Goal: Transaction & Acquisition: Purchase product/service

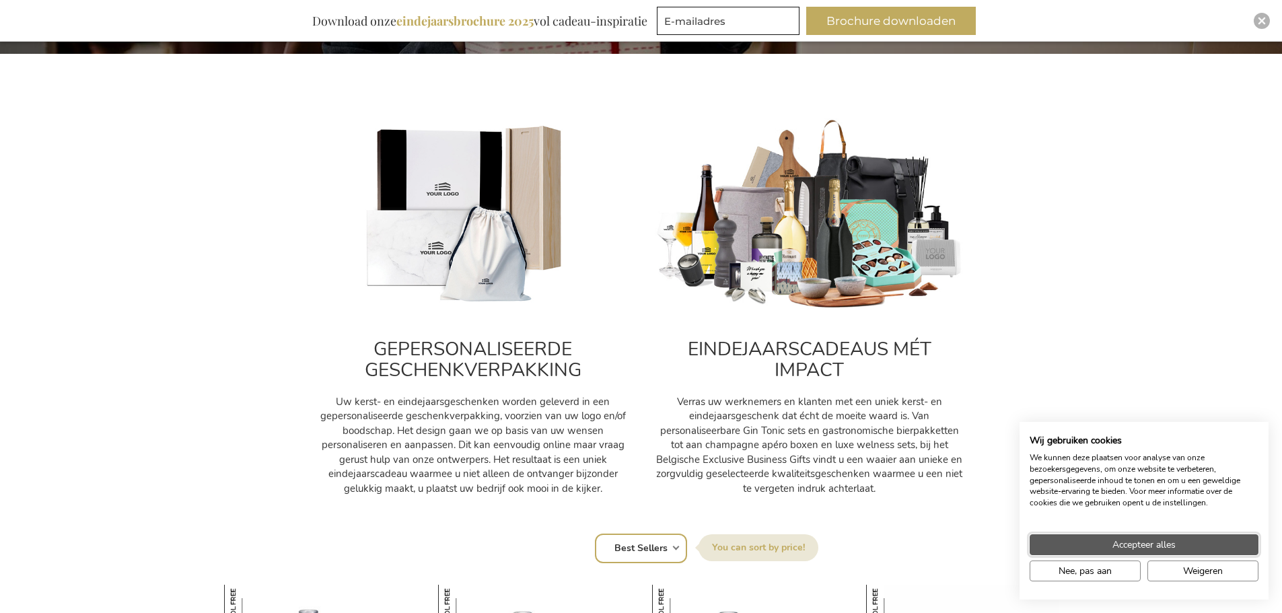
click at [1173, 546] on span "Accepteer alles" at bounding box center [1143, 545] width 63 height 14
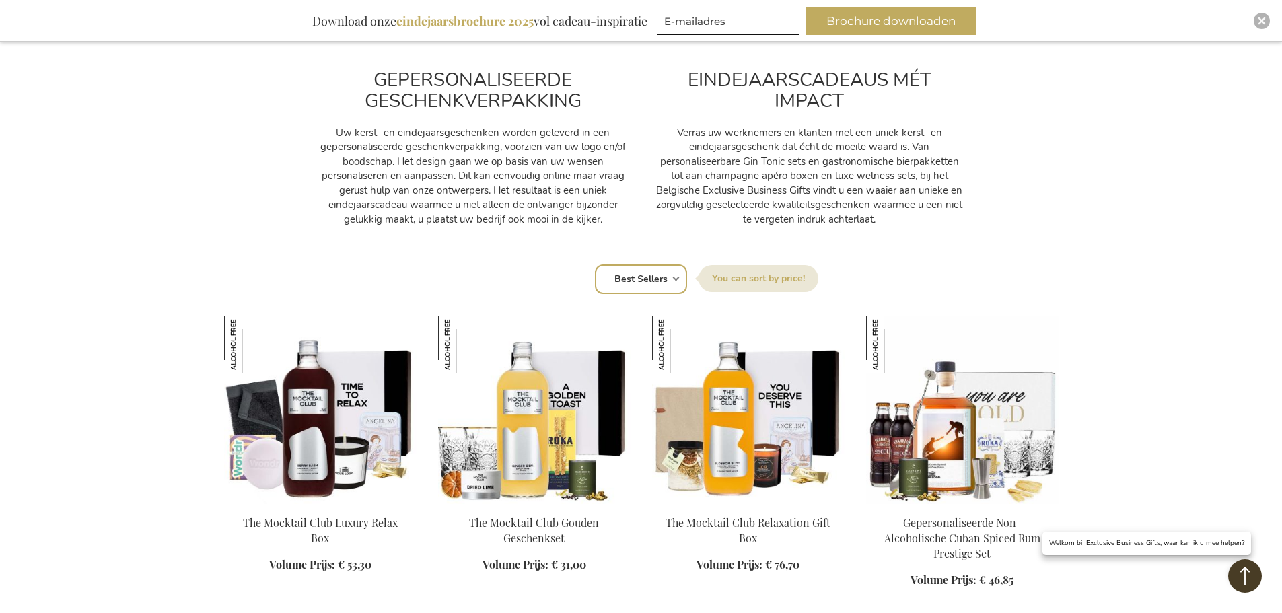
scroll to position [606, 0]
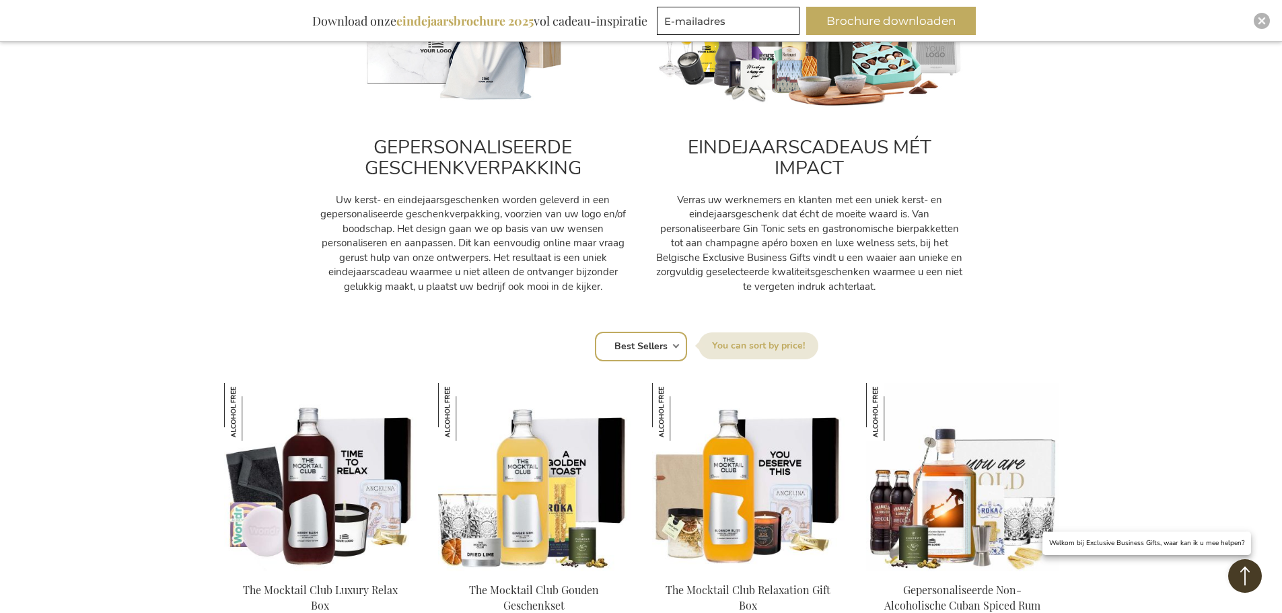
click at [658, 349] on select "Positie Best Sellers Meest bekeken Nieuw Biggest Saving Price: low to high Pric…" at bounding box center [641, 347] width 92 height 30
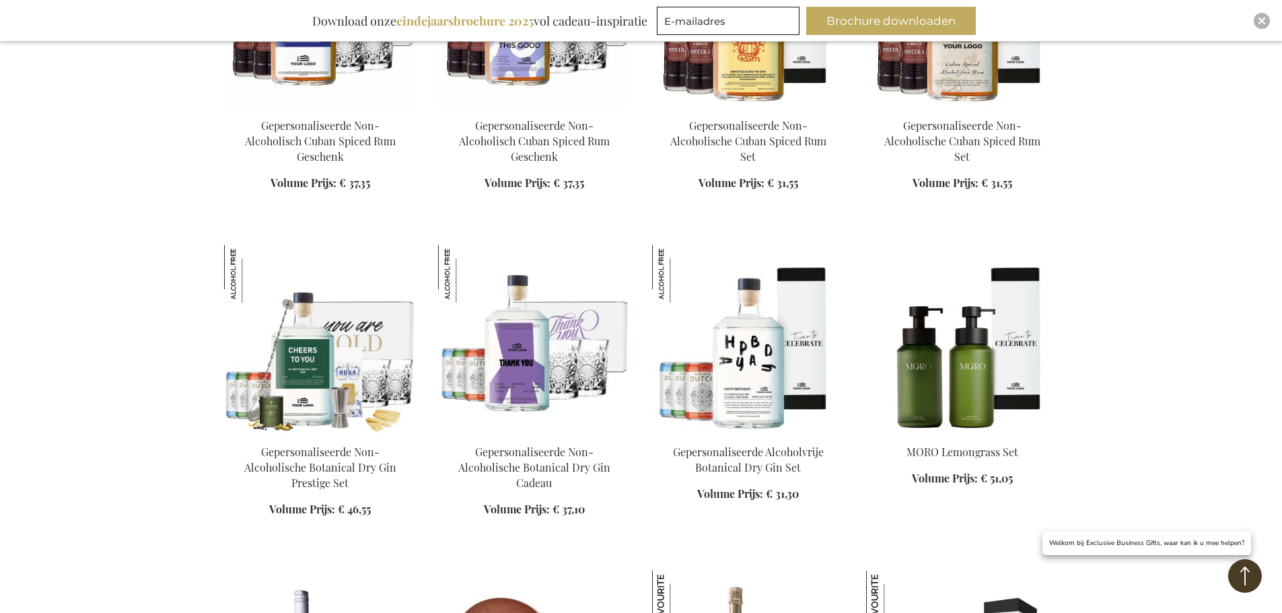
scroll to position [1480, 0]
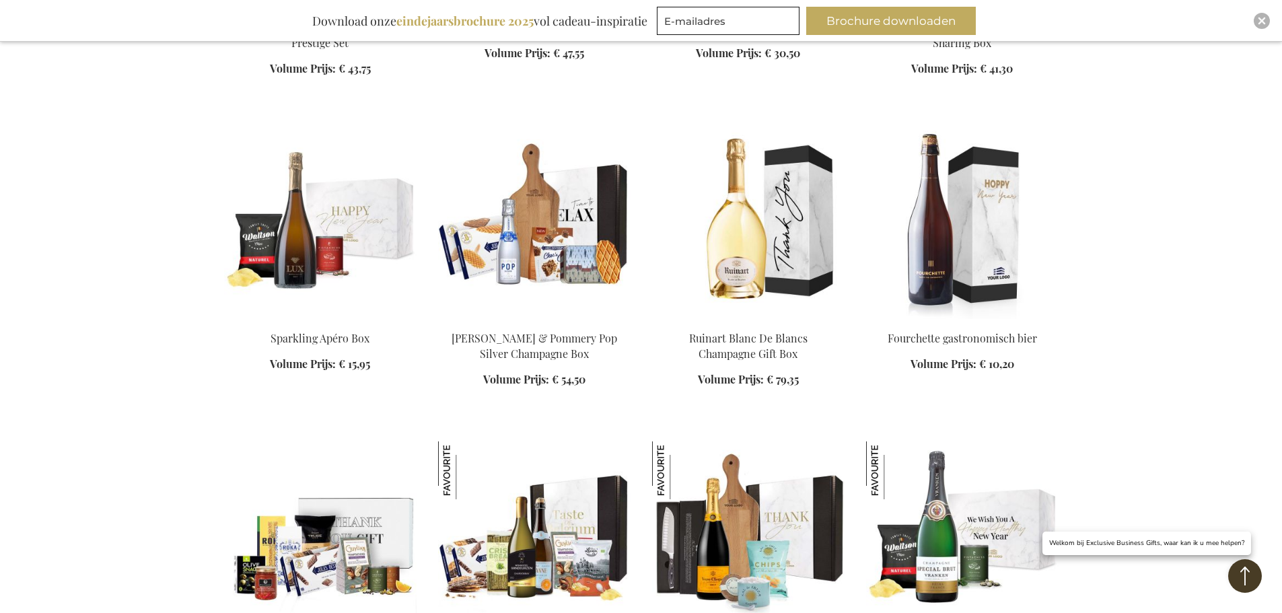
scroll to position [2489, 0]
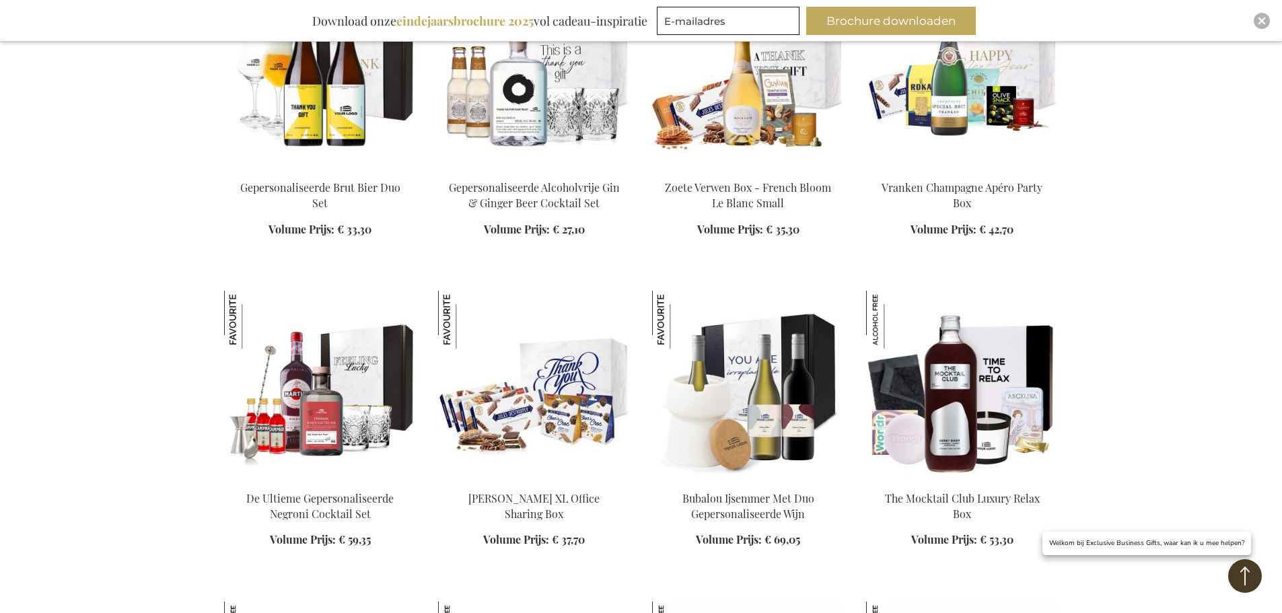
scroll to position [3566, 0]
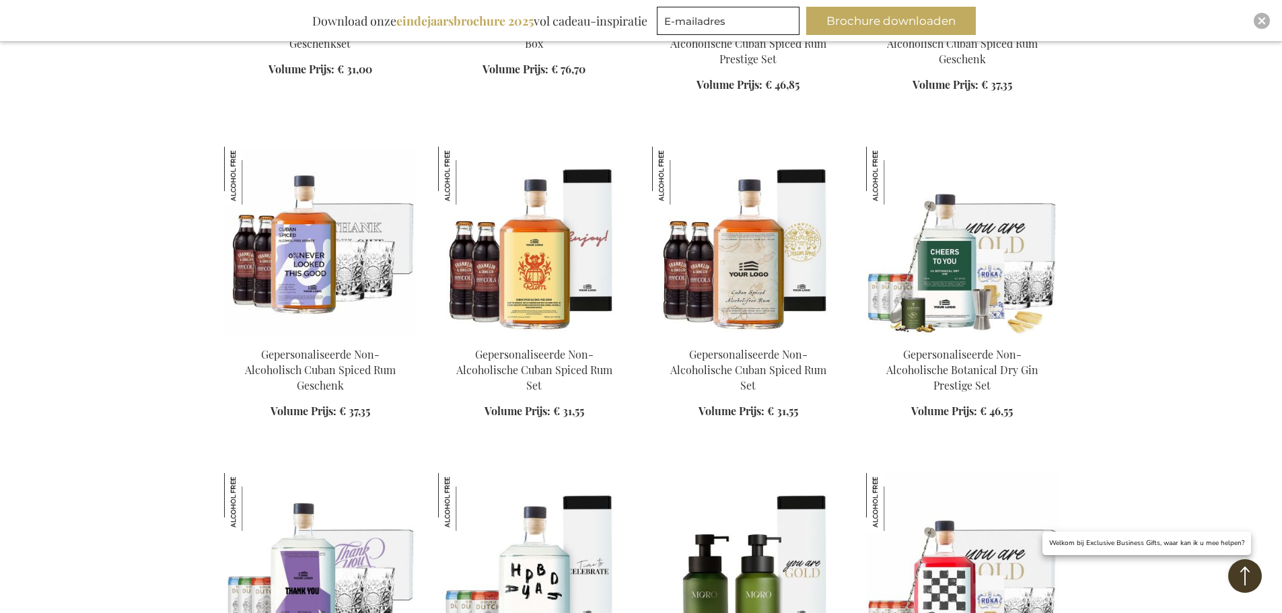
scroll to position [4642, 0]
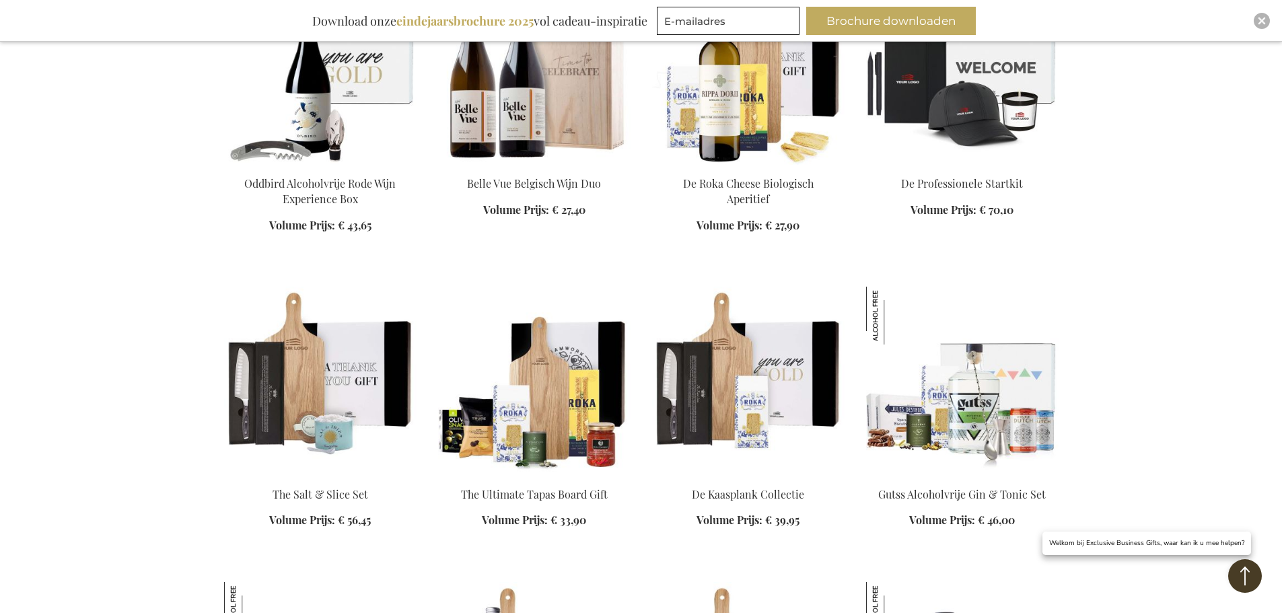
scroll to position [5584, 0]
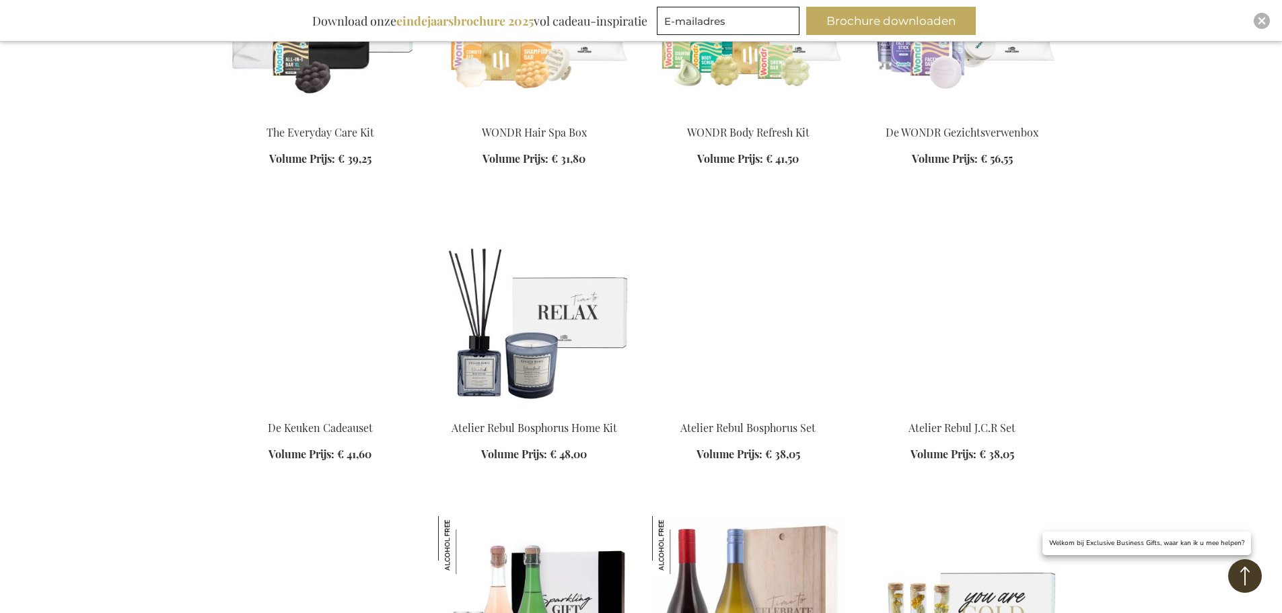
scroll to position [6728, 0]
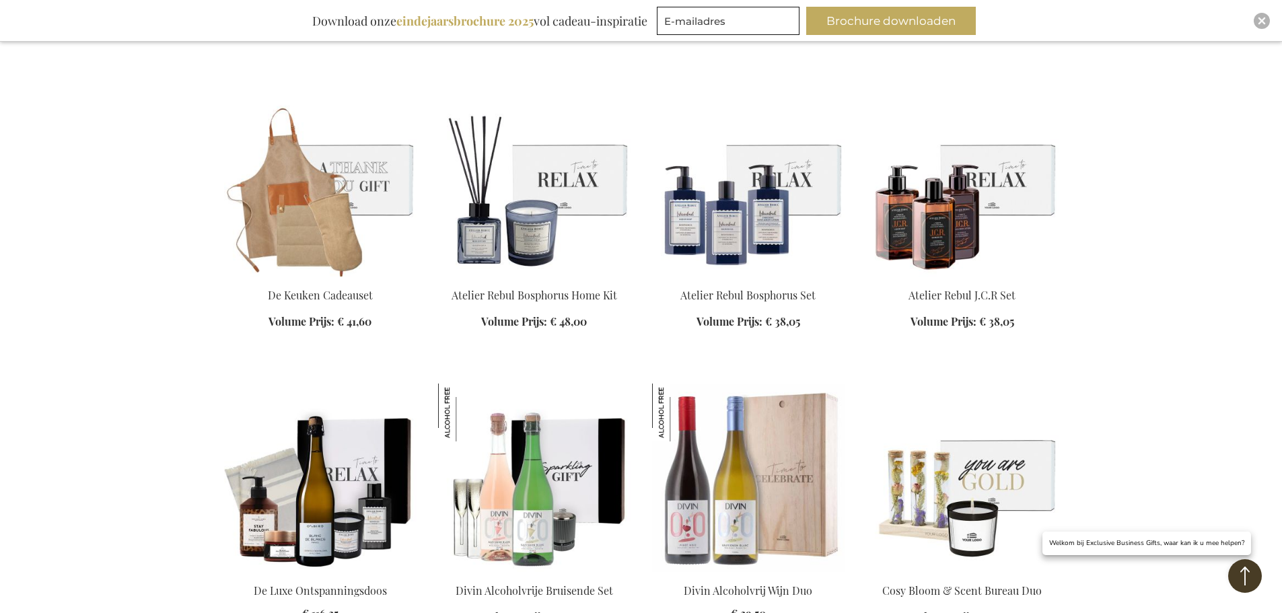
scroll to position [6862, 0]
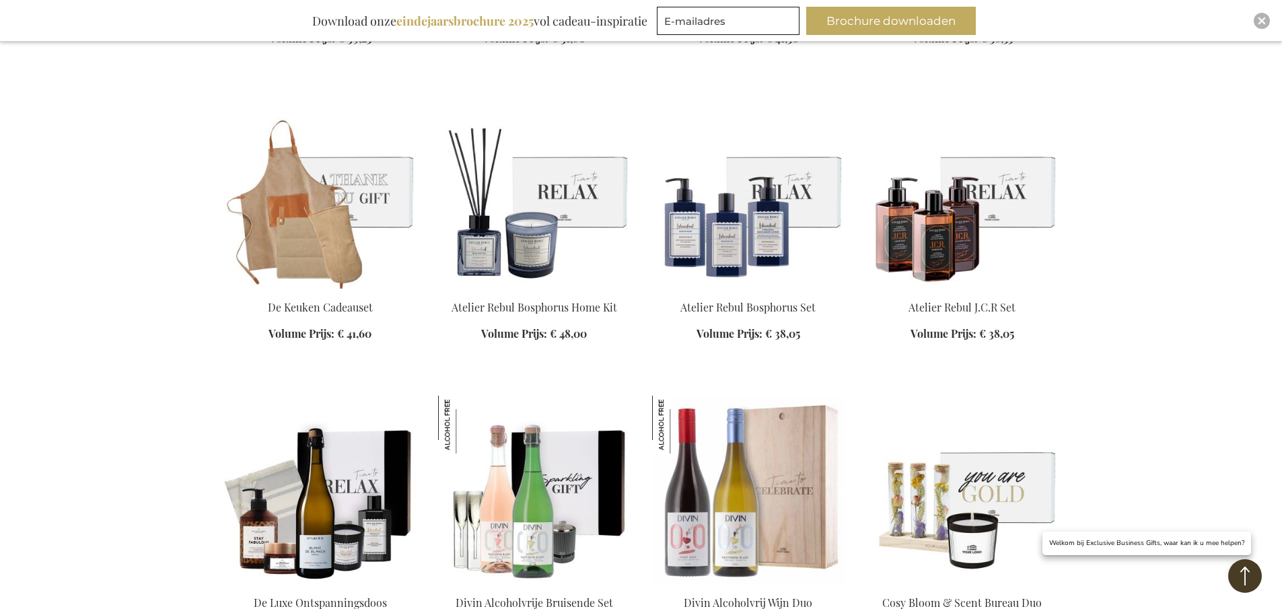
scroll to position [6862, 0]
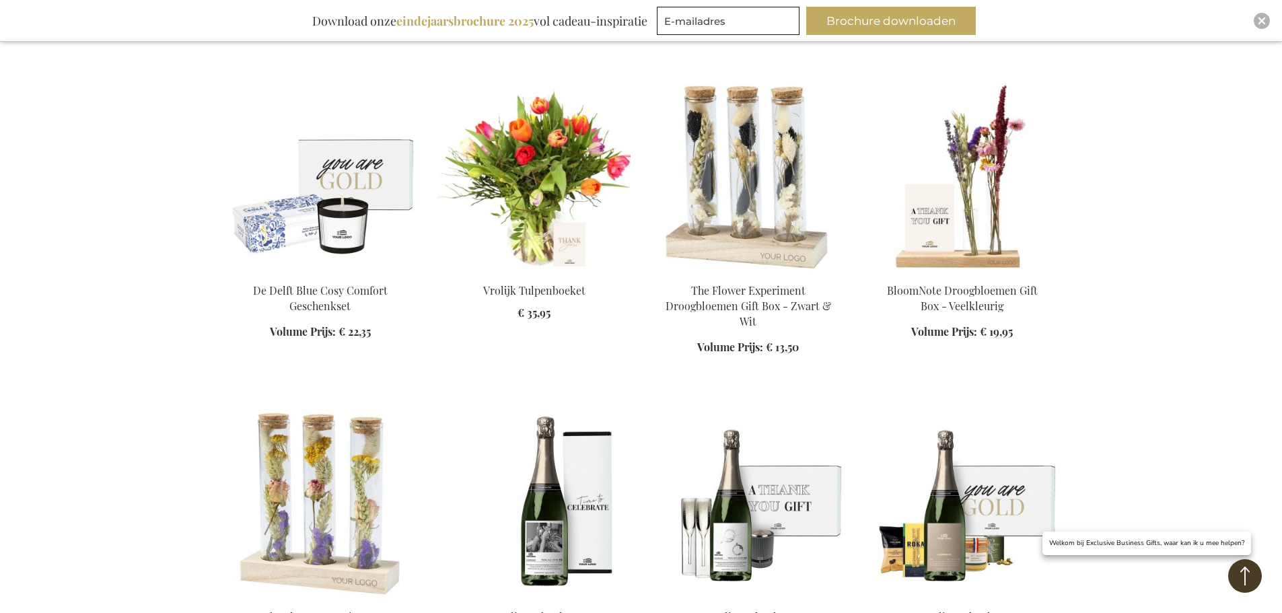
scroll to position [7468, 0]
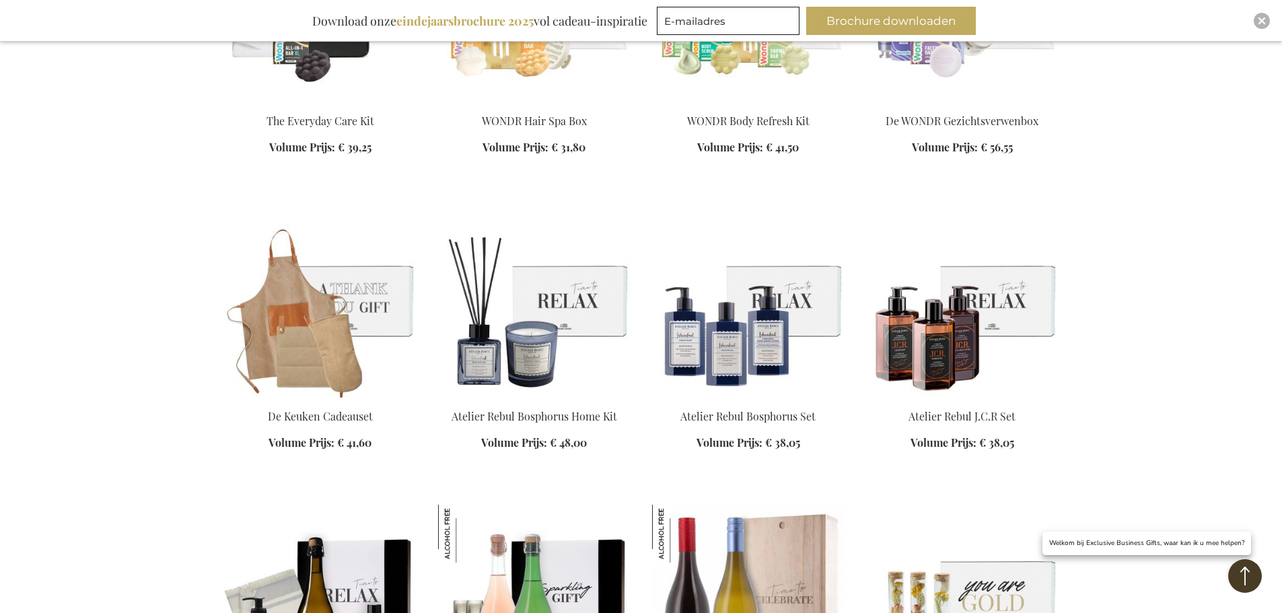
scroll to position [6930, 0]
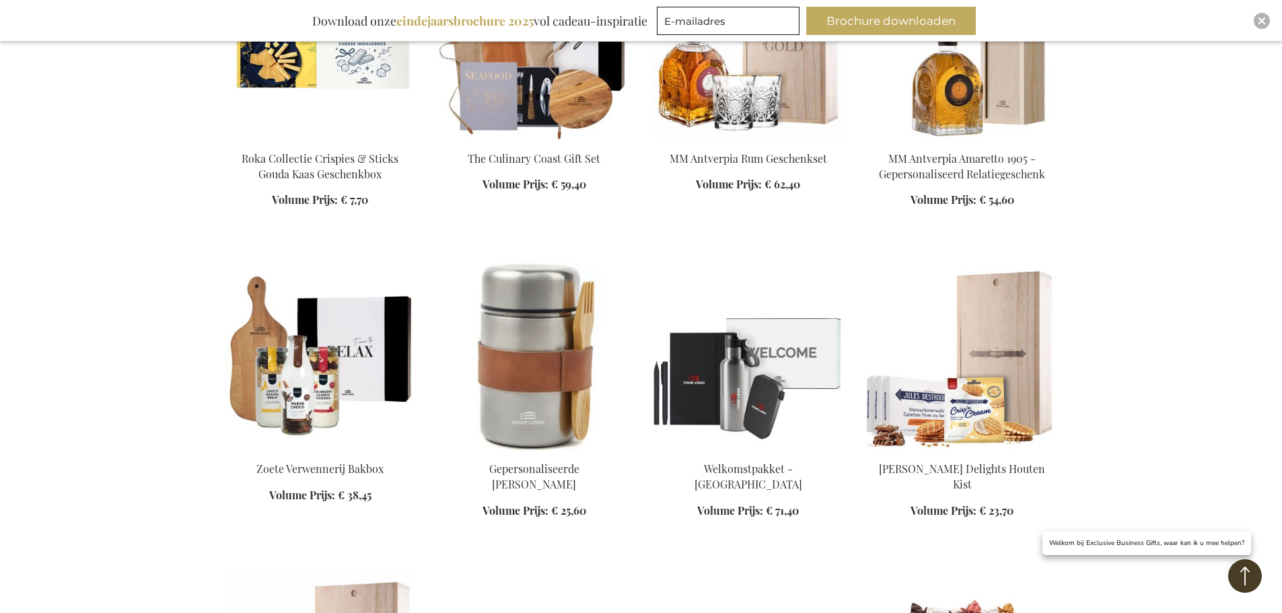
scroll to position [8275, 0]
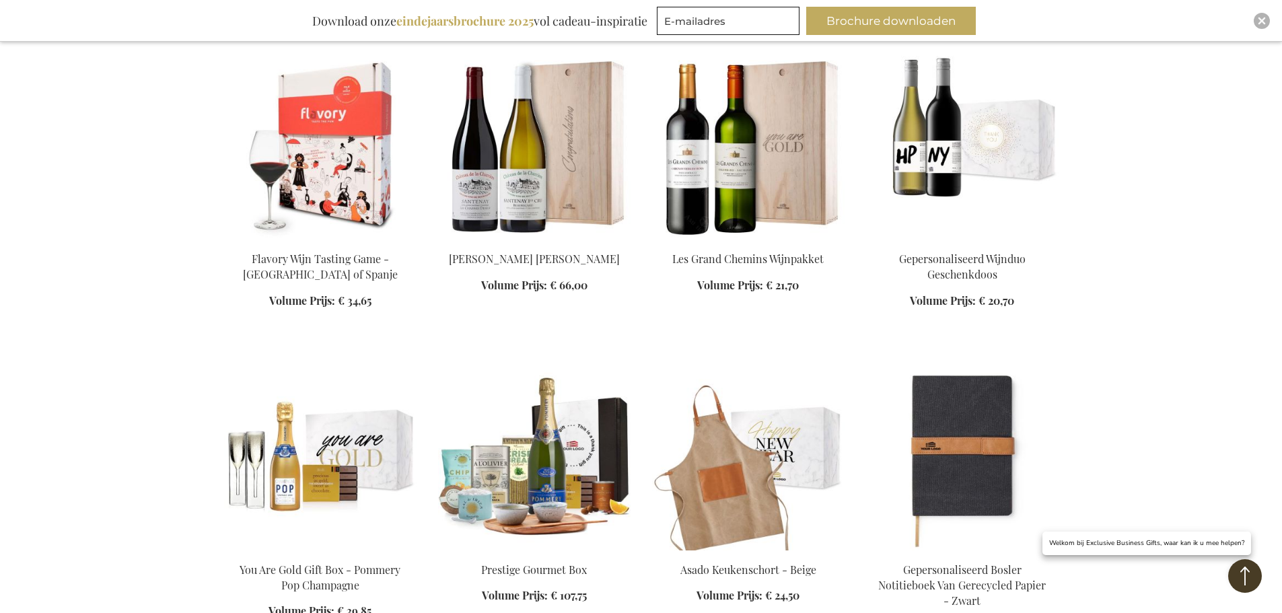
scroll to position [9083, 0]
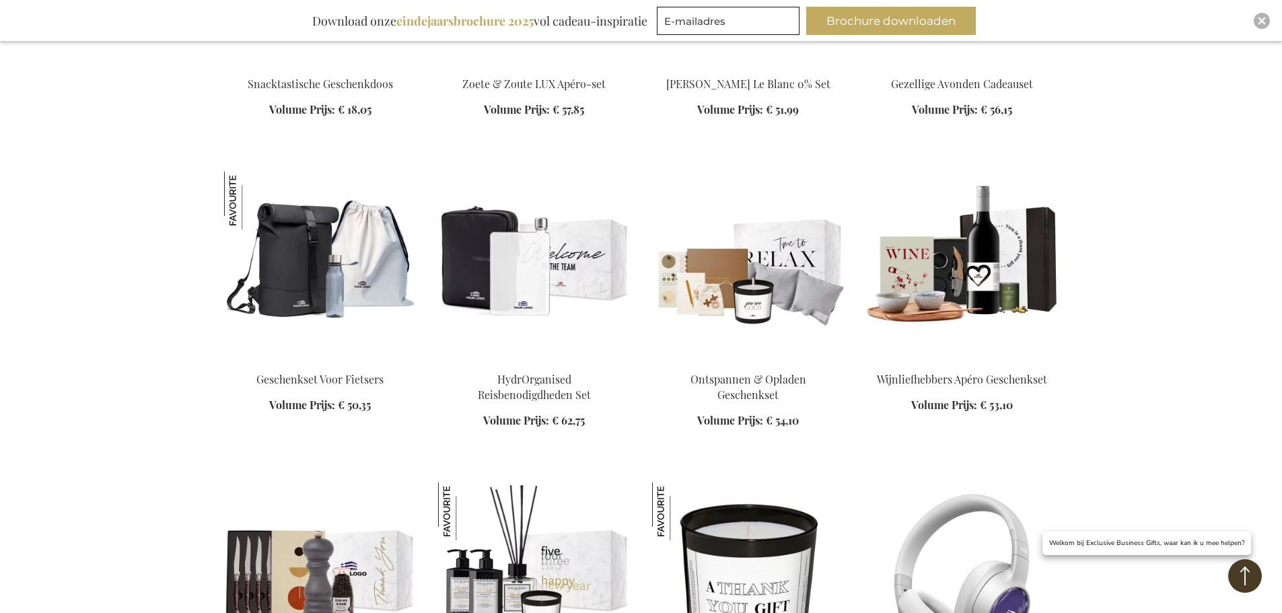
scroll to position [10025, 0]
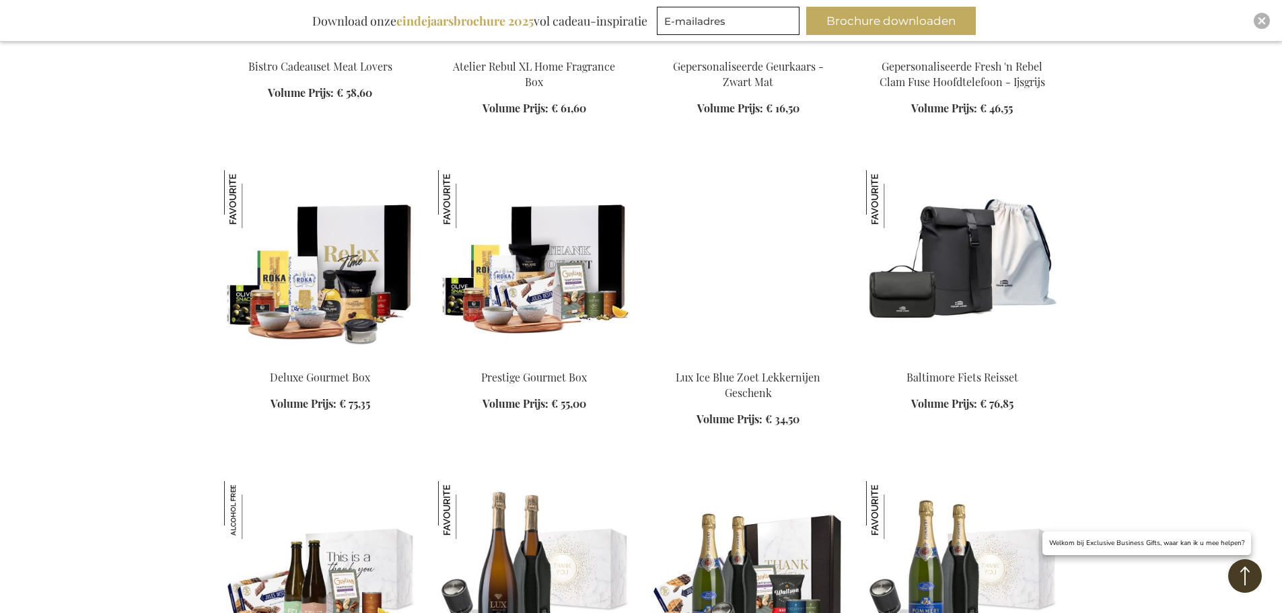
scroll to position [10496, 0]
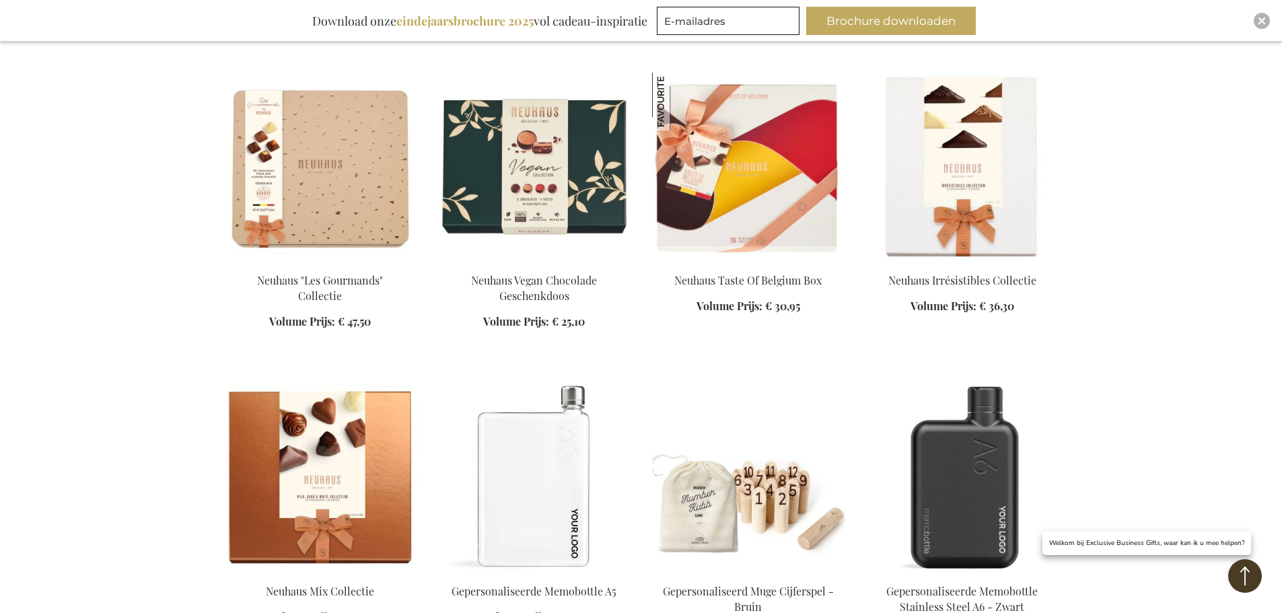
scroll to position [11034, 0]
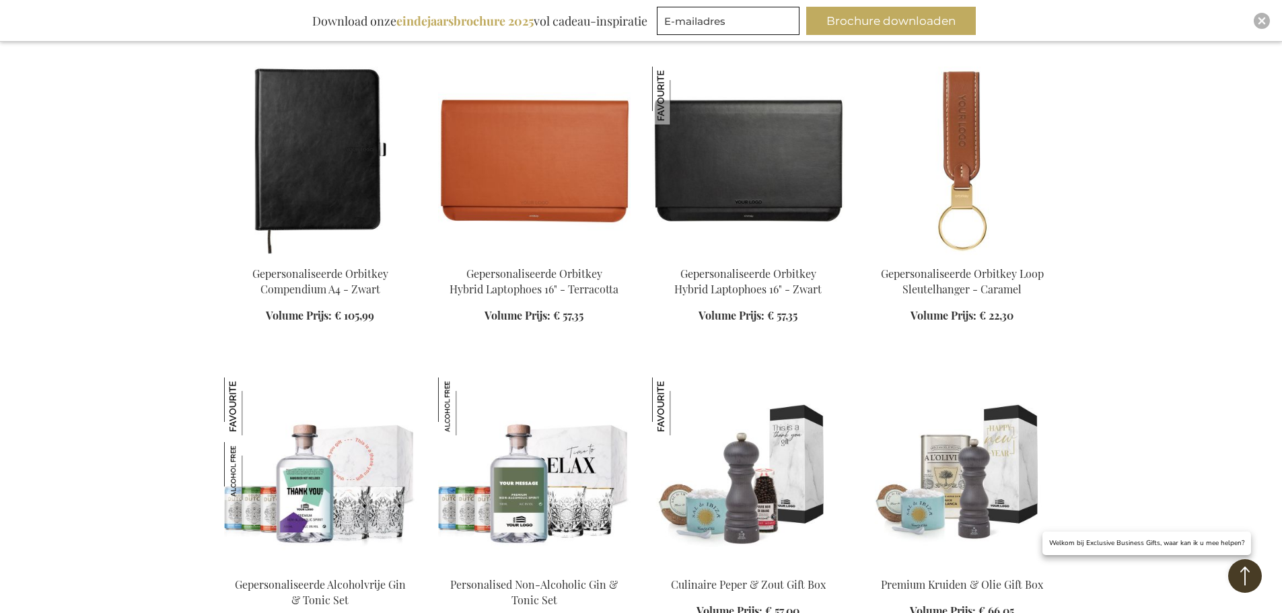
scroll to position [12178, 0]
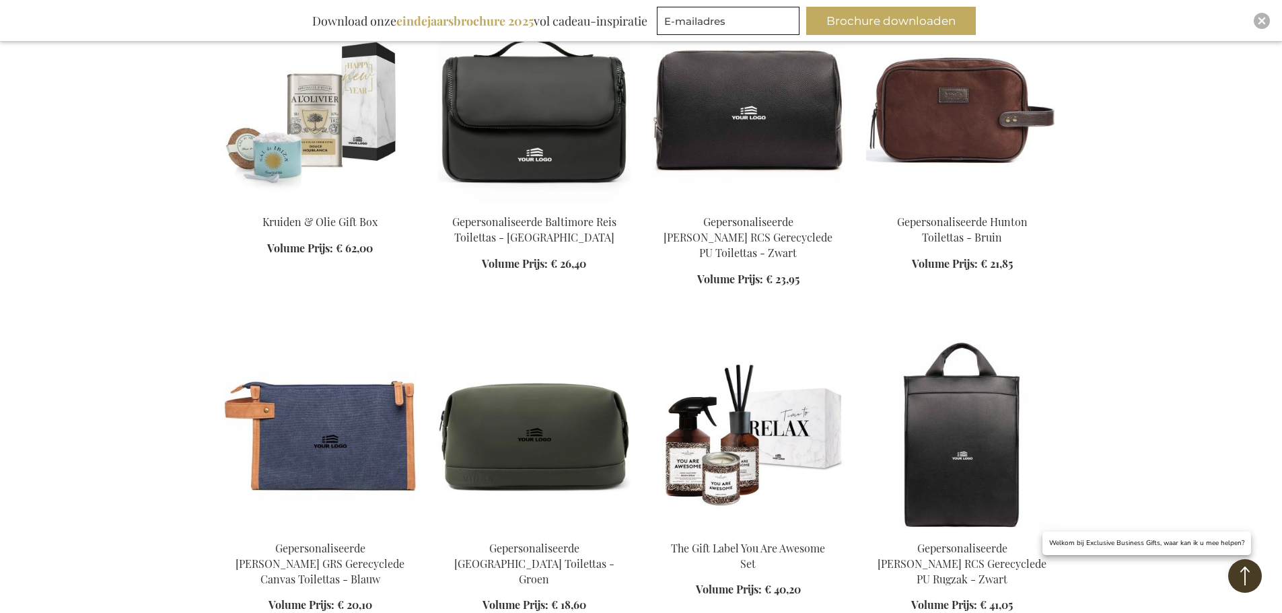
scroll to position [13052, 0]
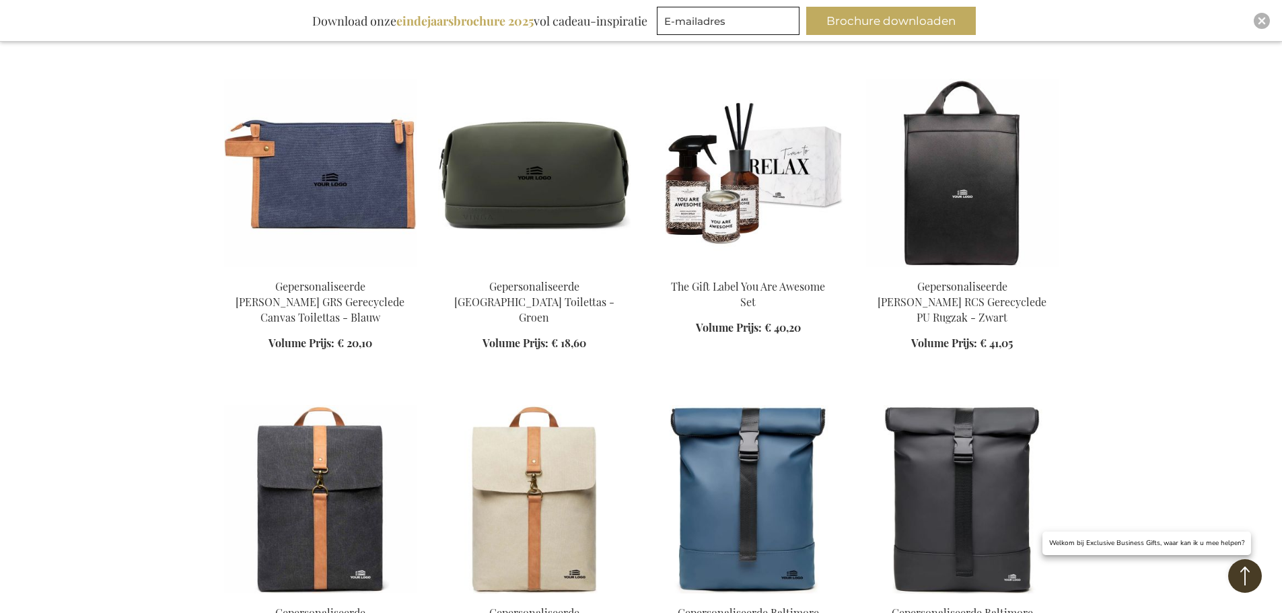
scroll to position [13119, 0]
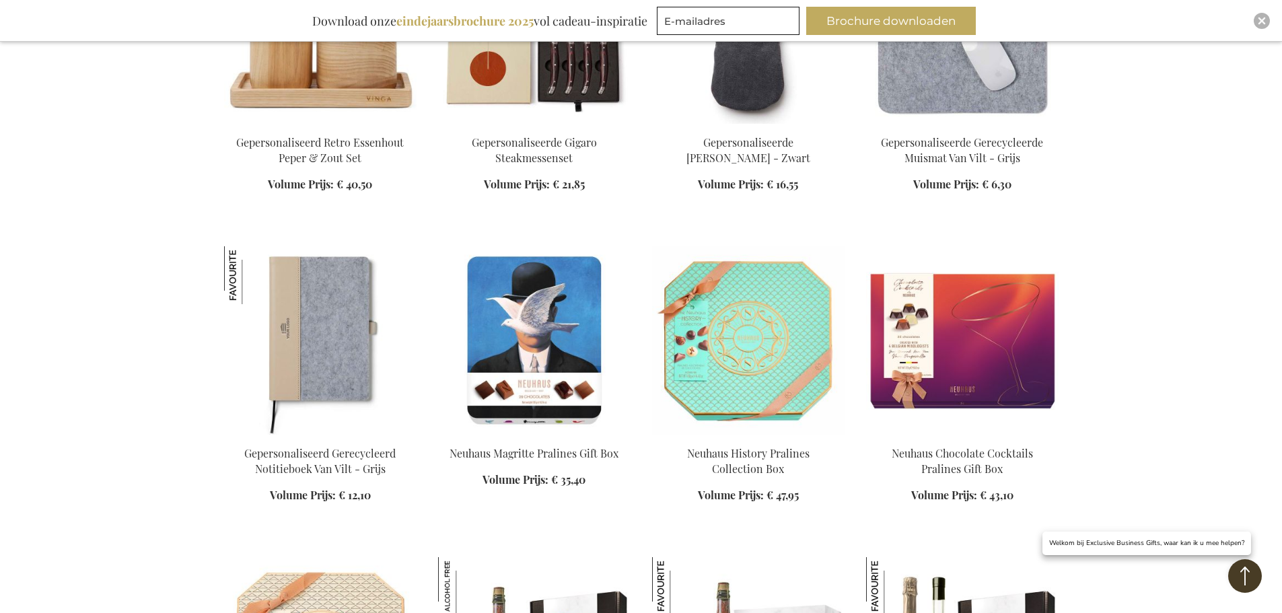
scroll to position [14465, 0]
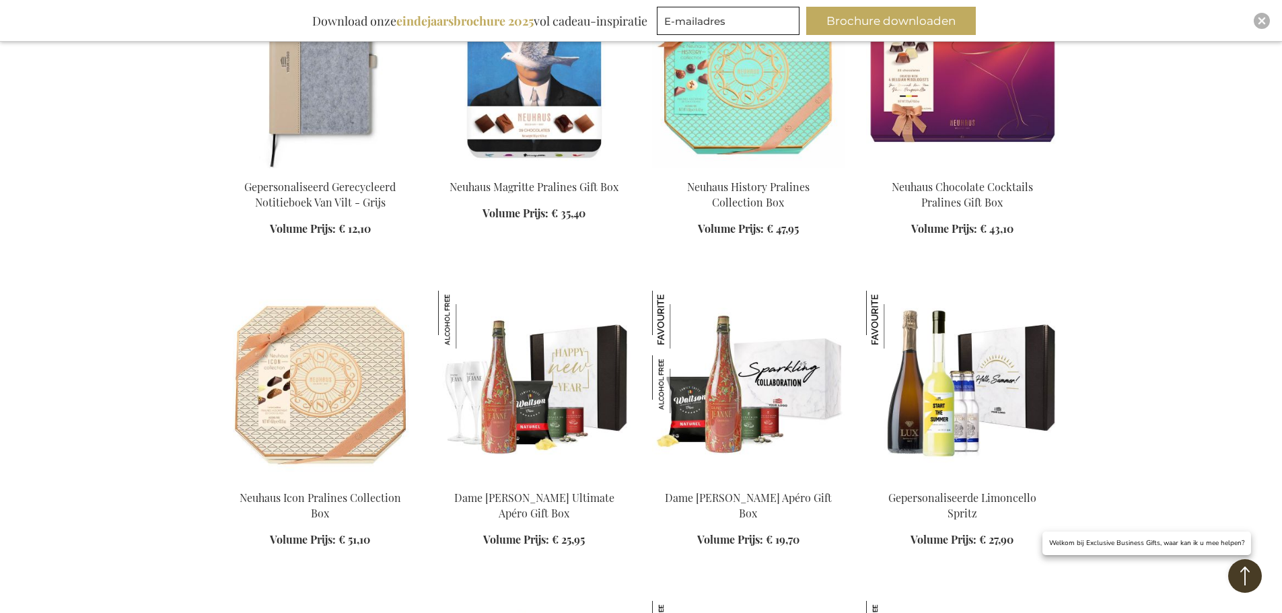
scroll to position [14600, 0]
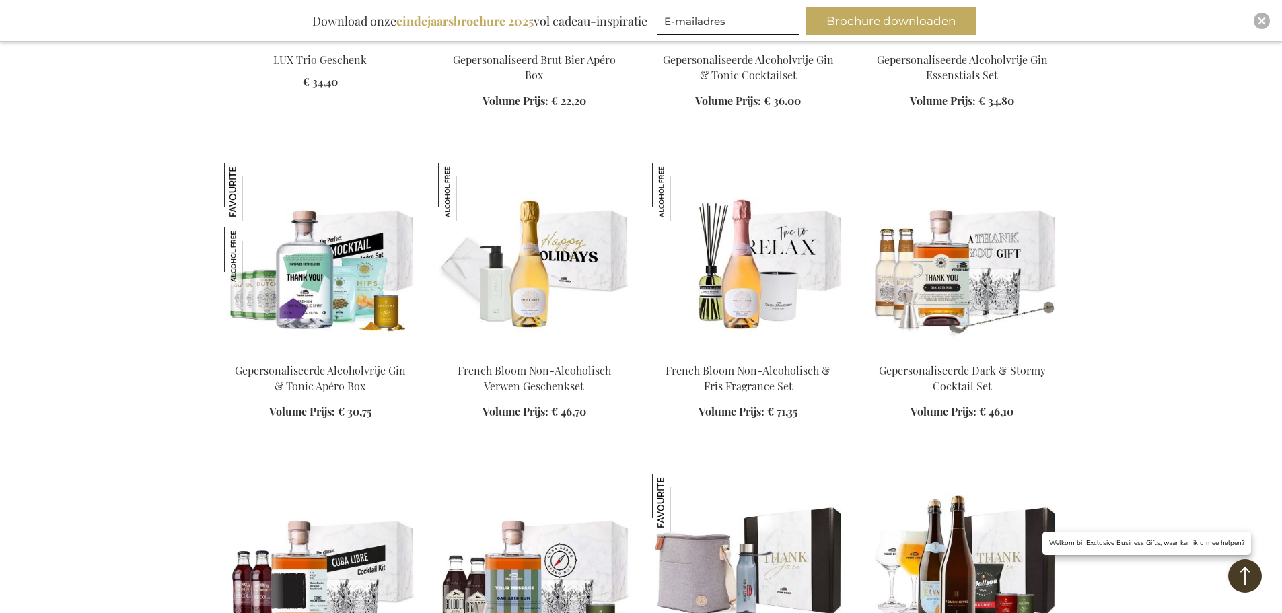
scroll to position [15340, 0]
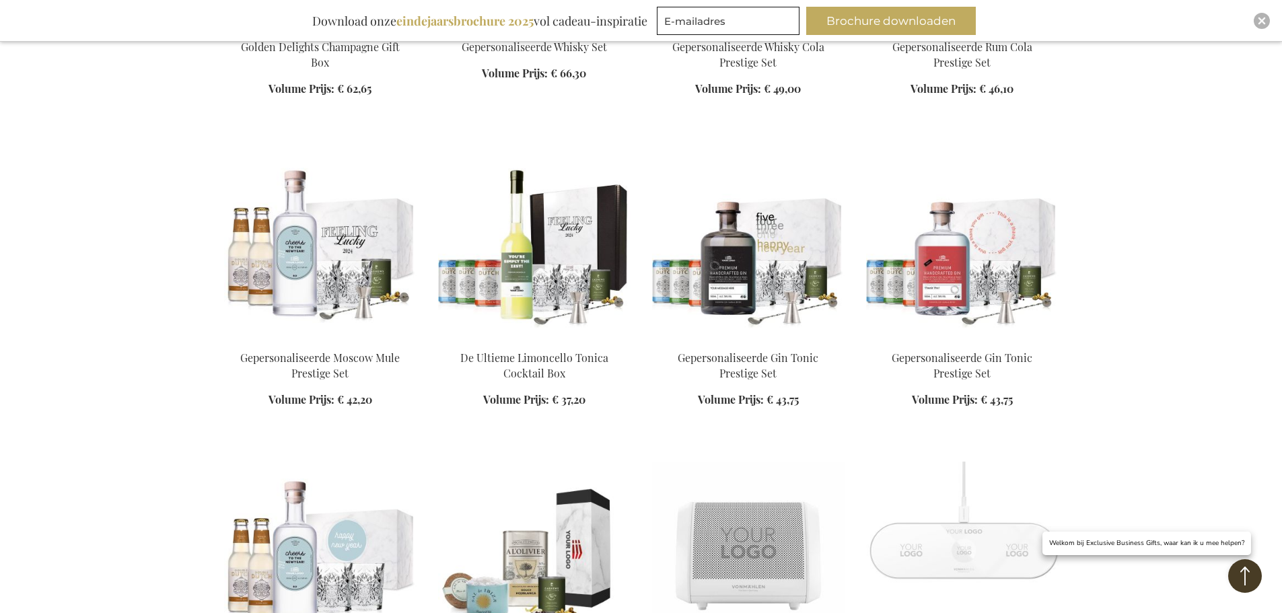
scroll to position [16349, 0]
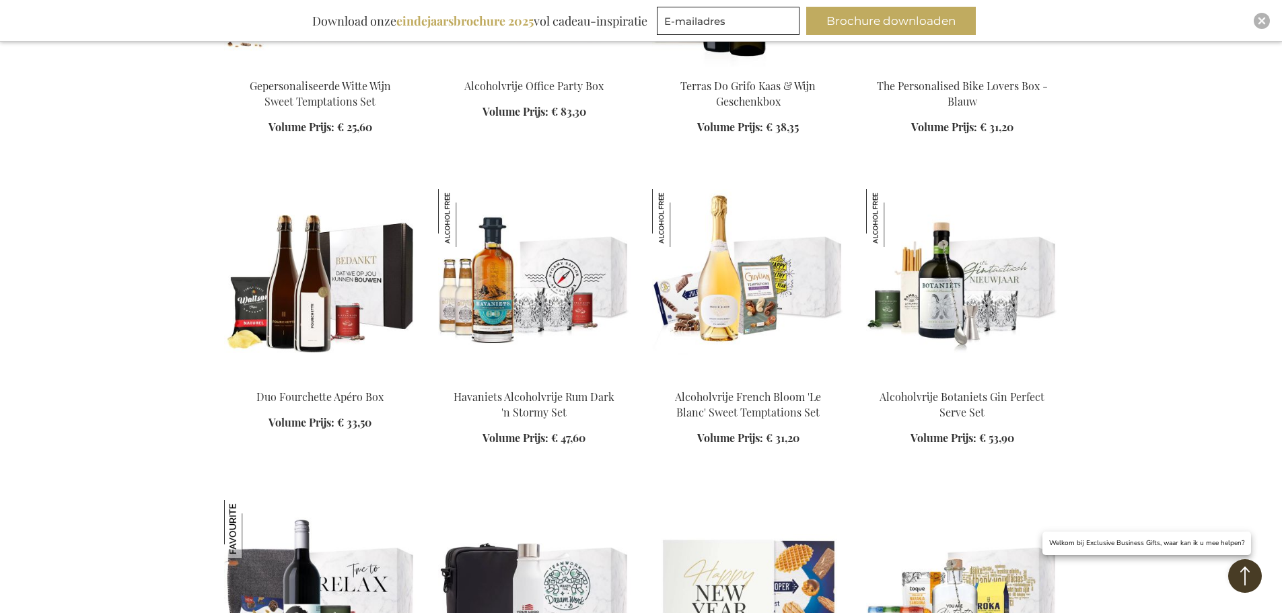
scroll to position [17627, 0]
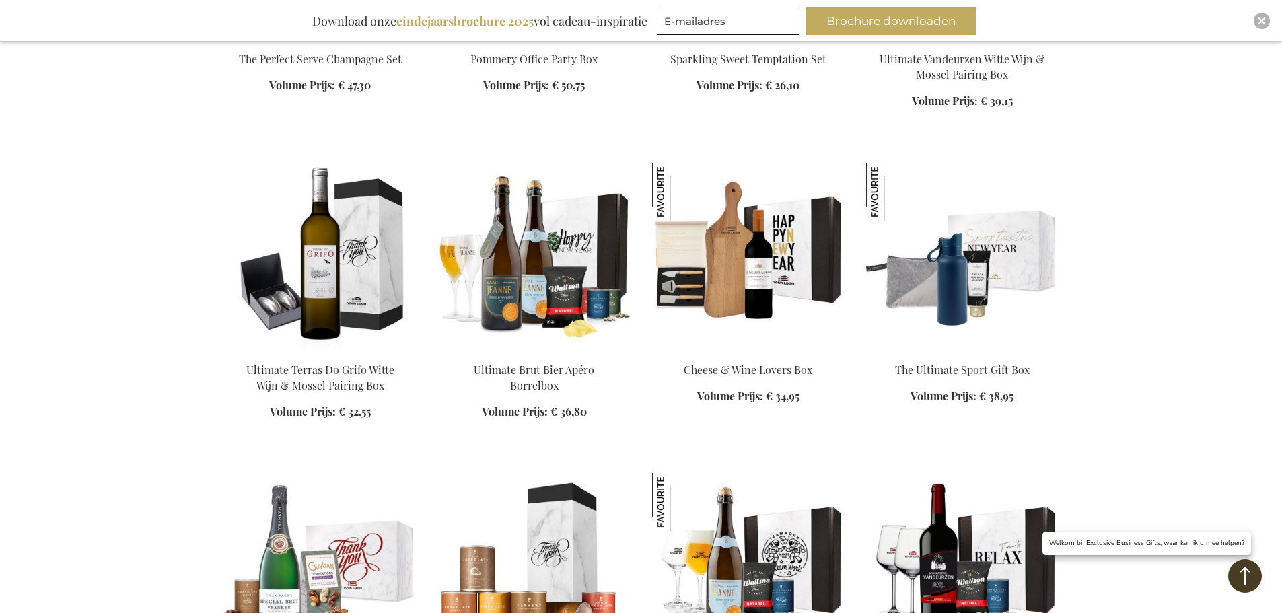
scroll to position [18367, 0]
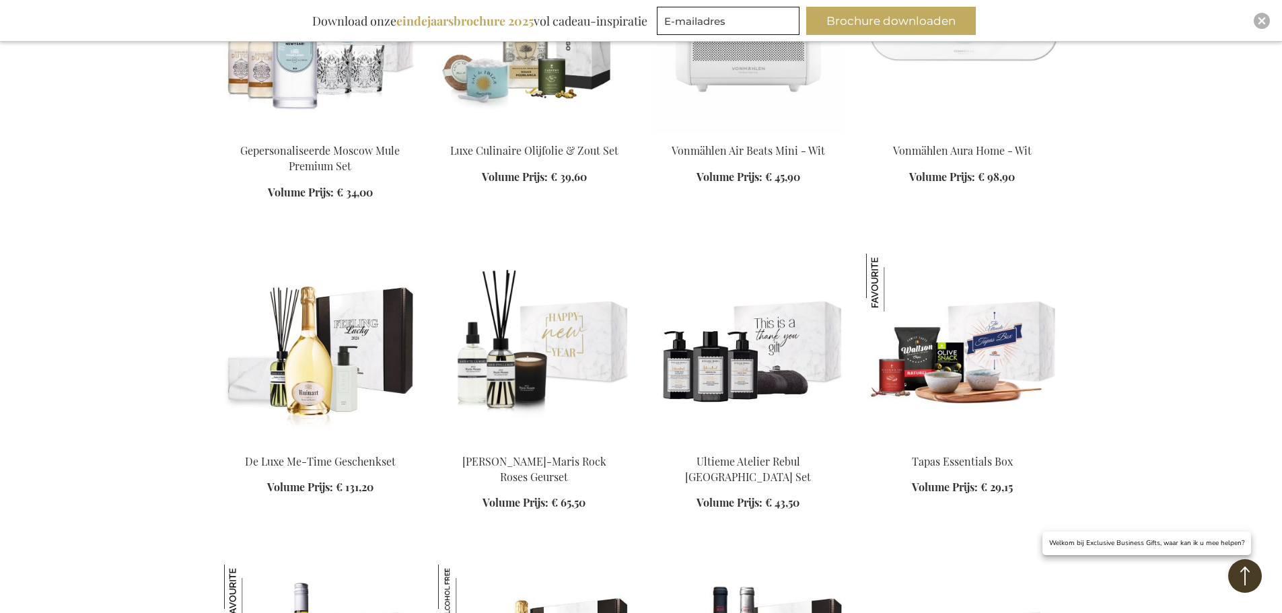
scroll to position [16483, 0]
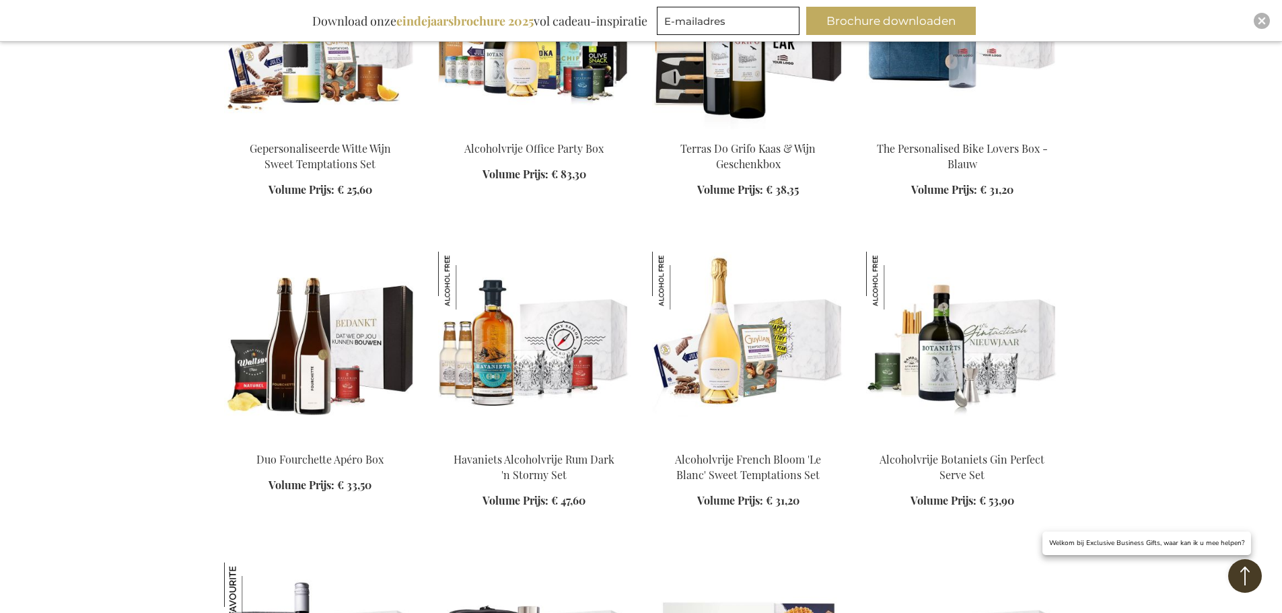
scroll to position [17493, 0]
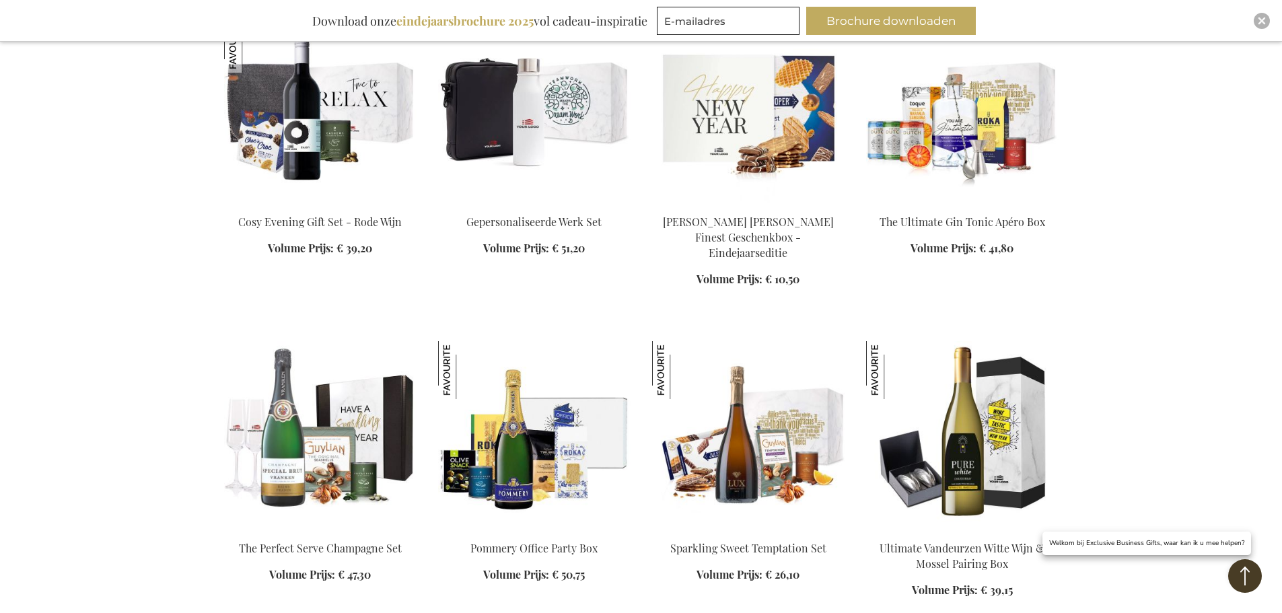
scroll to position [17896, 0]
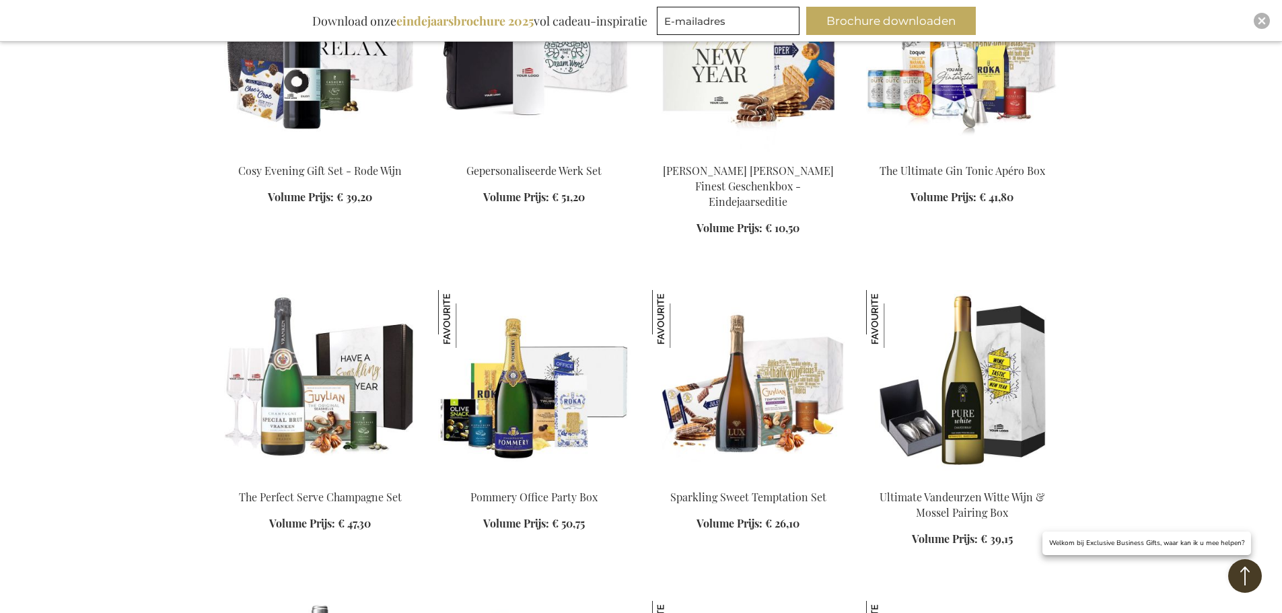
drag, startPoint x: 762, startPoint y: 243, endPoint x: 1150, endPoint y: 322, distance: 395.4
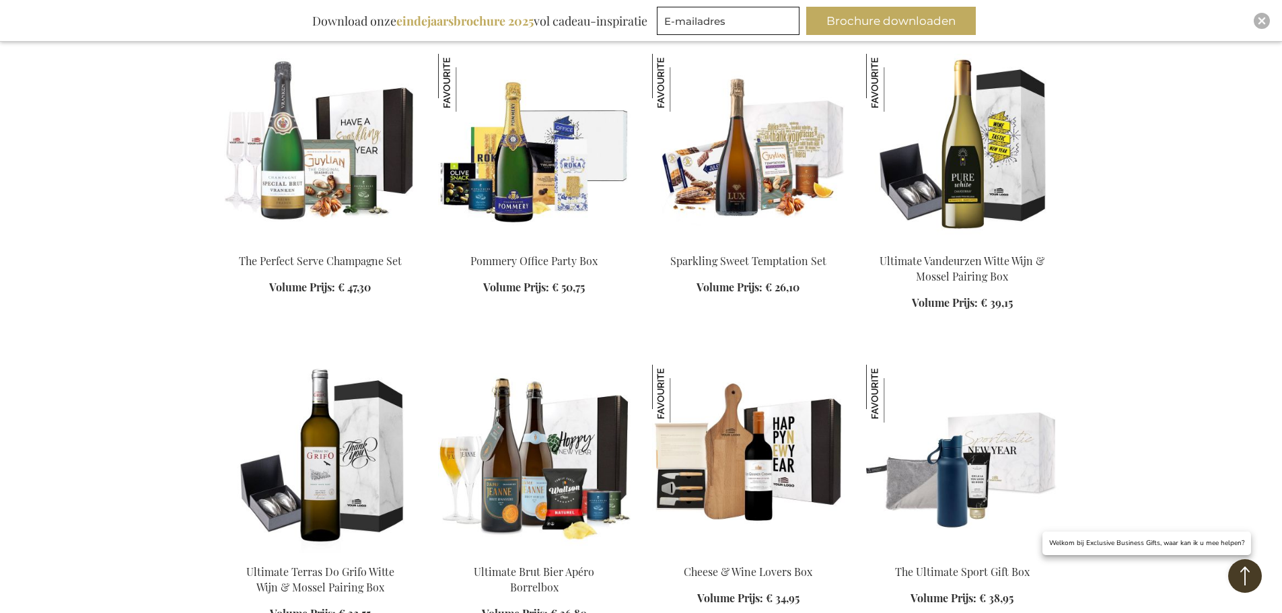
scroll to position [18165, 0]
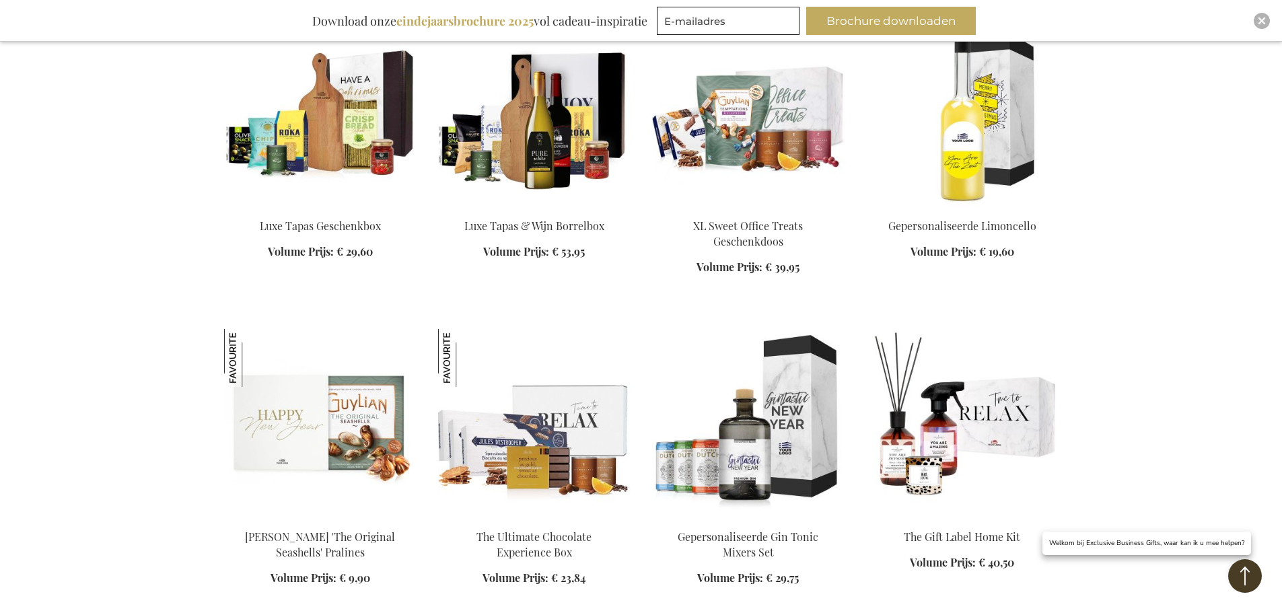
scroll to position [19175, 0]
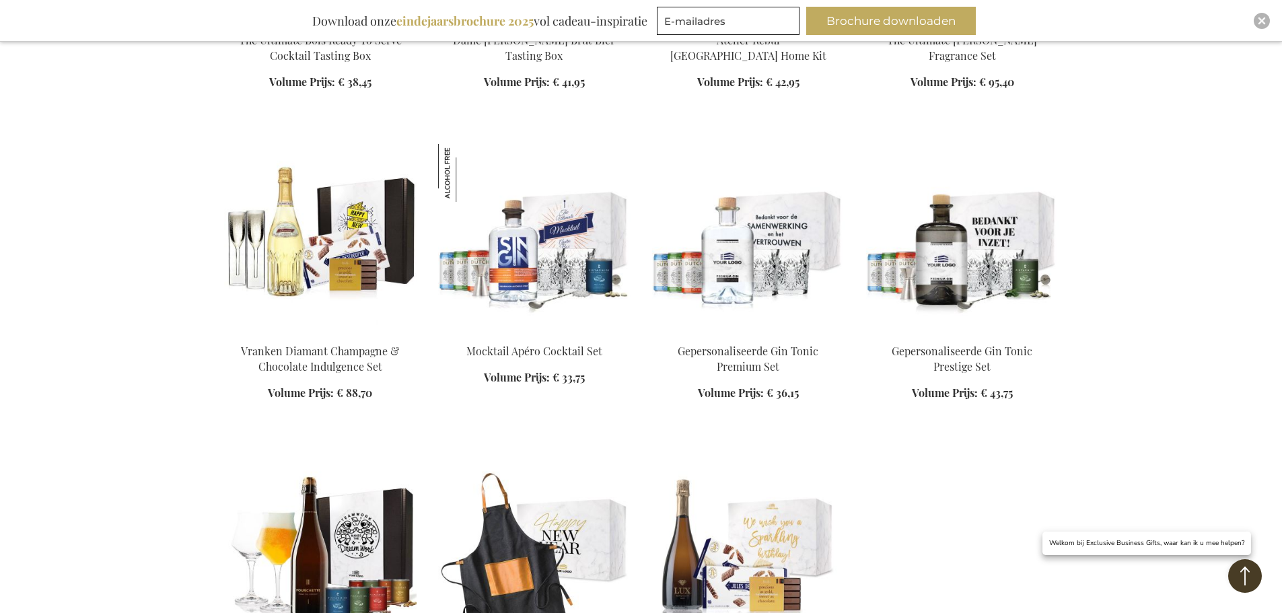
scroll to position [20386, 0]
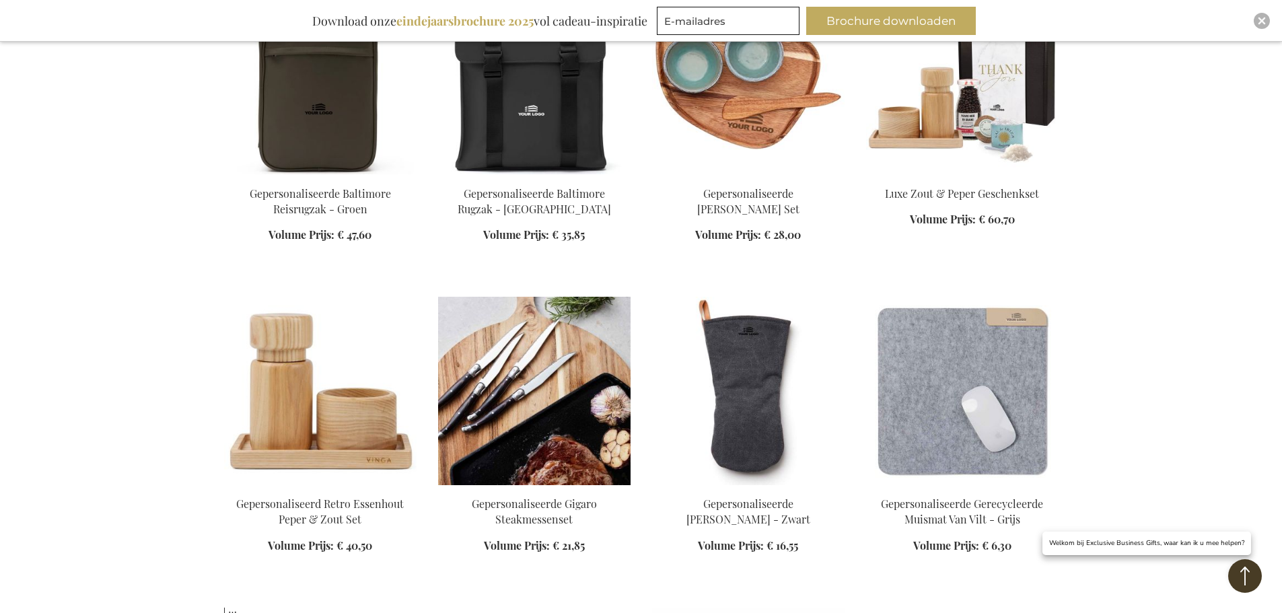
scroll to position [13859, 0]
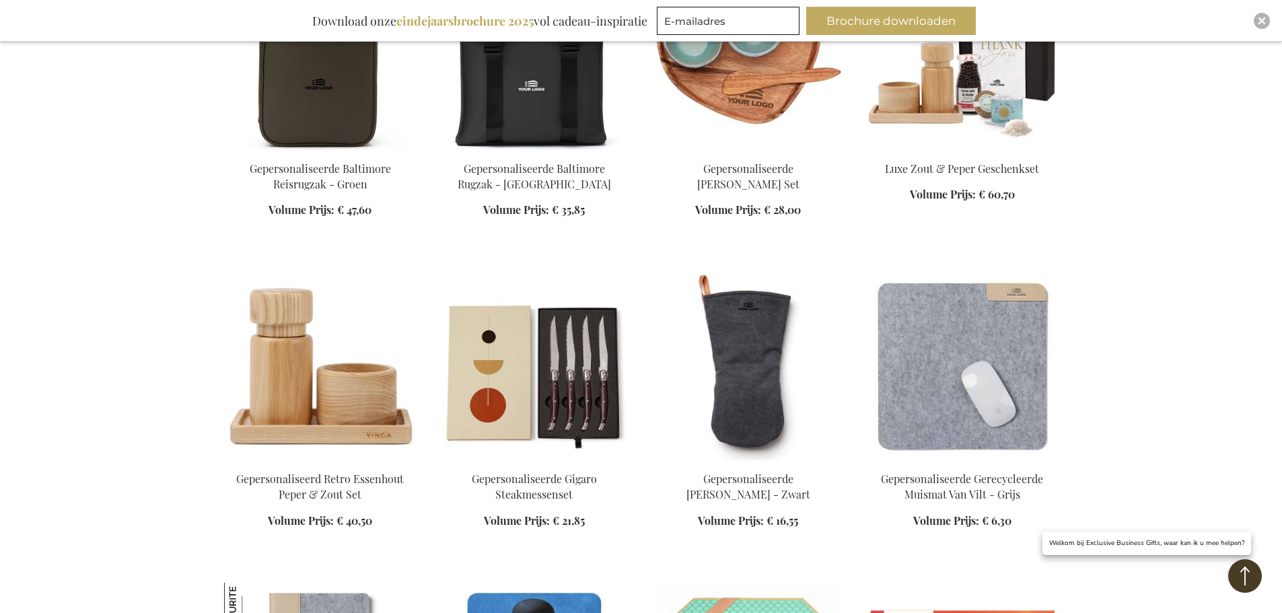
drag, startPoint x: 556, startPoint y: 246, endPoint x: 1190, endPoint y: 294, distance: 635.6
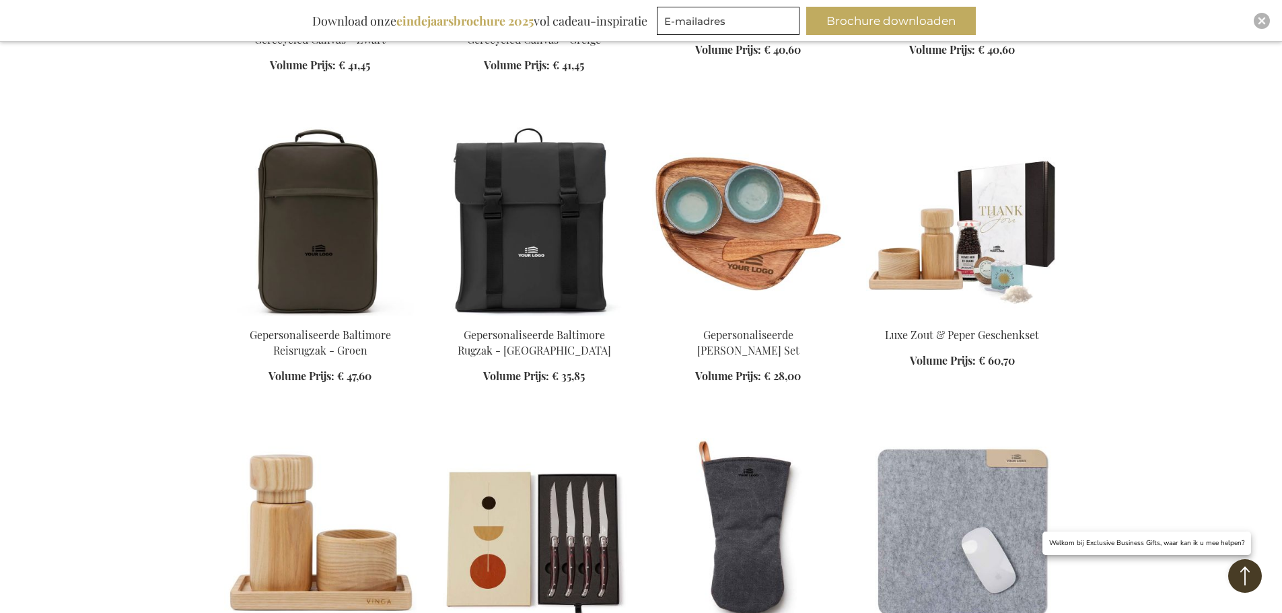
scroll to position [13658, 0]
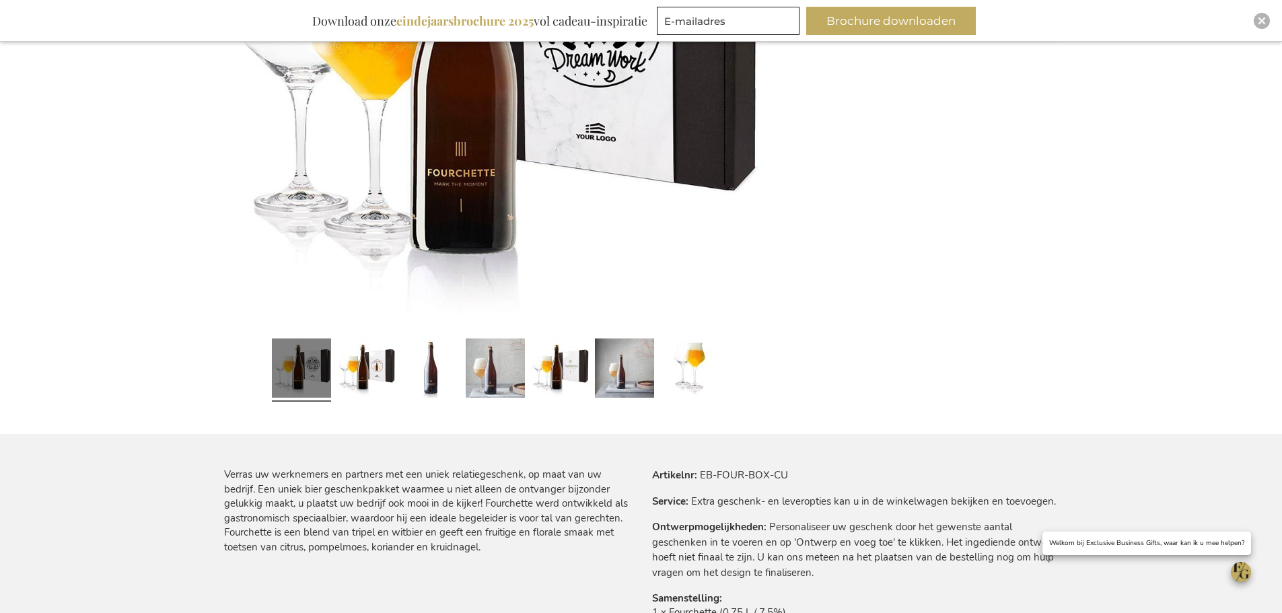
scroll to position [471, 0]
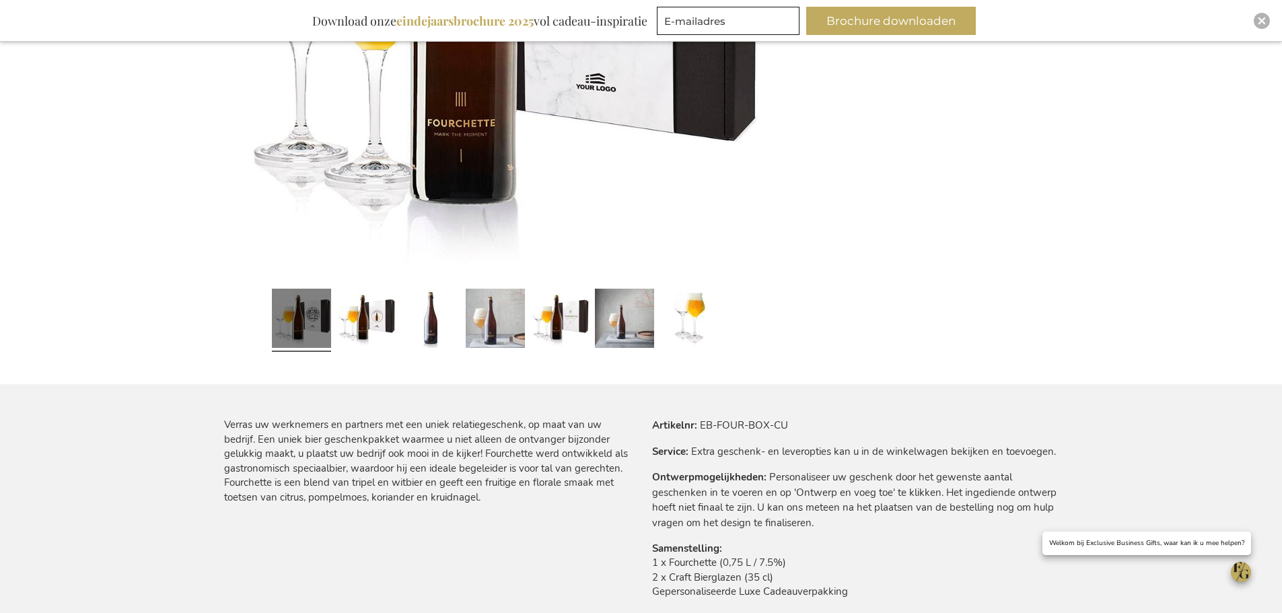
drag, startPoint x: 631, startPoint y: 571, endPoint x: 884, endPoint y: 585, distance: 253.3
click at [884, 585] on div "Verras uw werknemers en partners met een uniek relatiegeschenk, op maat van uw …" at bounding box center [641, 546] width 834 height 256
click at [885, 585] on td "1 x Fourchette (0,75 L / 7.5%) 2 x Craft Bierglazen (35 cl) Gepersonaliseerde L…" at bounding box center [855, 581] width 406 height 50
drag, startPoint x: 910, startPoint y: 590, endPoint x: 657, endPoint y: 434, distance: 297.2
click at [657, 434] on tbody "Artikelnr EB-FOUR-BOX-CU Service Extra geschenk- en leveropties kan u in de win…" at bounding box center [855, 517] width 406 height 198
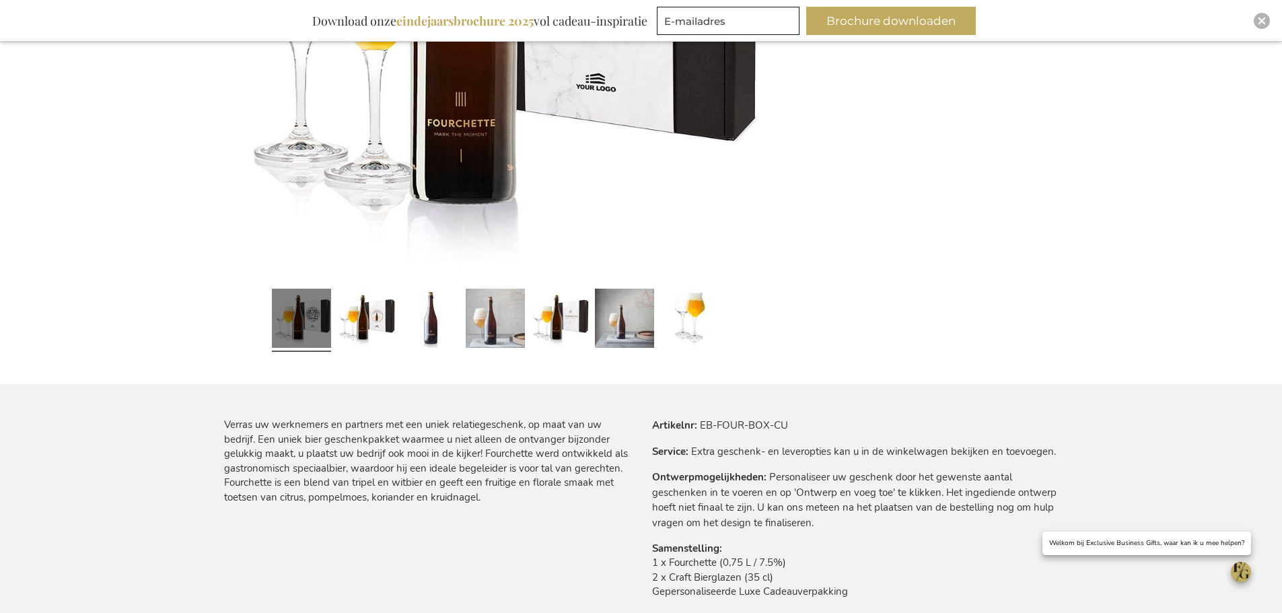
click at [0, 0] on td "Personaliseer uw geschenk door het gewenste aantal geschenken in te voeren en o…" at bounding box center [0, 0] width 0 height 0
click at [692, 532] on tbody "Artikelnr EB-FOUR-BOX-CU Service Extra geschenk- en leveropties kan u in de win…" at bounding box center [855, 517] width 406 height 198
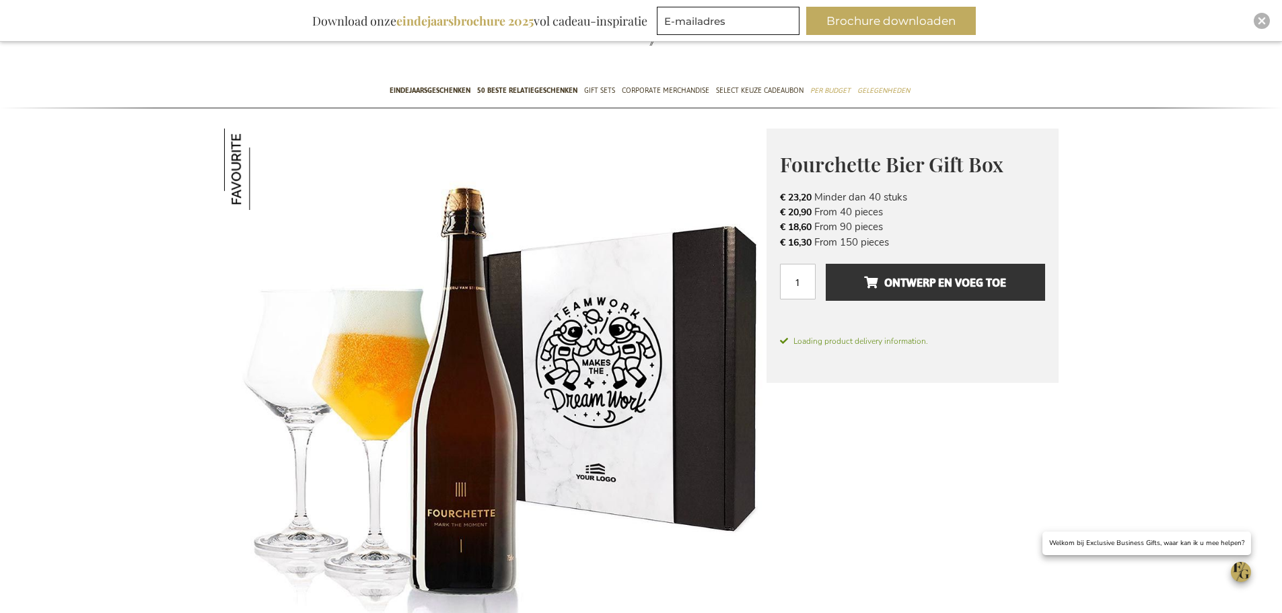
scroll to position [0, 0]
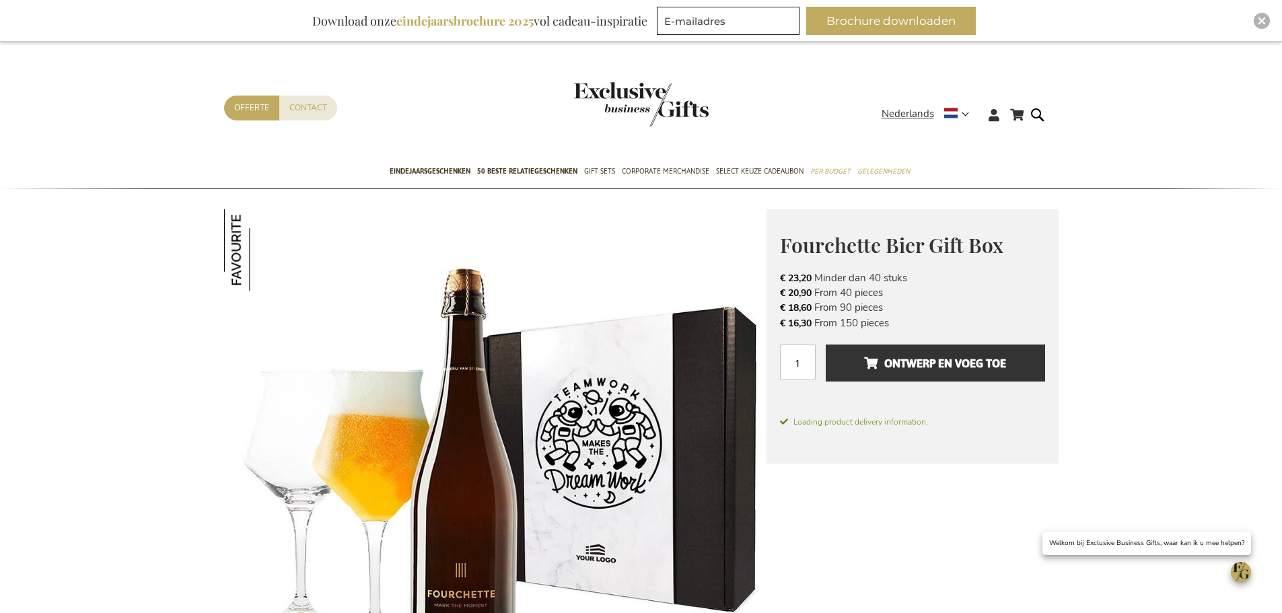
drag, startPoint x: 939, startPoint y: 326, endPoint x: 754, endPoint y: 238, distance: 205.5
drag, startPoint x: 894, startPoint y: 290, endPoint x: 900, endPoint y: 305, distance: 15.7
click at [894, 290] on li "€ 20,90 From 40 pieces" at bounding box center [912, 292] width 265 height 15
drag, startPoint x: 908, startPoint y: 324, endPoint x: 760, endPoint y: 243, distance: 168.3
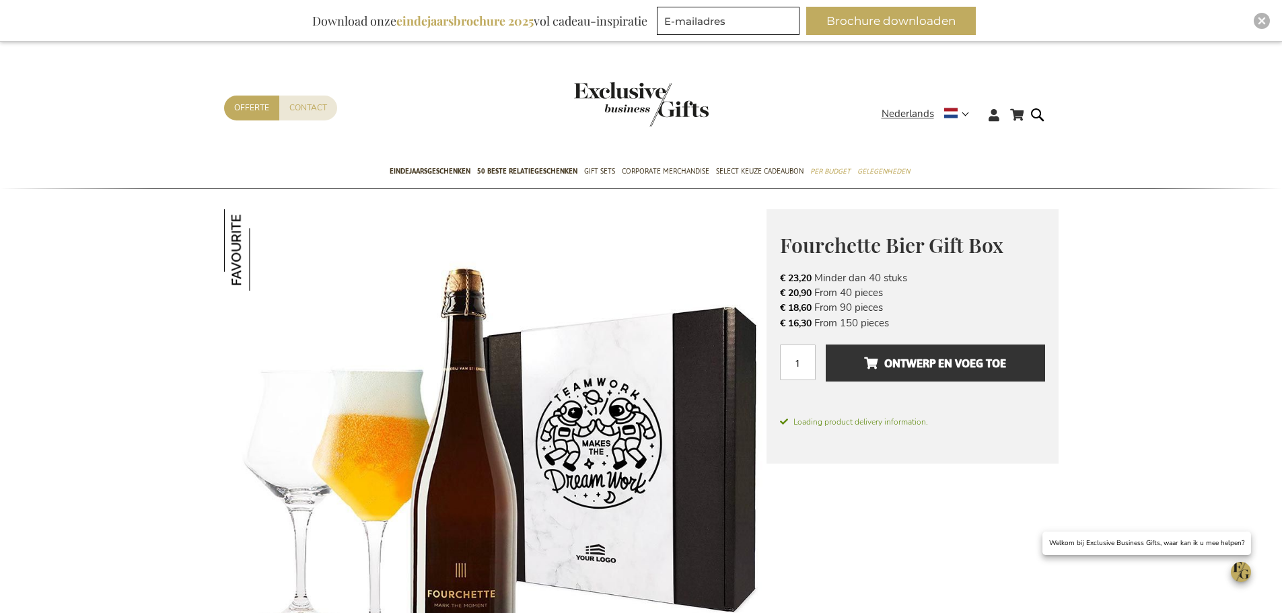
click at [938, 312] on li "€ 18,60 From 90 pieces" at bounding box center [912, 307] width 265 height 15
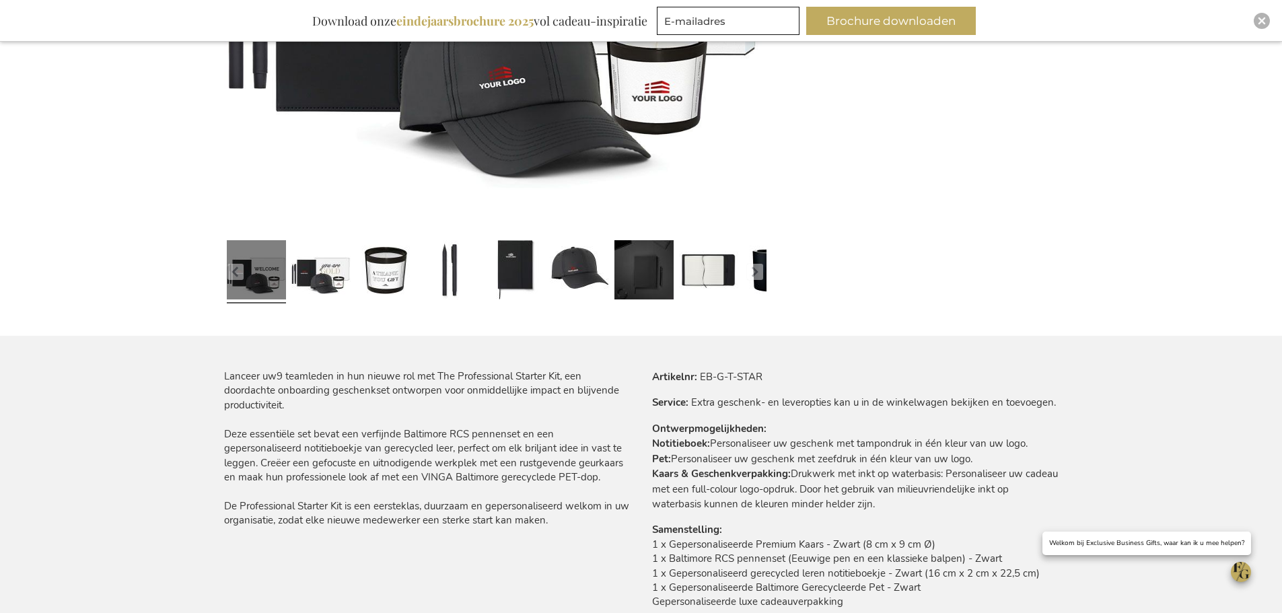
scroll to position [740, 0]
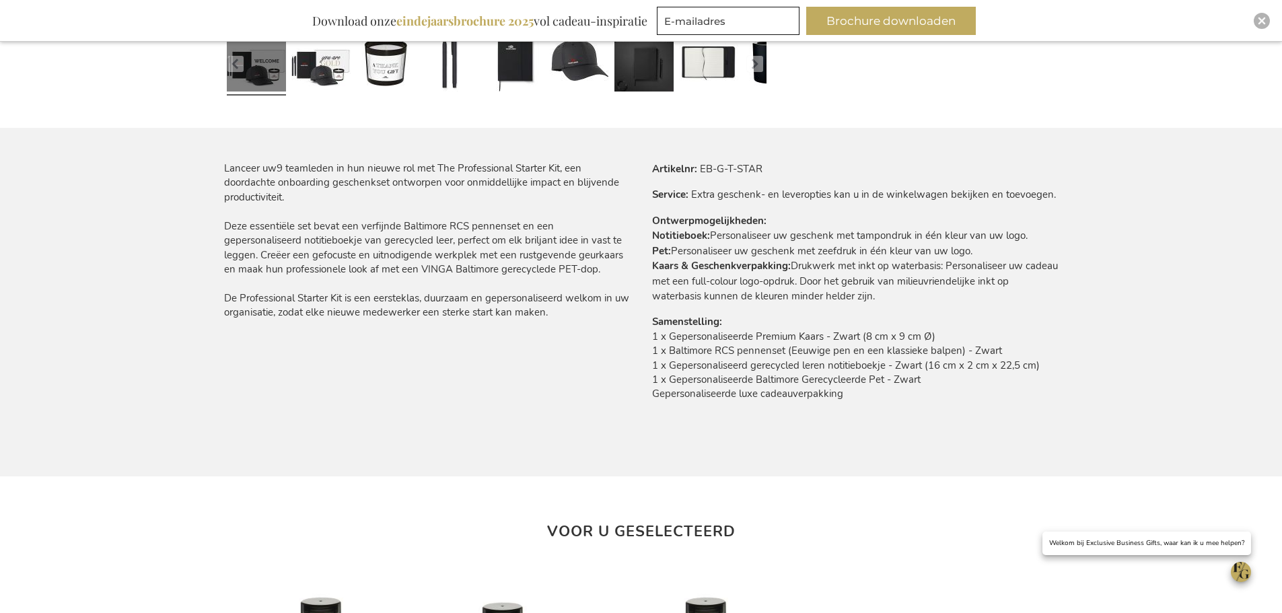
drag, startPoint x: 635, startPoint y: 344, endPoint x: 1046, endPoint y: 394, distance: 413.3
click at [1046, 394] on div "Lanceer uw9 teamleden in hun nieuwe rol met The Professional Starter Kit, een d…" at bounding box center [641, 318] width 834 height 315
click at [1046, 394] on td "1 x Gepersonaliseerde Premium Kaars - Zwart (8 cm x 9 cm Ø) 1 x Baltimore RCS p…" at bounding box center [855, 369] width 406 height 79
drag, startPoint x: 1046, startPoint y: 398, endPoint x: 655, endPoint y: 260, distance: 414.5
click at [654, 252] on tbody "Artikelnr EB-G-T-STAR Service Extra geschenk- en leveropties kan u in de winkel…" at bounding box center [855, 290] width 406 height 258
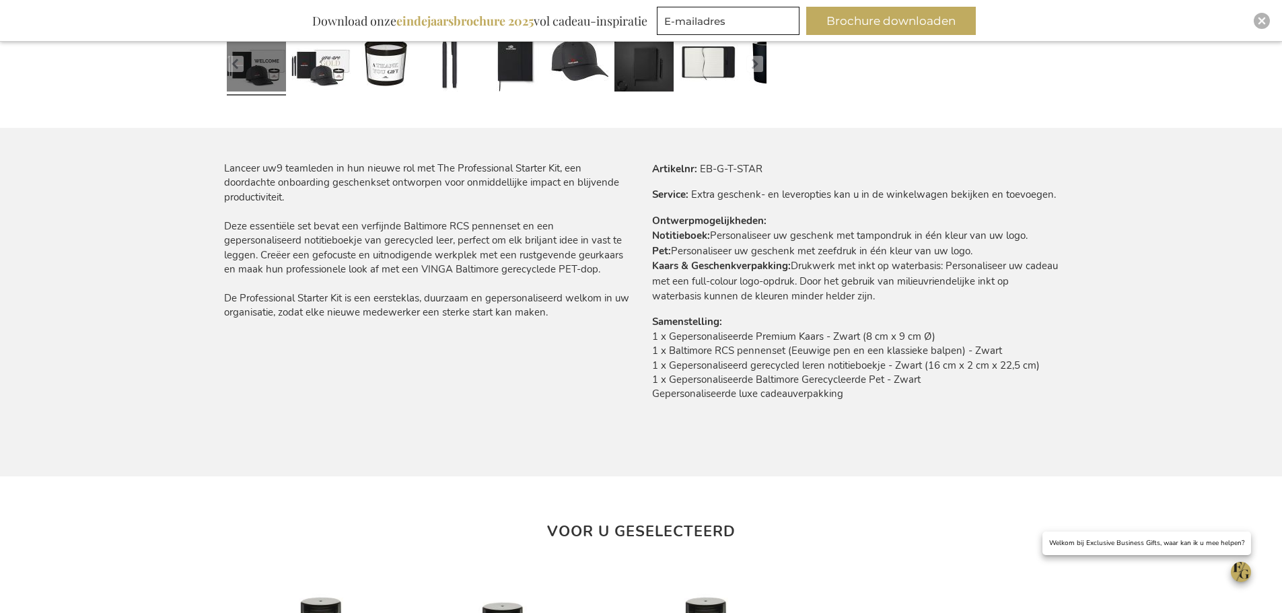
click at [702, 333] on td "1 x Gepersonaliseerde Premium Kaars - Zwart (8 cm x 9 cm Ø) 1 x Baltimore RCS p…" at bounding box center [855, 369] width 406 height 79
drag, startPoint x: 642, startPoint y: 349, endPoint x: 905, endPoint y: 390, distance: 266.2
click at [905, 390] on div "Meer informatie Artikelnr EB-G-T-STAR Service Extra geschenk- en leveropties ka…" at bounding box center [849, 290] width 417 height 258
click at [900, 397] on td "1 x Gepersonaliseerde Premium Kaars - Zwart (8 cm x 9 cm Ø) 1 x Baltimore RCS p…" at bounding box center [855, 369] width 406 height 79
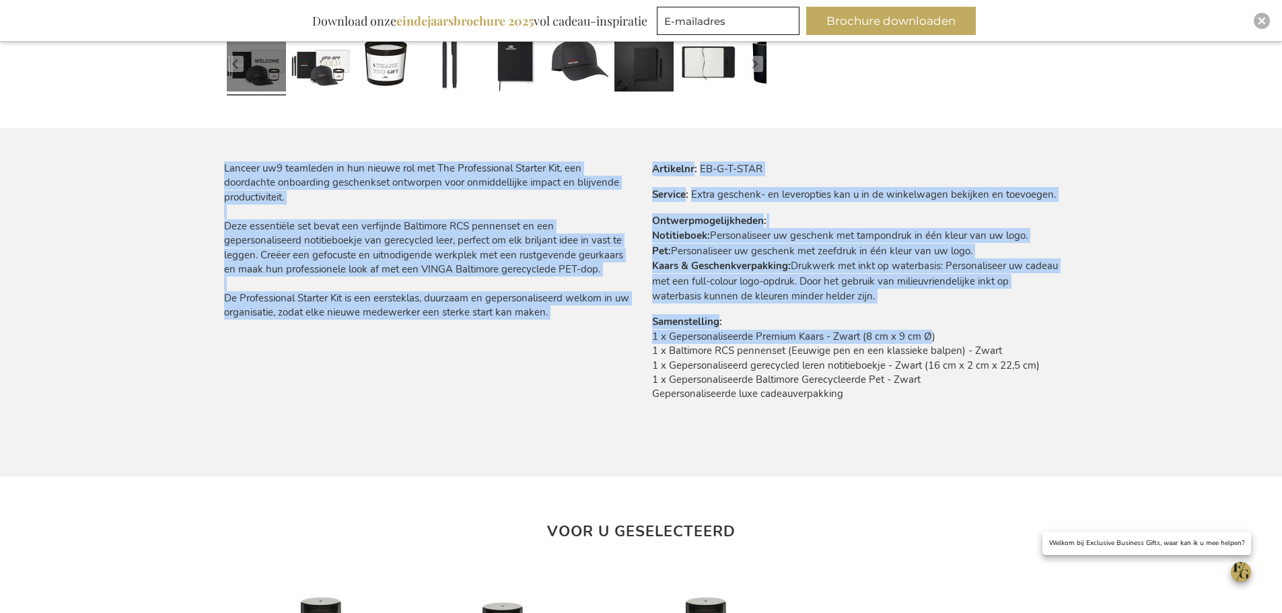
drag, startPoint x: 640, startPoint y: 340, endPoint x: 893, endPoint y: 373, distance: 255.7
click at [930, 337] on div "Lanceer uw9 teamleden in hun nieuwe rol met The Professional Starter Kit, een d…" at bounding box center [641, 318] width 834 height 315
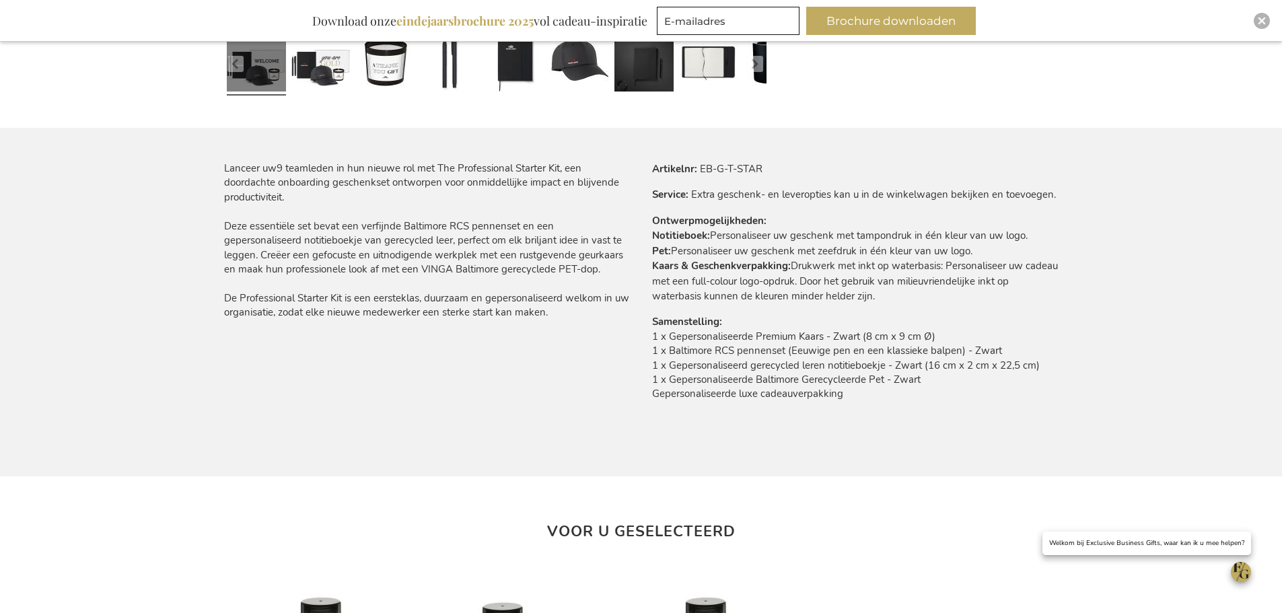
click at [826, 412] on tbody "Artikelnr EB-G-T-STAR Service Extra geschenk- en leveropties kan u in de winkel…" at bounding box center [855, 290] width 406 height 258
drag, startPoint x: 744, startPoint y: 334, endPoint x: 990, endPoint y: 334, distance: 246.2
click at [990, 334] on td "1 x Gepersonaliseerde Premium Kaars - Zwart (8 cm x 9 cm Ø) 1 x Baltimore RCS p…" at bounding box center [855, 369] width 406 height 79
click at [912, 355] on td "1 x Gepersonaliseerde Premium Kaars - Zwart (8 cm x 9 cm Ø) 1 x Baltimore RCS p…" at bounding box center [855, 369] width 406 height 79
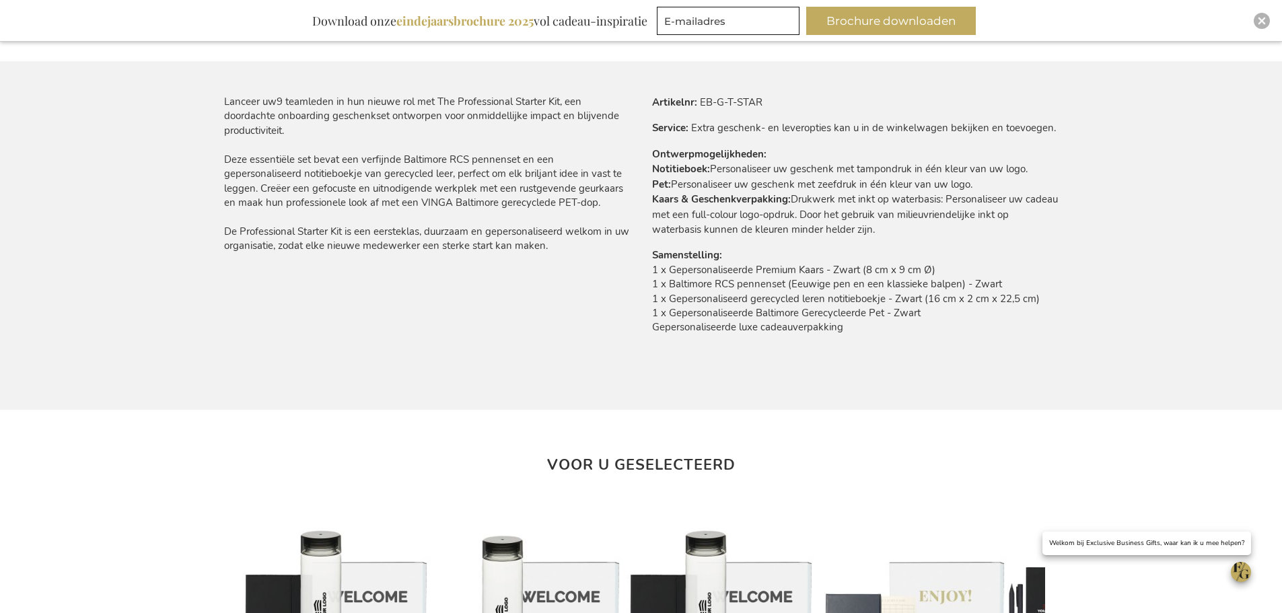
scroll to position [807, 0]
drag, startPoint x: 653, startPoint y: 292, endPoint x: 805, endPoint y: 354, distance: 164.2
click at [826, 292] on td "1 x Gepersonaliseerde Premium Kaars - Zwart (8 cm x 9 cm Ø) 1 x Baltimore RCS p…" at bounding box center [855, 301] width 406 height 79
click at [801, 360] on div "Lanceer uw9 teamleden in hun nieuwe rol met The Professional Starter Kit, een d…" at bounding box center [641, 251] width 834 height 315
drag, startPoint x: 725, startPoint y: 285, endPoint x: 906, endPoint y: 281, distance: 181.0
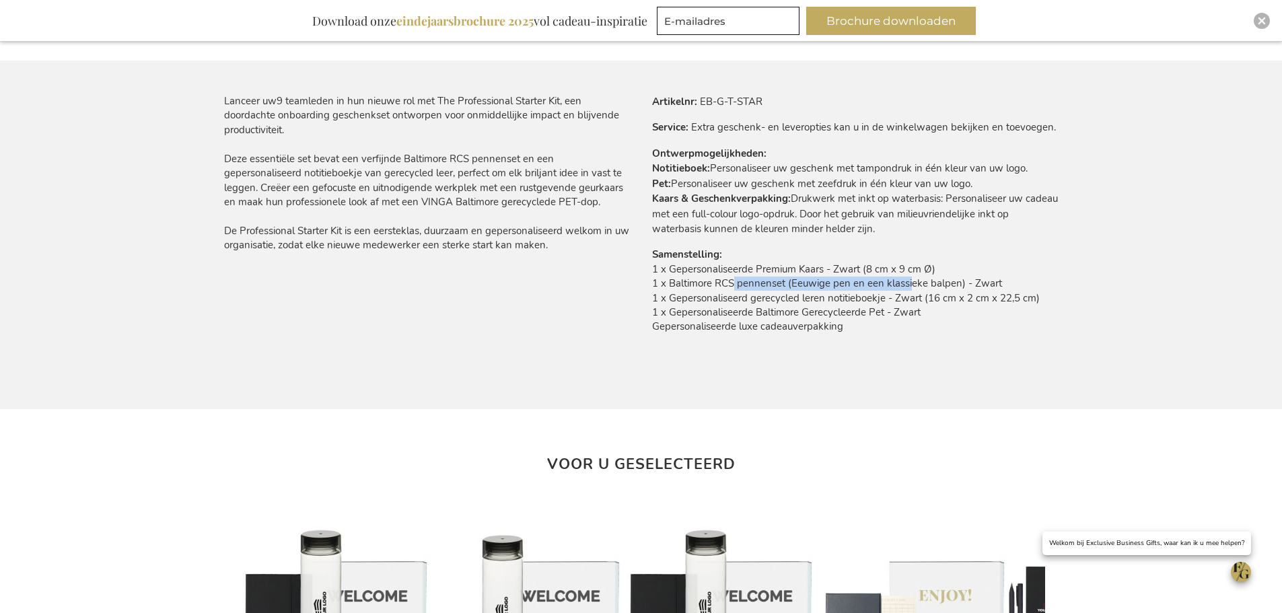
click at [906, 281] on td "1 x Gepersonaliseerde Premium Kaars - Zwart (8 cm x 9 cm Ø) 1 x Baltimore RCS p…" at bounding box center [855, 301] width 406 height 79
click at [876, 364] on div "Lanceer uw9 teamleden in hun nieuwe rol met The Professional Starter Kit, een d…" at bounding box center [641, 251] width 834 height 315
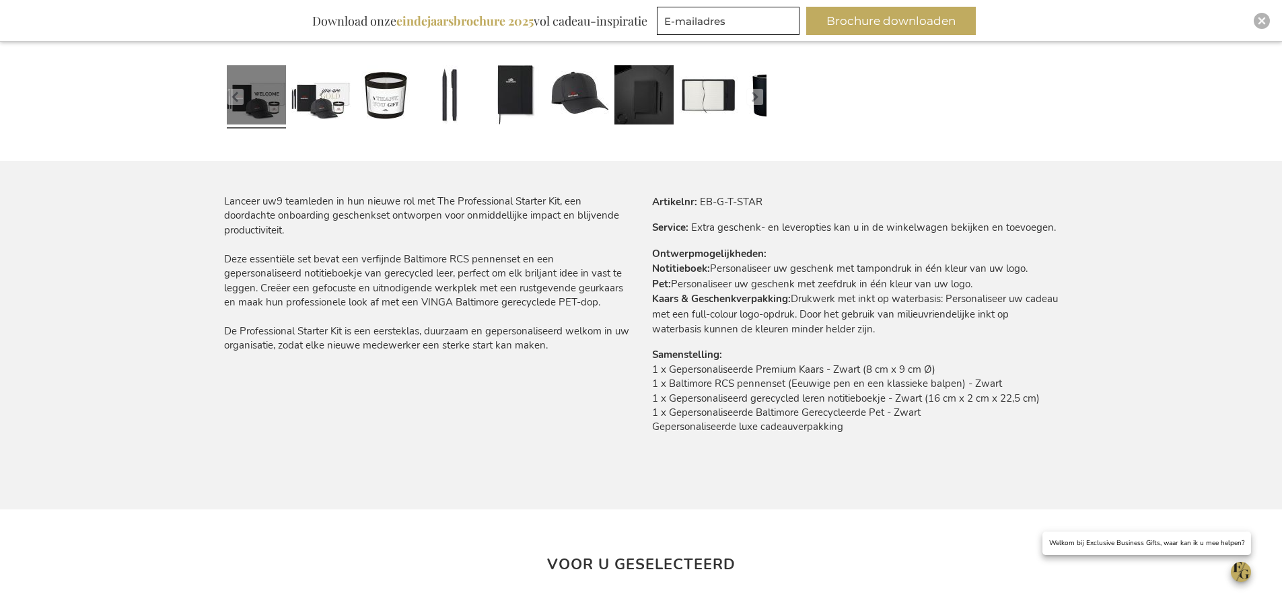
scroll to position [673, 0]
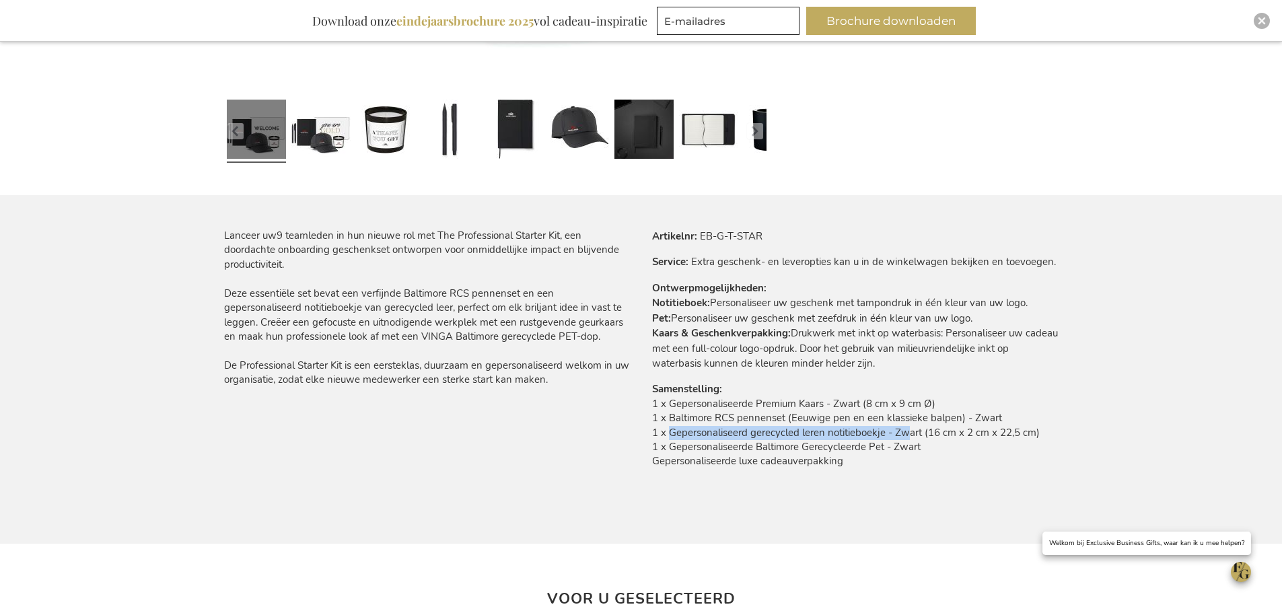
drag, startPoint x: 665, startPoint y: 431, endPoint x: 900, endPoint y: 433, distance: 234.8
click at [900, 432] on td "1 x Gepersonaliseerde Premium Kaars - Zwart (8 cm x 9 cm Ø) 1 x Baltimore RCS p…" at bounding box center [855, 436] width 406 height 79
click at [877, 445] on td "1 x Gepersonaliseerde Premium Kaars - Zwart (8 cm x 9 cm Ø) 1 x Baltimore RCS p…" at bounding box center [855, 436] width 406 height 79
drag, startPoint x: 737, startPoint y: 437, endPoint x: 951, endPoint y: 439, distance: 213.3
click at [953, 435] on td "1 x Gepersonaliseerde Premium Kaars - Zwart (8 cm x 9 cm Ø) 1 x Baltimore RCS p…" at bounding box center [855, 436] width 406 height 79
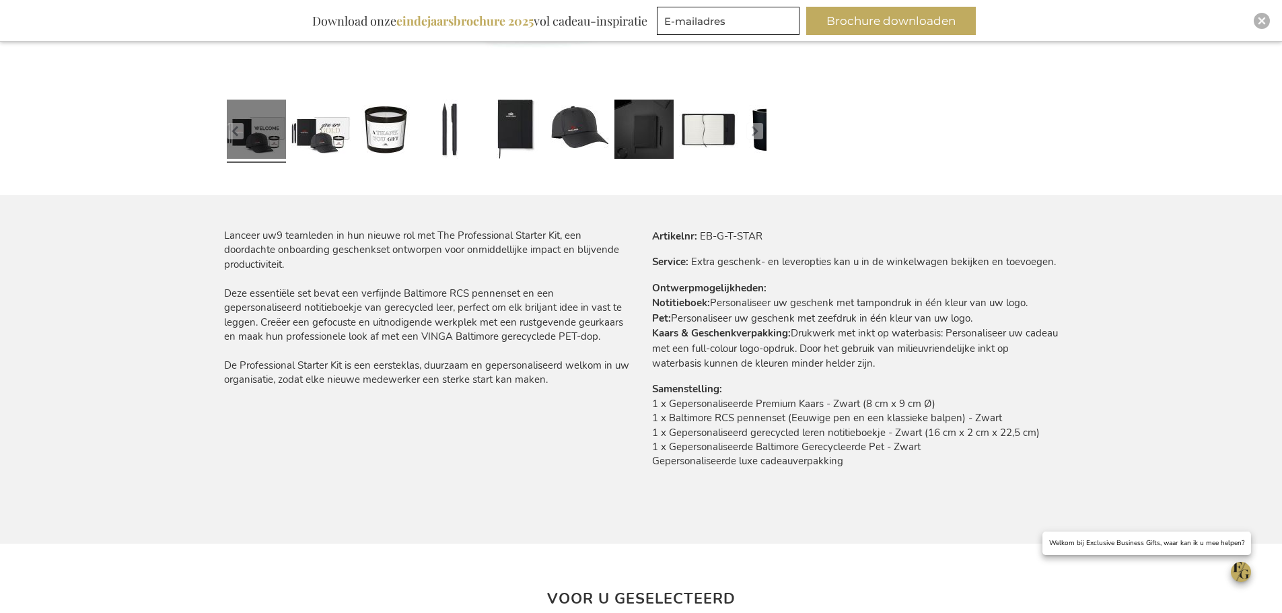
click at [932, 461] on td "1 x Gepersonaliseerde Premium Kaars - Zwart (8 cm x 9 cm Ø) 1 x Baltimore RCS p…" at bounding box center [855, 436] width 406 height 79
drag, startPoint x: 907, startPoint y: 465, endPoint x: 745, endPoint y: 414, distance: 169.2
click at [745, 410] on td "1 x Gepersonaliseerde Premium Kaars - Zwart (8 cm x 9 cm Ø) 1 x Baltimore RCS p…" at bounding box center [855, 436] width 406 height 79
click at [752, 437] on td "1 x Gepersonaliseerde Premium Kaars - Zwart (8 cm x 9 cm Ø) 1 x Baltimore RCS p…" at bounding box center [855, 436] width 406 height 79
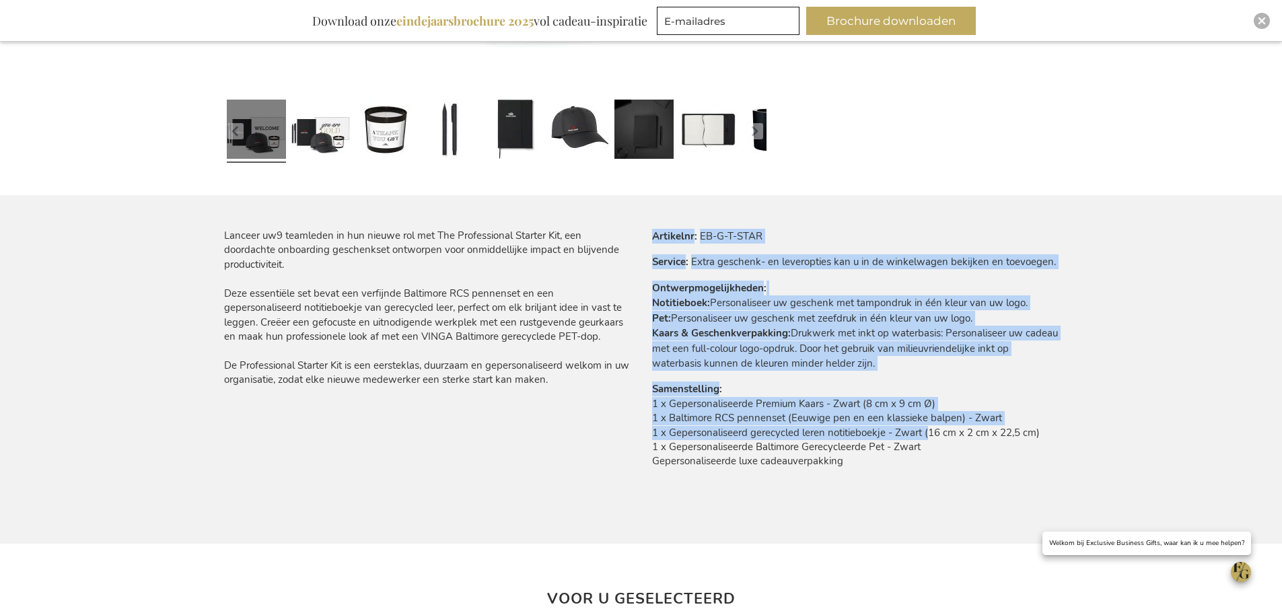
drag, startPoint x: 924, startPoint y: 431, endPoint x: 1068, endPoint y: 429, distance: 144.0
click at [1068, 429] on main "Ga naar het einde van de afbeeldingen-gallerij Ga naar het begin van de afbeeld…" at bounding box center [641, 249] width 856 height 1400
click at [994, 451] on td "1 x Gepersonaliseerde Premium Kaars - Zwart (8 cm x 9 cm Ø) 1 x Baltimore RCS p…" at bounding box center [855, 436] width 406 height 79
drag, startPoint x: 908, startPoint y: 427, endPoint x: 1061, endPoint y: 423, distance: 152.8
click at [1061, 423] on main "Ga naar het einde van de afbeeldingen-gallerij Ga naar het begin van de afbeeld…" at bounding box center [641, 249] width 856 height 1400
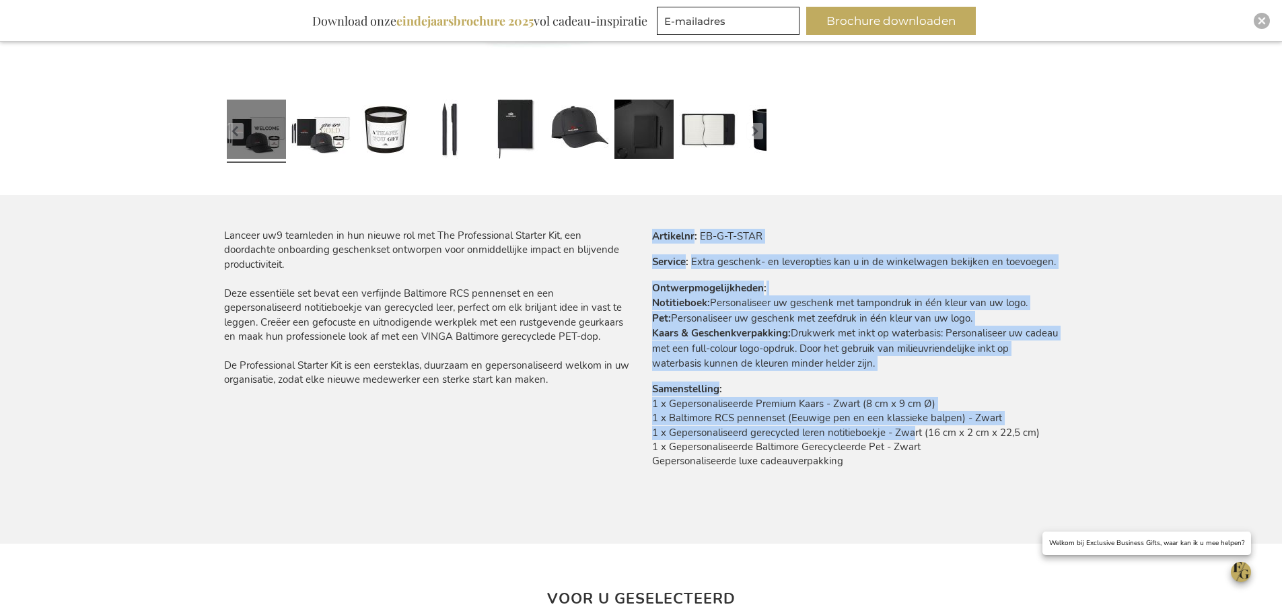
click at [832, 473] on td "1 x Gepersonaliseerde Premium Kaars - Zwart (8 cm x 9 cm Ø) 1 x Baltimore RCS p…" at bounding box center [855, 436] width 406 height 79
click at [661, 445] on td "1 x Gepersonaliseerde Premium Kaars - Zwart (8 cm x 9 cm Ø) 1 x Baltimore RCS p…" at bounding box center [855, 436] width 406 height 79
drag, startPoint x: 671, startPoint y: 448, endPoint x: 1024, endPoint y: 448, distance: 353.2
click at [1024, 448] on td "1 x Gepersonaliseerde Premium Kaars - Zwart (8 cm x 9 cm Ø) 1 x Baltimore RCS p…" at bounding box center [855, 436] width 406 height 79
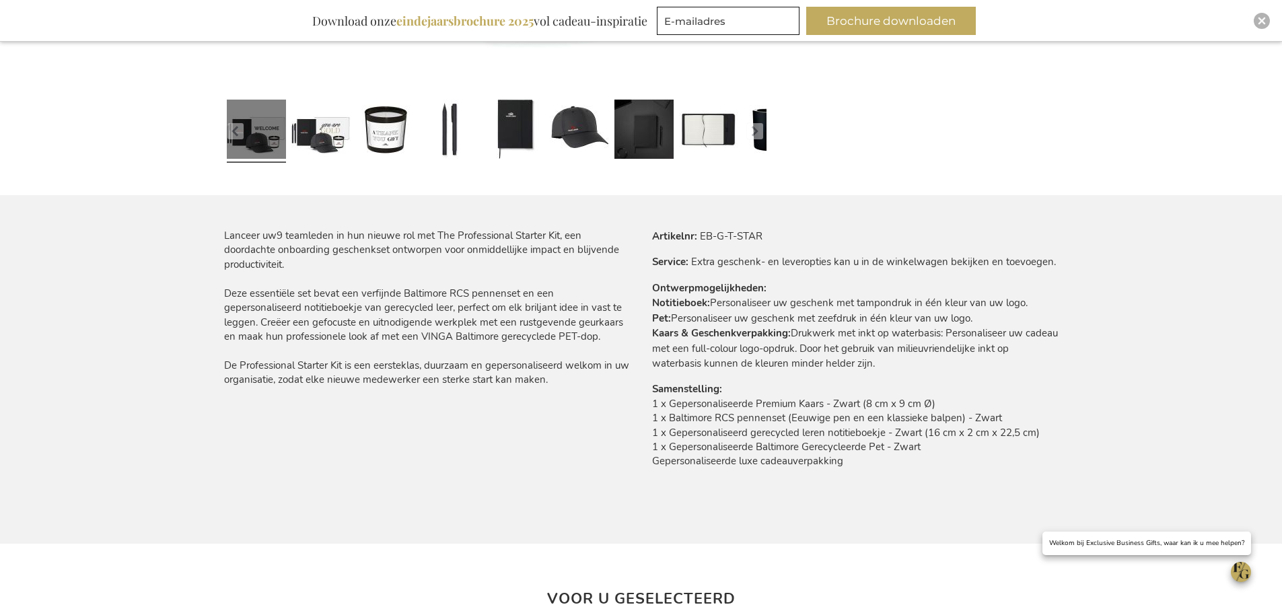
click at [967, 458] on td "1 x Gepersonaliseerde Premium Kaars - Zwart (8 cm x 9 cm Ø) 1 x Baltimore RCS p…" at bounding box center [855, 436] width 406 height 79
drag, startPoint x: 848, startPoint y: 464, endPoint x: 720, endPoint y: 424, distance: 134.7
click at [720, 424] on td "1 x Gepersonaliseerde Premium Kaars - Zwart (8 cm x 9 cm Ø) 1 x Baltimore RCS p…" at bounding box center [855, 436] width 406 height 79
click at [739, 458] on td "1 x Gepersonaliseerde Premium Kaars - Zwart (8 cm x 9 cm Ø) 1 x Baltimore RCS p…" at bounding box center [855, 436] width 406 height 79
drag, startPoint x: 817, startPoint y: 447, endPoint x: 911, endPoint y: 445, distance: 94.2
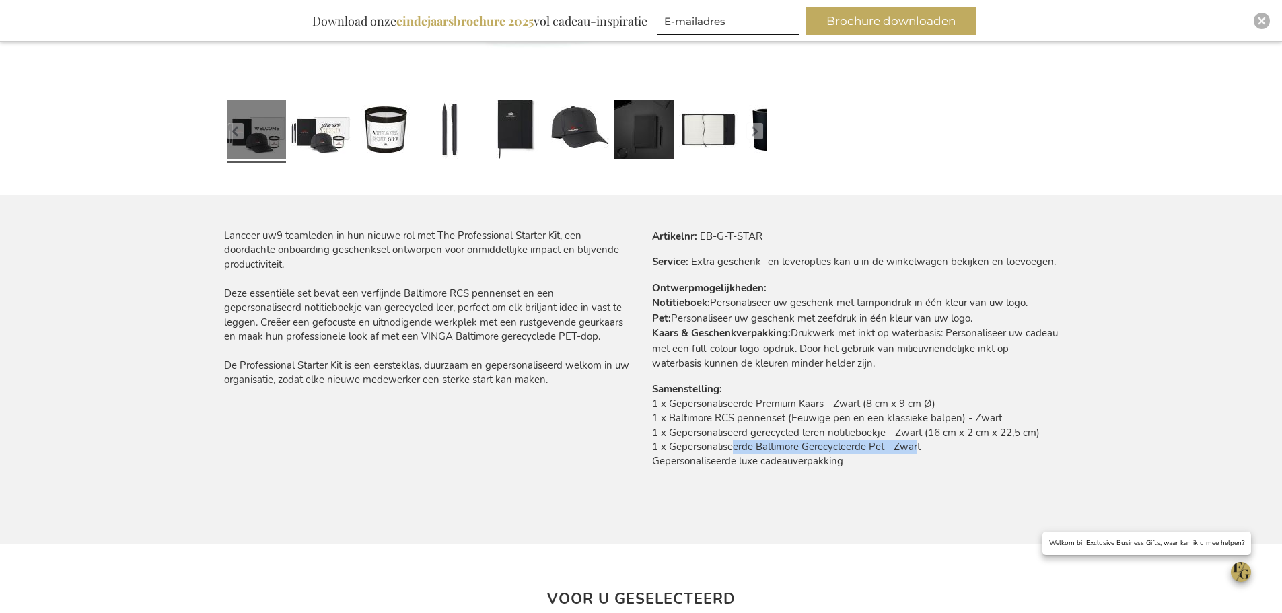
click at [911, 445] on td "1 x Gepersonaliseerde Premium Kaars - Zwart (8 cm x 9 cm Ø) 1 x Baltimore RCS p…" at bounding box center [855, 436] width 406 height 79
click at [883, 466] on td "1 x Gepersonaliseerde Premium Kaars - Zwart (8 cm x 9 cm Ø) 1 x Baltimore RCS p…" at bounding box center [855, 436] width 406 height 79
drag, startPoint x: 860, startPoint y: 468, endPoint x: 688, endPoint y: 423, distance: 177.9
click at [688, 423] on td "1 x Gepersonaliseerde Premium Kaars - Zwart (8 cm x 9 cm Ø) 1 x Baltimore RCS p…" at bounding box center [855, 436] width 406 height 79
click at [688, 431] on td "1 x Gepersonaliseerde Premium Kaars - Zwart (8 cm x 9 cm Ø) 1 x Baltimore RCS p…" at bounding box center [855, 436] width 406 height 79
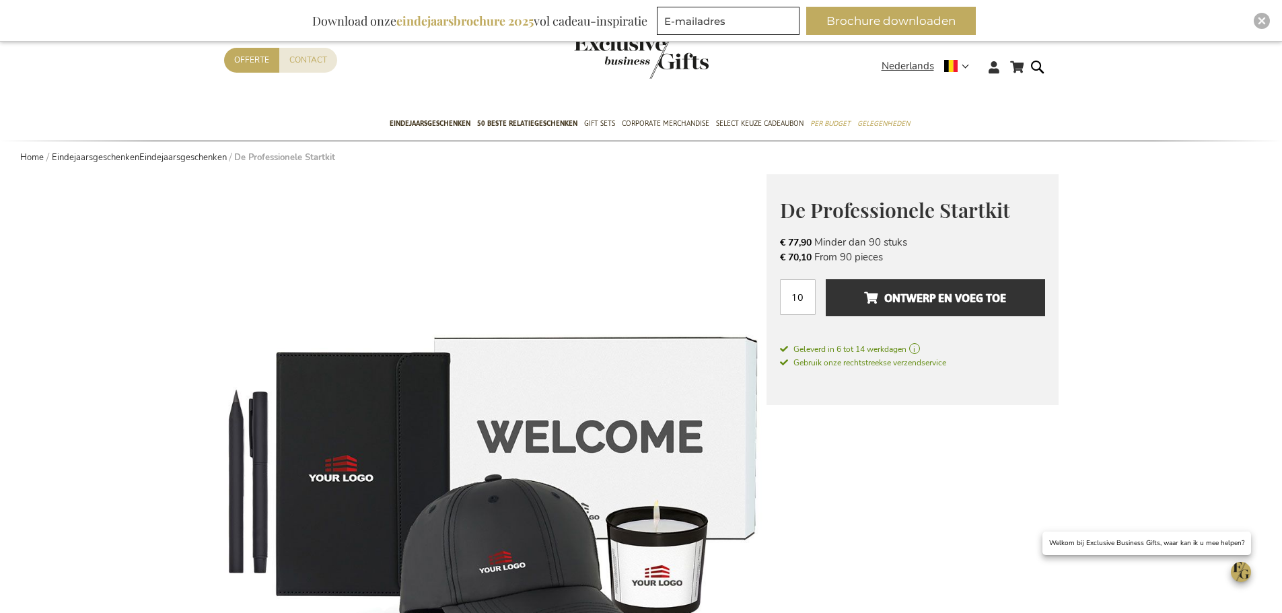
scroll to position [0, 0]
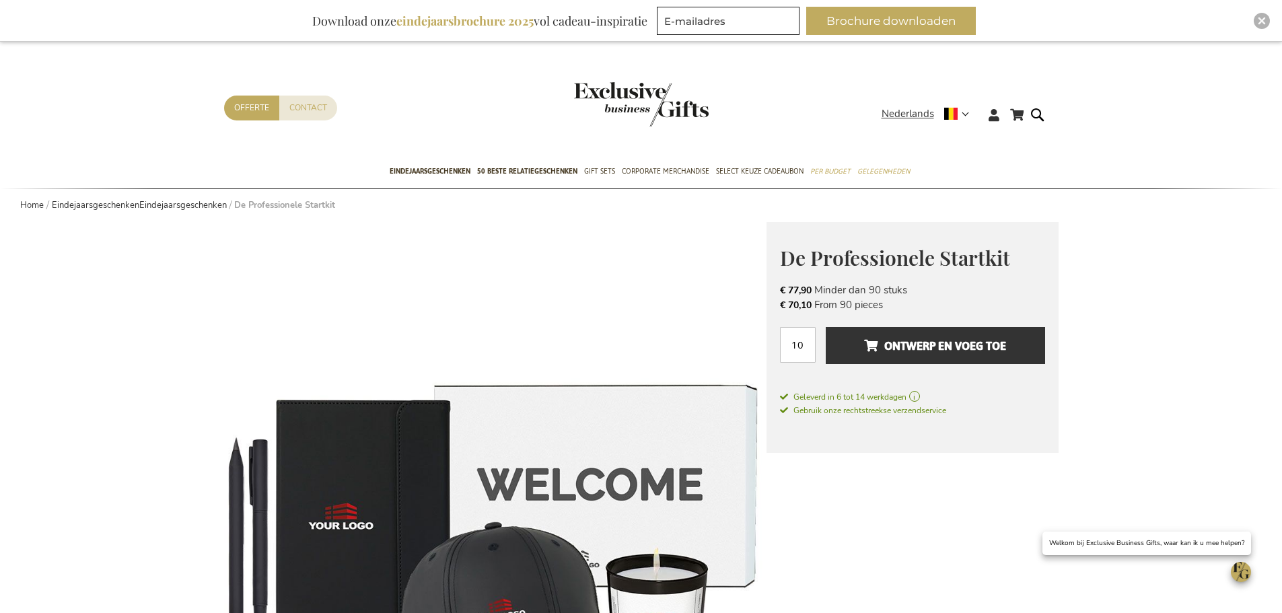
drag, startPoint x: 1210, startPoint y: 261, endPoint x: 1148, endPoint y: 404, distance: 155.8
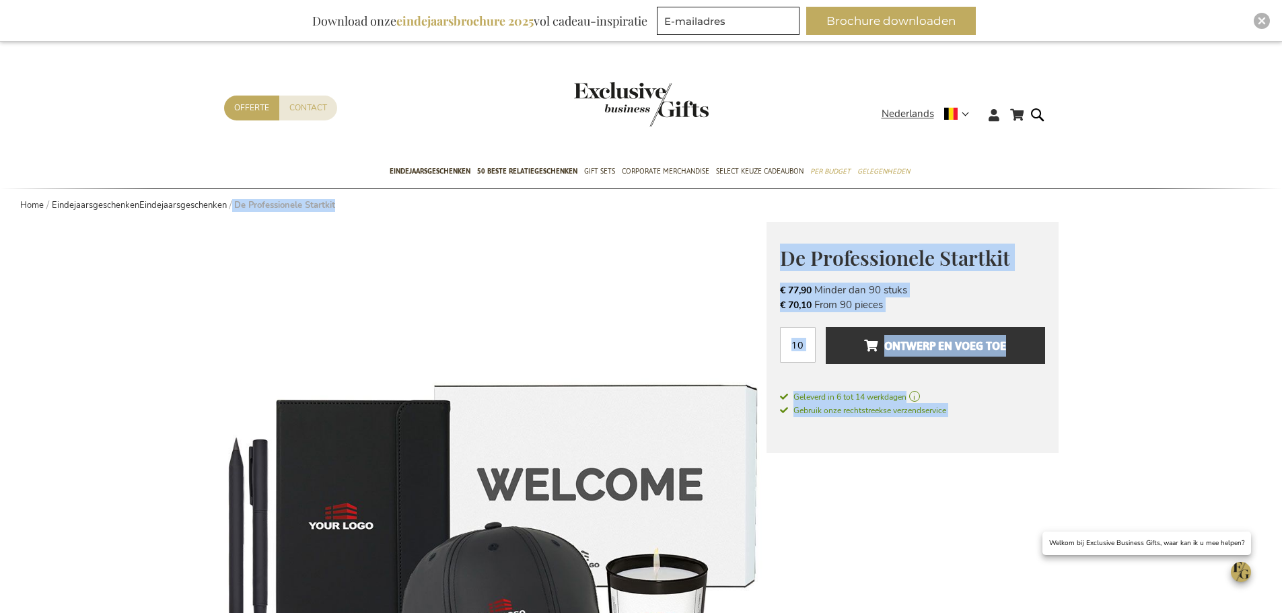
drag, startPoint x: 1154, startPoint y: 426, endPoint x: 84, endPoint y: 289, distance: 1078.4
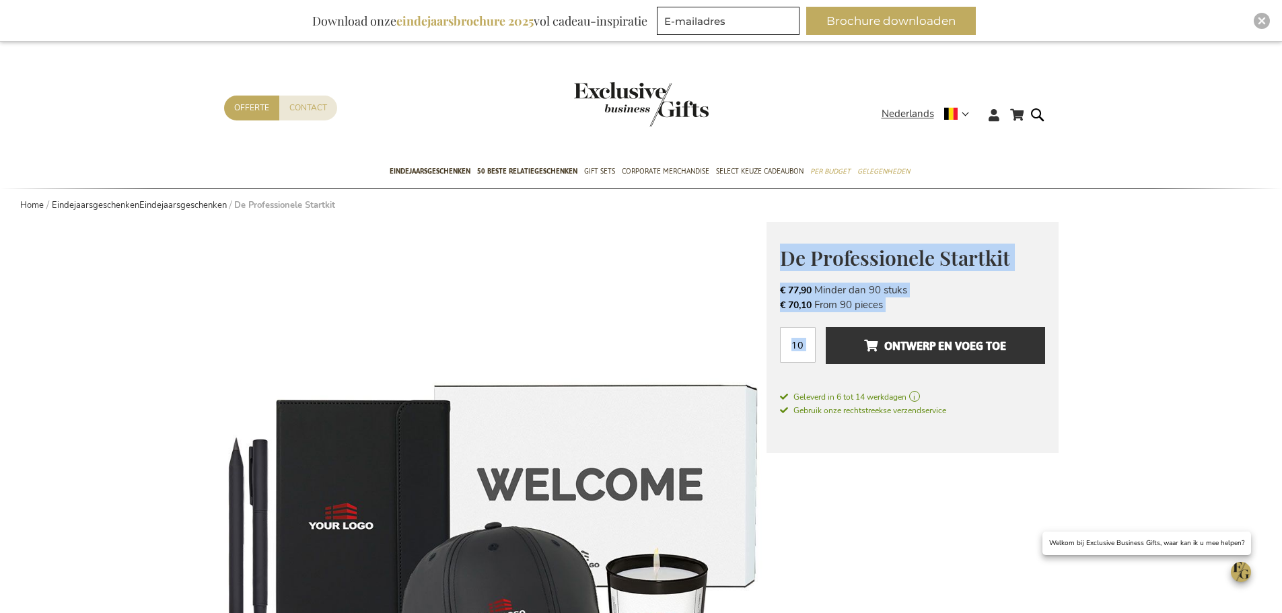
drag, startPoint x: 842, startPoint y: 304, endPoint x: 846, endPoint y: 274, distance: 30.0
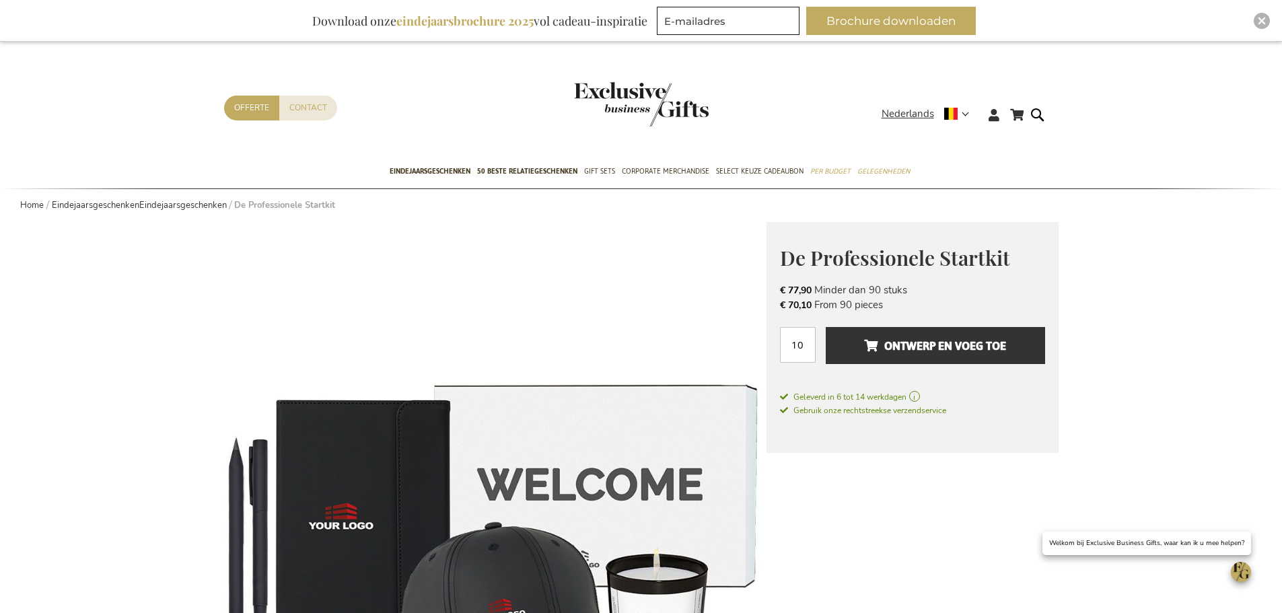
drag, startPoint x: 817, startPoint y: 292, endPoint x: 1008, endPoint y: 293, distance: 190.4
click at [1008, 293] on li "€ 77,90 Minder dan 90 stuks" at bounding box center [912, 290] width 265 height 15
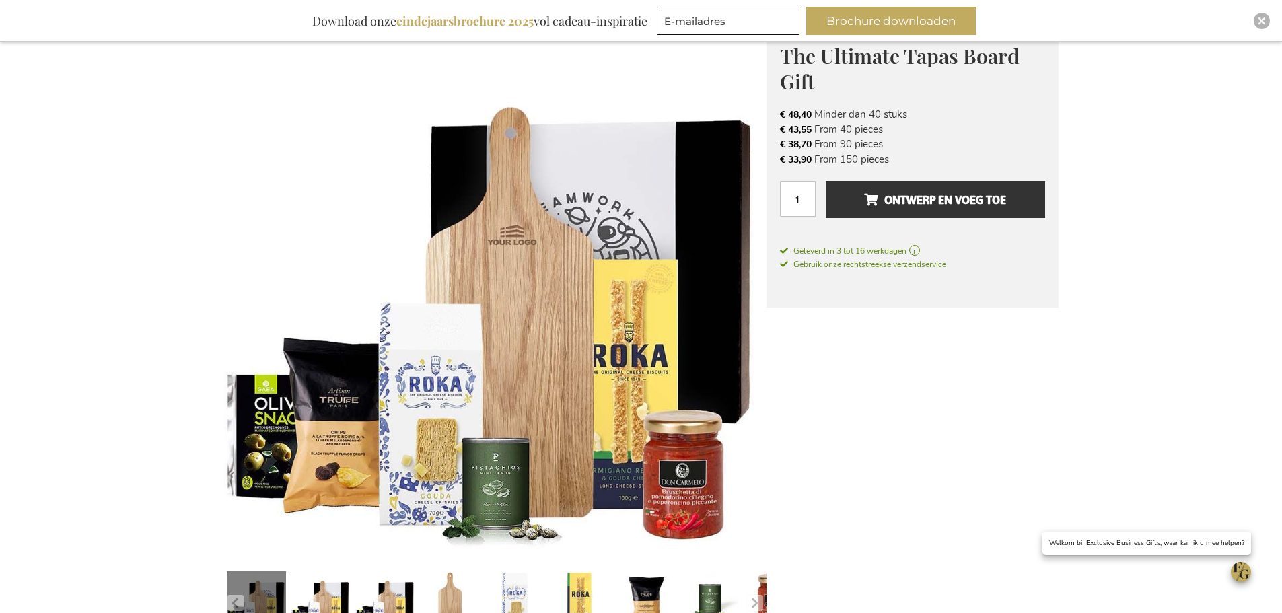
scroll to position [269, 0]
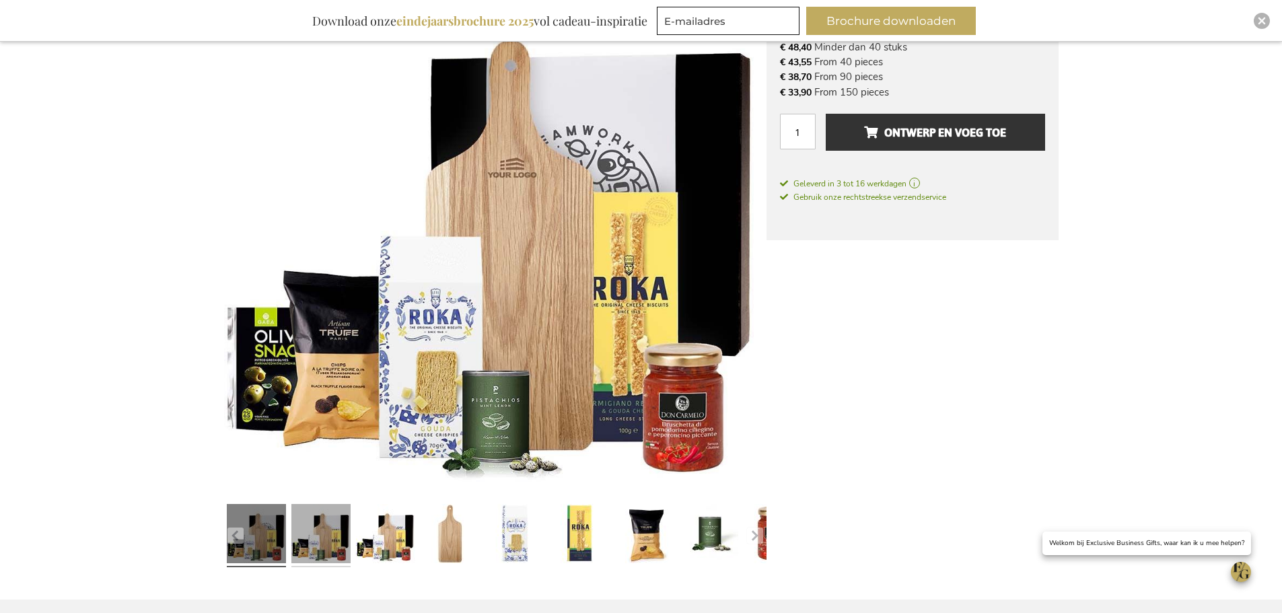
click at [315, 534] on link at bounding box center [320, 536] width 59 height 74
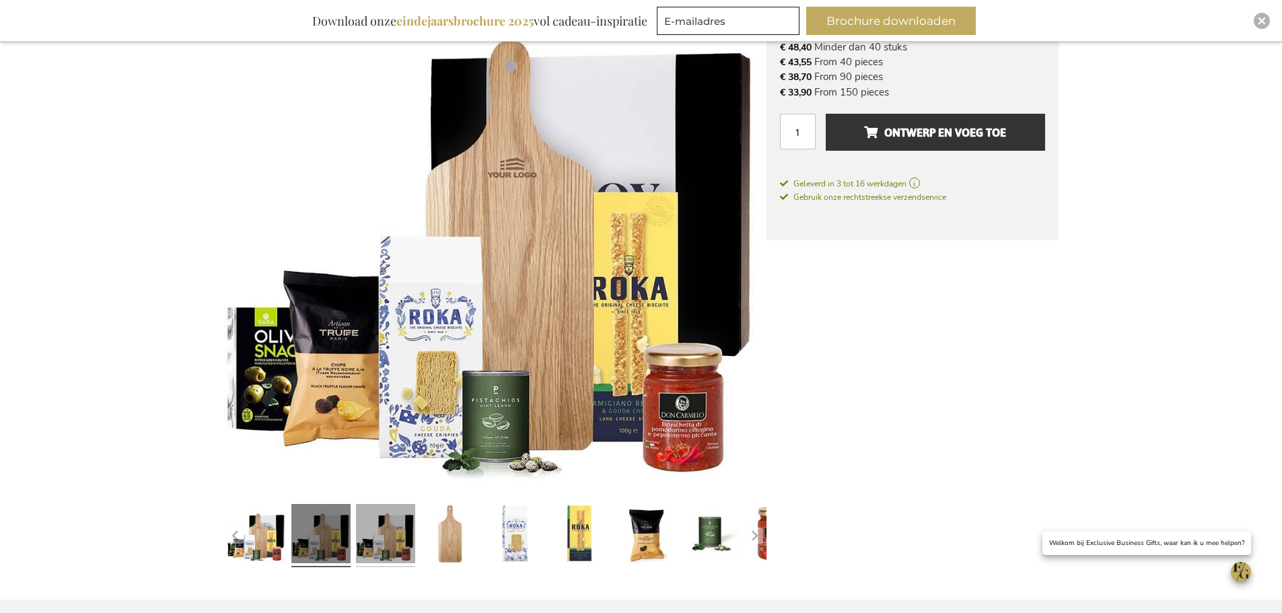
click at [368, 537] on link at bounding box center [385, 536] width 59 height 74
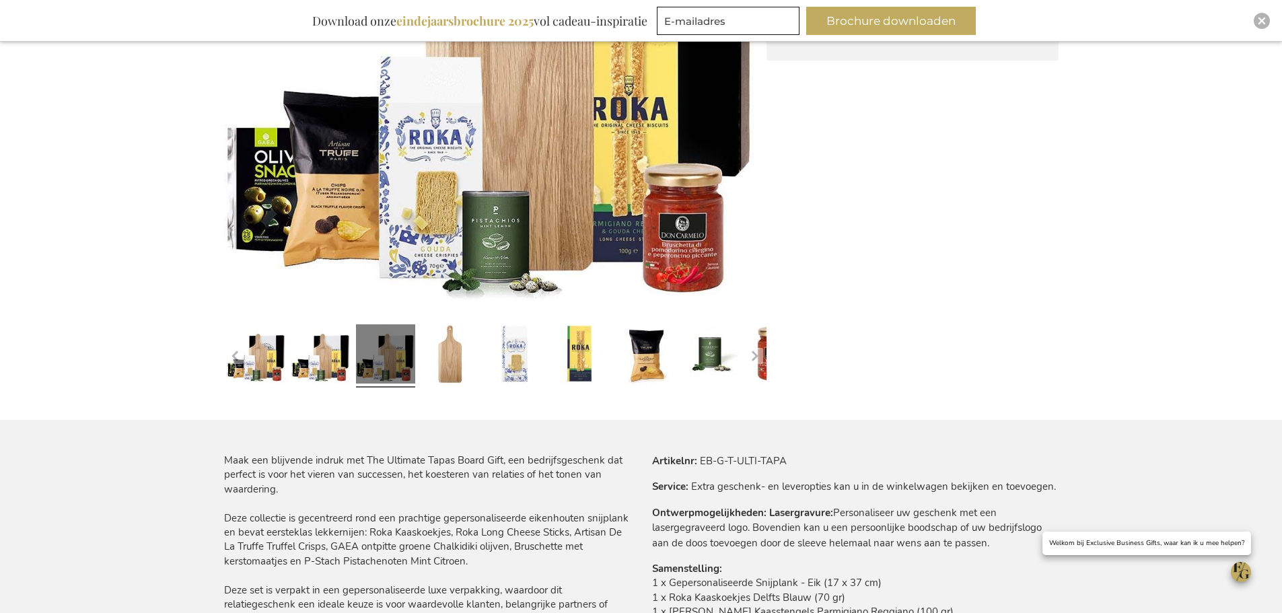
scroll to position [673, 0]
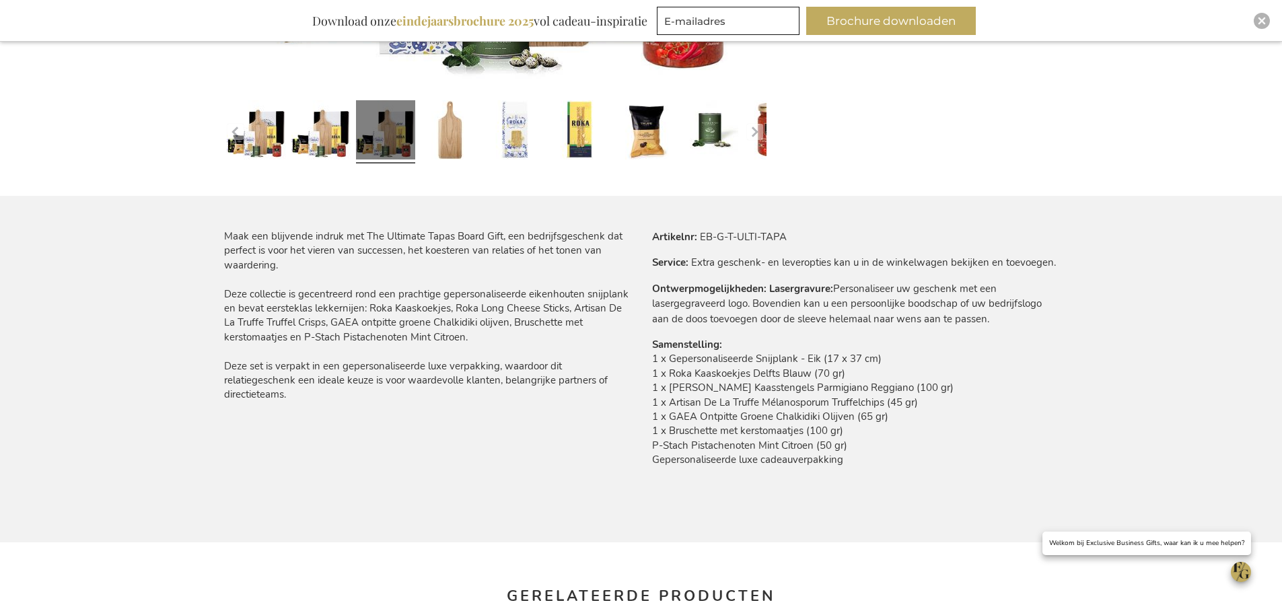
drag, startPoint x: 645, startPoint y: 365, endPoint x: 941, endPoint y: 456, distance: 310.3
click at [941, 456] on div "Meer informatie Artikelnr EB-G-T-ULTI-TAPA Service Extra geschenk- en leveropti…" at bounding box center [849, 357] width 417 height 256
click at [941, 456] on td "1 x Gepersonaliseerde Snijplank - Eik (17 x 37 cm) 1 x Roka Kaaskoekjes Delfts …" at bounding box center [855, 413] width 406 height 122
drag, startPoint x: 893, startPoint y: 464, endPoint x: 616, endPoint y: 359, distance: 296.6
click at [629, 314] on div "Maak een blijvende indruk met The Ultimate Tapas Board Gift, een bedrijfsgesche…" at bounding box center [641, 385] width 834 height 313
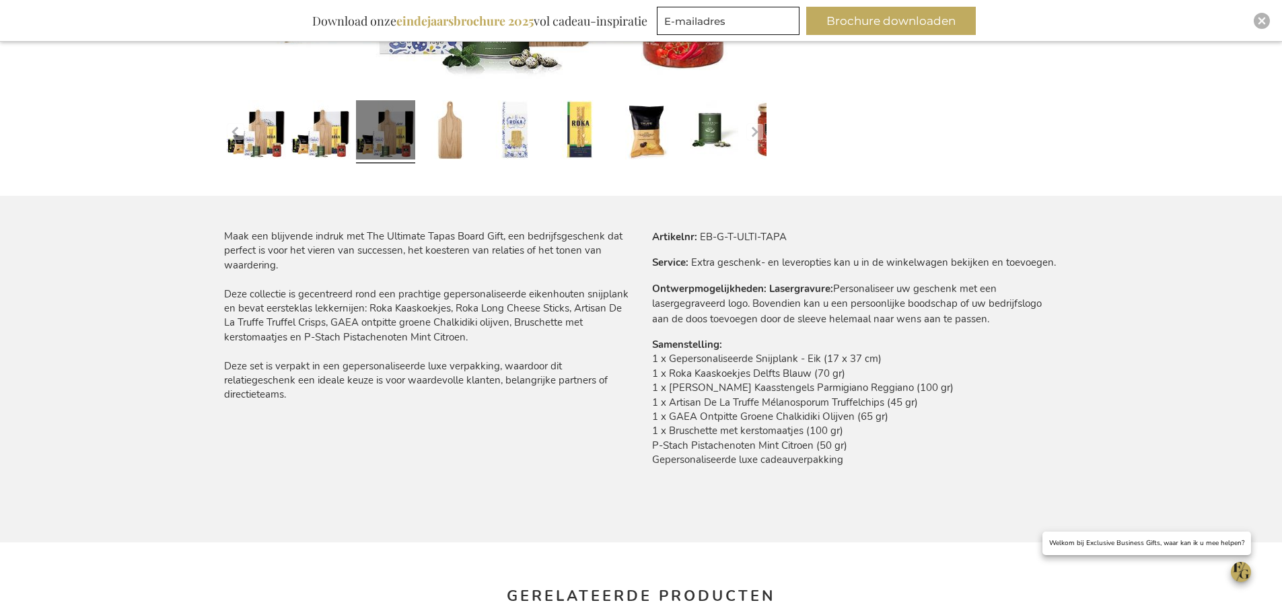
click at [607, 432] on div "Maak een blijvende indruk met The Ultimate Tapas Board Gift, een bedrijfsgesche…" at bounding box center [641, 385] width 834 height 313
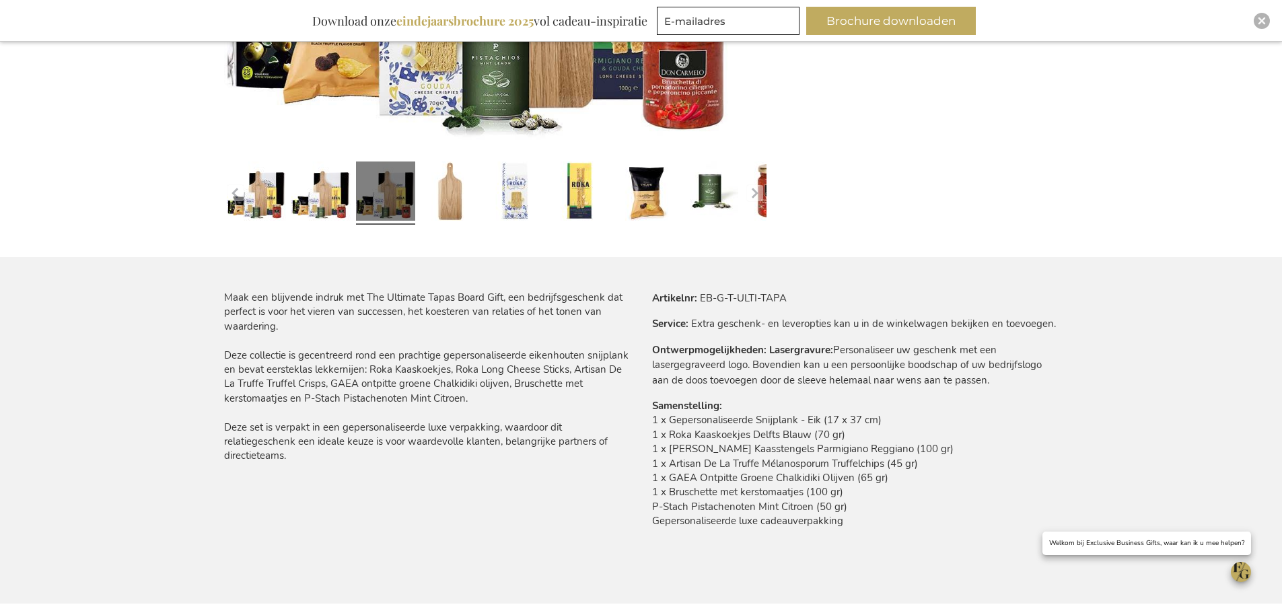
scroll to position [135, 0]
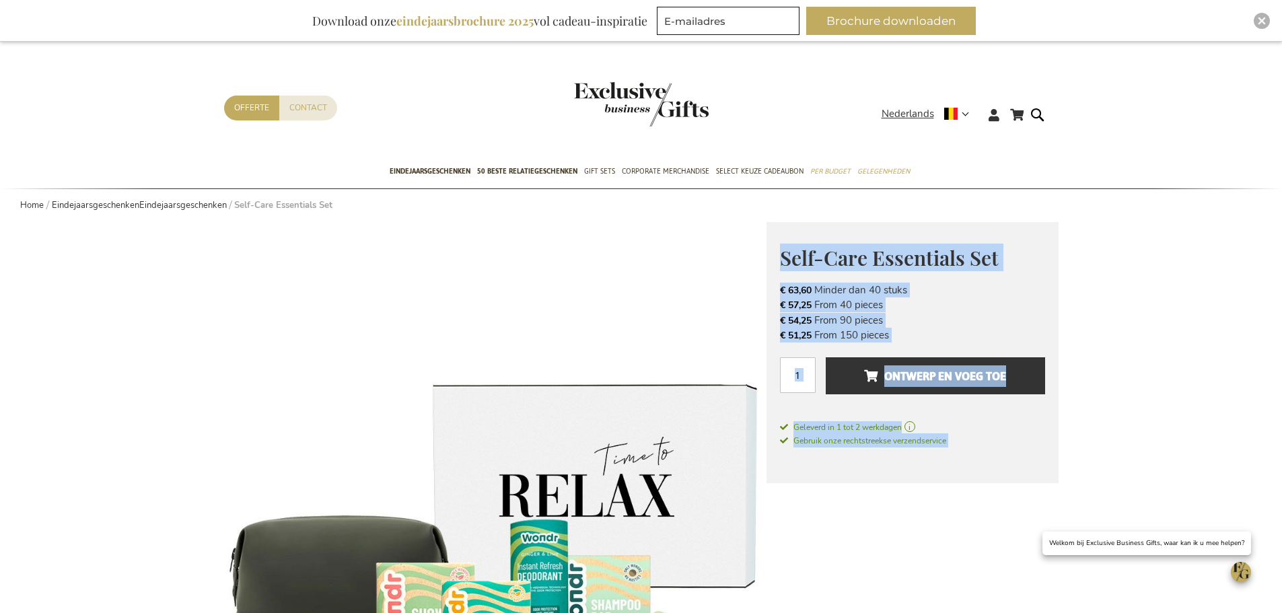
drag, startPoint x: 780, startPoint y: 264, endPoint x: 1113, endPoint y: 263, distance: 333.0
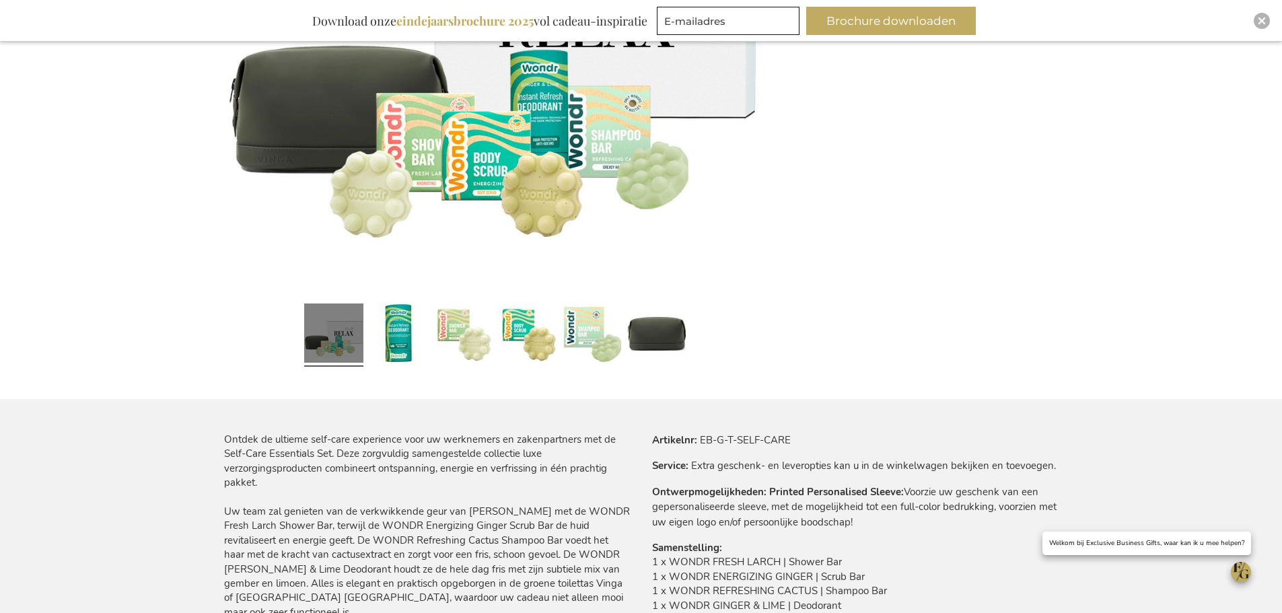
scroll to position [471, 0]
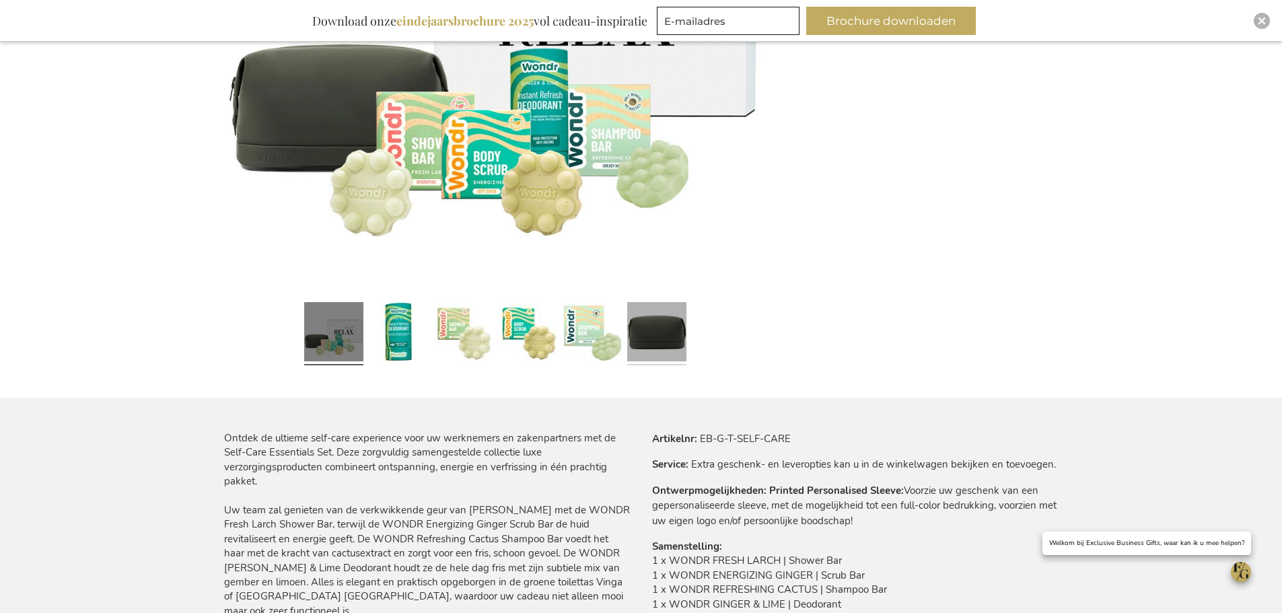
click at [685, 349] on link at bounding box center [656, 334] width 59 height 74
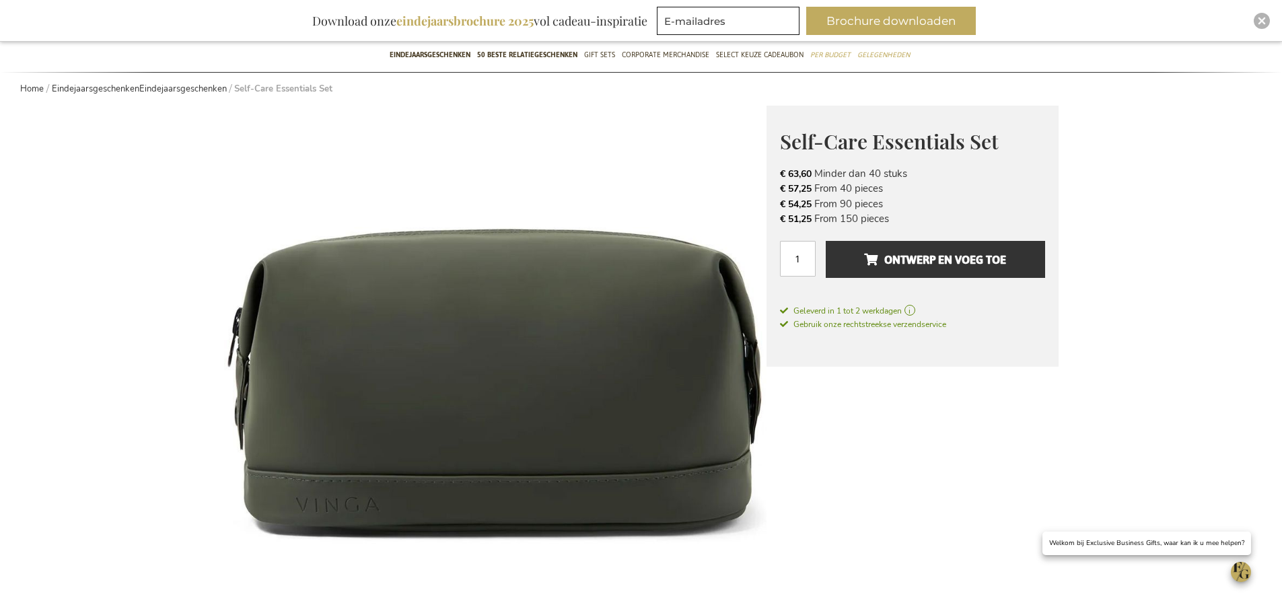
scroll to position [67, 0]
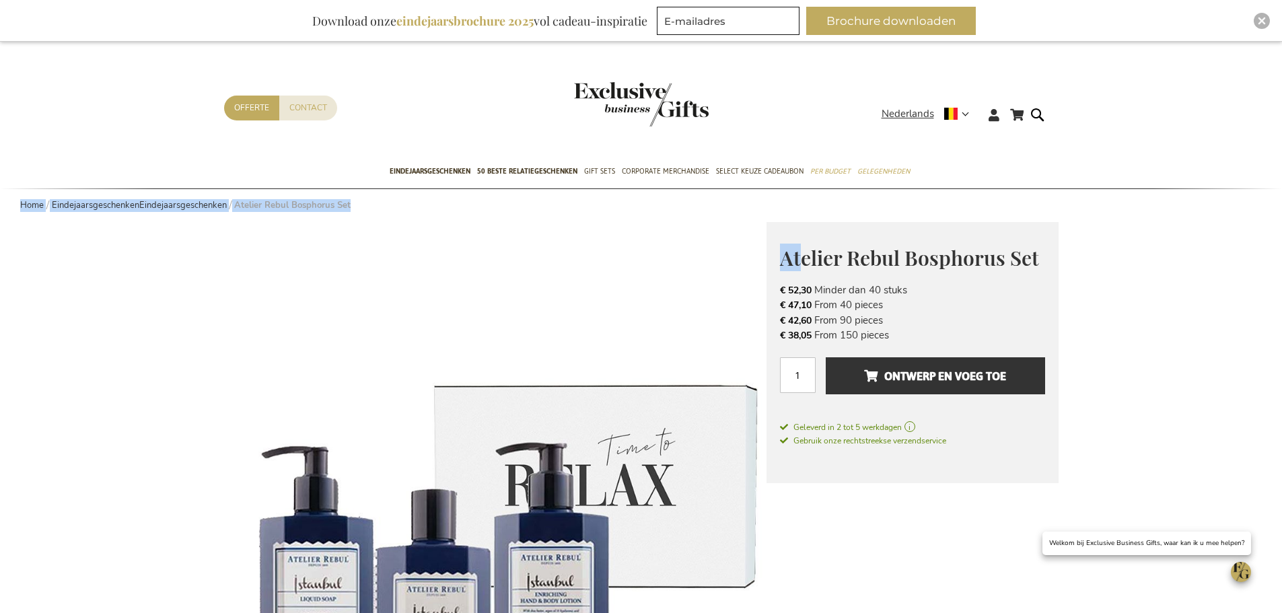
drag, startPoint x: 798, startPoint y: 262, endPoint x: 1202, endPoint y: 262, distance: 404.3
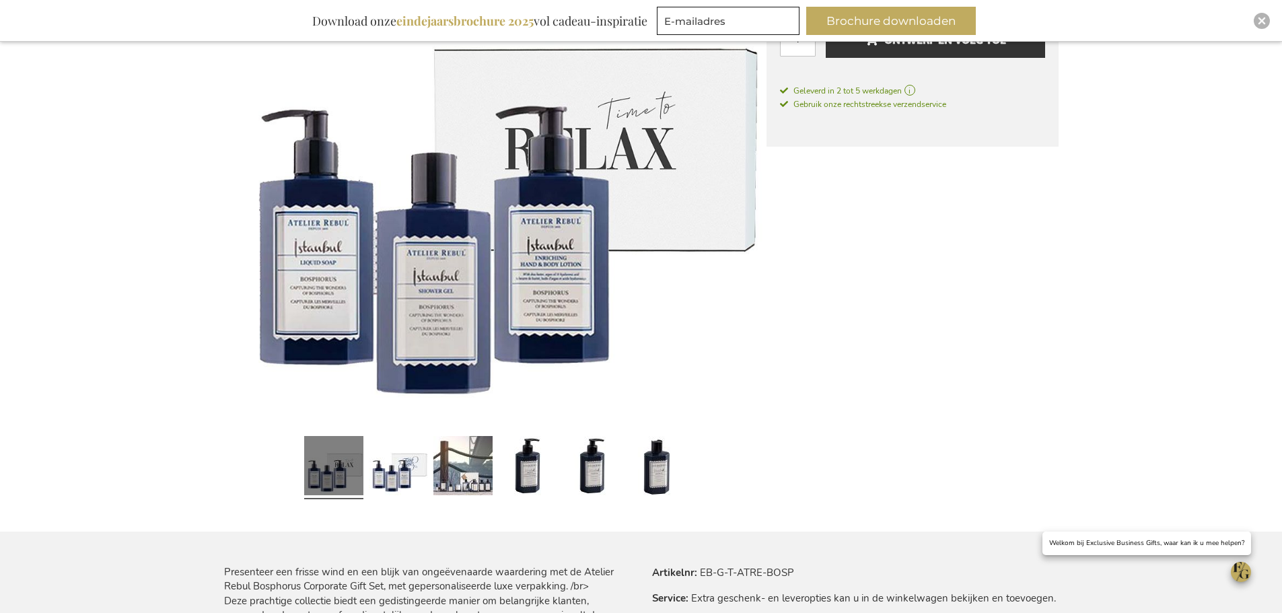
click at [569, 299] on img at bounding box center [495, 157] width 542 height 542
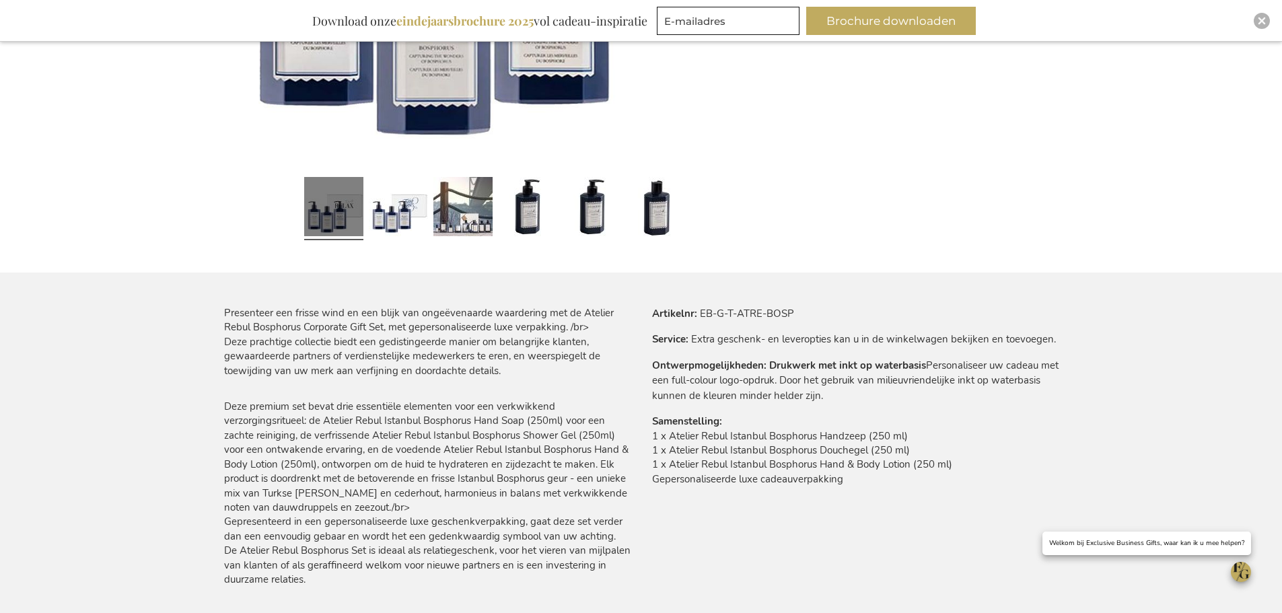
scroll to position [740, 0]
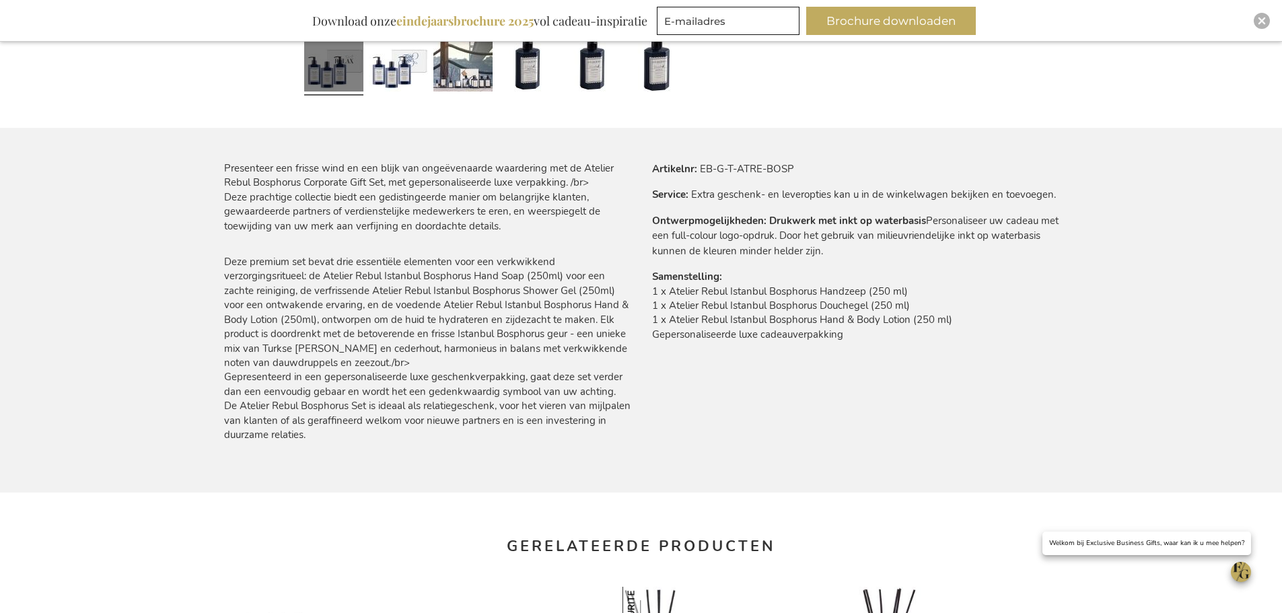
drag, startPoint x: 651, startPoint y: 298, endPoint x: 979, endPoint y: 326, distance: 328.9
click at [979, 326] on td "1 x Atelier Rebul Istanbul Bosphorus Handzeep (250 ml) 1 x Atelier Rebul Istanb…" at bounding box center [855, 317] width 406 height 65
drag, startPoint x: 1011, startPoint y: 342, endPoint x: 710, endPoint y: 289, distance: 304.7
click at [709, 287] on td "1 x Atelier Rebul Istanbul Bosphorus Handzeep (250 ml) 1 x Atelier Rebul Istanb…" at bounding box center [855, 317] width 406 height 65
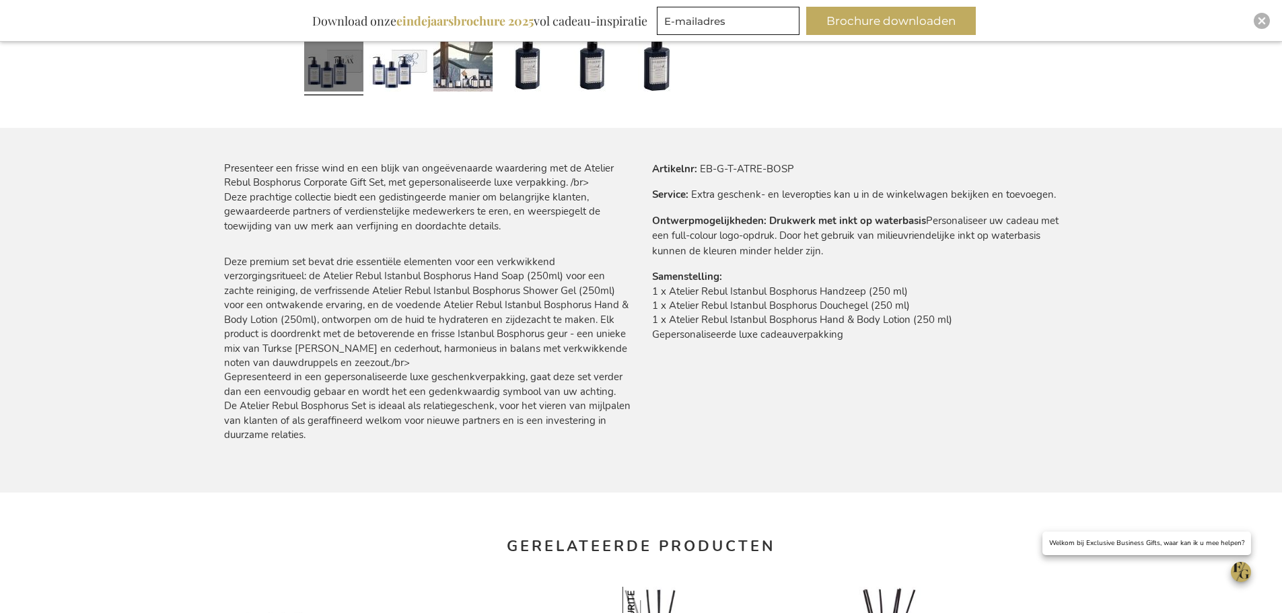
click at [852, 378] on div "Presenteer een frisse wind en een blijk van ongeëvenaarde waardering met de Ate…" at bounding box center [641, 326] width 834 height 331
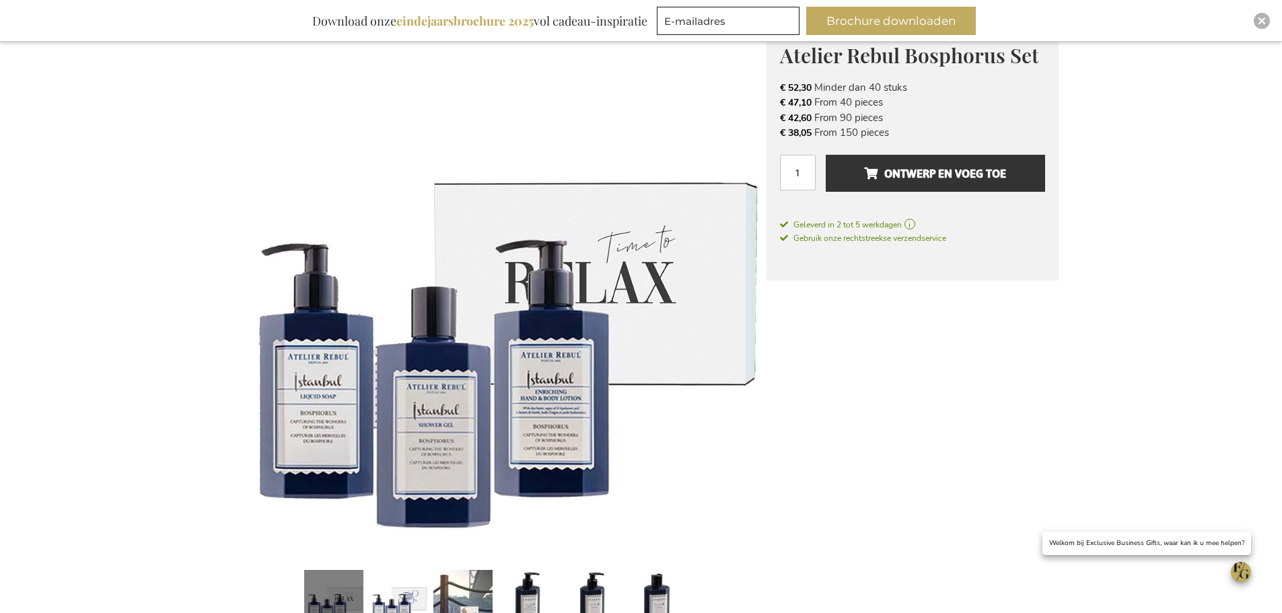
scroll to position [202, 0]
click at [460, 402] on img at bounding box center [495, 291] width 542 height 542
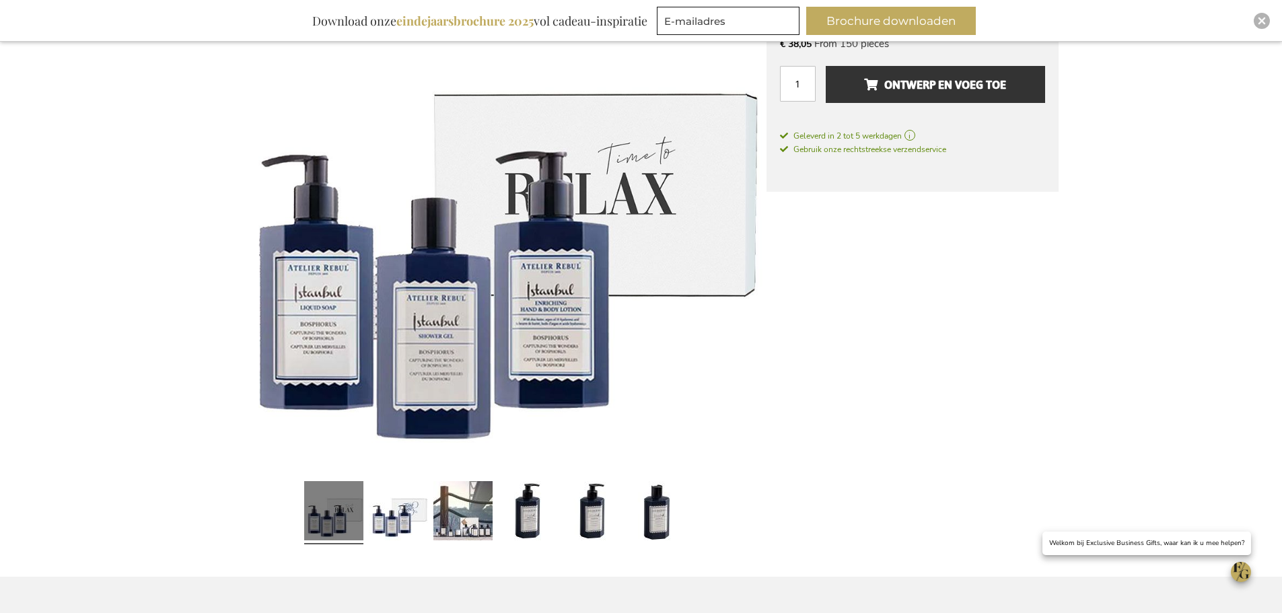
scroll to position [538, 0]
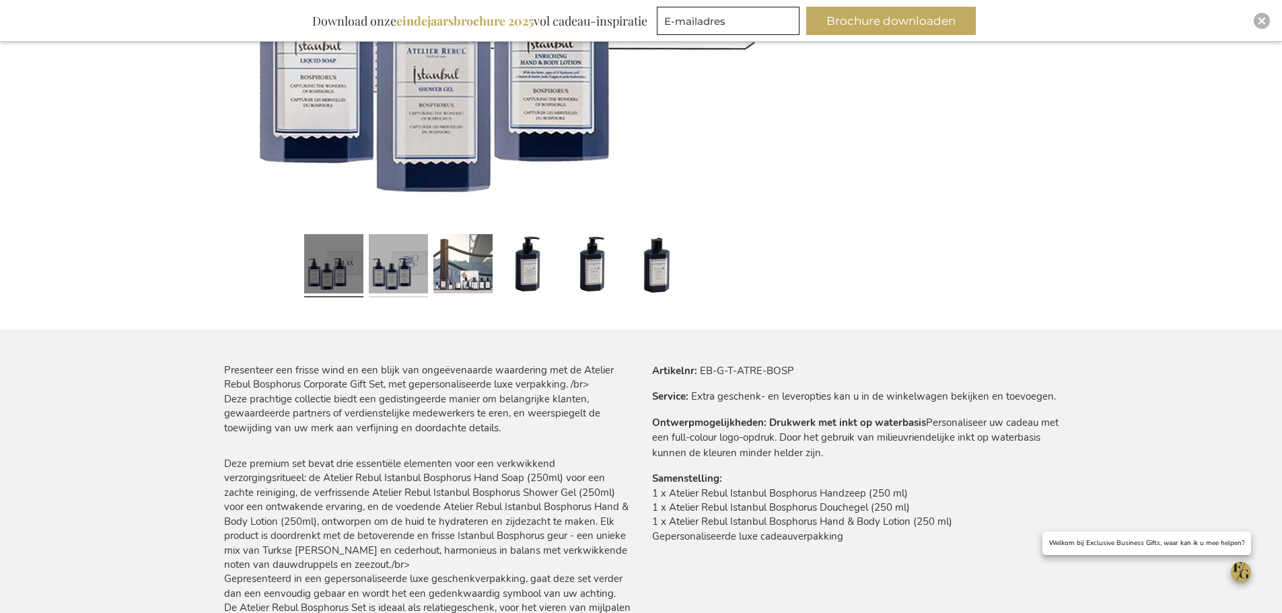
click at [409, 277] on link at bounding box center [398, 266] width 59 height 74
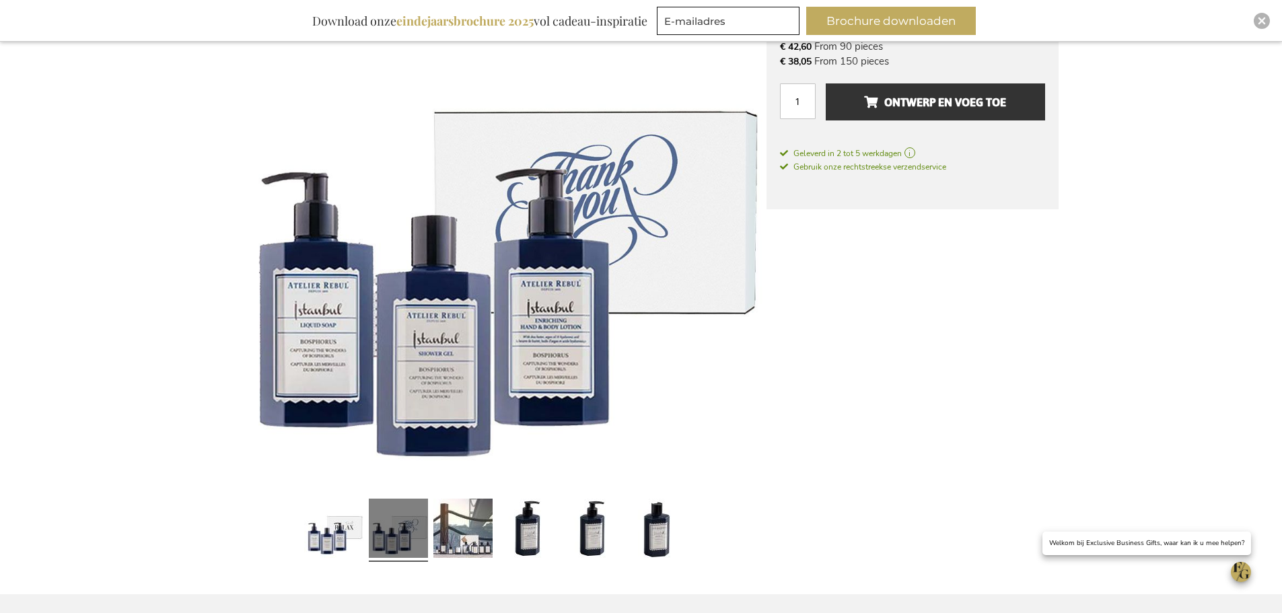
scroll to position [269, 0]
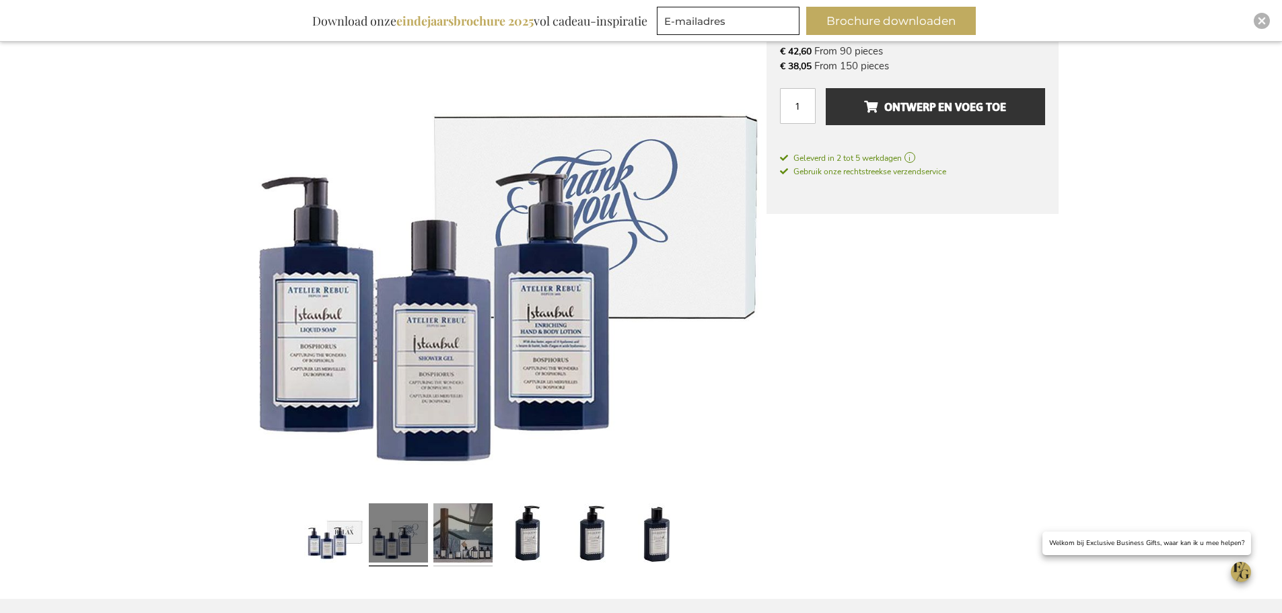
click at [460, 529] on link at bounding box center [462, 535] width 59 height 74
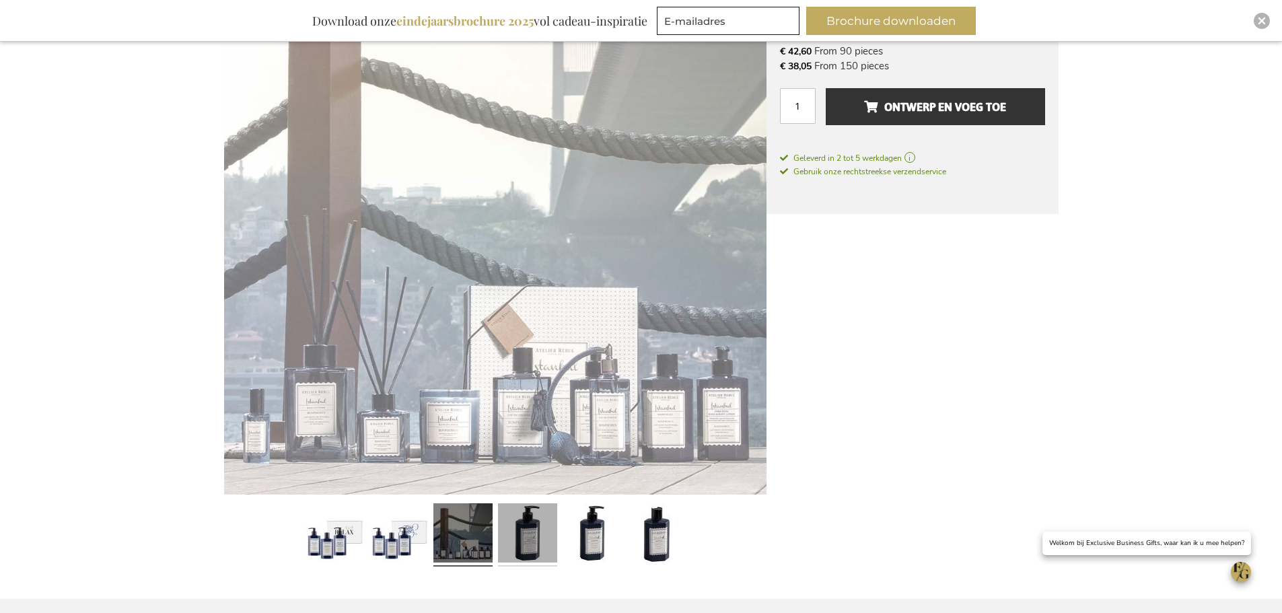
scroll to position [270, 0]
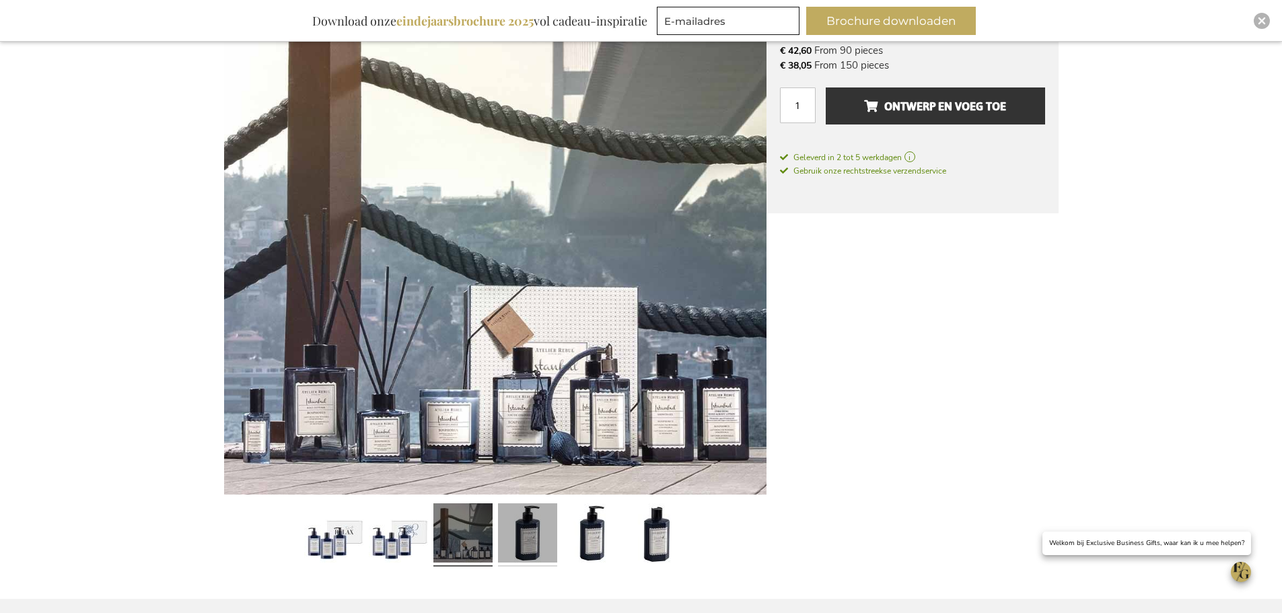
click at [547, 532] on link at bounding box center [527, 535] width 59 height 74
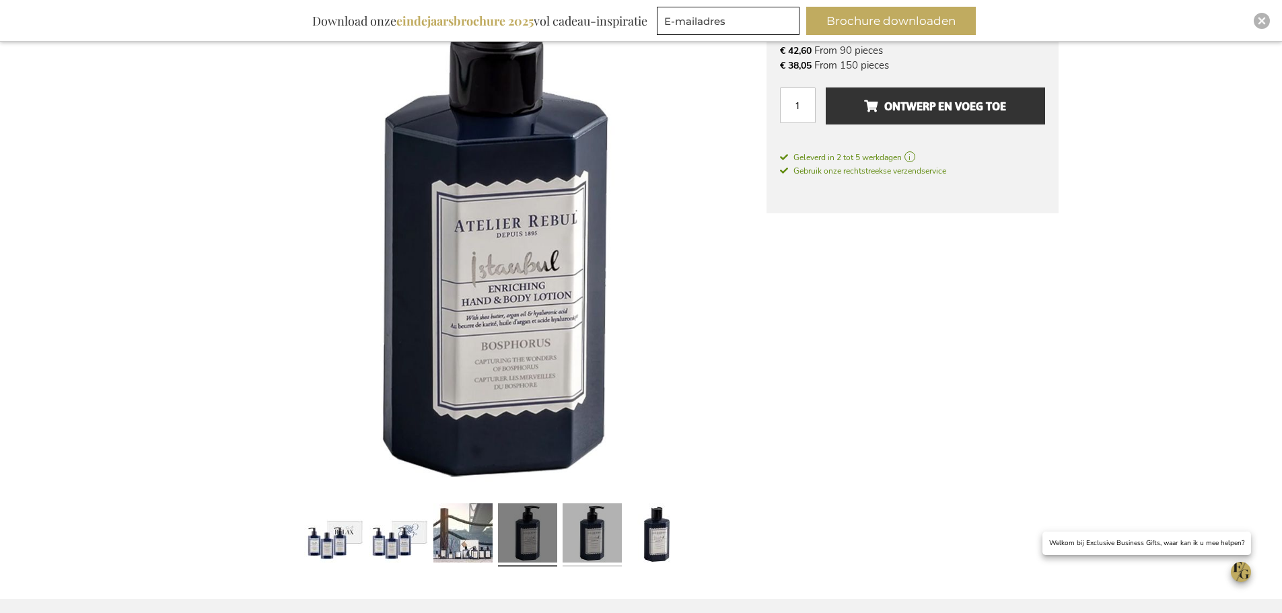
click at [594, 522] on link at bounding box center [591, 535] width 59 height 74
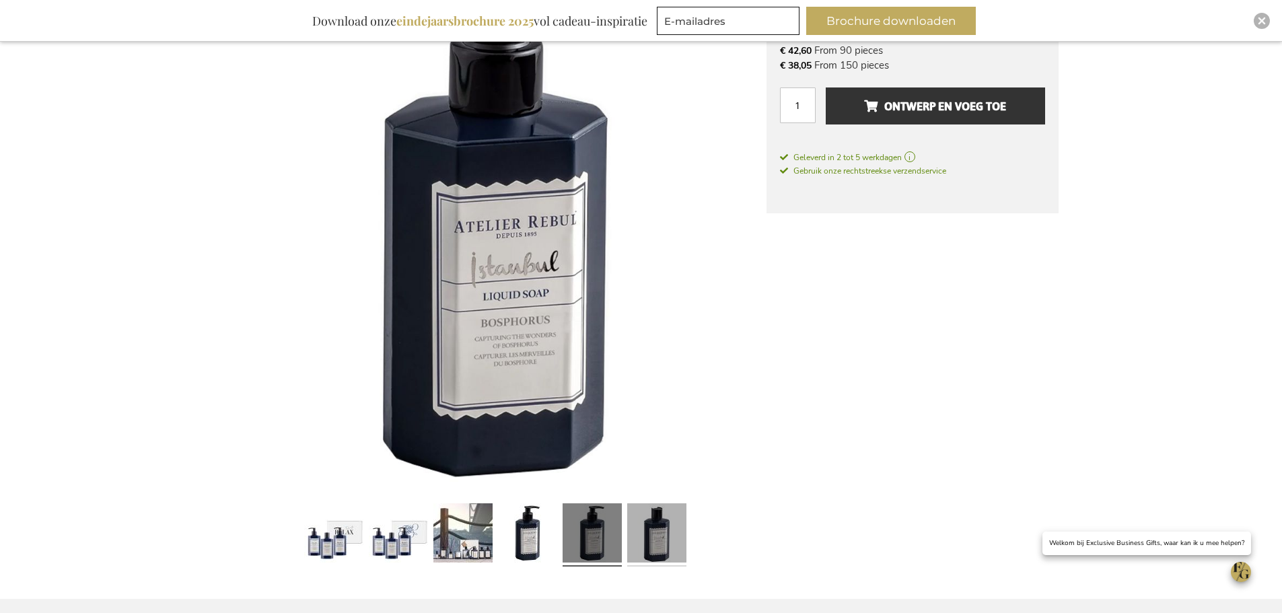
click at [658, 534] on link at bounding box center [656, 535] width 59 height 74
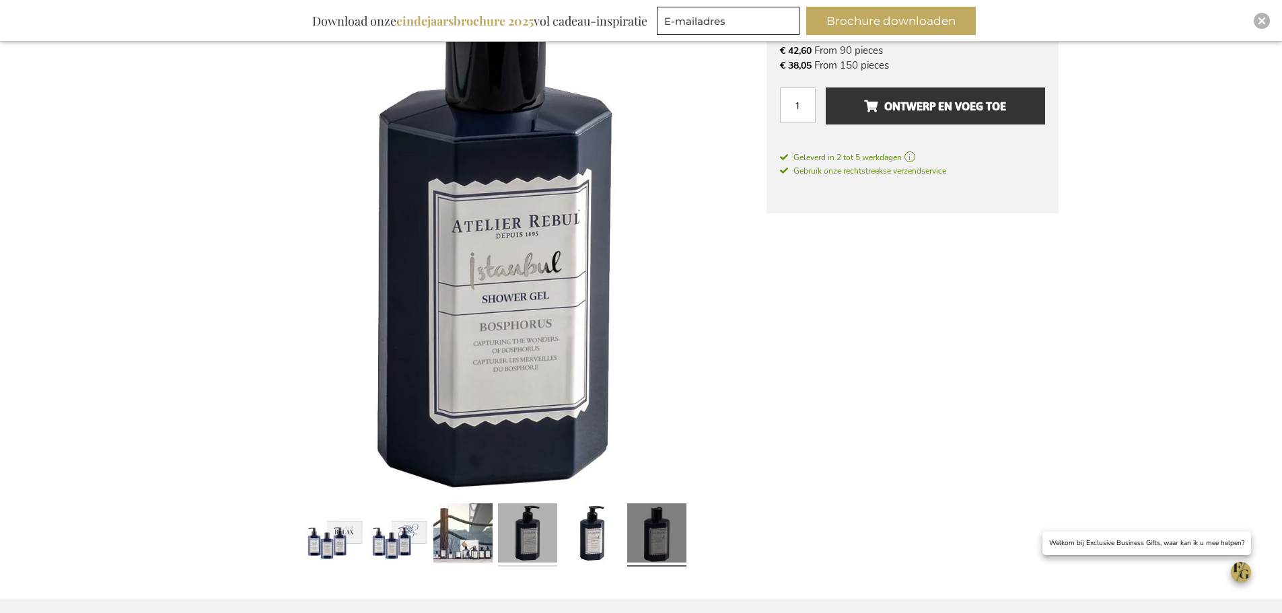
click at [536, 556] on link at bounding box center [527, 535] width 59 height 74
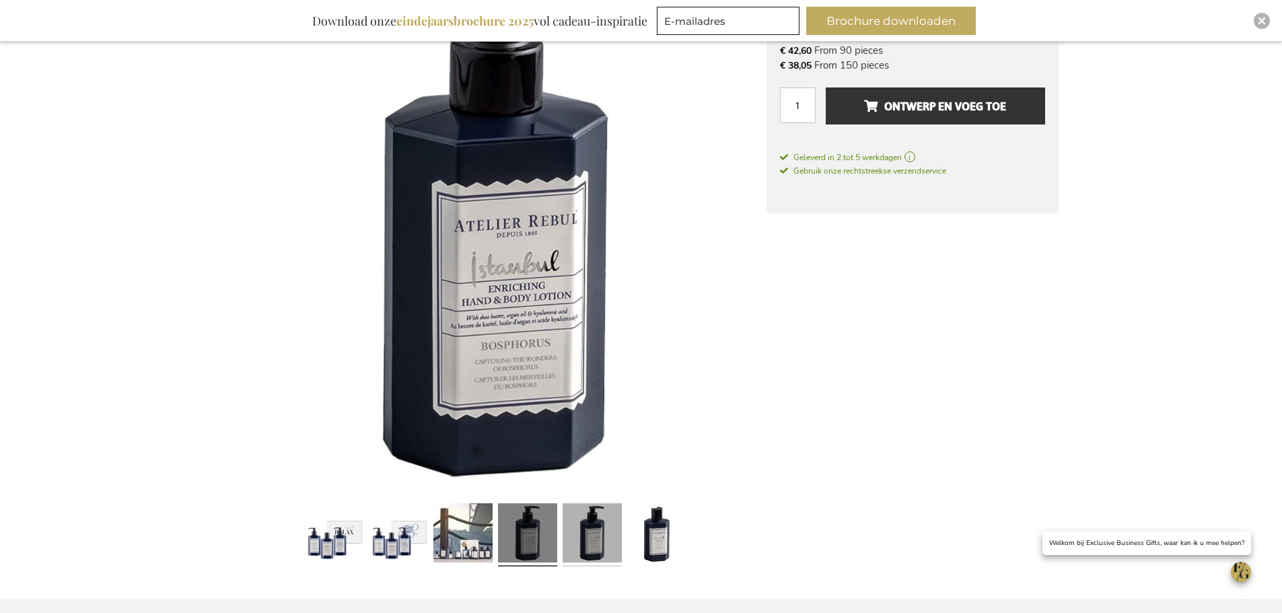
click at [592, 546] on link at bounding box center [591, 535] width 59 height 74
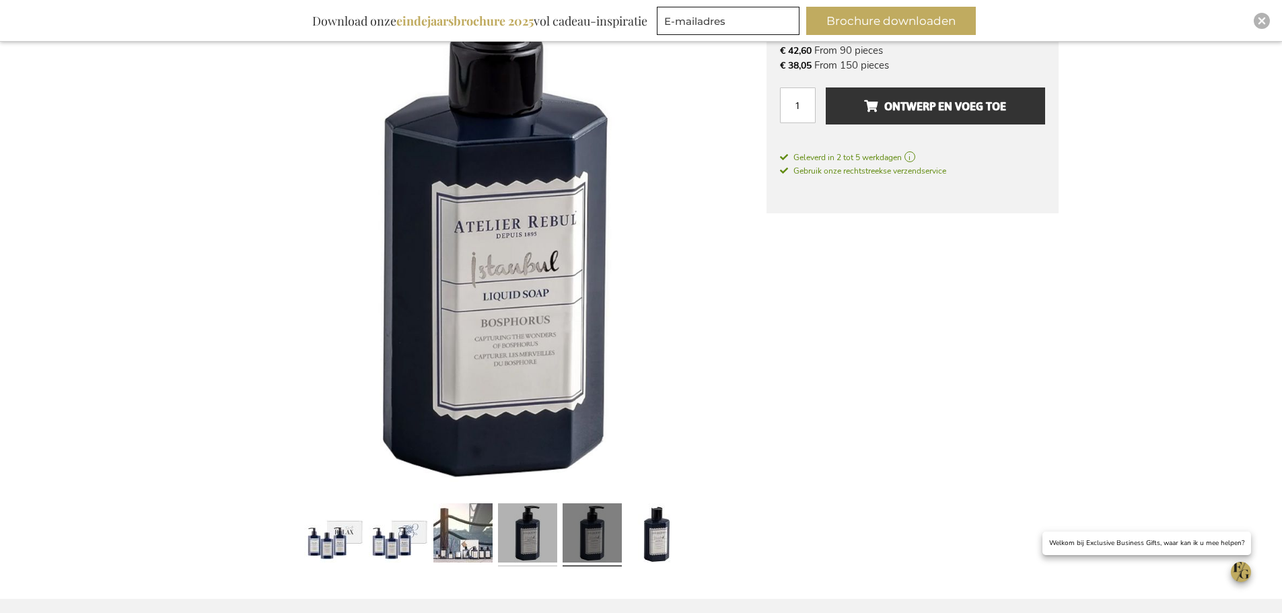
click at [515, 521] on link at bounding box center [527, 535] width 59 height 74
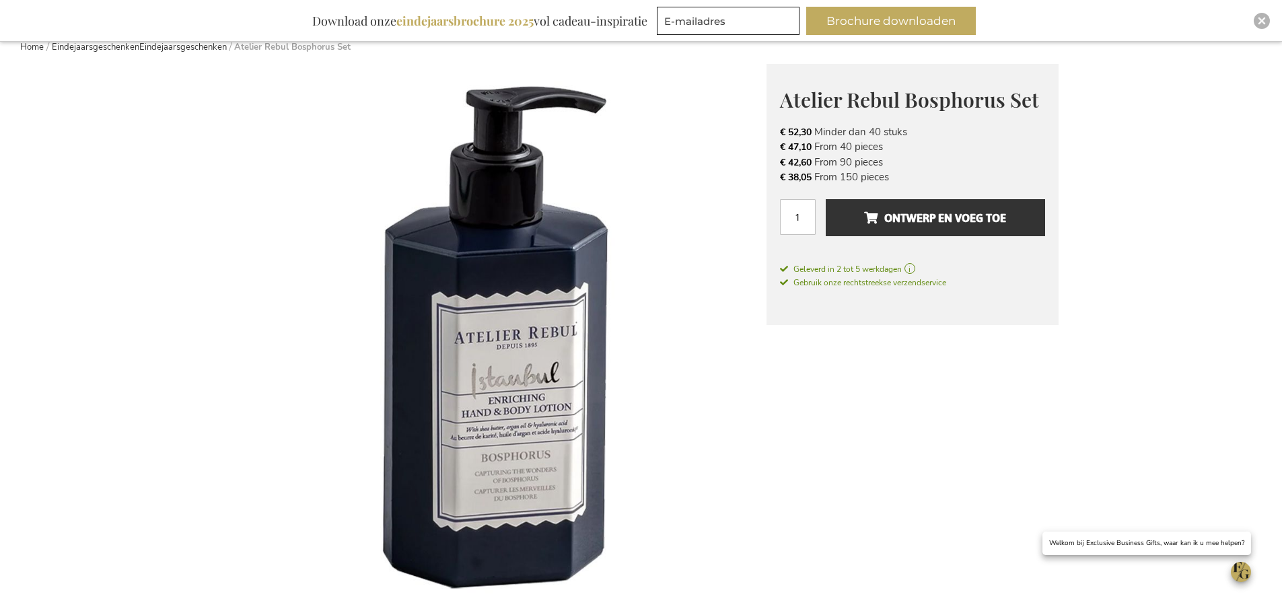
scroll to position [203, 0]
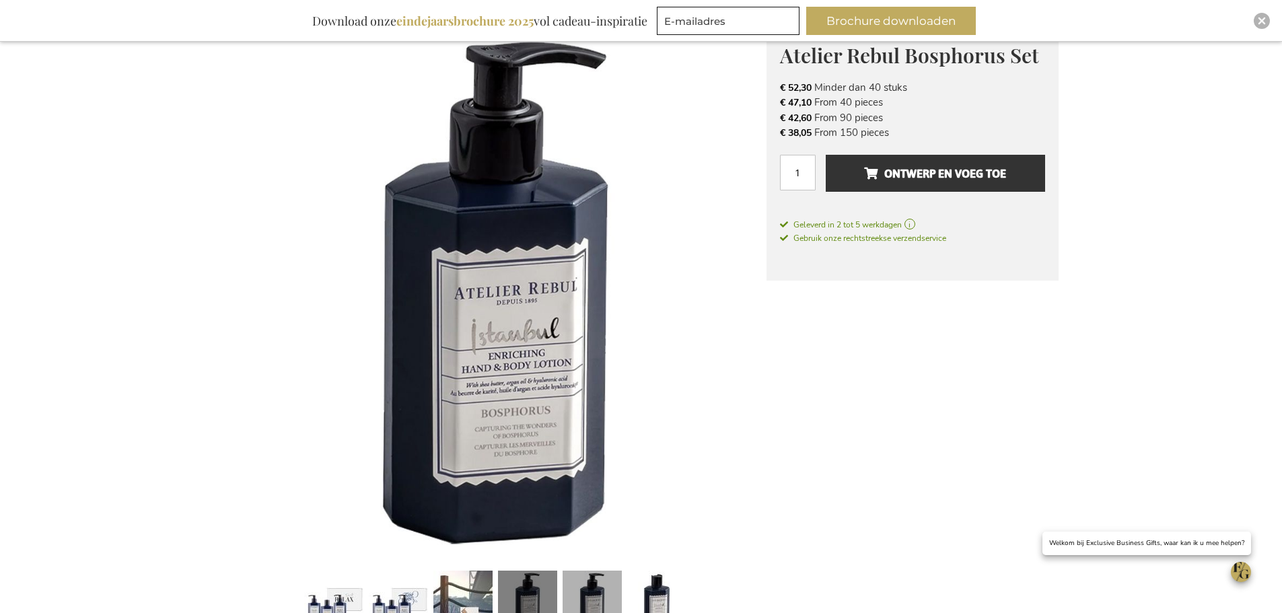
click at [587, 570] on link at bounding box center [591, 602] width 59 height 74
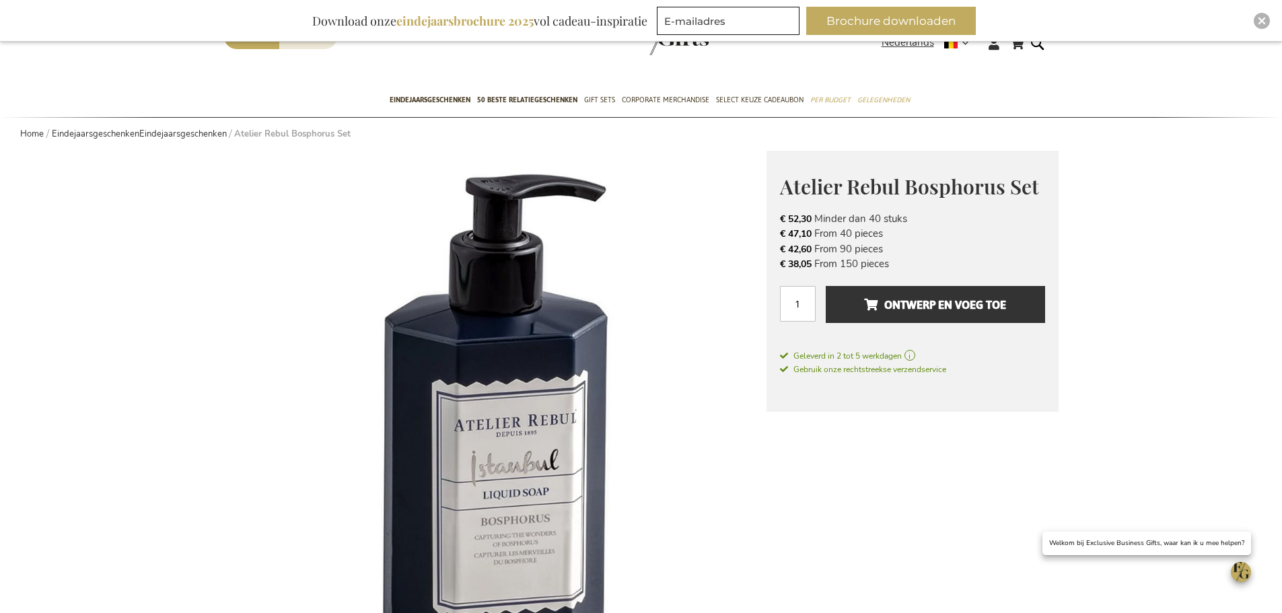
scroll to position [68, 0]
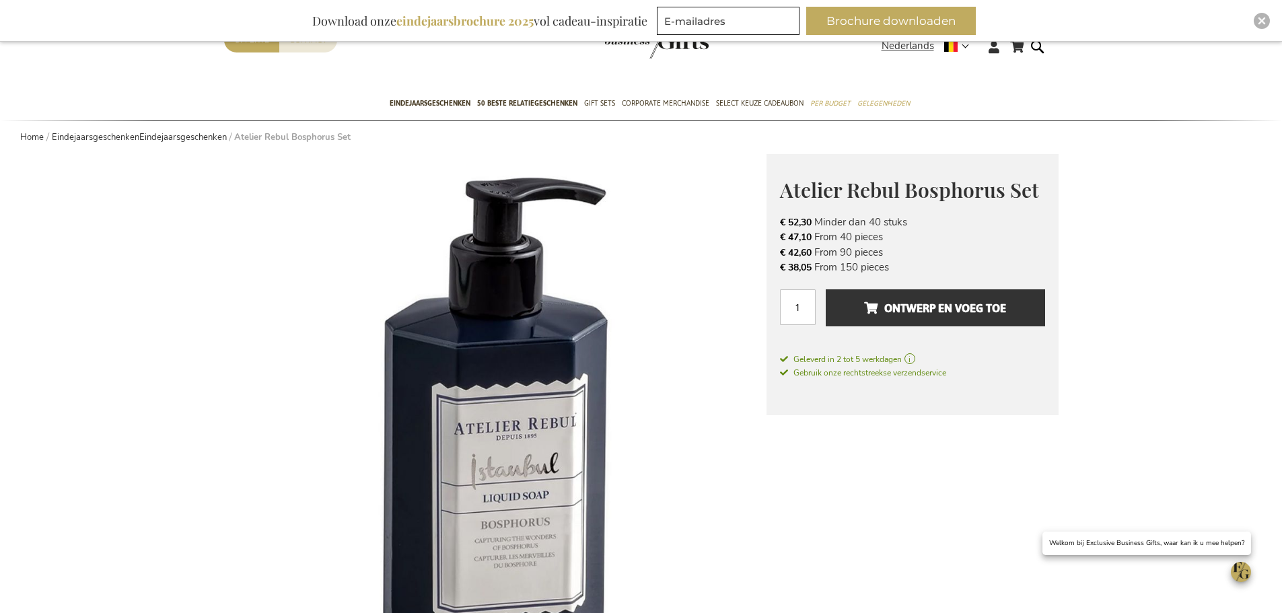
drag, startPoint x: 899, startPoint y: 271, endPoint x: 764, endPoint y: 180, distance: 162.7
drag, startPoint x: 888, startPoint y: 248, endPoint x: 888, endPoint y: 264, distance: 16.1
click at [888, 248] on li "€ 42,60 From 90 pieces" at bounding box center [912, 252] width 265 height 15
drag, startPoint x: 891, startPoint y: 267, endPoint x: 778, endPoint y: 181, distance: 142.1
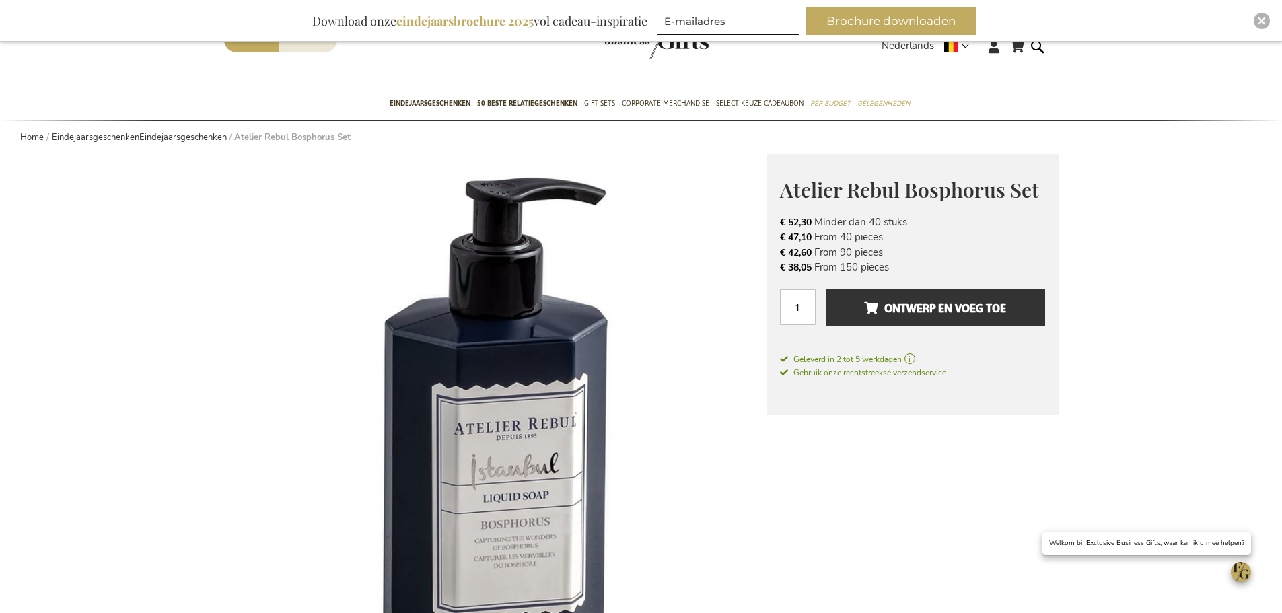
click at [779, 181] on div "Atelier Rebul Bosphorus Set Maak elk verbonden, zakelijk moment onvergetelijk m…" at bounding box center [912, 285] width 292 height 262
click at [908, 266] on li "€ 38,05 From 150 pieces" at bounding box center [912, 267] width 265 height 15
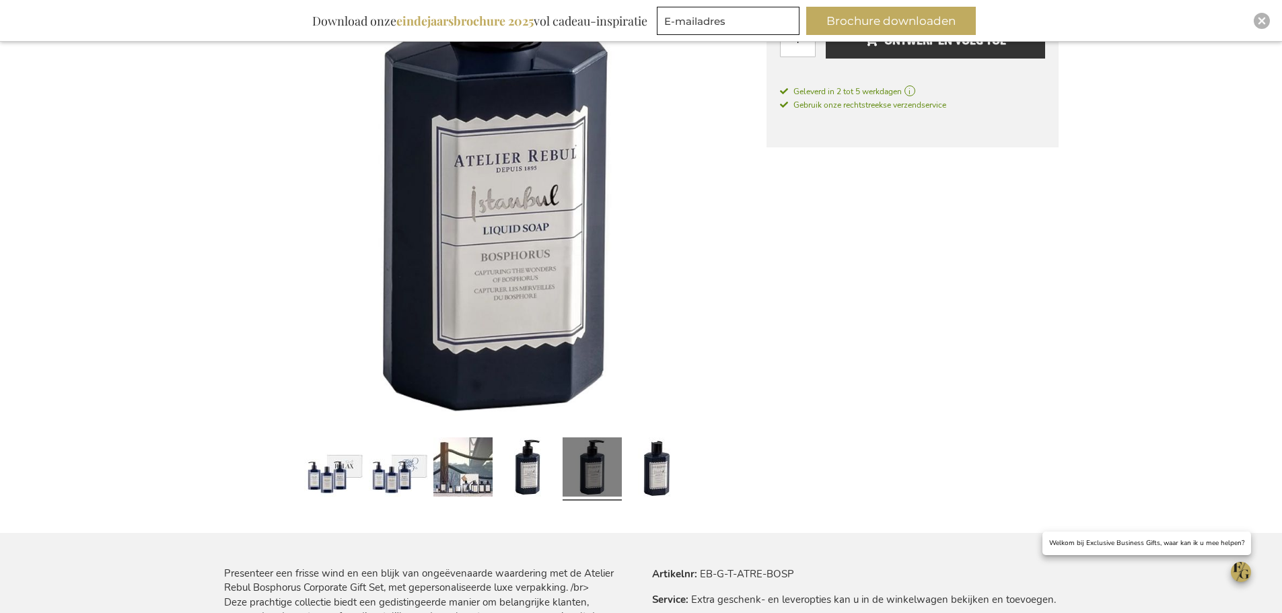
scroll to position [337, 0]
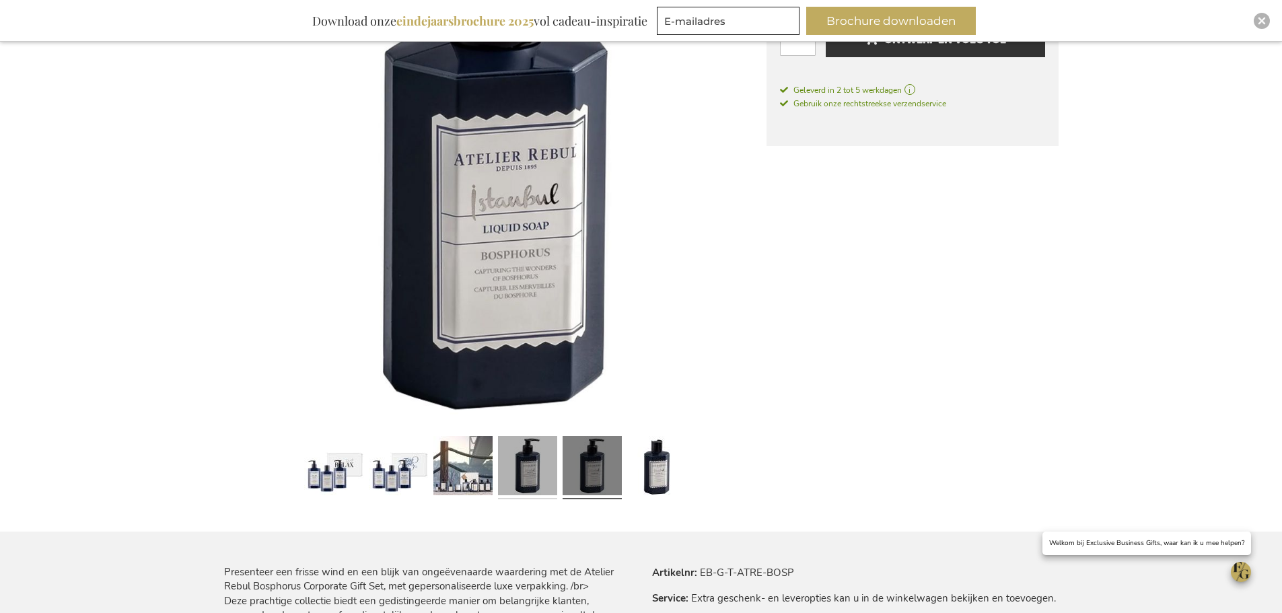
click at [536, 476] on link at bounding box center [527, 468] width 59 height 74
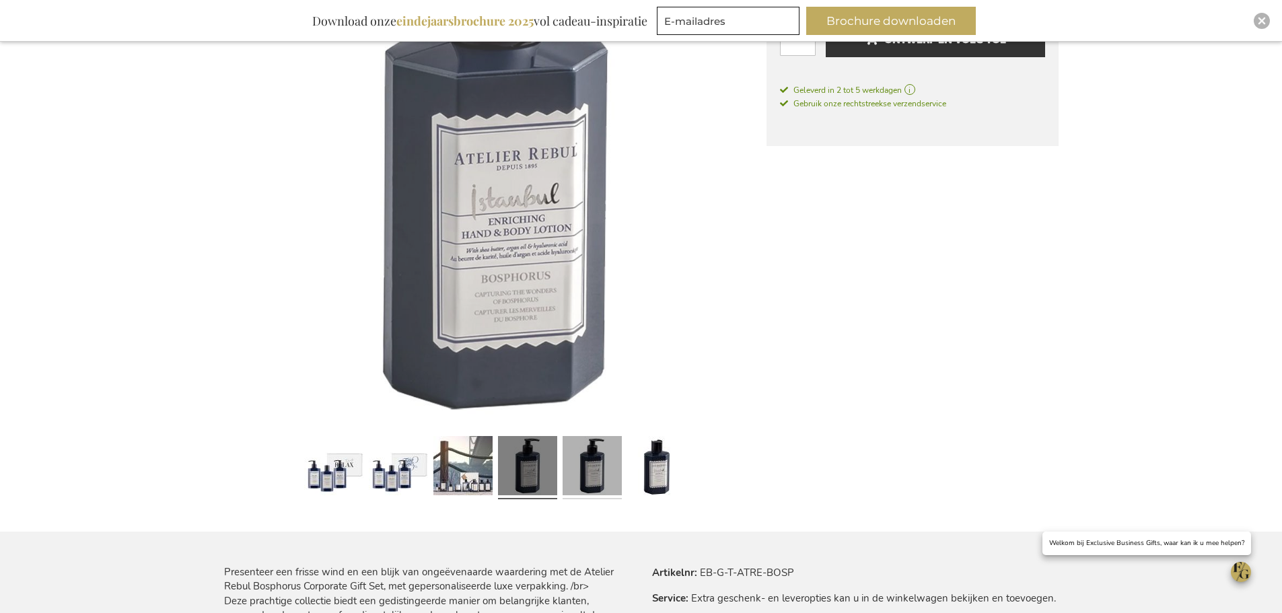
click at [572, 476] on link at bounding box center [591, 468] width 59 height 74
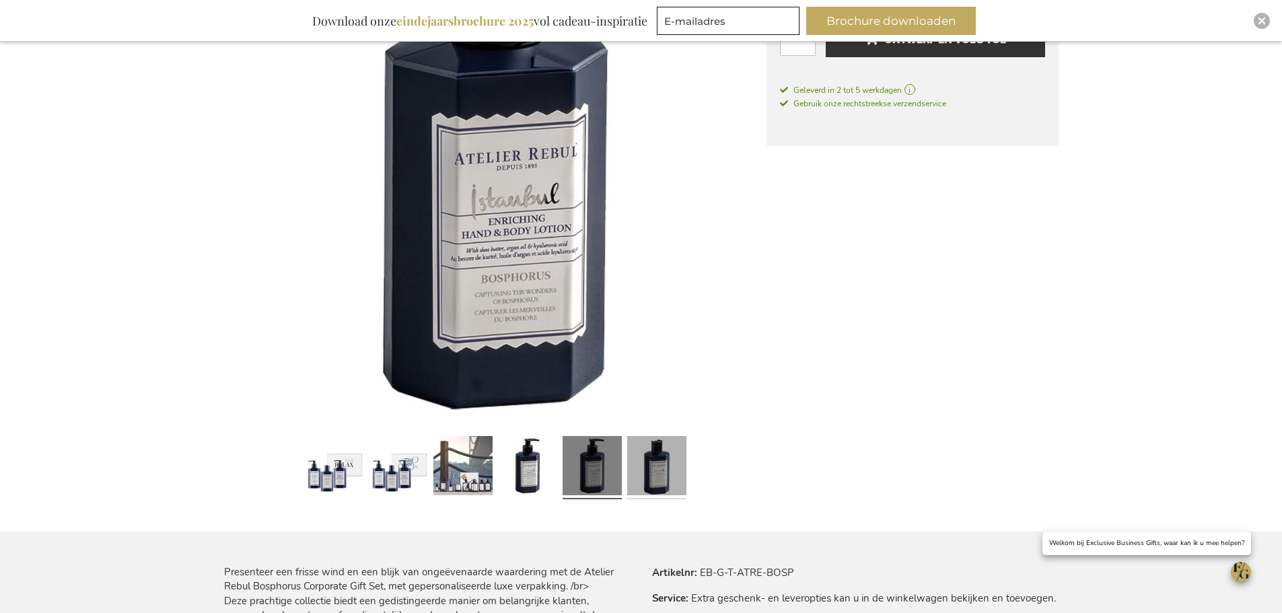
click at [645, 478] on link at bounding box center [656, 468] width 59 height 74
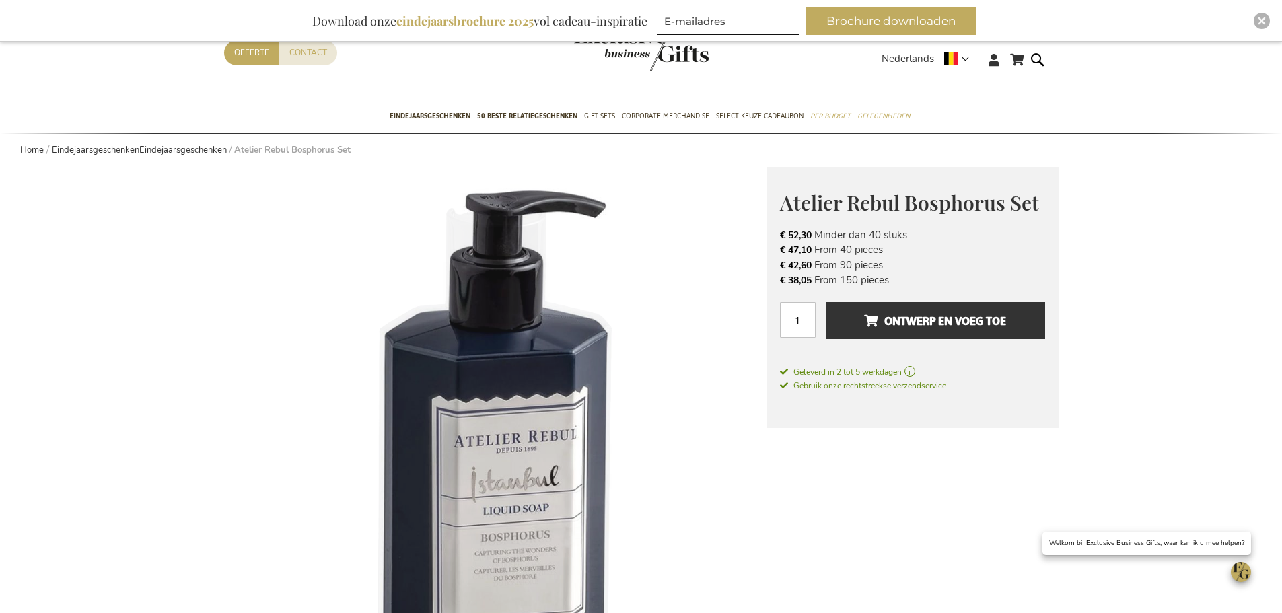
scroll to position [0, 0]
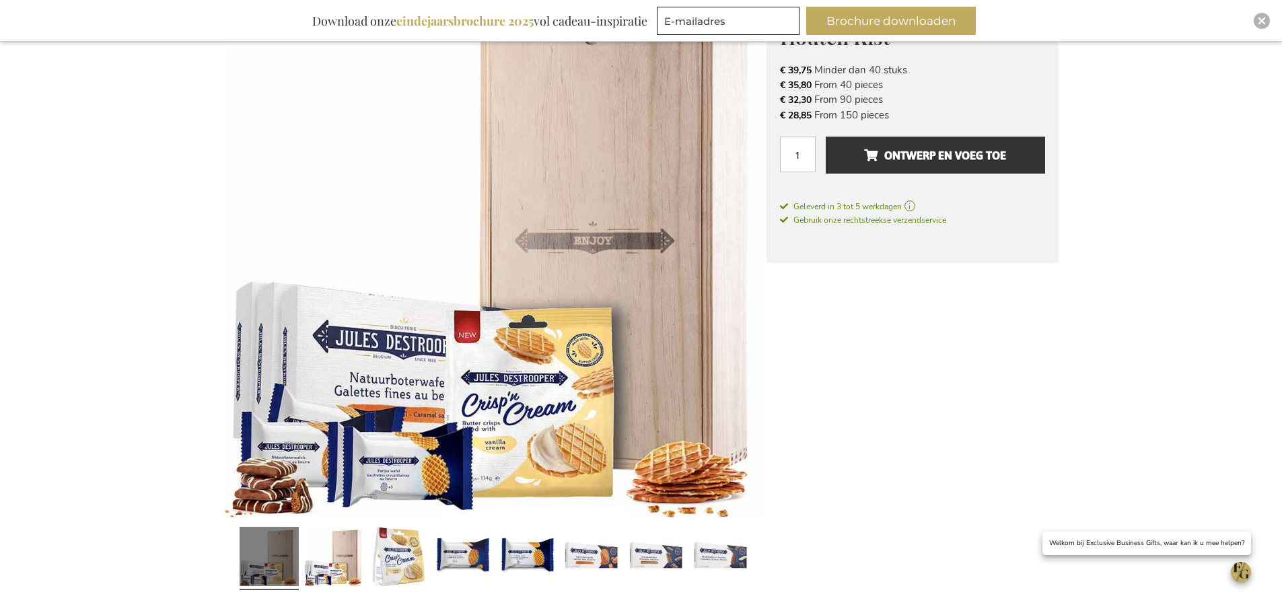
scroll to position [269, 0]
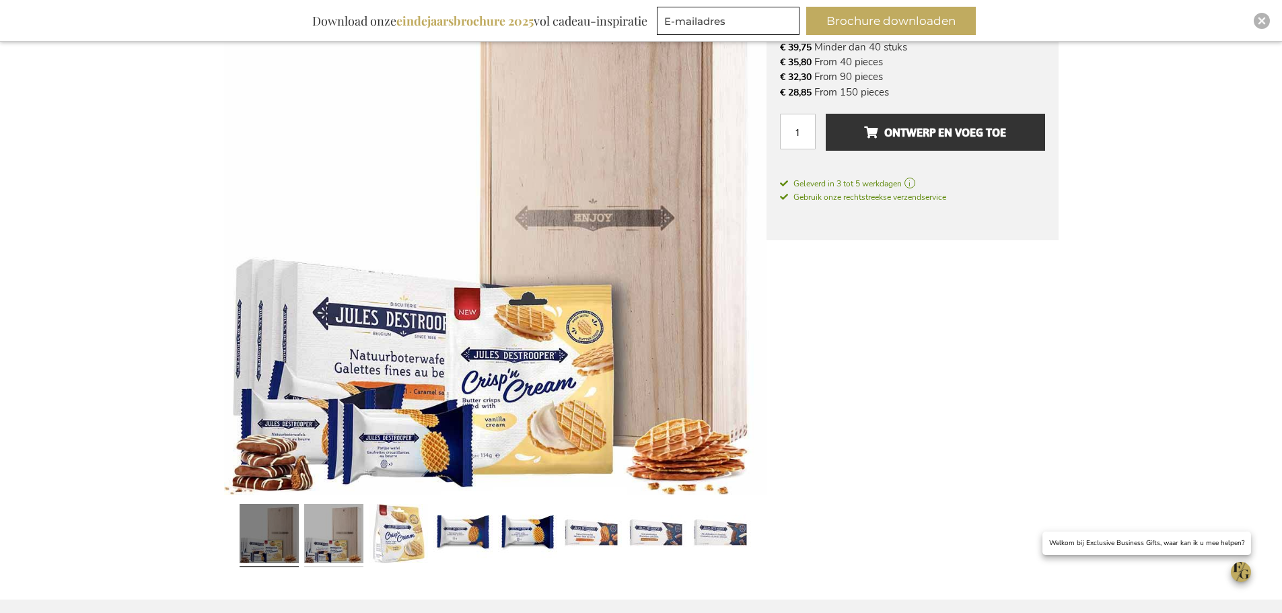
click at [352, 544] on link at bounding box center [333, 536] width 59 height 74
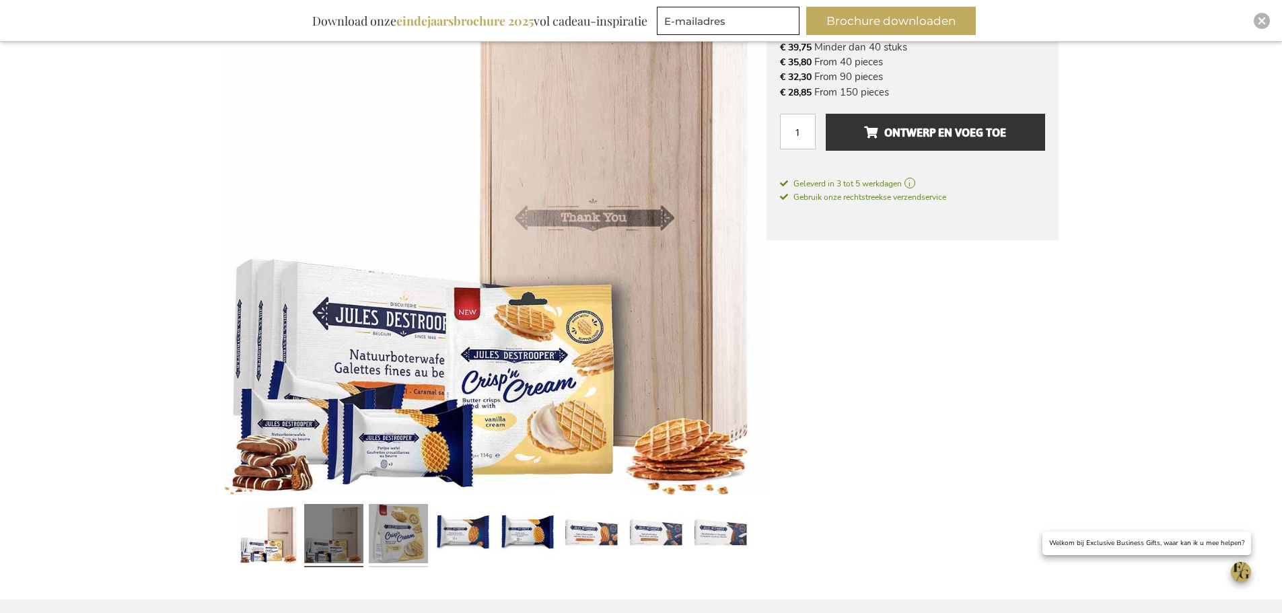
click at [396, 534] on link at bounding box center [398, 536] width 59 height 74
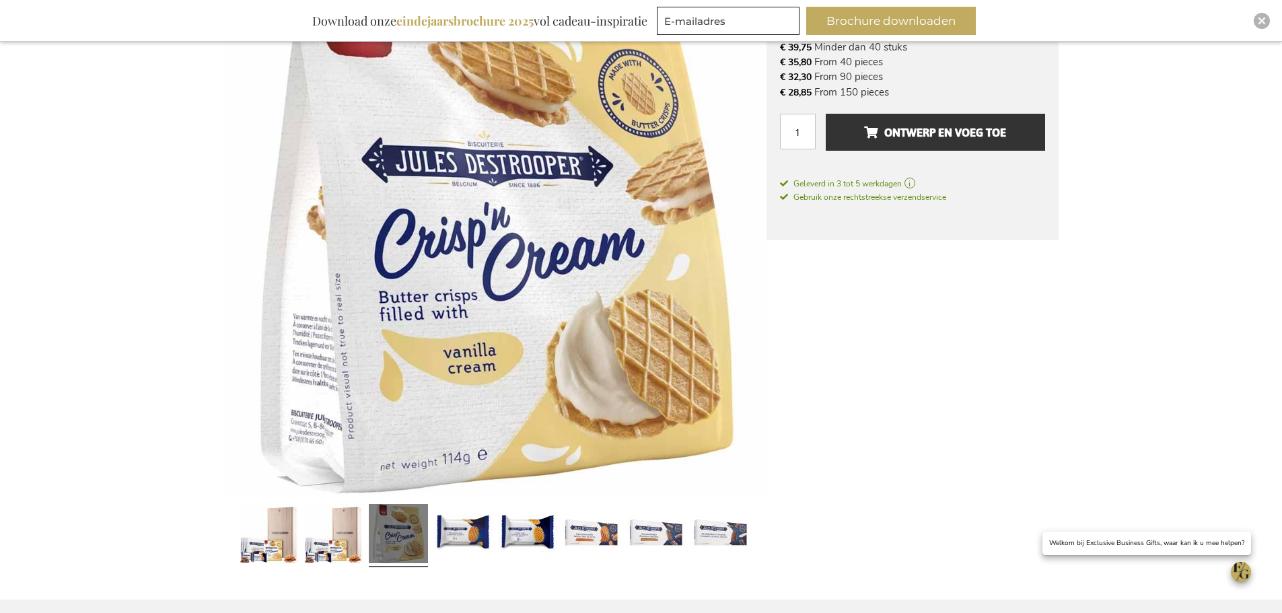
click at [363, 539] on div at bounding box center [333, 536] width 65 height 74
click at [354, 553] on link at bounding box center [333, 536] width 59 height 74
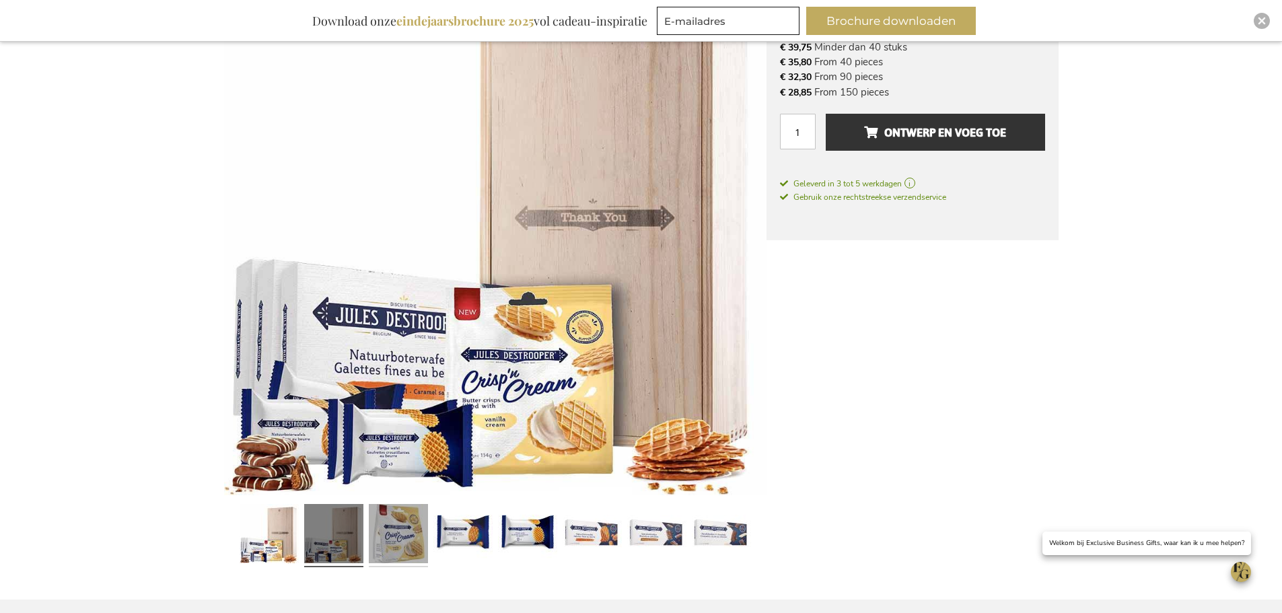
click at [412, 538] on link at bounding box center [398, 536] width 59 height 74
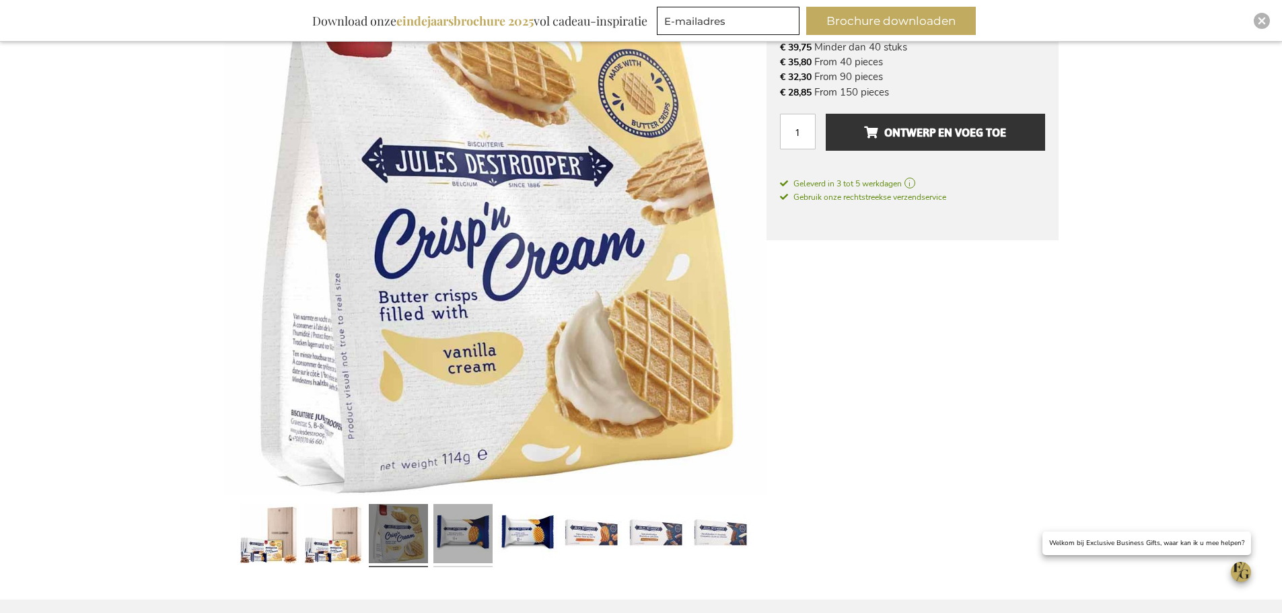
click at [466, 539] on link at bounding box center [462, 536] width 59 height 74
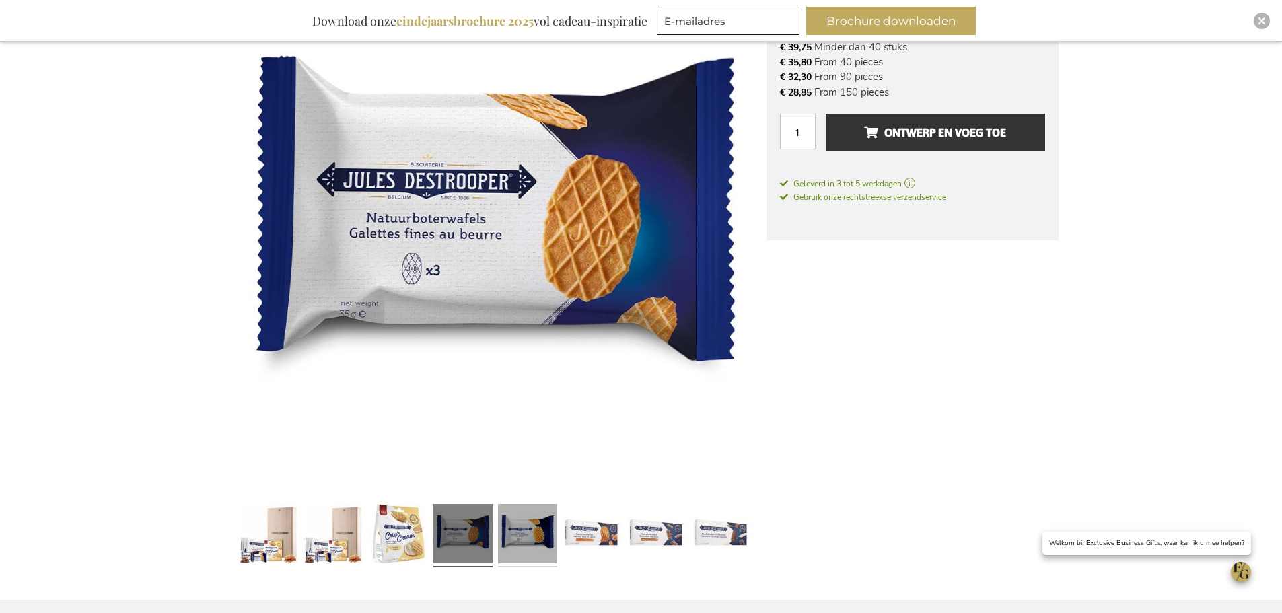
click at [548, 540] on link at bounding box center [527, 536] width 59 height 74
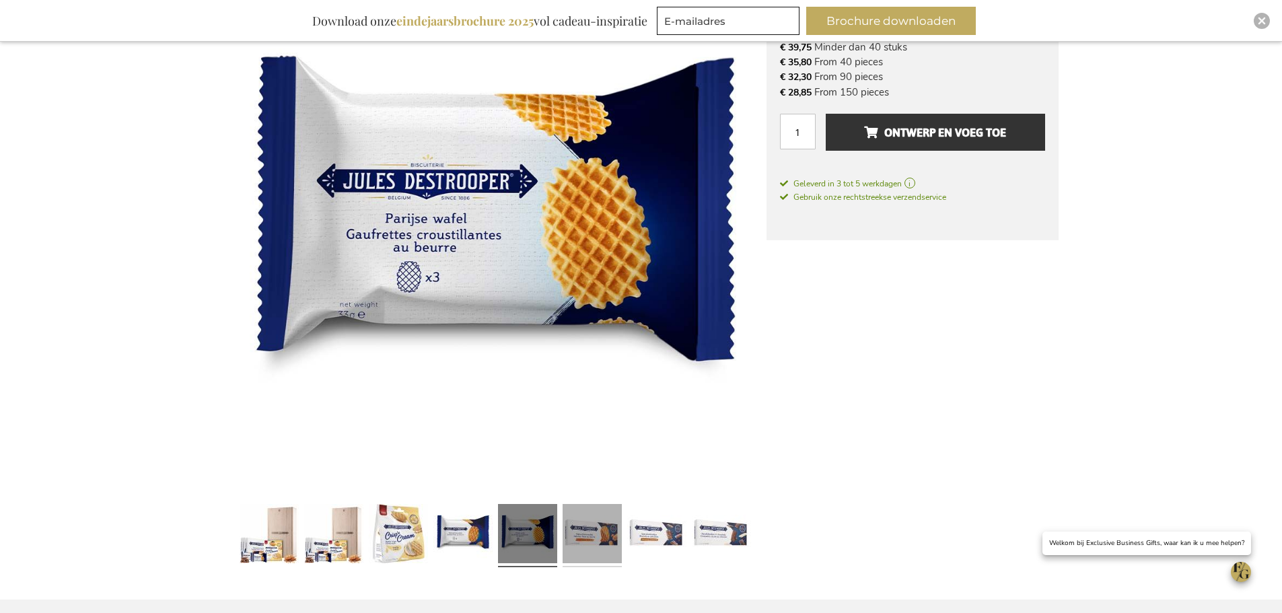
click at [587, 532] on link at bounding box center [591, 536] width 59 height 74
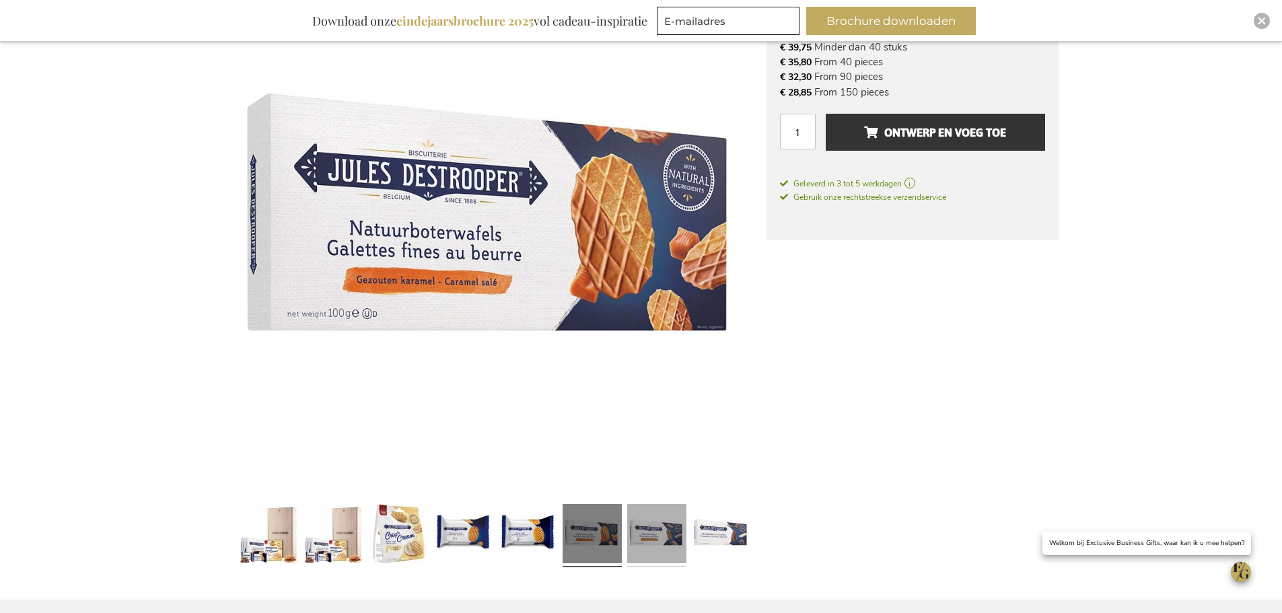
click at [664, 532] on link at bounding box center [656, 536] width 59 height 74
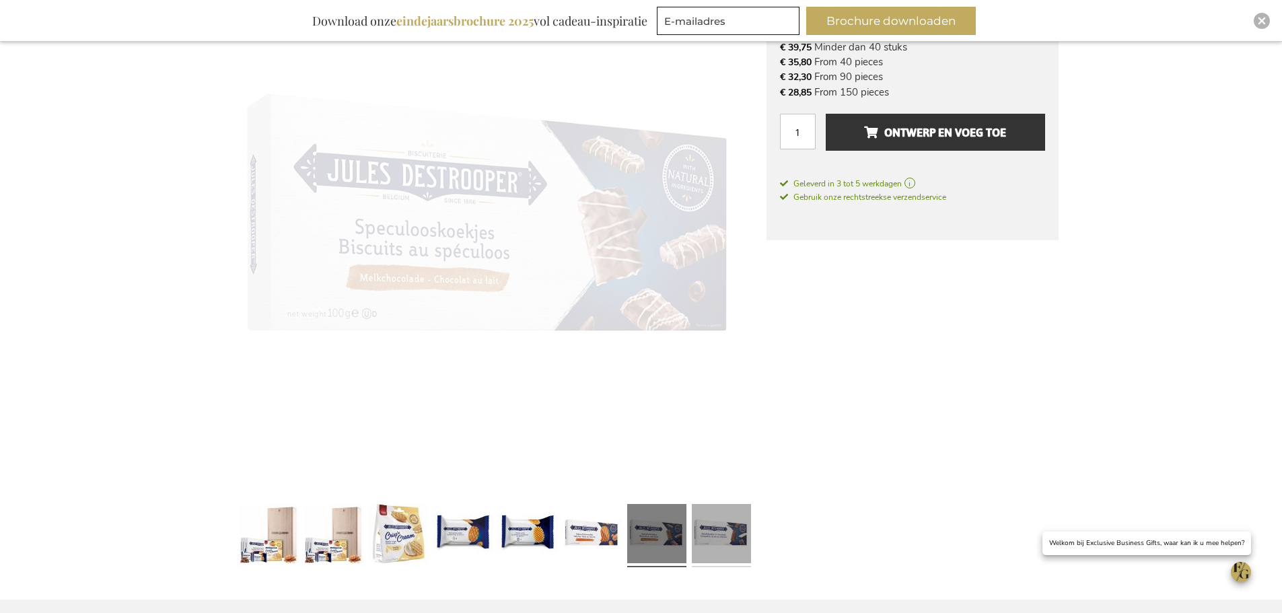
click at [723, 533] on link at bounding box center [721, 536] width 59 height 74
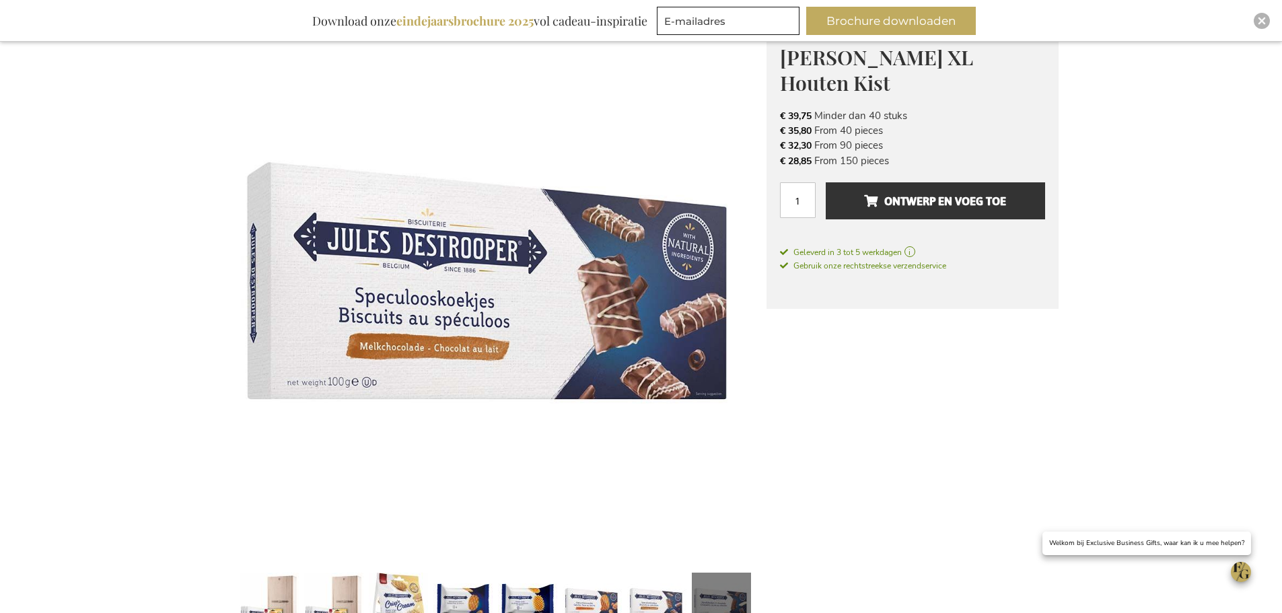
scroll to position [0, 0]
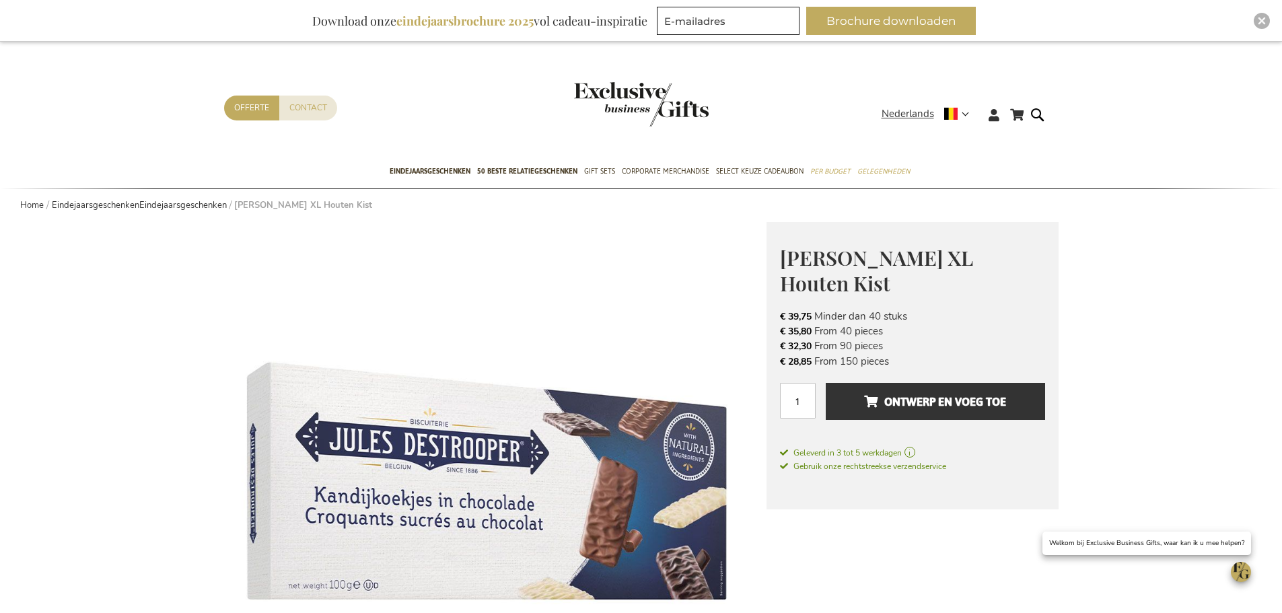
drag, startPoint x: 912, startPoint y: 363, endPoint x: 786, endPoint y: 272, distance: 154.6
click at [786, 272] on div "[PERSON_NAME] XL Houten Kist Make your business gift even sweeter! De eeuwenoud…" at bounding box center [912, 365] width 292 height 287
click at [922, 310] on li "€ 39,75 Minder dan 40 stuks" at bounding box center [912, 316] width 265 height 15
drag, startPoint x: 916, startPoint y: 356, endPoint x: 767, endPoint y: 246, distance: 185.2
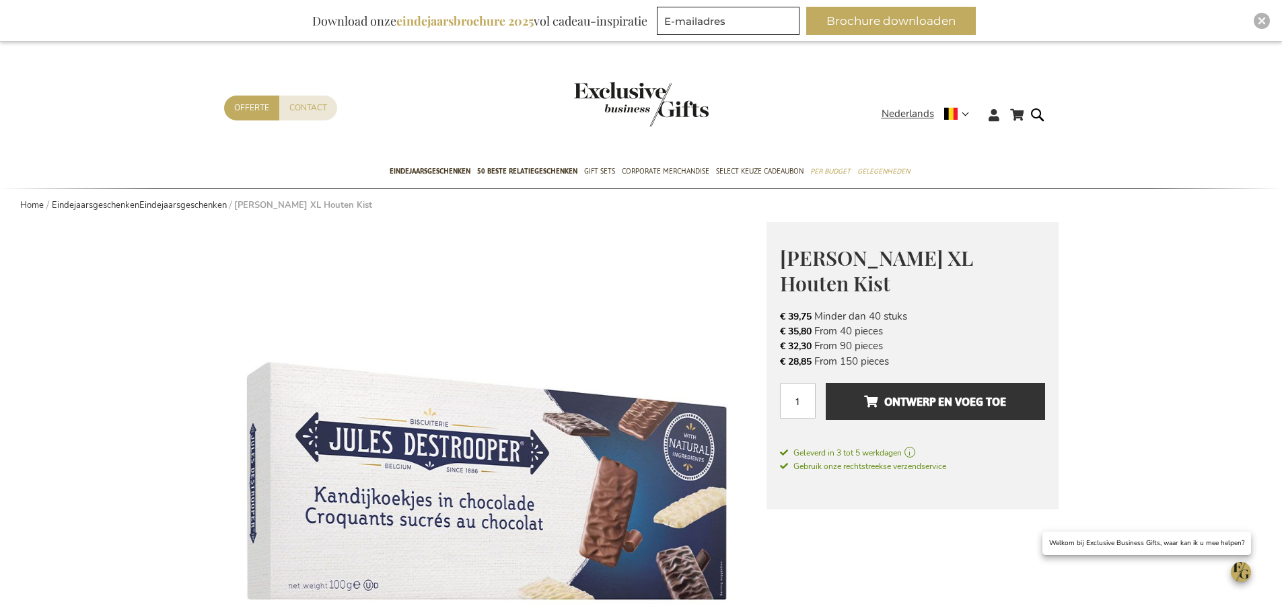
click at [1011, 325] on li "€ 35,80 From 40 pieces" at bounding box center [912, 331] width 265 height 15
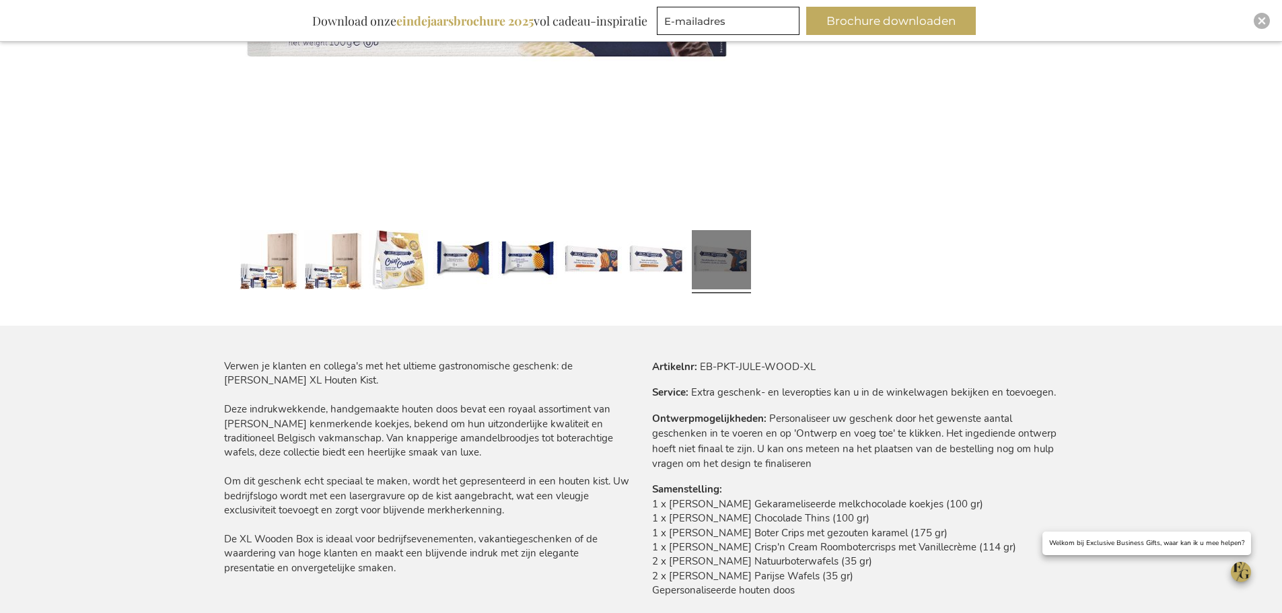
scroll to position [740, 0]
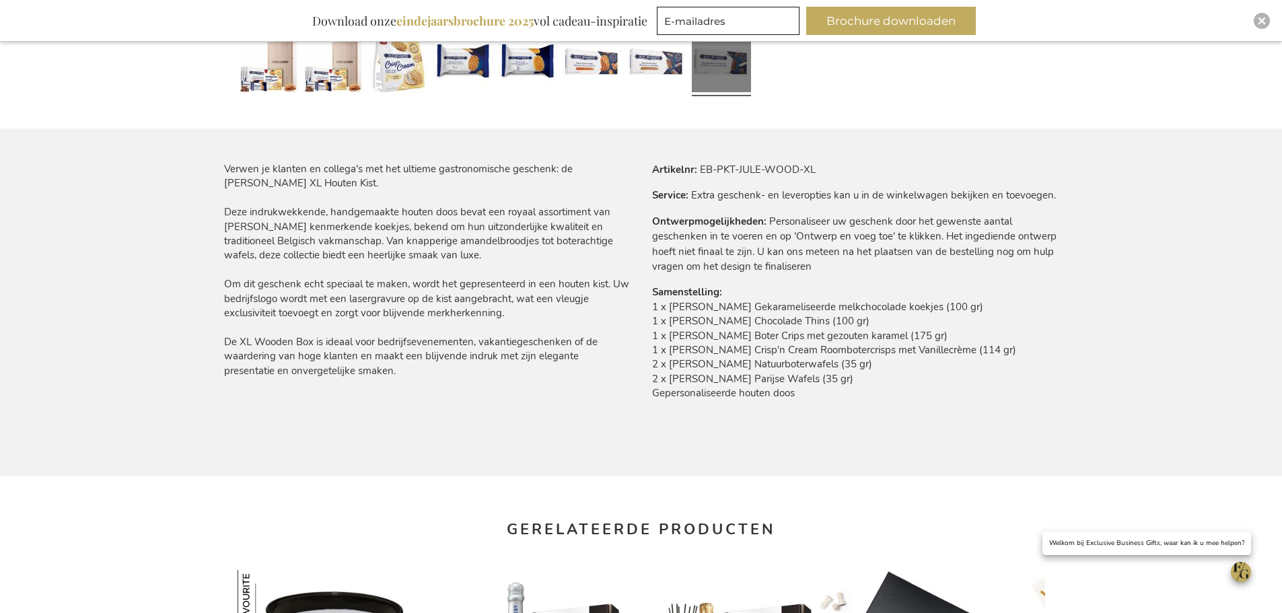
drag, startPoint x: 645, startPoint y: 312, endPoint x: 1044, endPoint y: 388, distance: 406.3
click at [1044, 386] on div "Meer informatie Artikelnr EB-PKT-JULE-WOOD-XL Service Extra geschenk- en levero…" at bounding box center [849, 290] width 417 height 256
drag, startPoint x: 1044, startPoint y: 388, endPoint x: 1006, endPoint y: 420, distance: 49.6
click at [1043, 390] on td "1 x Jules Destrooper Gekarameliseerde melkchocolade koekjes (100 gr) 1 x Jules …" at bounding box center [855, 354] width 406 height 108
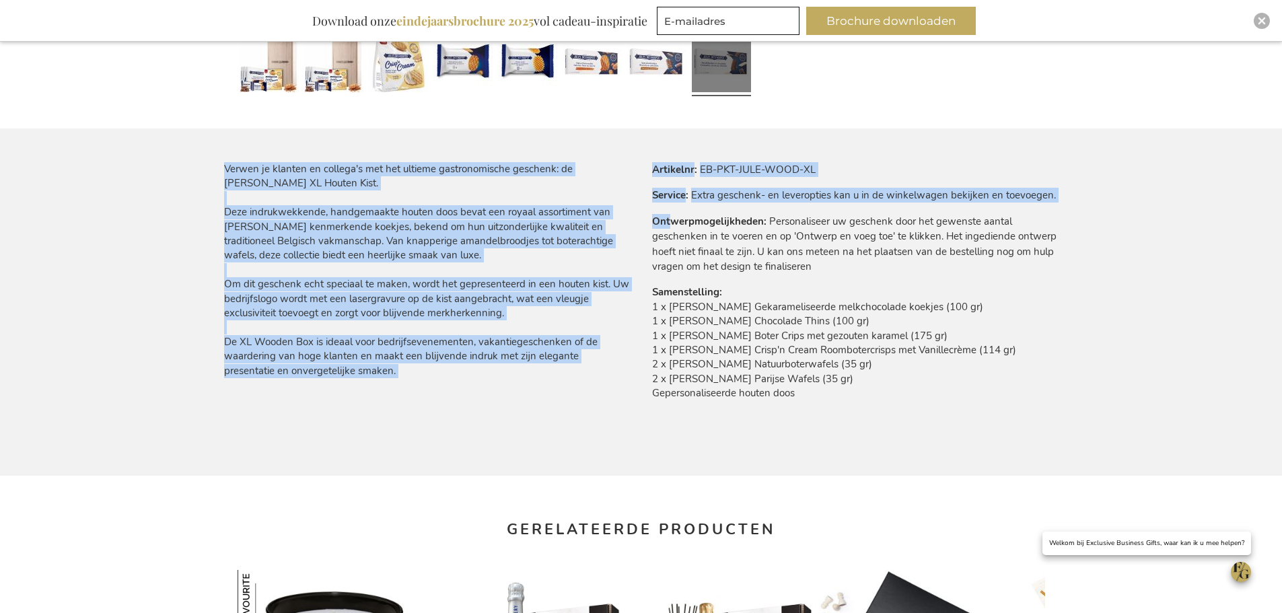
drag, startPoint x: 1003, startPoint y: 420, endPoint x: 667, endPoint y: 208, distance: 397.4
click at [667, 208] on div "Verwen je klanten en collega's met het ultieme gastronomische geschenk: de Jule…" at bounding box center [641, 319] width 834 height 314
click at [667, 208] on tbody "Artikelnr EB-PKT-JULE-WOOD-XL Service Extra geschenk- en leveropties kan u in d…" at bounding box center [855, 290] width 406 height 256
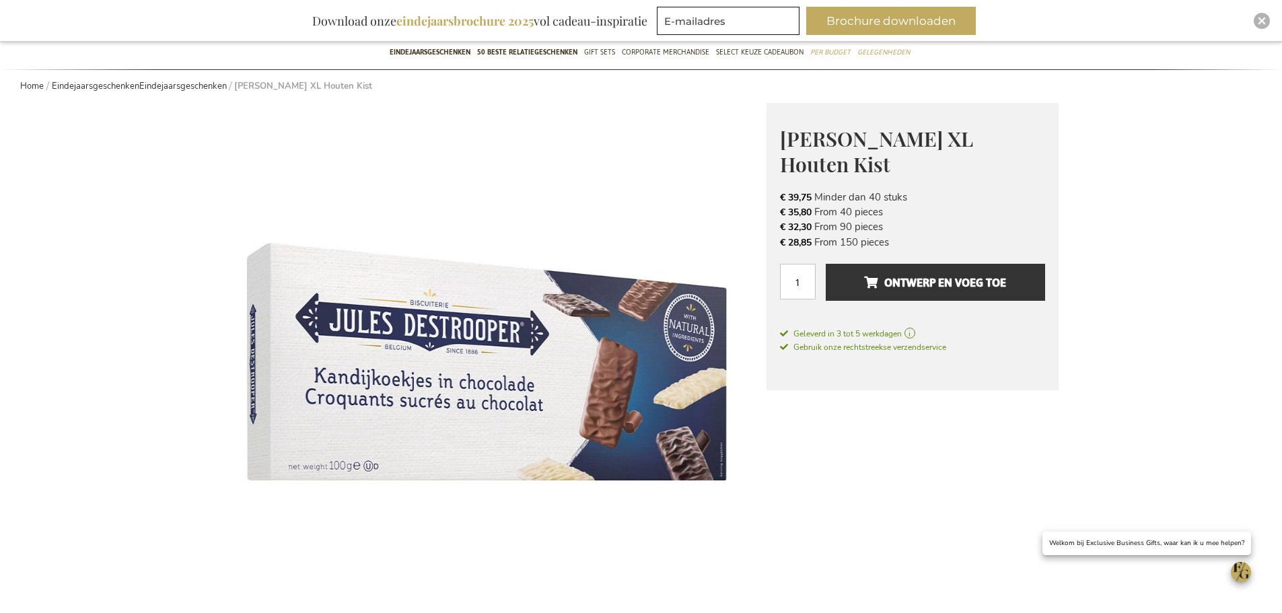
scroll to position [269, 0]
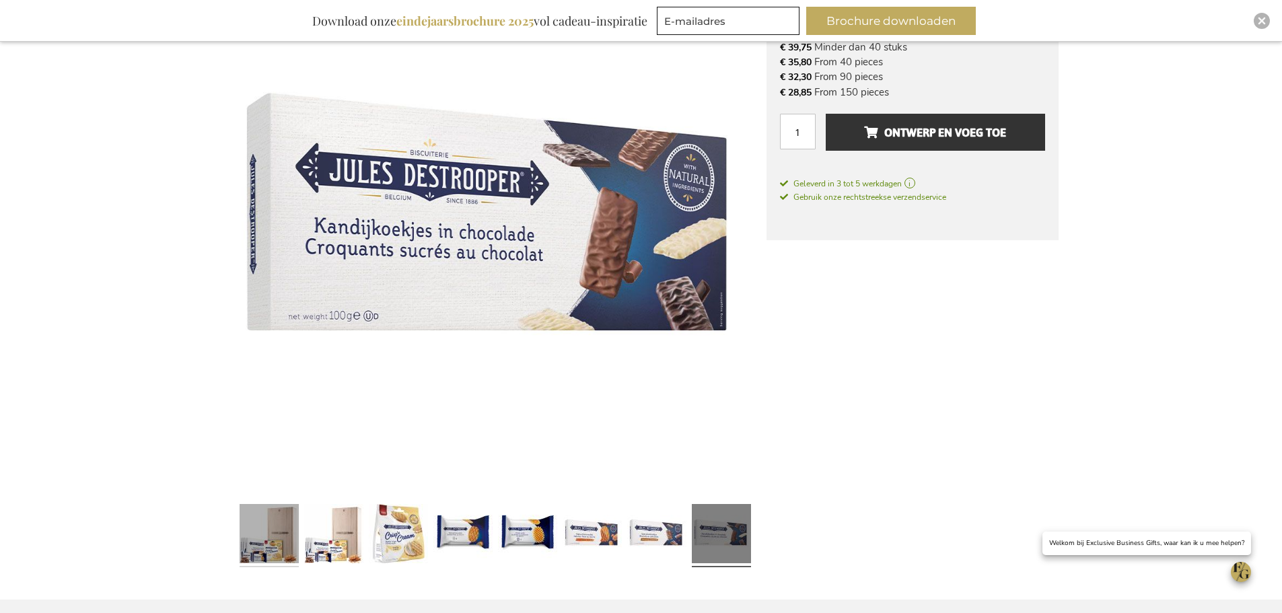
click at [274, 548] on link at bounding box center [269, 536] width 59 height 74
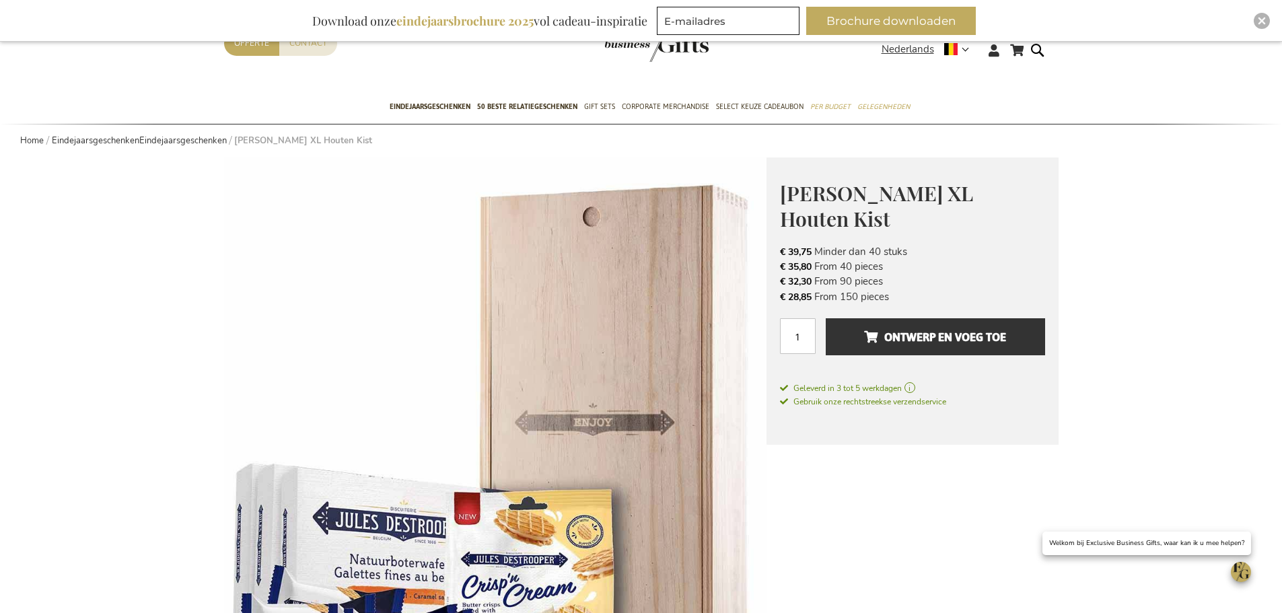
scroll to position [0, 0]
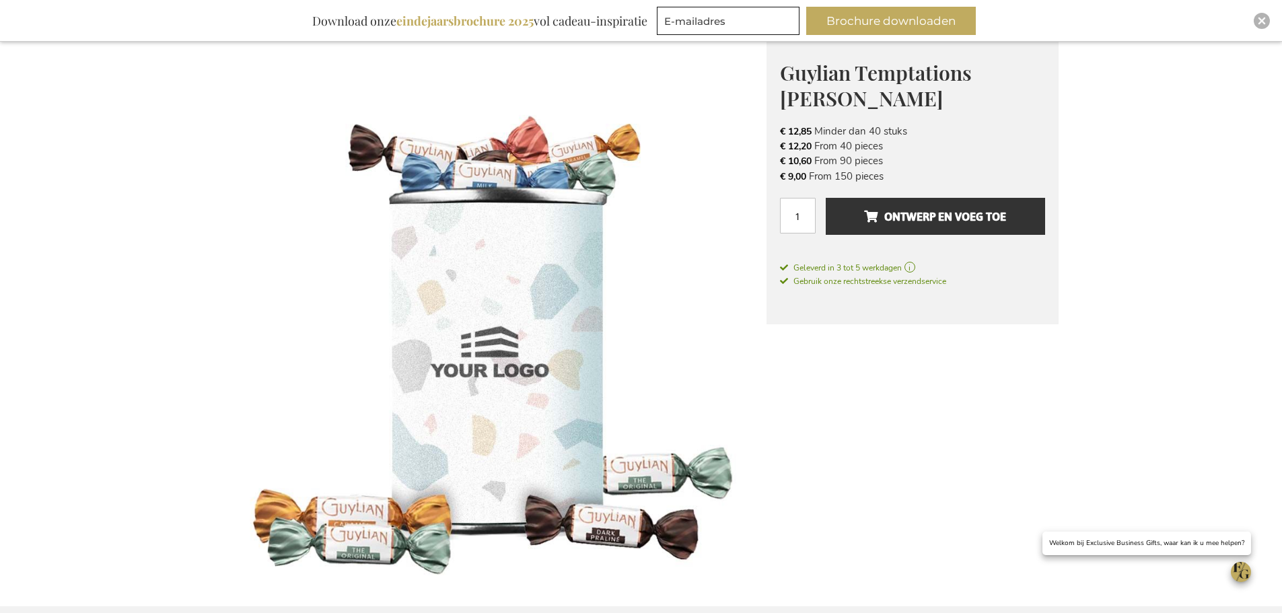
scroll to position [538, 0]
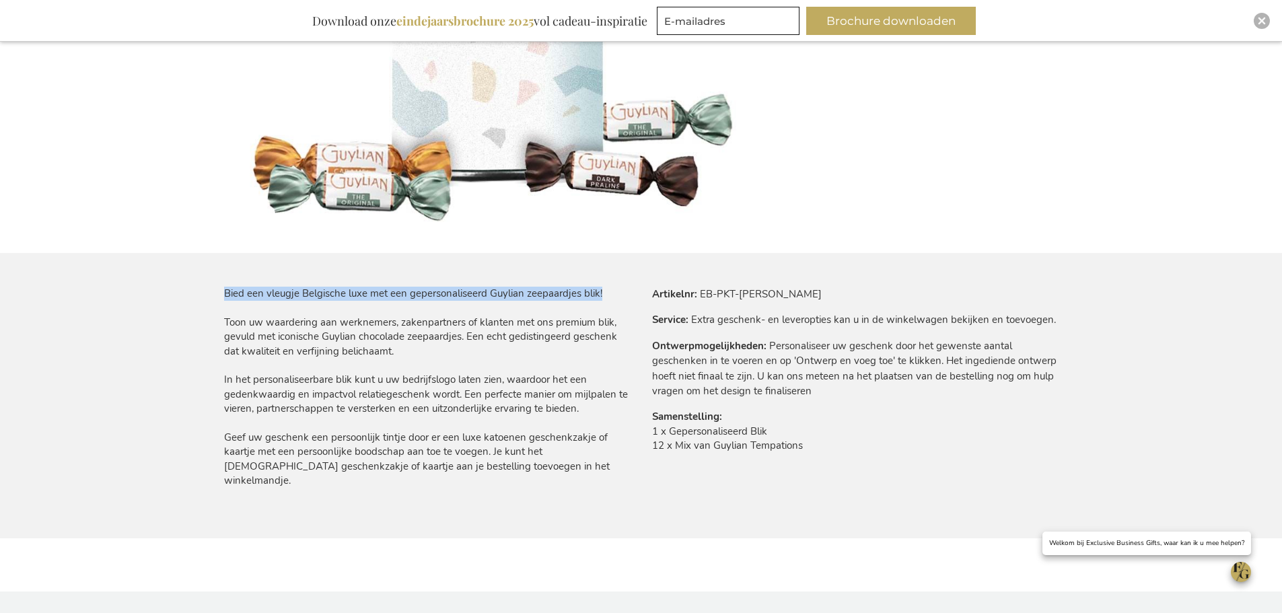
drag, startPoint x: 887, startPoint y: 482, endPoint x: 607, endPoint y: 296, distance: 336.8
click at [608, 295] on div "Bied een vleugje Belgische luxe met een gepersonaliseerd Guylian zeepaardjes bl…" at bounding box center [641, 413] width 834 height 252
click at [0, 0] on th "Samenstelling" at bounding box center [0, 0] width 0 height 0
drag, startPoint x: 645, startPoint y: 431, endPoint x: 855, endPoint y: 449, distance: 210.7
click at [855, 449] on div "Meer informatie Artikelnr EB-PKT-GUYL-TIN Service Extra geschenk- en leveroptie…" at bounding box center [849, 379] width 417 height 184
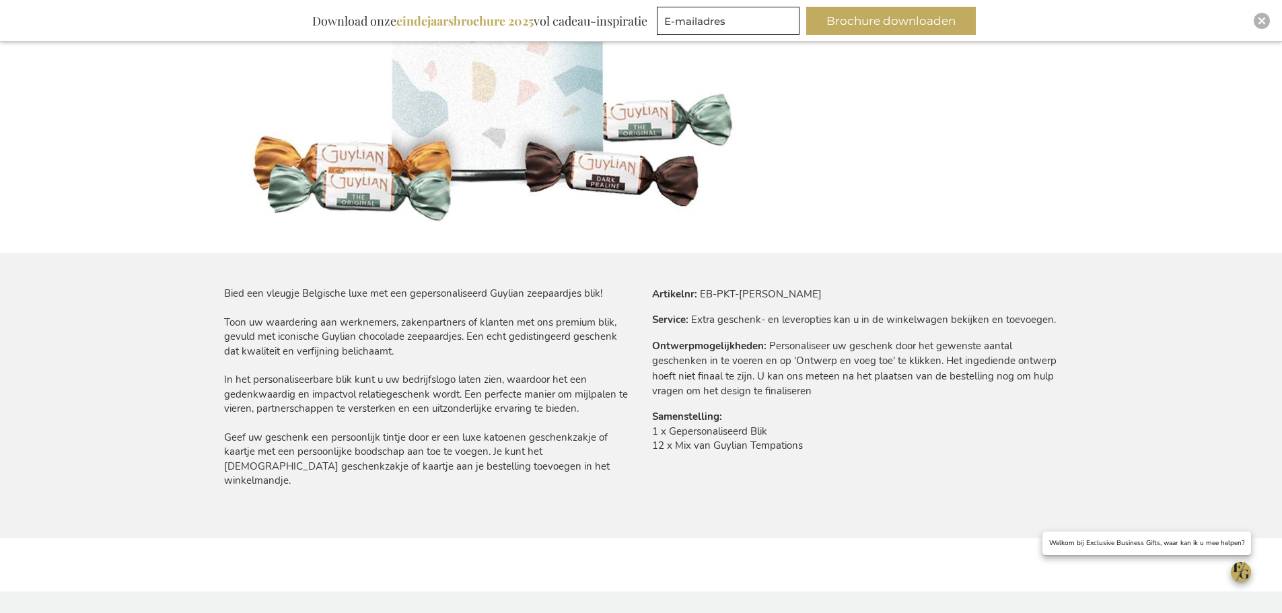
click at [855, 449] on td "1 x Gepersonaliseerd Blik 12 x Mix van Guylian Tempations" at bounding box center [855, 443] width 406 height 36
drag, startPoint x: 837, startPoint y: 452, endPoint x: 622, endPoint y: 315, distance: 254.8
click at [622, 315] on div "Bied een vleugje Belgische luxe met een gepersonaliseerd Guylian zeepaardjes bl…" at bounding box center [641, 413] width 834 height 252
click at [636, 367] on div "Bied een vleugje Belgische luxe met een gepersonaliseerd Guylian zeepaardjes bl…" at bounding box center [432, 391] width 417 height 209
drag, startPoint x: 653, startPoint y: 292, endPoint x: 855, endPoint y: 445, distance: 253.1
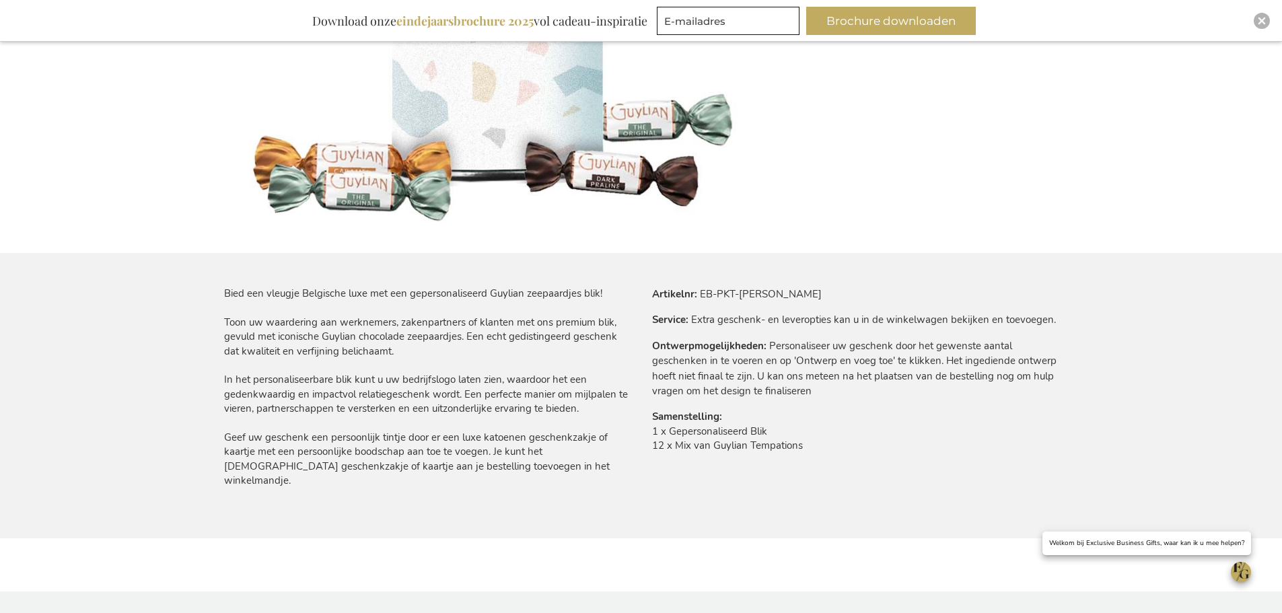
click at [855, 445] on div "Meer informatie Artikelnr EB-PKT-GUYL-TIN Service Extra geschenk- en leveroptie…" at bounding box center [849, 379] width 417 height 184
click at [847, 456] on td "1 x Gepersonaliseerd Blik 12 x Mix van Guylian Tempations" at bounding box center [855, 443] width 406 height 36
drag, startPoint x: 871, startPoint y: 459, endPoint x: 628, endPoint y: 282, distance: 300.0
click at [628, 282] on div "Ga naar het einde van de afbeeldingen-gallerij Ga naar het begin van de afbeeld…" at bounding box center [641, 138] width 834 height 908
click at [625, 365] on p "Bied een vleugje Belgische luxe met een gepersonaliseerd Guylian zeepaardjes bl…" at bounding box center [427, 388] width 406 height 202
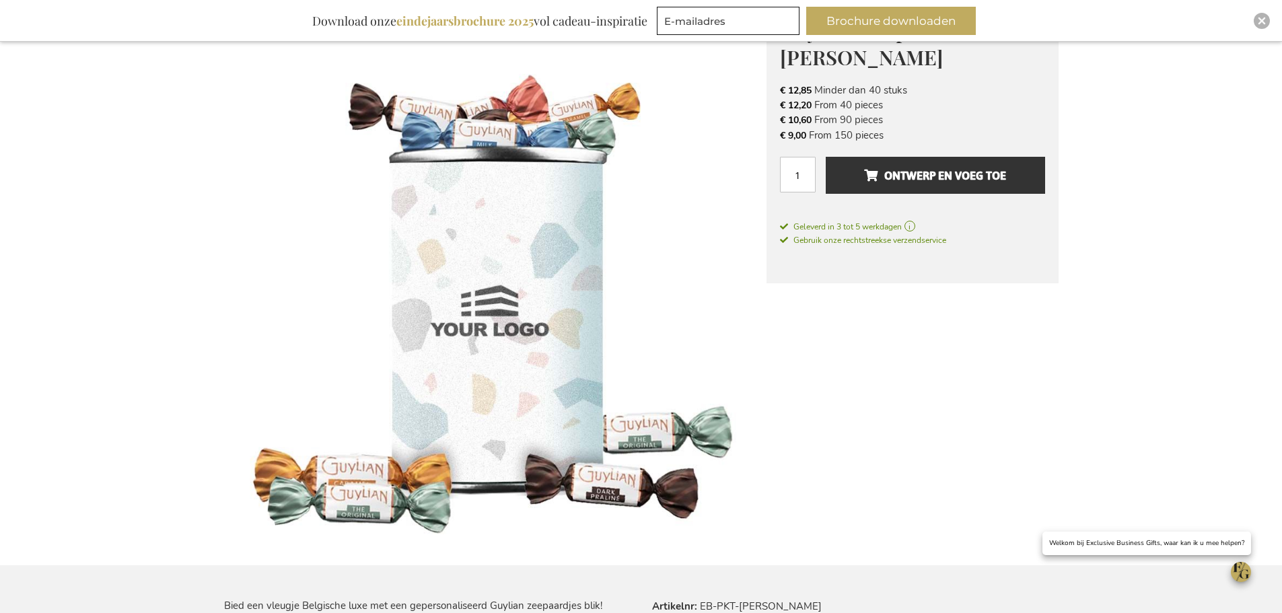
scroll to position [269, 0]
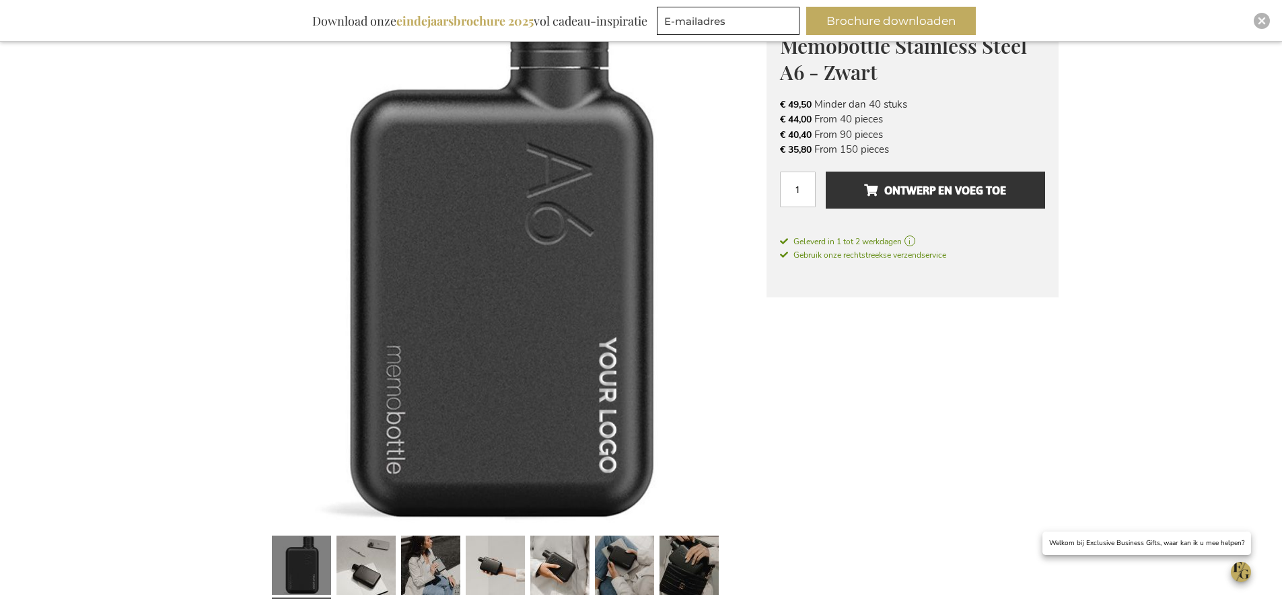
scroll to position [336, 0]
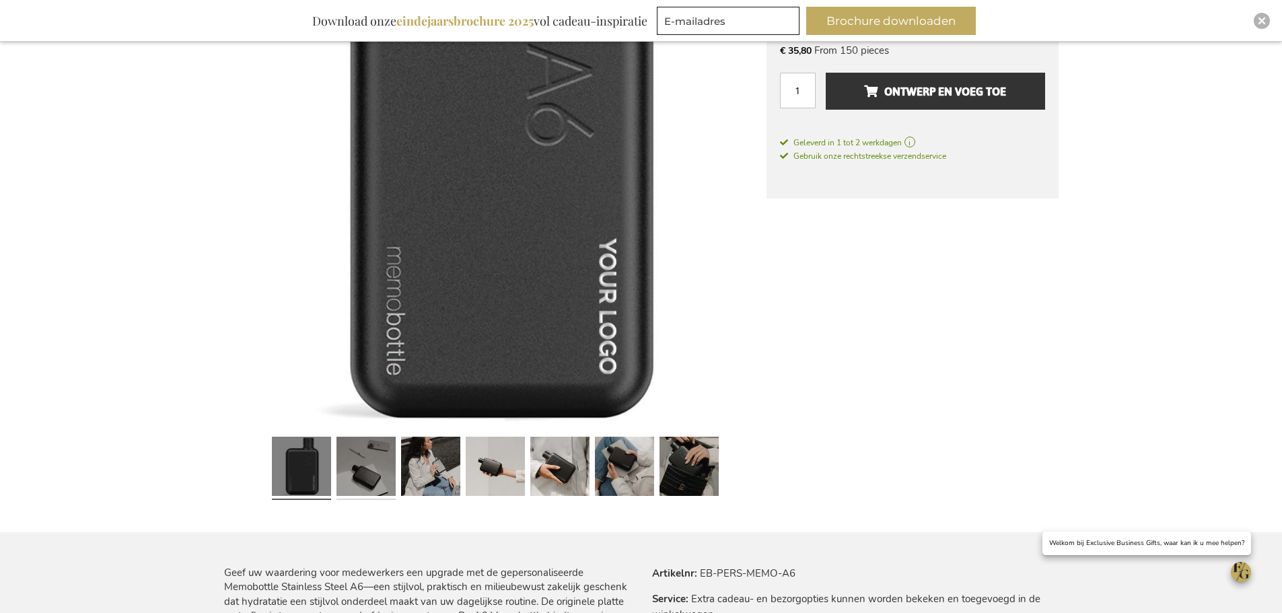
click at [371, 460] on link at bounding box center [365, 468] width 59 height 74
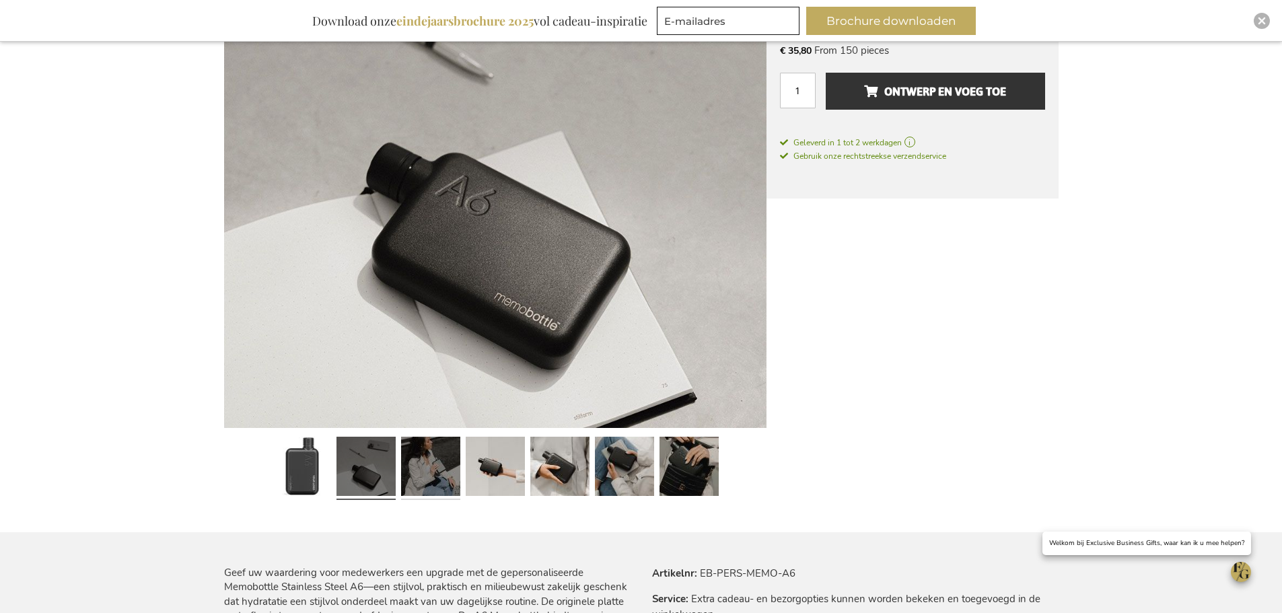
click at [421, 475] on link at bounding box center [430, 468] width 59 height 74
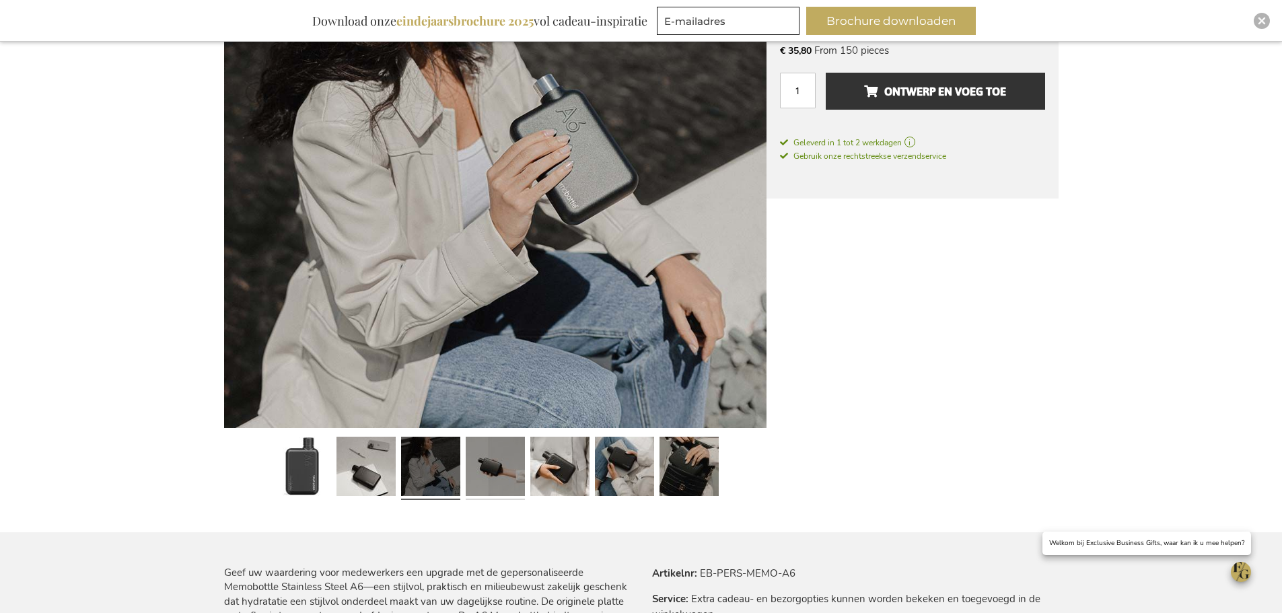
click at [499, 478] on link at bounding box center [495, 468] width 59 height 74
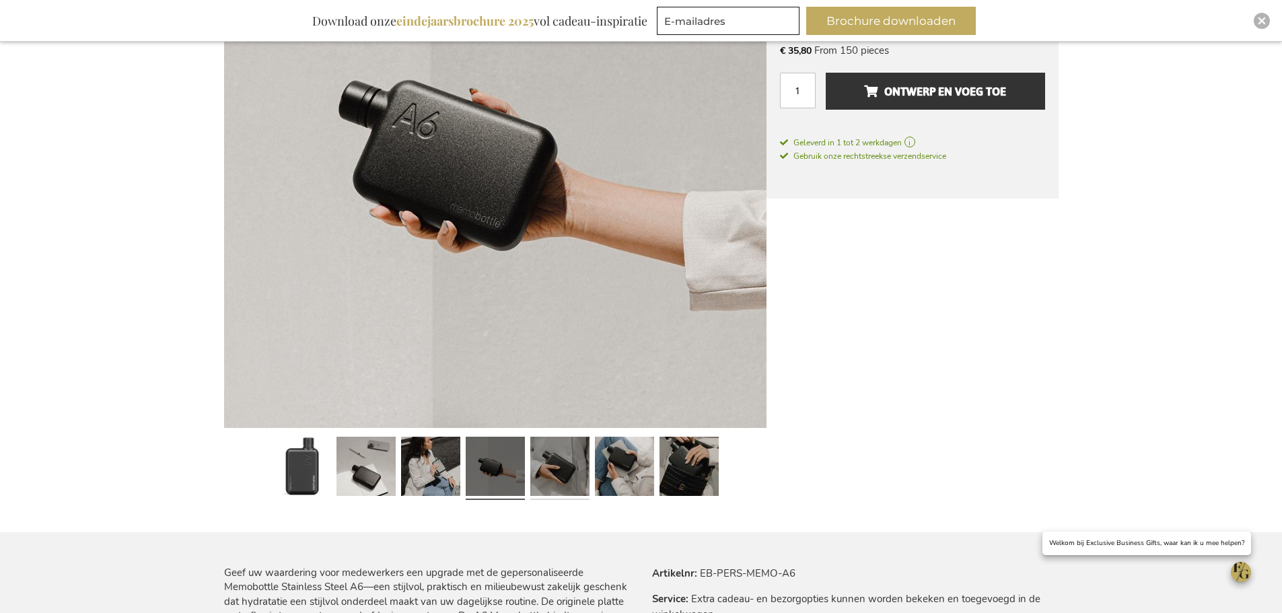
click at [544, 480] on link at bounding box center [559, 468] width 59 height 74
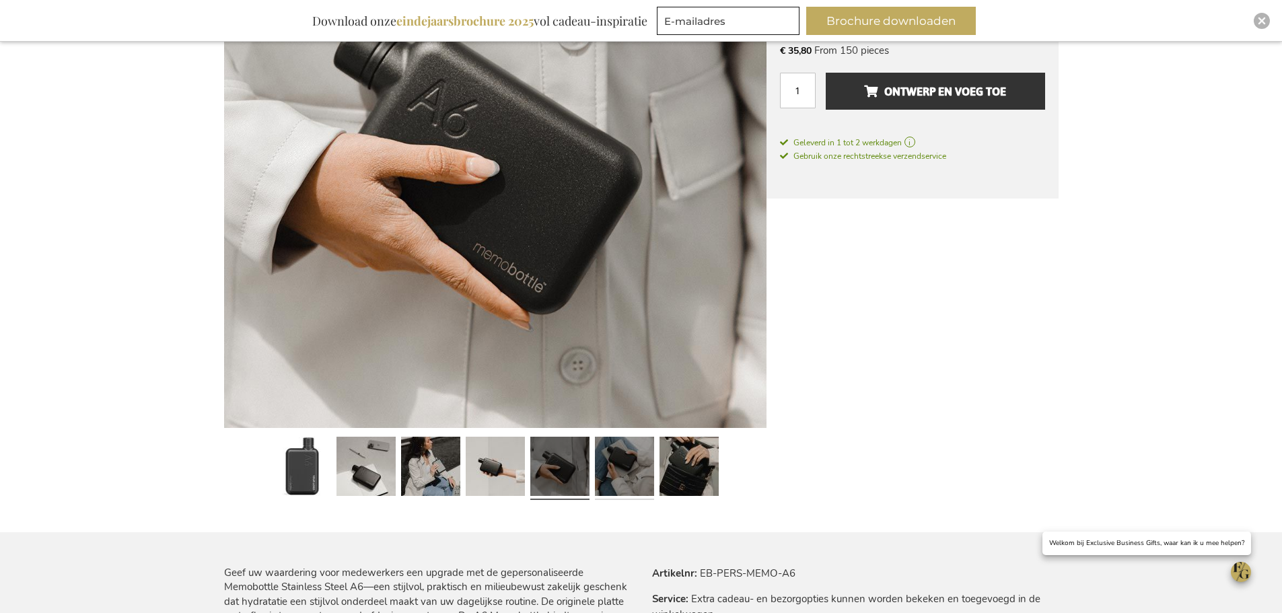
click at [615, 470] on link at bounding box center [624, 468] width 59 height 74
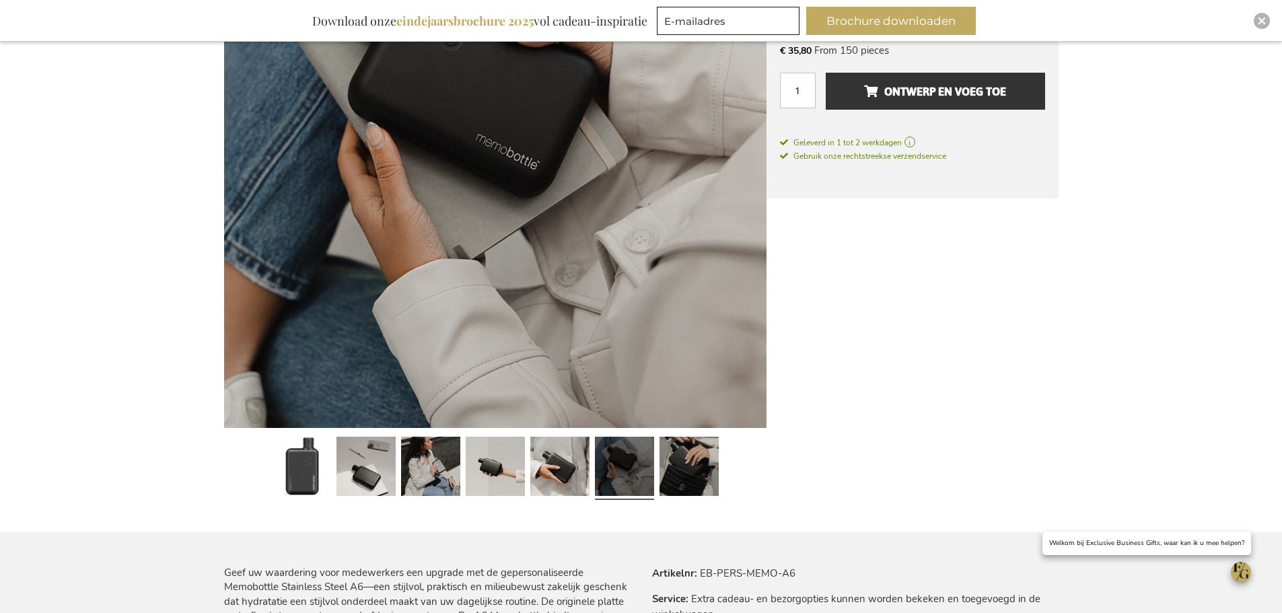
click at [657, 462] on div at bounding box center [689, 468] width 65 height 74
click at [665, 464] on link at bounding box center [688, 468] width 59 height 74
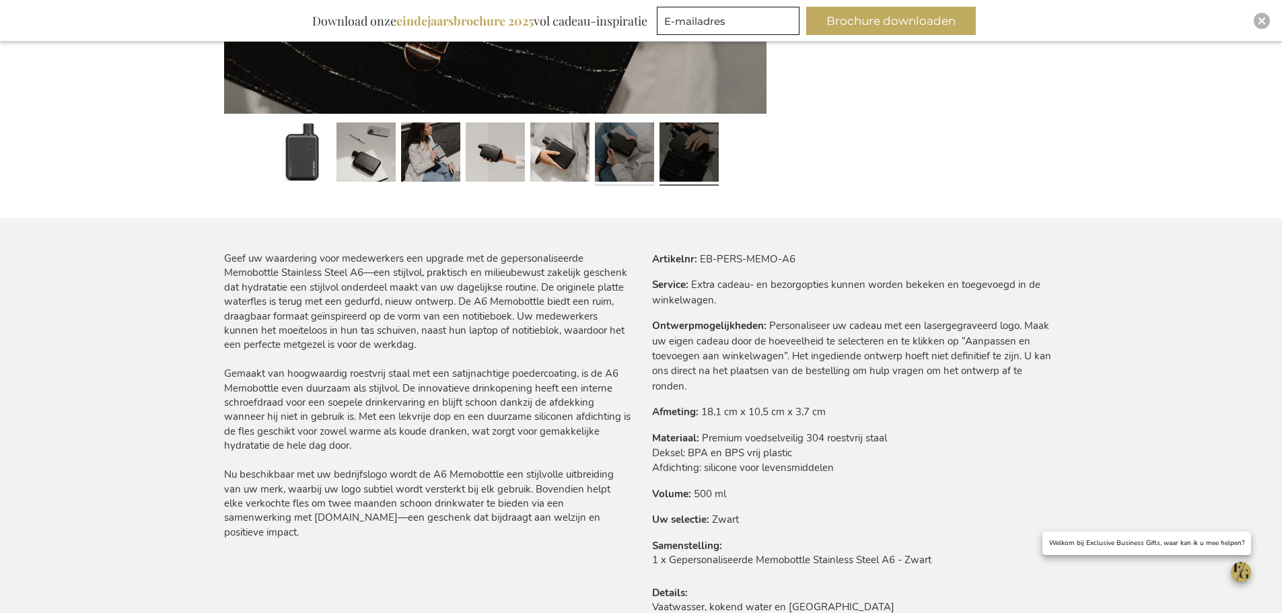
scroll to position [673, 0]
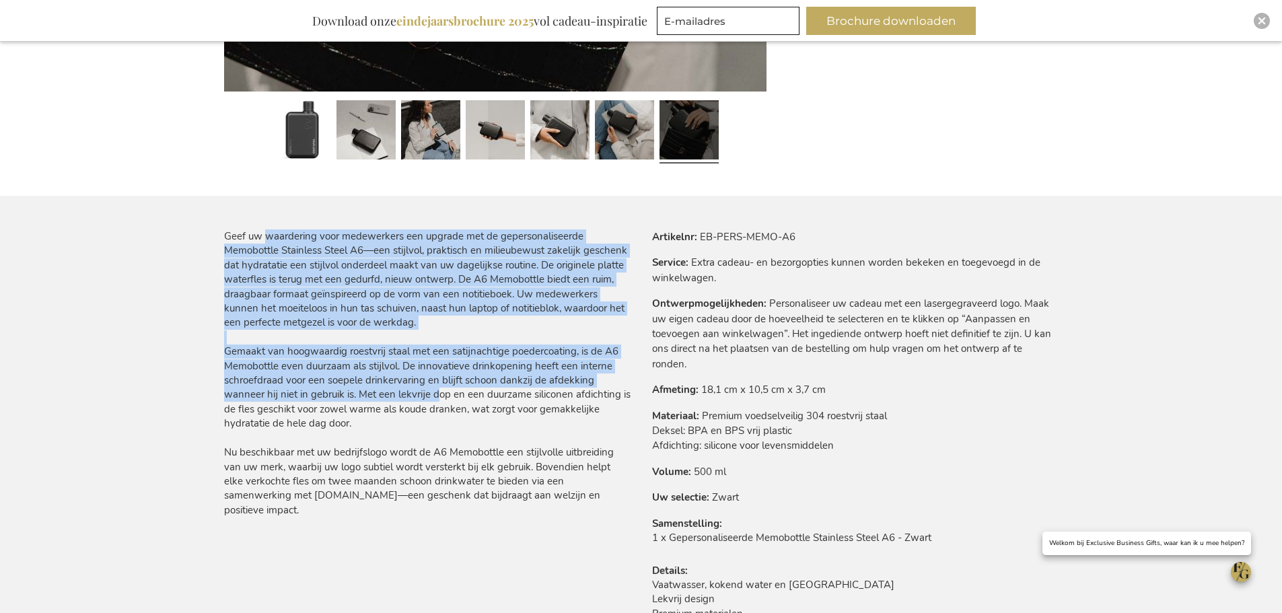
drag, startPoint x: 264, startPoint y: 240, endPoint x: 431, endPoint y: 408, distance: 237.4
click at [431, 408] on div "Geef uw waardering voor medewerkers een upgrade met de gepersonaliseerde Memobo…" at bounding box center [427, 373] width 406 height 288
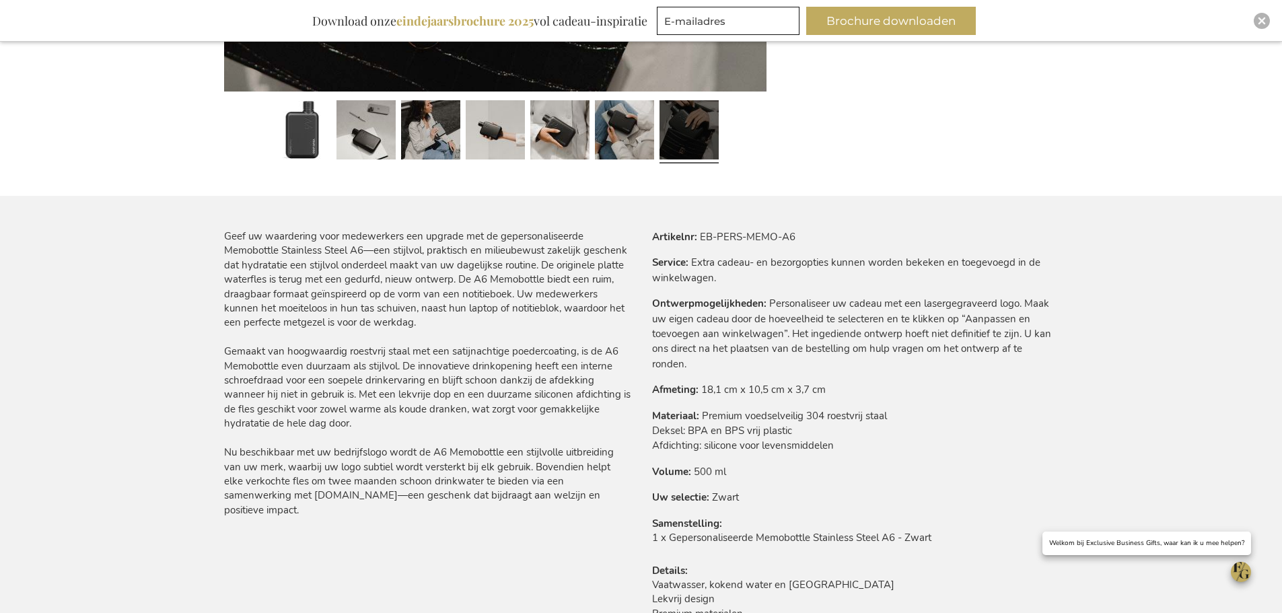
click at [406, 417] on div "Geef uw waardering voor medewerkers een upgrade met de gepersonaliseerde Memobo…" at bounding box center [427, 373] width 406 height 288
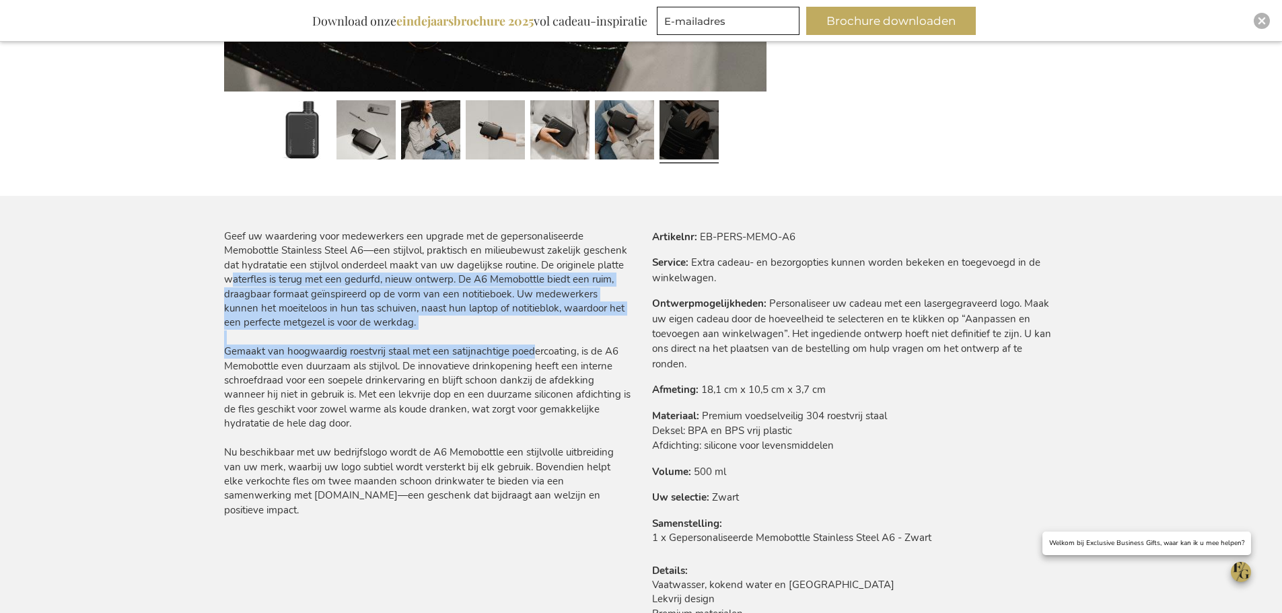
drag, startPoint x: 231, startPoint y: 285, endPoint x: 528, endPoint y: 354, distance: 305.2
click at [528, 353] on div "Geef uw waardering voor medewerkers een upgrade met de gepersonaliseerde Memobo…" at bounding box center [427, 373] width 406 height 288
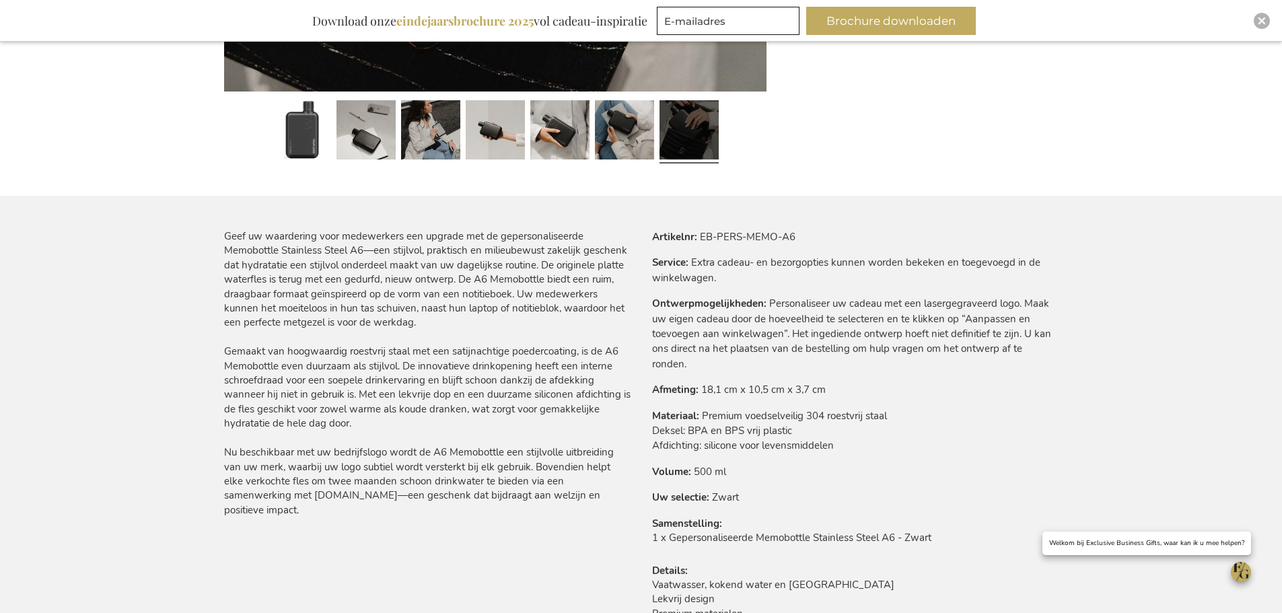
click at [465, 376] on div "Geef uw waardering voor medewerkers een upgrade met de gepersonaliseerde Memobo…" at bounding box center [427, 373] width 406 height 288
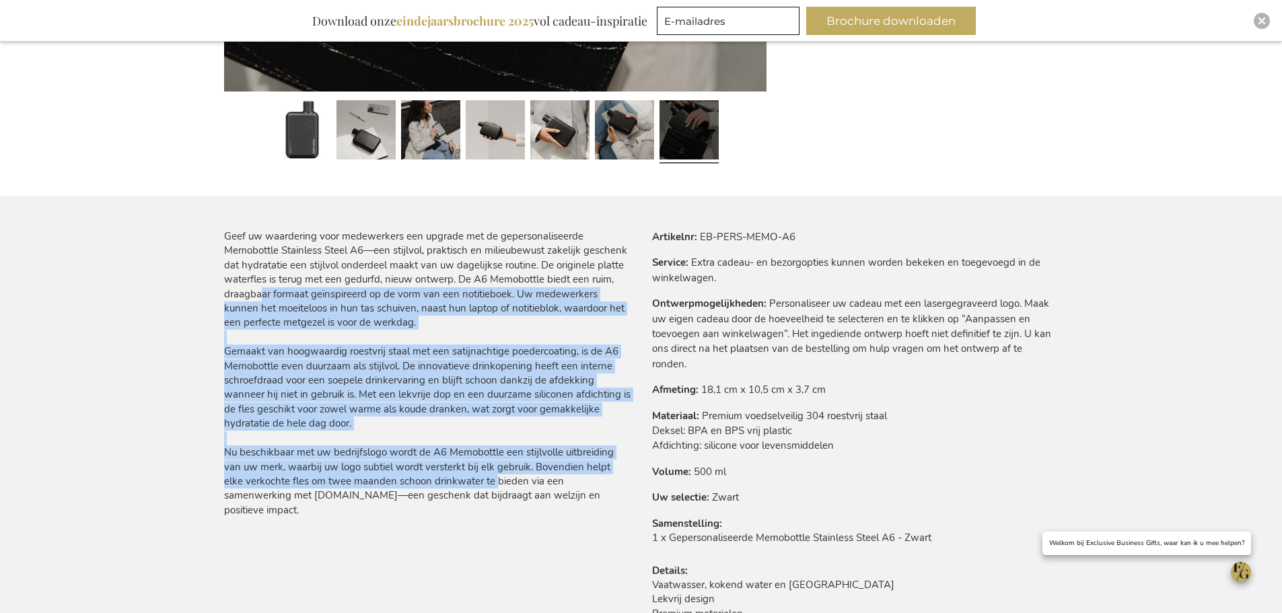
drag, startPoint x: 260, startPoint y: 293, endPoint x: 492, endPoint y: 485, distance: 301.1
click at [492, 485] on div "Geef uw waardering voor medewerkers een upgrade met de gepersonaliseerde Memobo…" at bounding box center [427, 373] width 406 height 288
drag, startPoint x: 445, startPoint y: 389, endPoint x: 443, endPoint y: 379, distance: 10.4
click at [445, 388] on div "Geef uw waardering voor medewerkers een upgrade met de gepersonaliseerde Memobo…" at bounding box center [427, 373] width 406 height 288
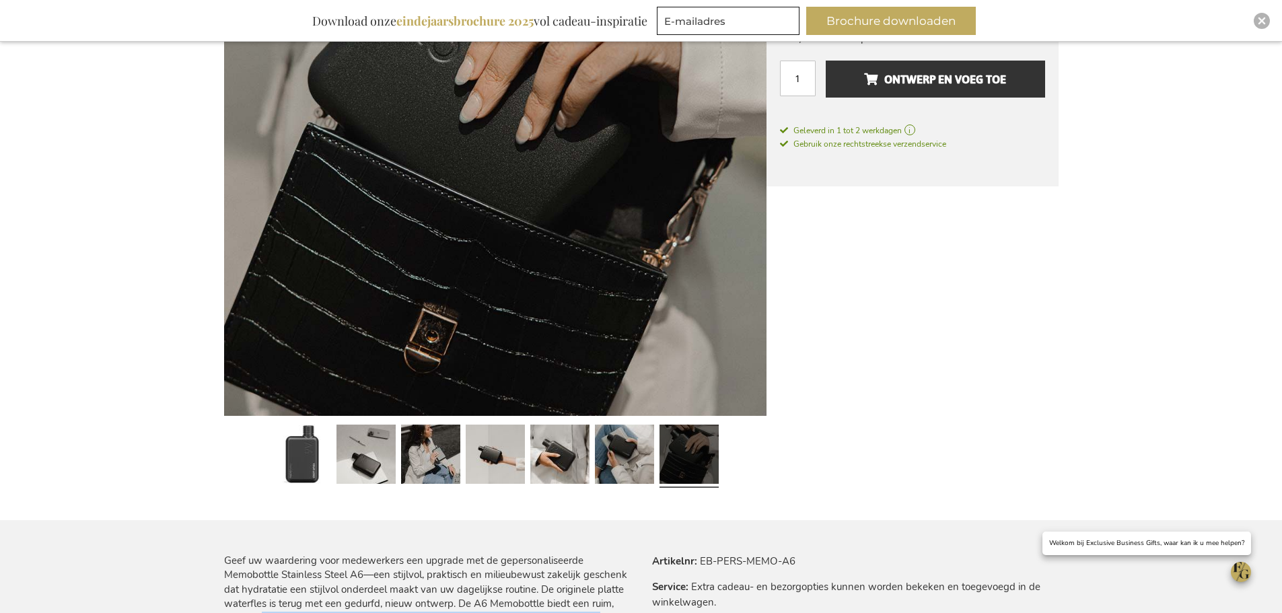
scroll to position [135, 0]
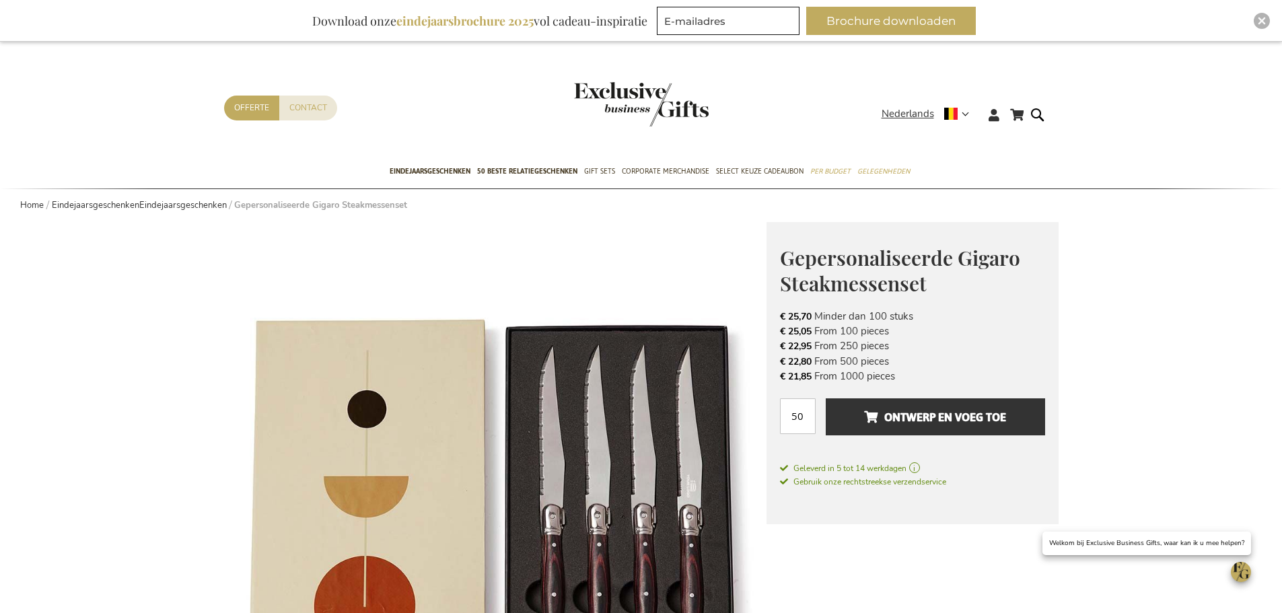
drag, startPoint x: 914, startPoint y: 361, endPoint x: 852, endPoint y: 324, distance: 71.2
click at [826, 310] on ul "€ 25,70 Minder dan 100 stuks € 25,05 From 100 pieces € 22,95 From 250 pieces € …" at bounding box center [912, 346] width 265 height 75
click at [935, 353] on li "€ 22,95 From 250 pieces" at bounding box center [912, 345] width 265 height 15
drag, startPoint x: 778, startPoint y: 316, endPoint x: 978, endPoint y: 346, distance: 201.4
click at [978, 346] on div "Gepersonaliseerde Gigaro Steakmessenset Het Perfecte Relatiegeschenk voor Bijzo…" at bounding box center [912, 373] width 292 height 303
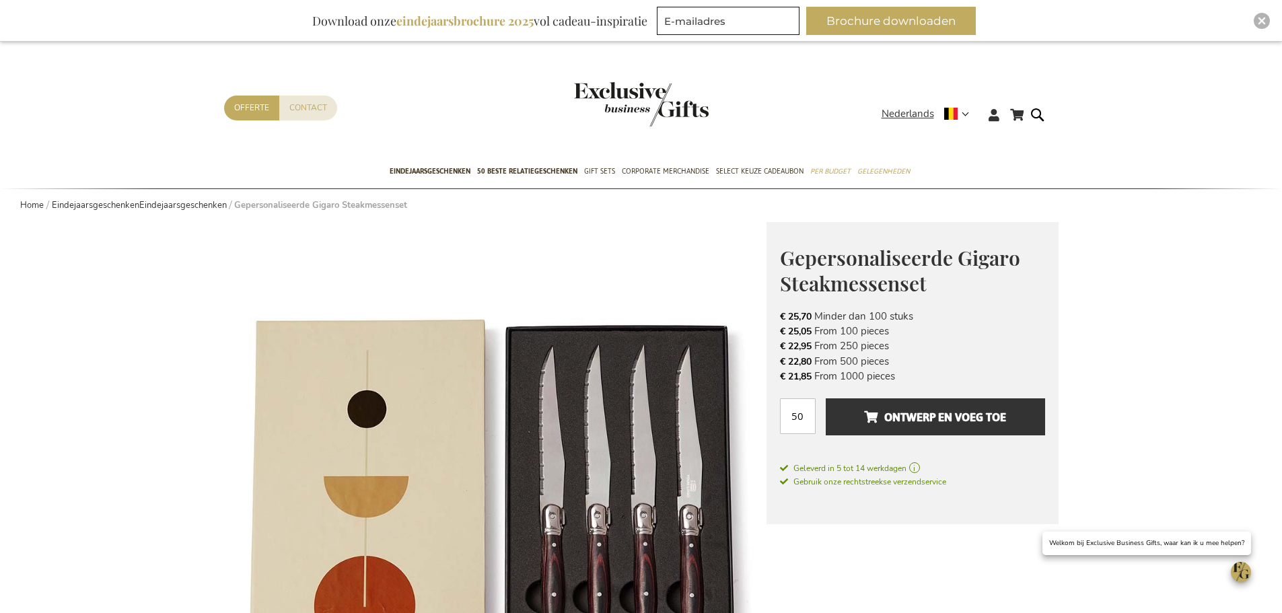
click at [978, 346] on li "€ 22,95 From 250 pieces" at bounding box center [912, 345] width 265 height 15
drag, startPoint x: 940, startPoint y: 363, endPoint x: 807, endPoint y: 328, distance: 137.1
click at [796, 312] on ul "€ 25,70 Minder dan 100 stuks € 25,05 From 100 pieces € 22,95 From 250 pieces € …" at bounding box center [912, 346] width 265 height 75
click at [811, 330] on span "€ 25,05" at bounding box center [796, 331] width 32 height 13
click at [792, 329] on span "€ 25,05" at bounding box center [796, 331] width 32 height 13
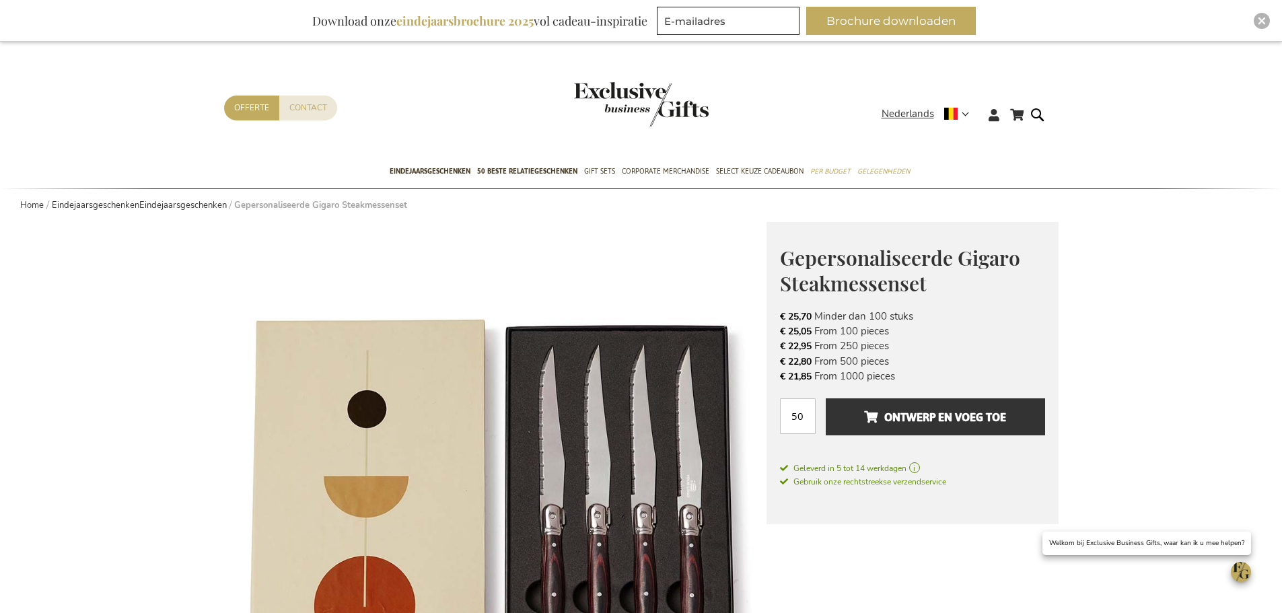
drag, startPoint x: 904, startPoint y: 373, endPoint x: 848, endPoint y: 322, distance: 76.2
click at [769, 291] on div "Gepersonaliseerde Gigaro Steakmessenset Het Perfecte Relatiegeschenk voor Bijzo…" at bounding box center [912, 373] width 292 height 303
click at [923, 344] on li "€ 22,95 From 250 pieces" at bounding box center [912, 345] width 265 height 15
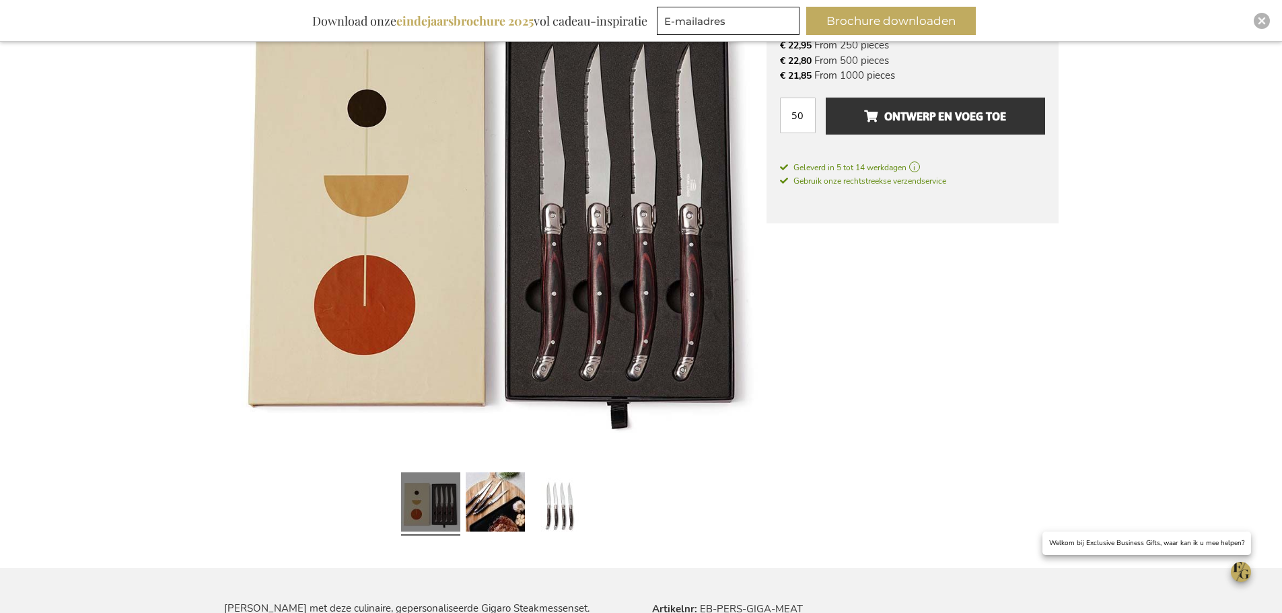
scroll to position [336, 0]
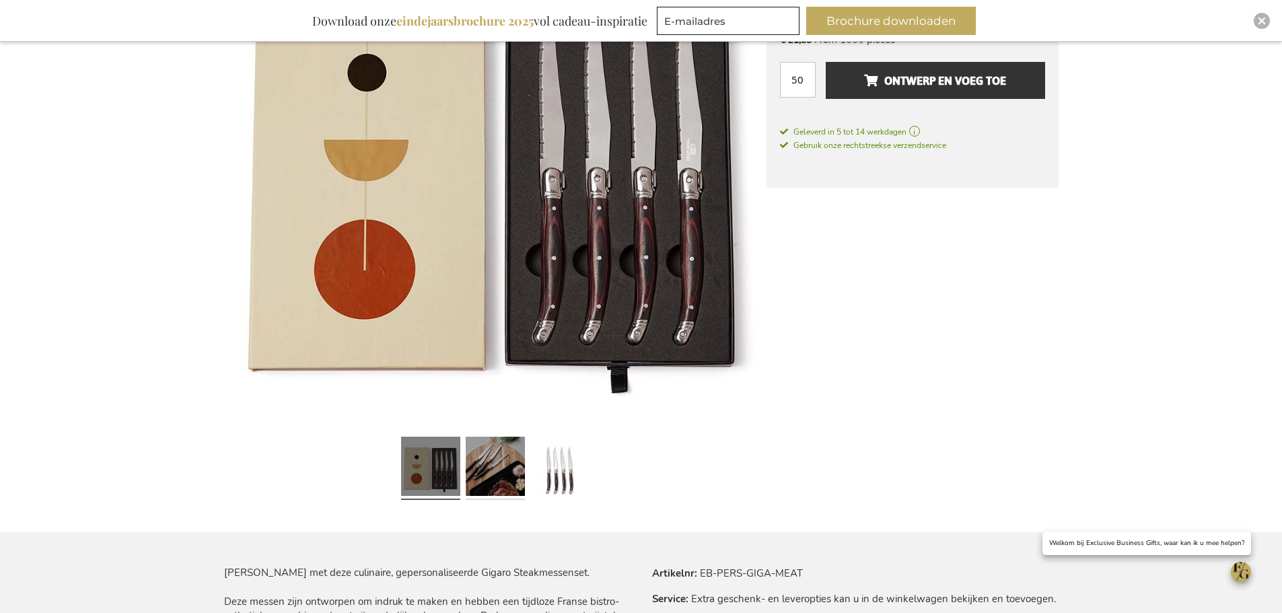
click at [501, 453] on link at bounding box center [495, 468] width 59 height 74
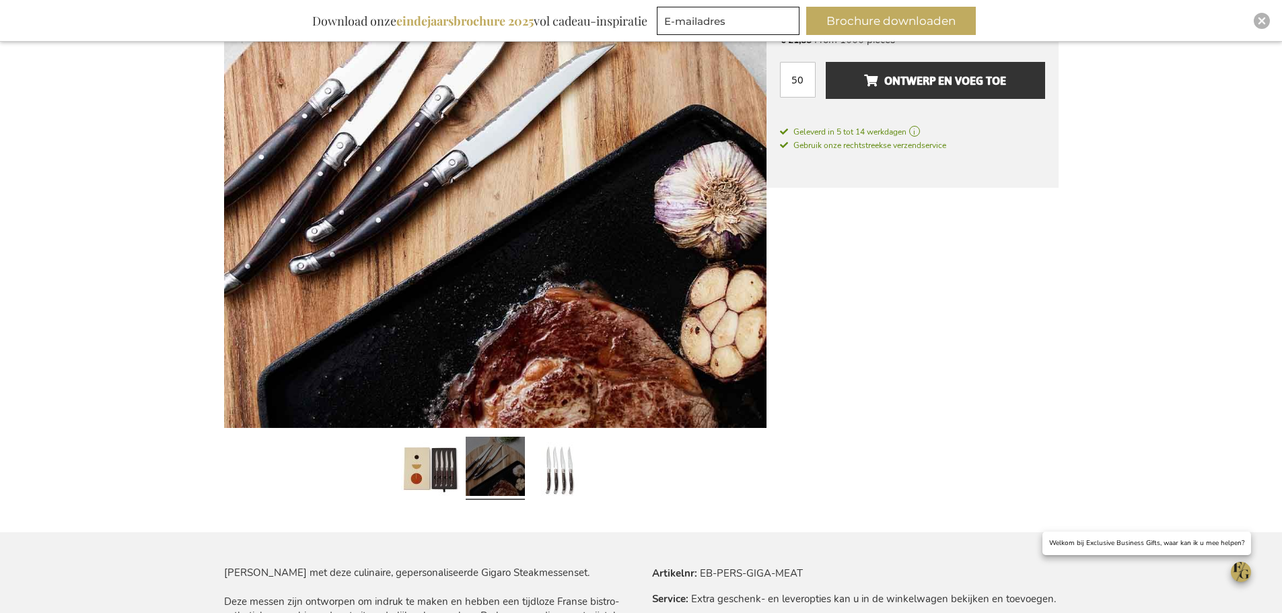
click at [529, 466] on div at bounding box center [559, 468] width 65 height 74
click at [551, 467] on link at bounding box center [559, 468] width 59 height 74
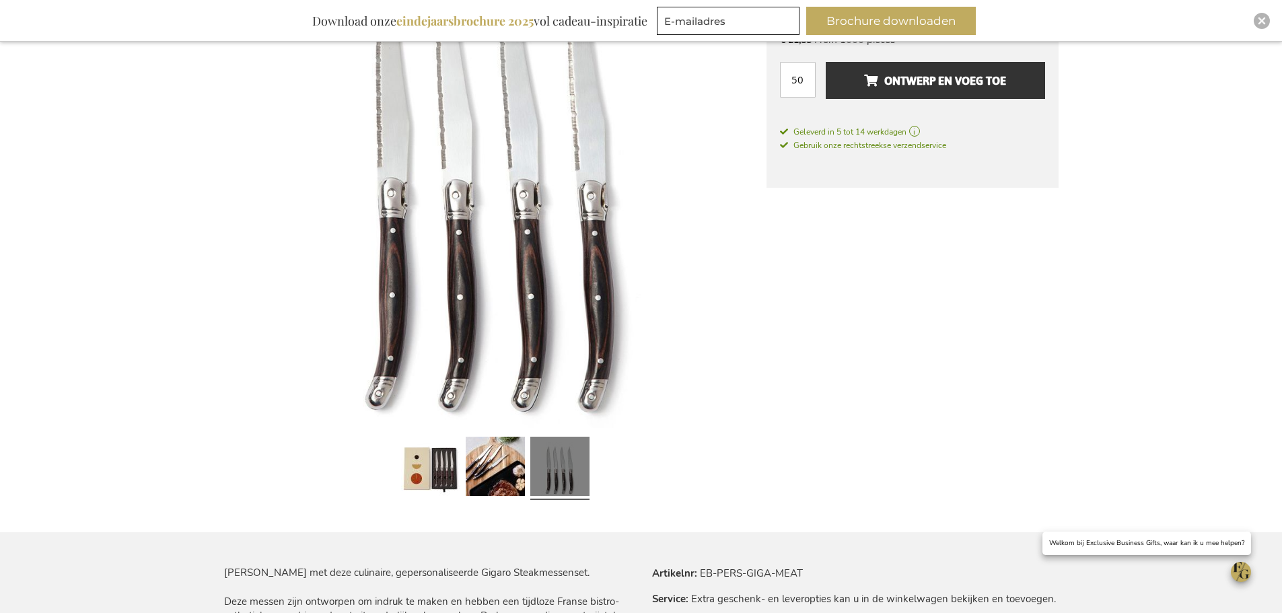
scroll to position [269, 0]
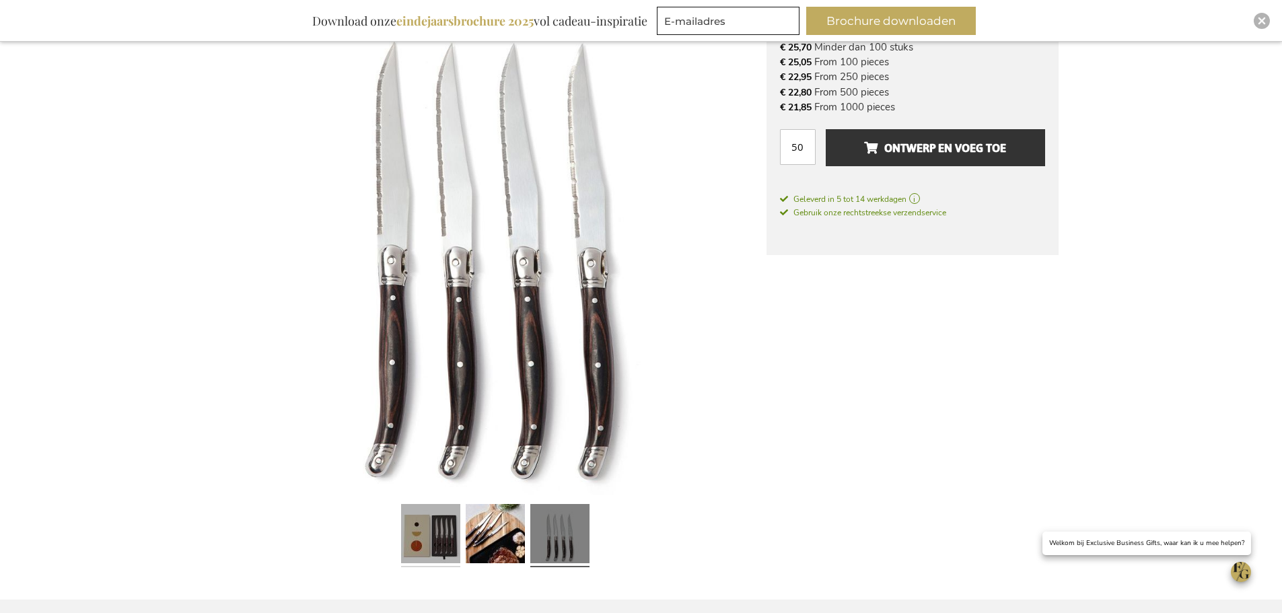
click at [435, 538] on link at bounding box center [430, 536] width 59 height 74
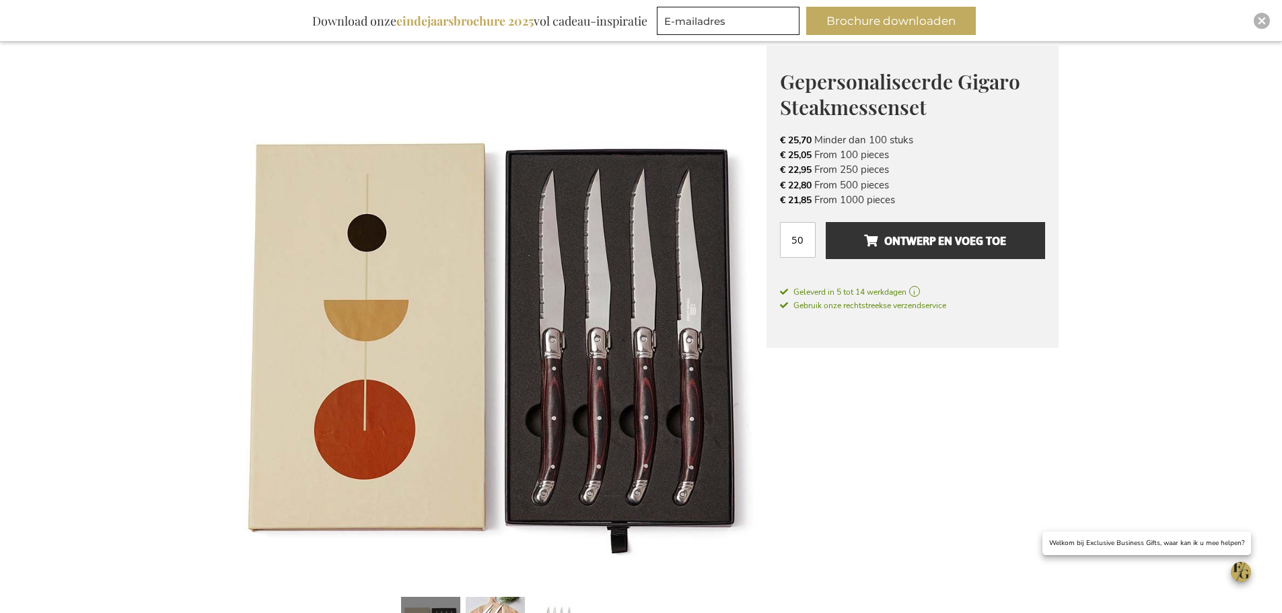
scroll to position [0, 0]
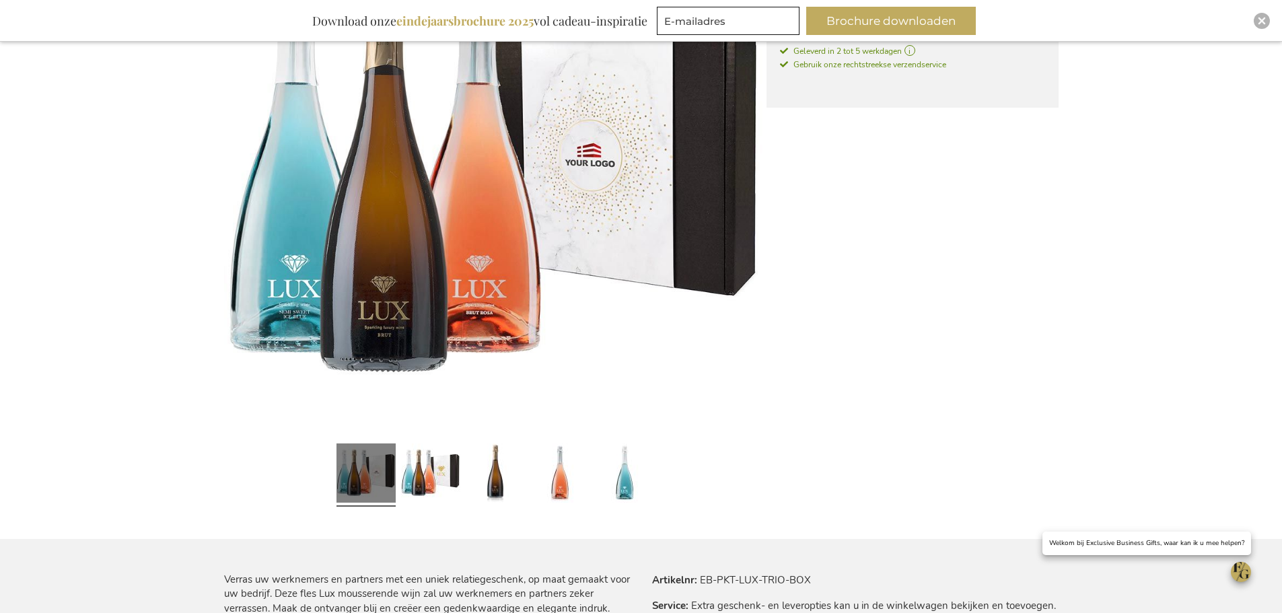
scroll to position [606, 0]
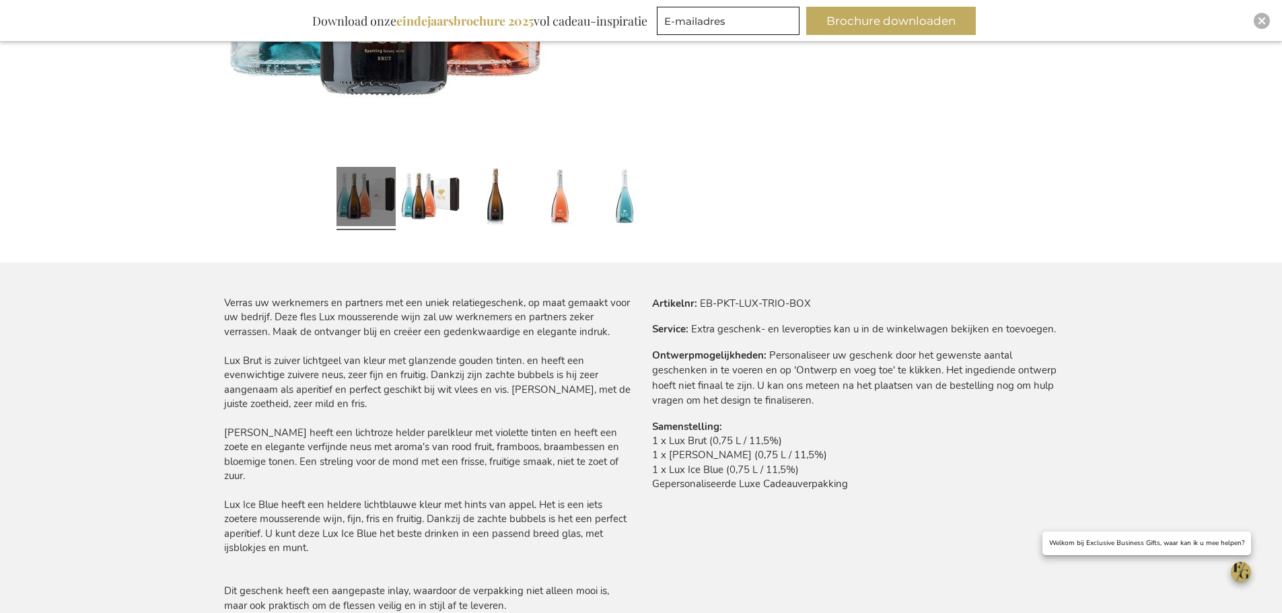
drag, startPoint x: 647, startPoint y: 438, endPoint x: 866, endPoint y: 500, distance: 227.9
click at [866, 499] on div "Meer informatie Artikelnr EB-PKT-LUX-TRIO-BOX Service Extra geschenk- en levero…" at bounding box center [849, 402] width 417 height 213
click at [790, 525] on div "Verras uw werknemers en partners met een uniek relatiegeschenk, op maat gemaakt…" at bounding box center [641, 476] width 834 height 360
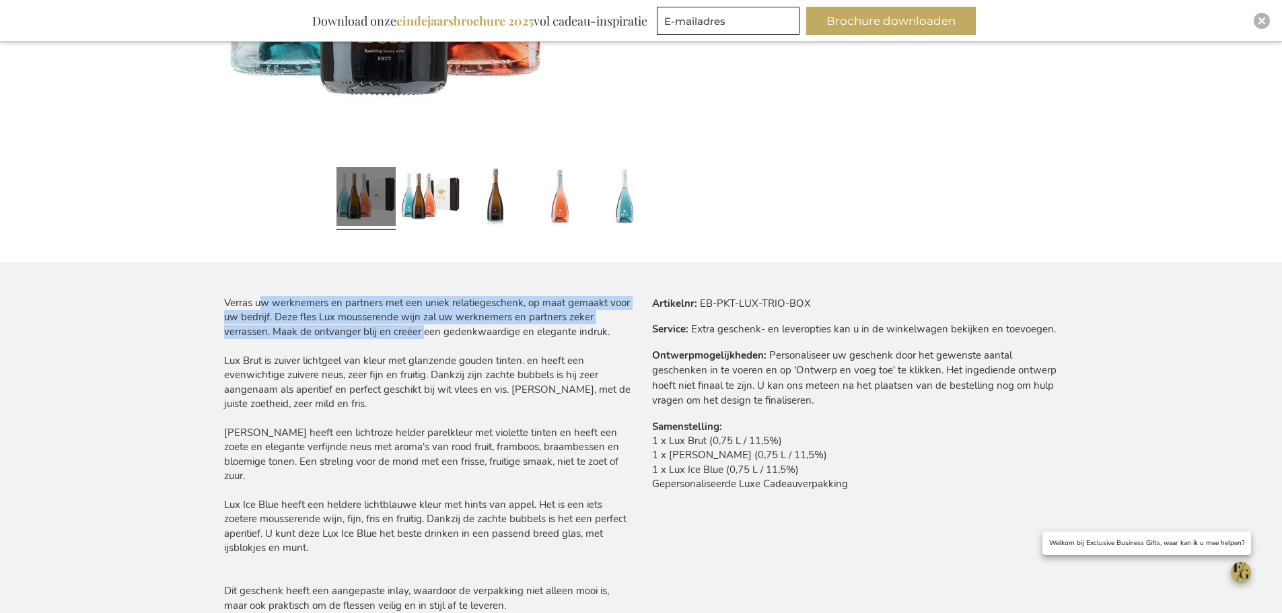
drag, startPoint x: 262, startPoint y: 307, endPoint x: 422, endPoint y: 325, distance: 160.5
click at [422, 325] on div "Verras uw werknemers en partners met een uniek relatiegeschenk, op maat gemaakt…" at bounding box center [427, 454] width 406 height 317
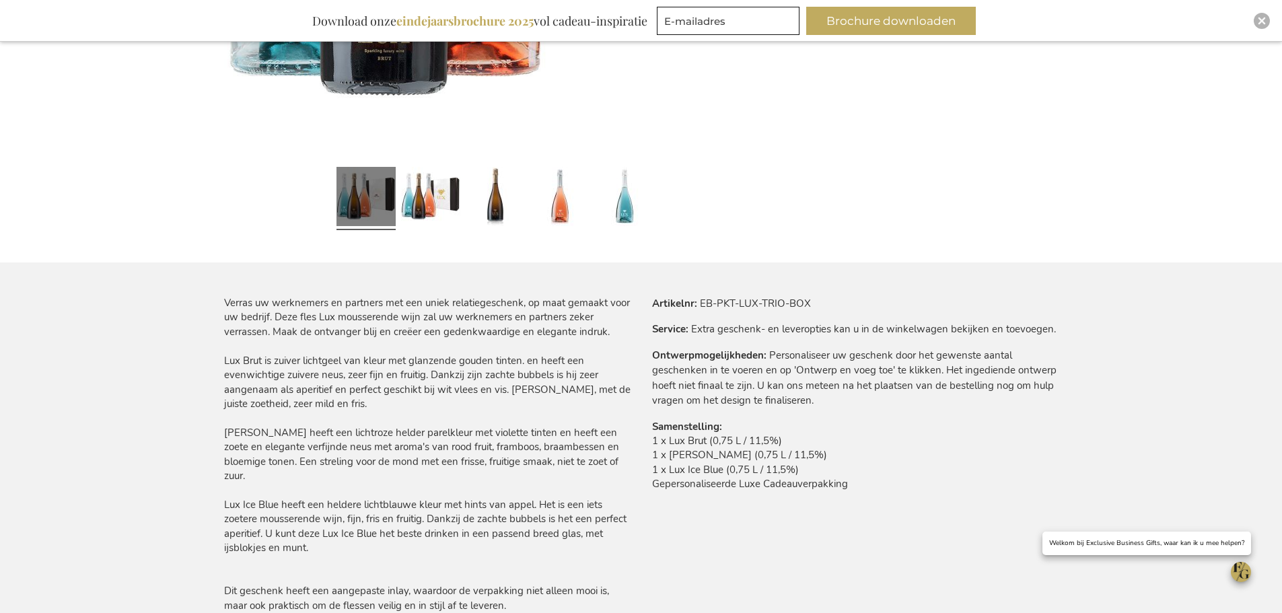
click at [393, 408] on div "Verras uw werknemers en partners met een uniek relatiegeschenk, op maat gemaakt…" at bounding box center [427, 454] width 406 height 317
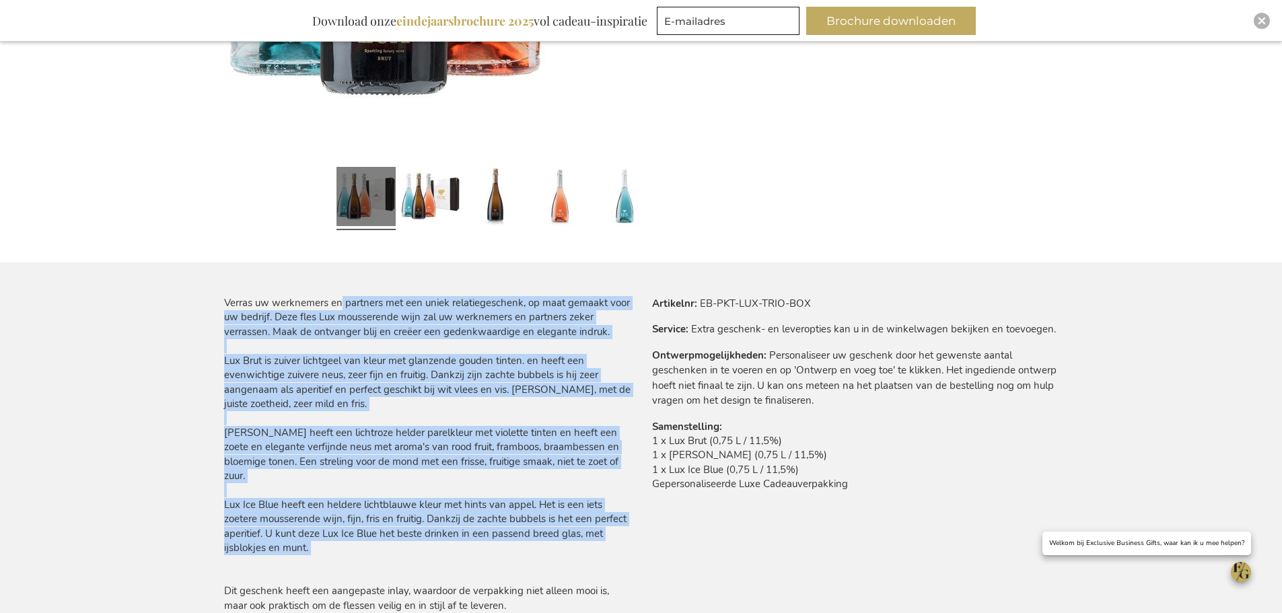
drag, startPoint x: 538, startPoint y: 555, endPoint x: 342, endPoint y: 305, distance: 317.2
click at [342, 305] on div "Verras uw werknemers en partners met een uniek relatiegeschenk, op maat gemaakt…" at bounding box center [427, 454] width 406 height 317
click at [368, 416] on div "Verras uw werknemers en partners met een uniek relatiegeschenk, op maat gemaakt…" at bounding box center [427, 454] width 406 height 317
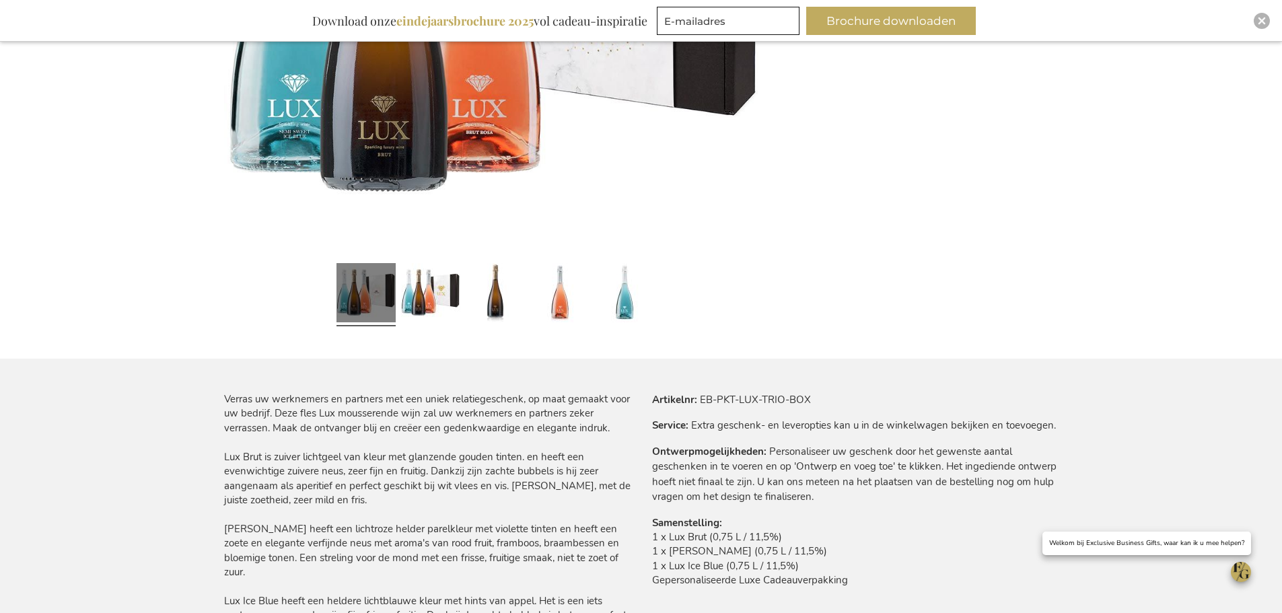
scroll to position [807, 0]
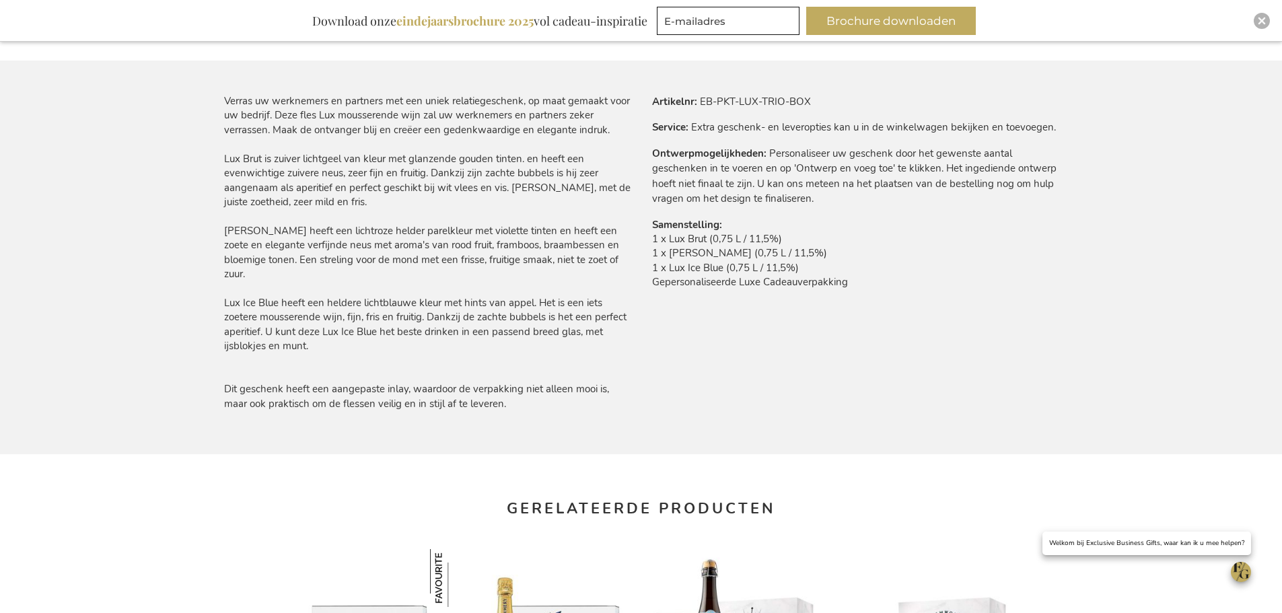
drag, startPoint x: 634, startPoint y: 234, endPoint x: 883, endPoint y: 285, distance: 254.0
click at [883, 285] on div "Verras uw werknemers en partners met een uniek relatiegeschenk, op maat gemaakt…" at bounding box center [641, 274] width 834 height 360
click at [883, 285] on td "1 x Lux Brut (0,75 L / 11,5%) 1 x [PERSON_NAME] (0,75 L / 11,5%) 1 x Lux Ice Bl…" at bounding box center [855, 264] width 406 height 65
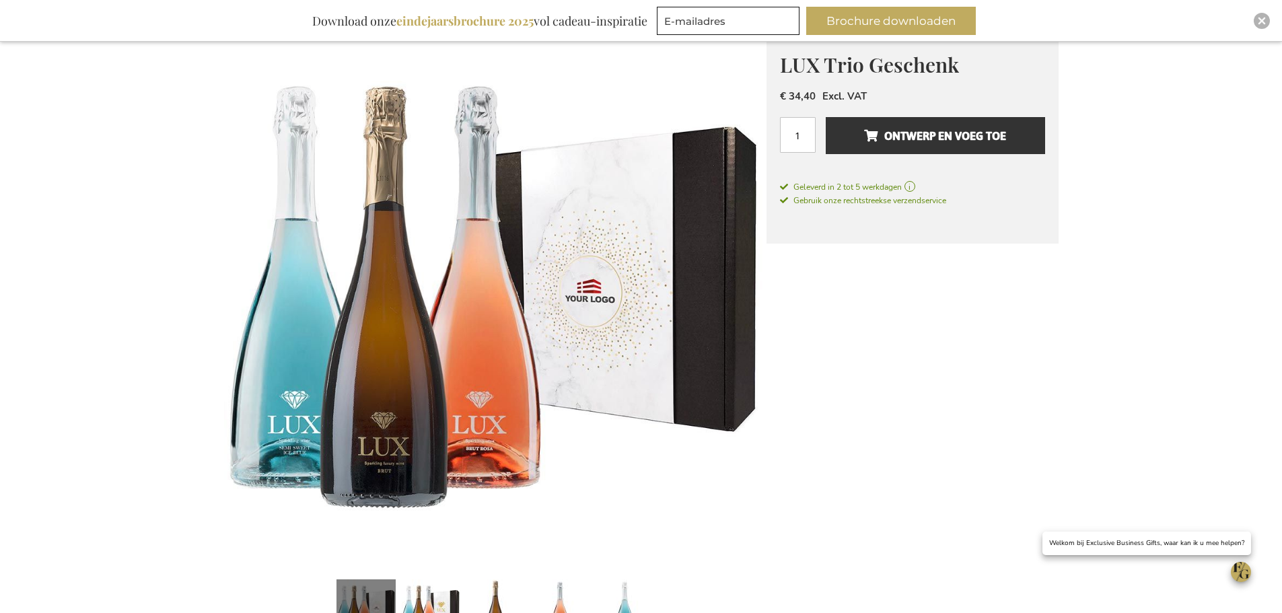
scroll to position [202, 0]
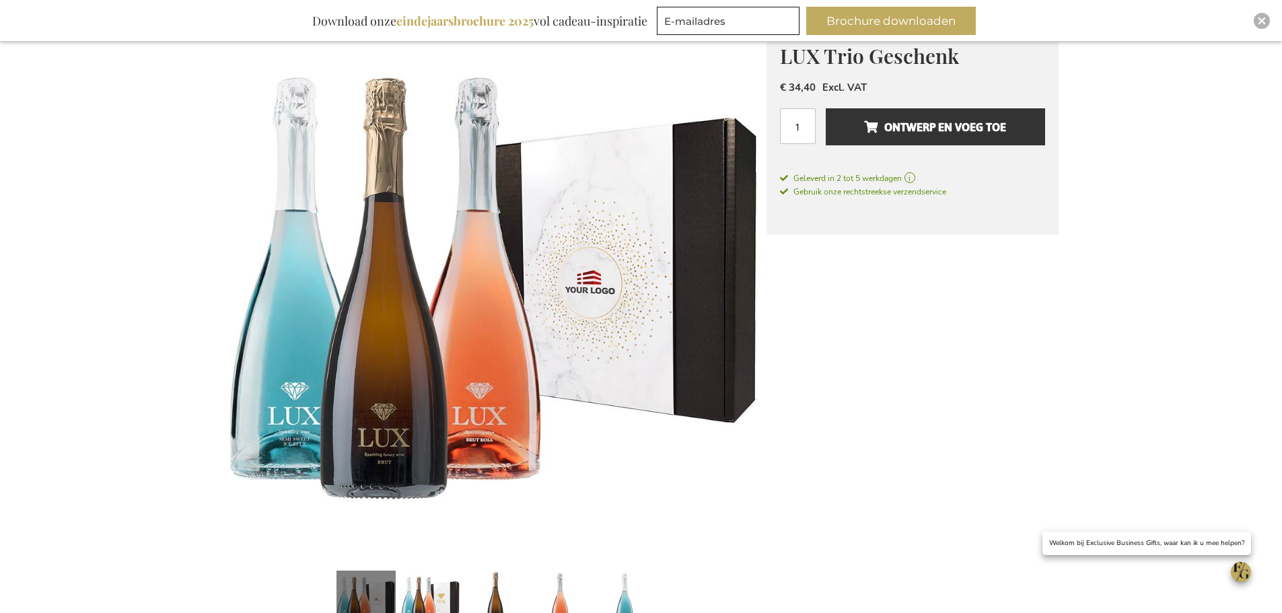
click at [305, 444] on img at bounding box center [495, 291] width 542 height 542
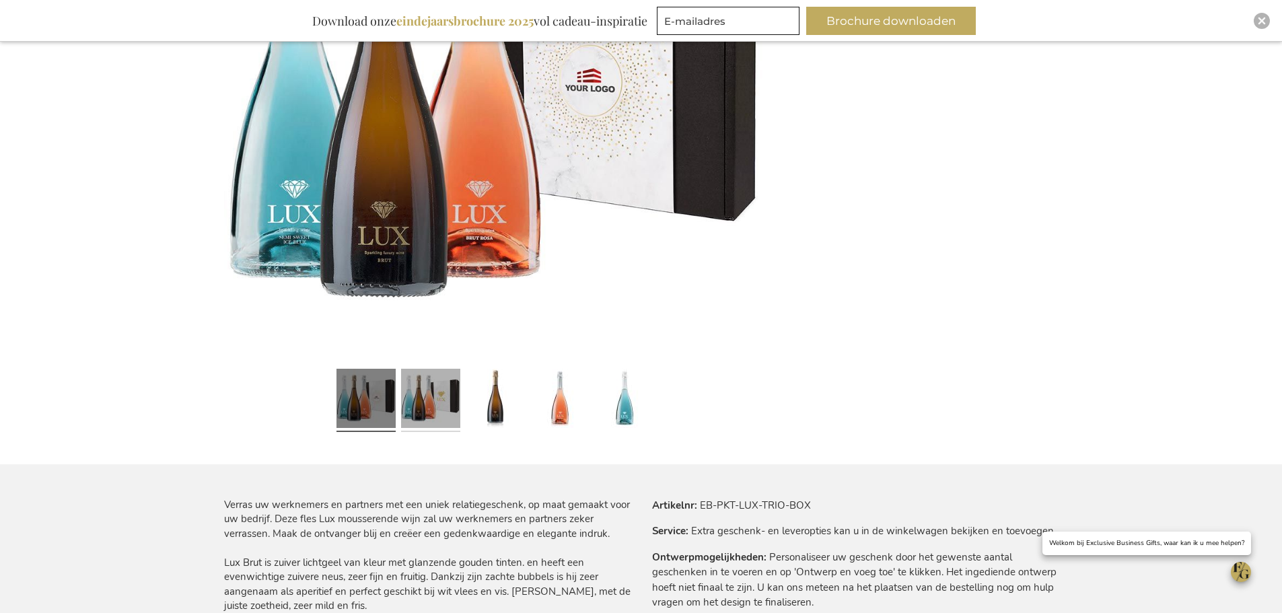
click at [401, 391] on link at bounding box center [430, 400] width 59 height 74
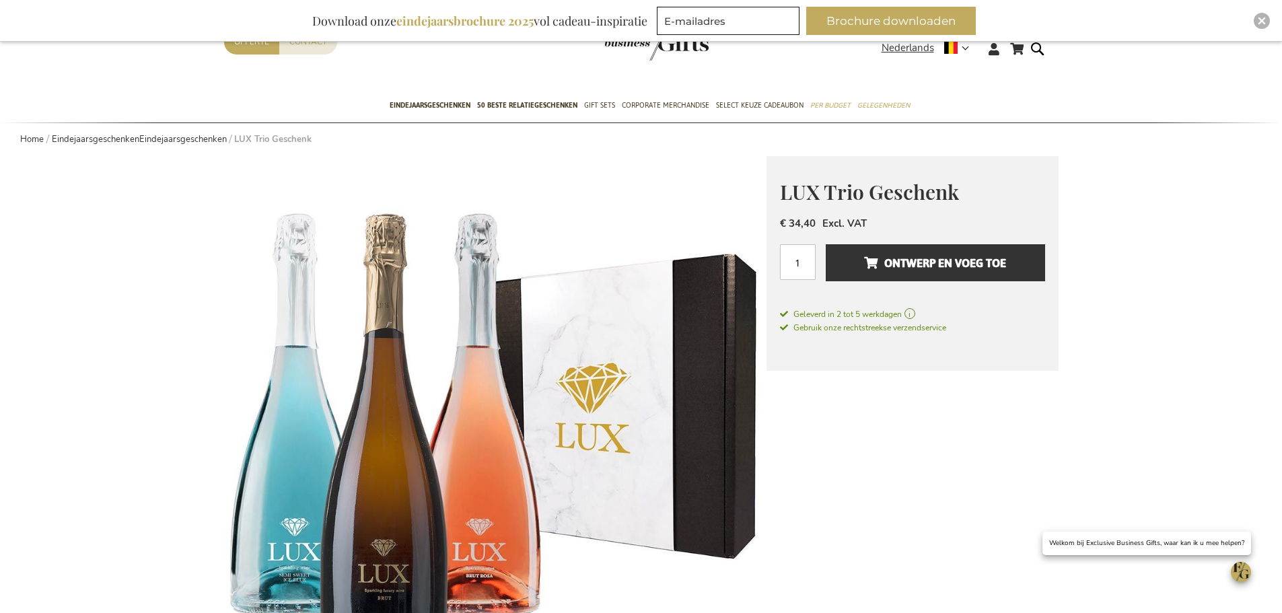
scroll to position [0, 0]
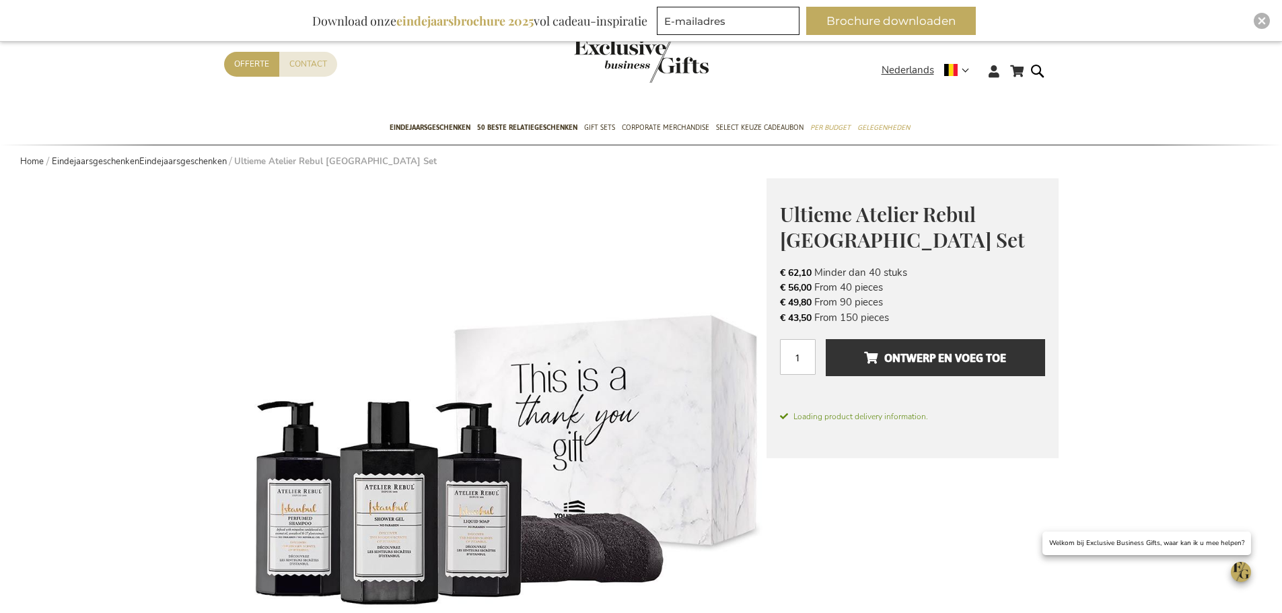
scroll to position [135, 0]
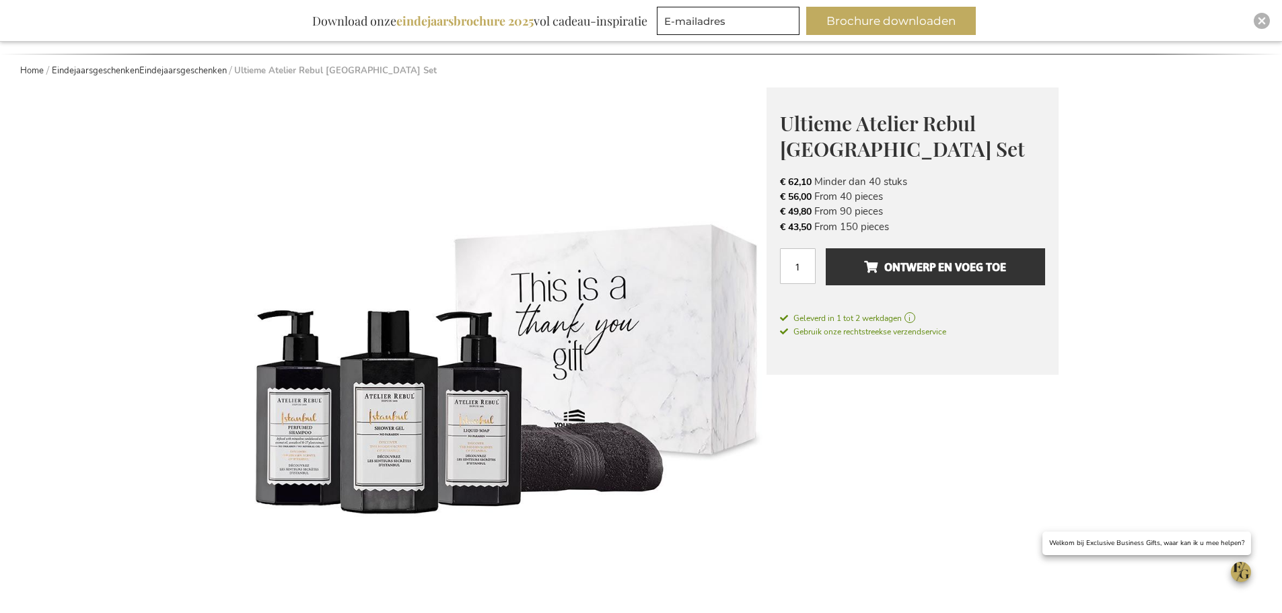
drag, startPoint x: 786, startPoint y: 227, endPoint x: 1080, endPoint y: 233, distance: 293.4
click at [1000, 228] on li "€ 43,50 From 150 pieces" at bounding box center [912, 226] width 265 height 15
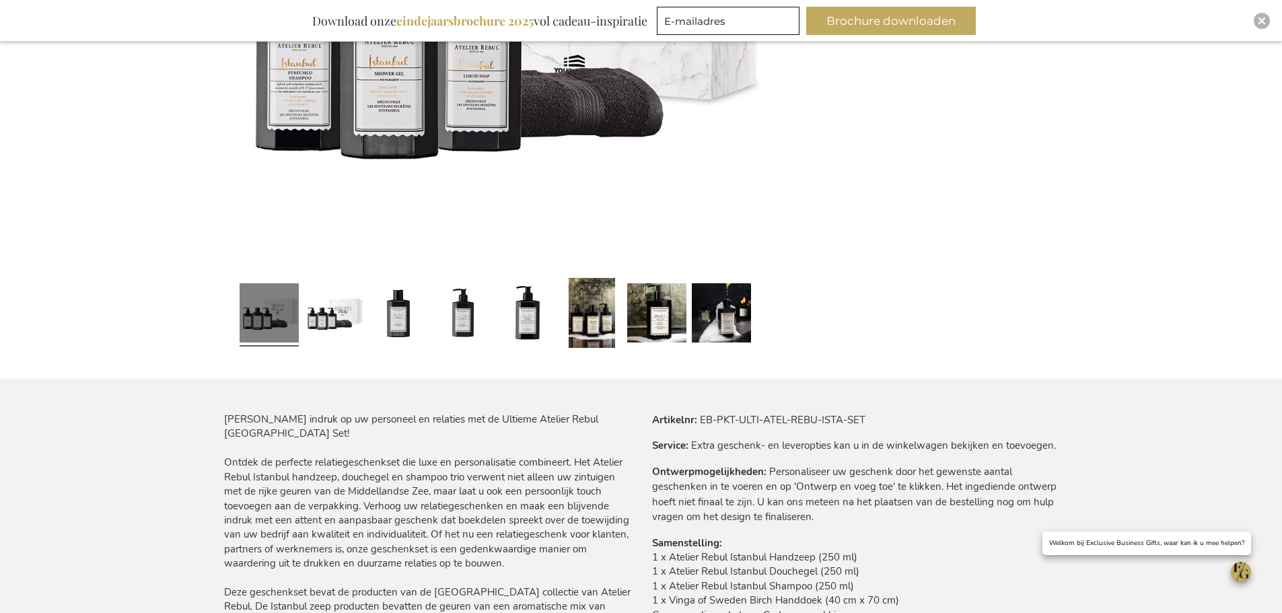
scroll to position [606, 0]
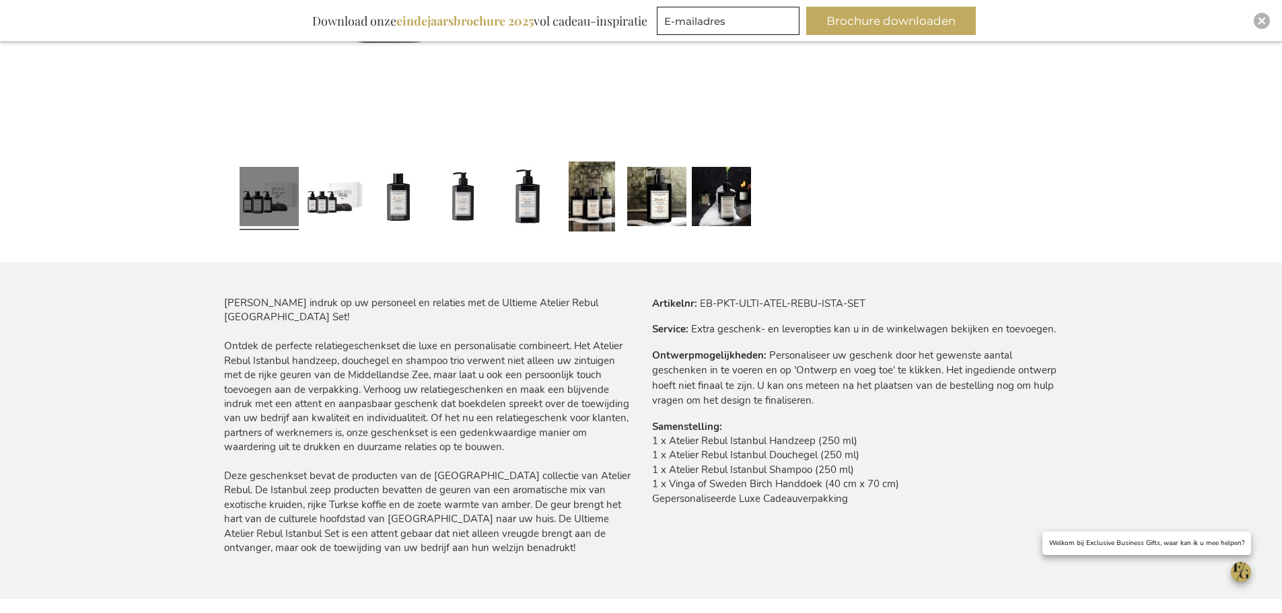
drag, startPoint x: 651, startPoint y: 448, endPoint x: 951, endPoint y: 511, distance: 307.2
click at [951, 511] on div "Meer informatie Artikelnr EB-PKT-ULTI-ATEL-REBU-ISTA-SET Service Extra geschenk…" at bounding box center [849, 409] width 417 height 227
click at [951, 511] on td "1 x Atelier Rebul Istanbul Handzeep (250 ml) 1 x Atelier Rebul [GEOGRAPHIC_DATA…" at bounding box center [855, 473] width 406 height 79
drag, startPoint x: 919, startPoint y: 515, endPoint x: 660, endPoint y: 325, distance: 321.5
click at [660, 325] on tbody "Artikelnr EB-PKT-ULTI-ATEL-REBU-ISTA-SET Service Extra geschenk- en leveropties…" at bounding box center [855, 409] width 406 height 227
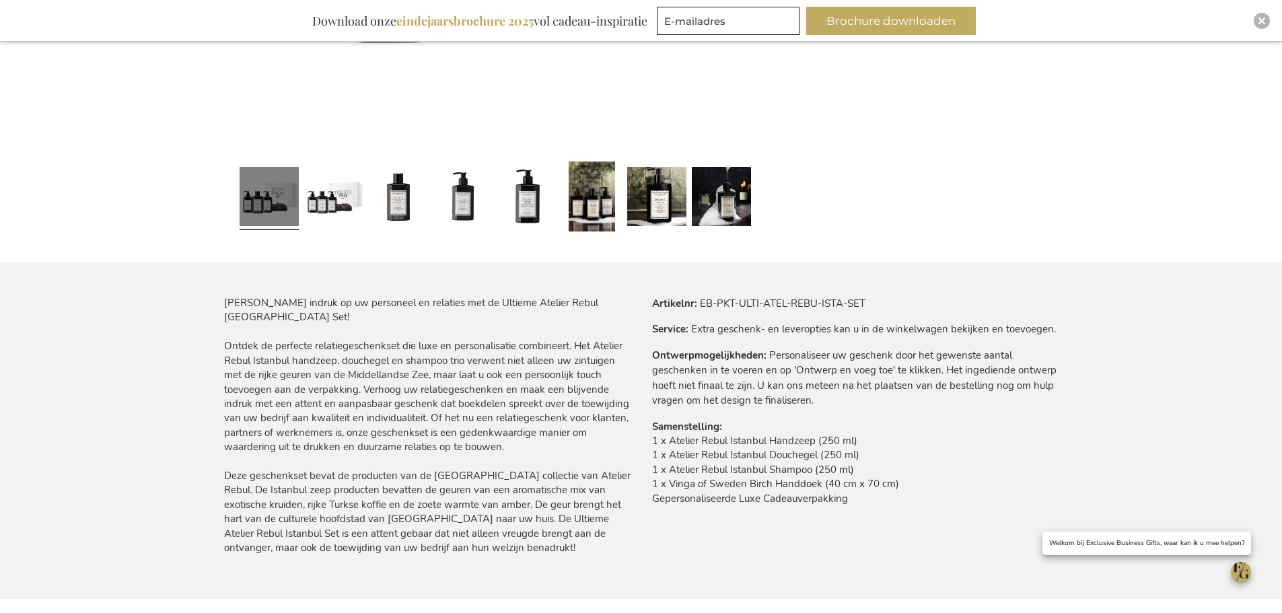
click at [718, 416] on tbody "Artikelnr EB-PKT-ULTI-ATEL-REBU-ISTA-SET Service Extra geschenk- en leveropties…" at bounding box center [855, 409] width 406 height 227
drag, startPoint x: 653, startPoint y: 447, endPoint x: 925, endPoint y: 501, distance: 277.1
click at [925, 501] on td "1 x Atelier Rebul Istanbul Handzeep (250 ml) 1 x Atelier Rebul [GEOGRAPHIC_DATA…" at bounding box center [855, 473] width 406 height 79
drag, startPoint x: 941, startPoint y: 503, endPoint x: 619, endPoint y: 408, distance: 335.9
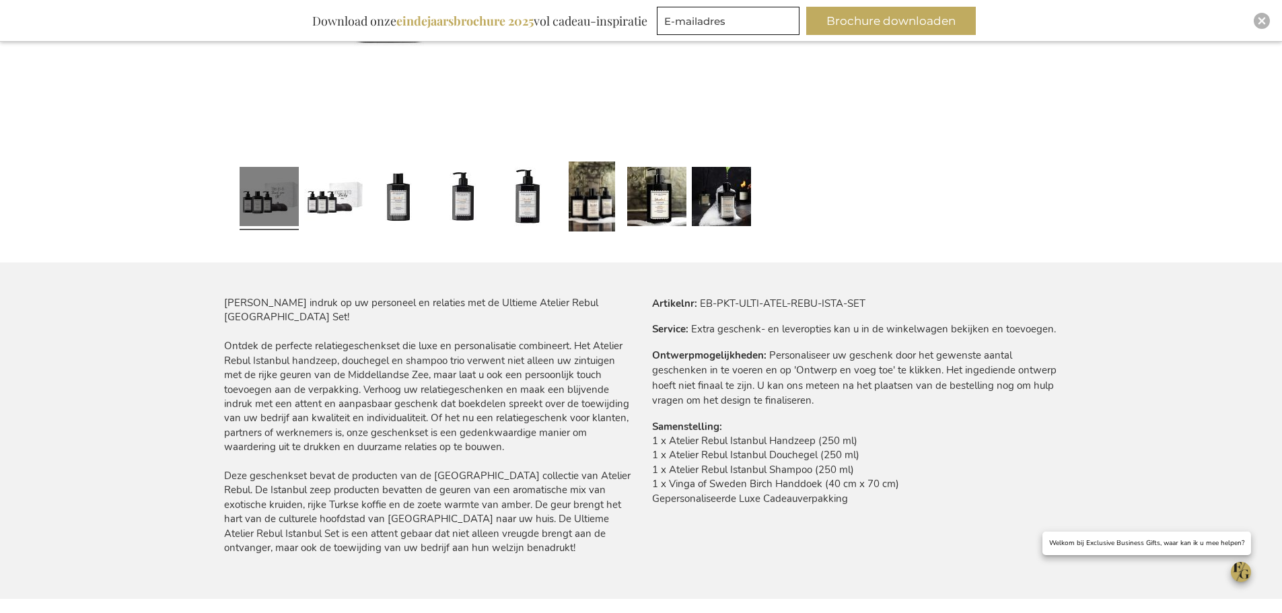
click at [619, 408] on div "[PERSON_NAME] indruk op uw personeel en relaties met de Ultieme Atelier Rebul […" at bounding box center [641, 447] width 834 height 303
click at [776, 469] on td "1 x Atelier Rebul Istanbul Handzeep (250 ml) 1 x Atelier Rebul [GEOGRAPHIC_DATA…" at bounding box center [855, 473] width 406 height 79
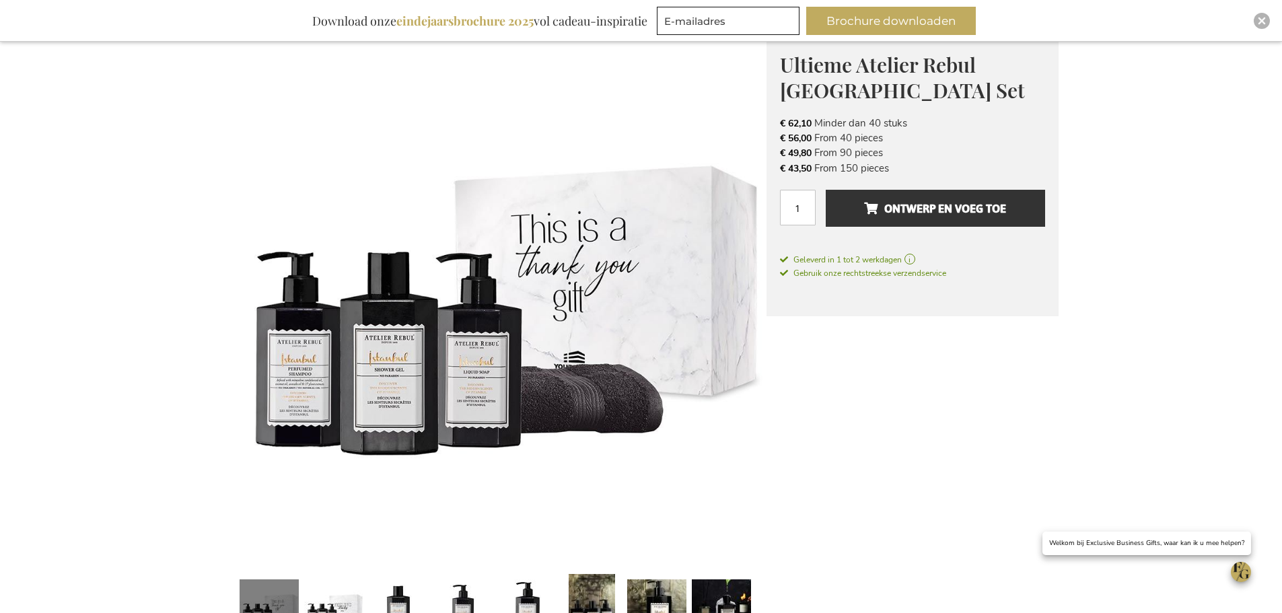
scroll to position [269, 0]
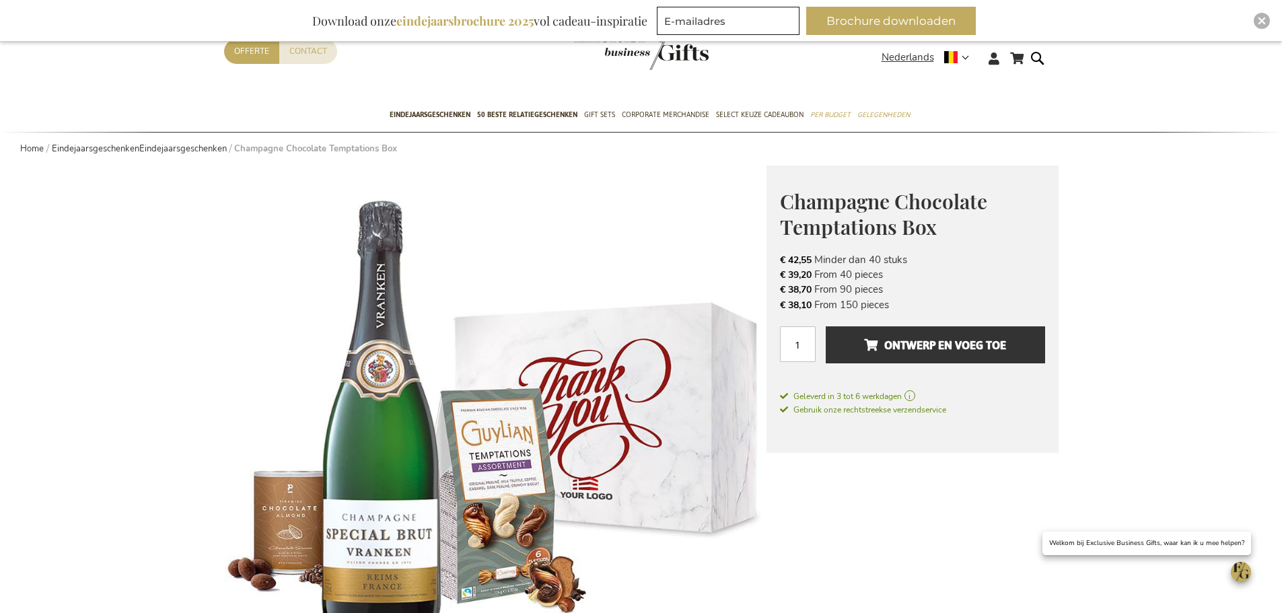
scroll to position [135, 0]
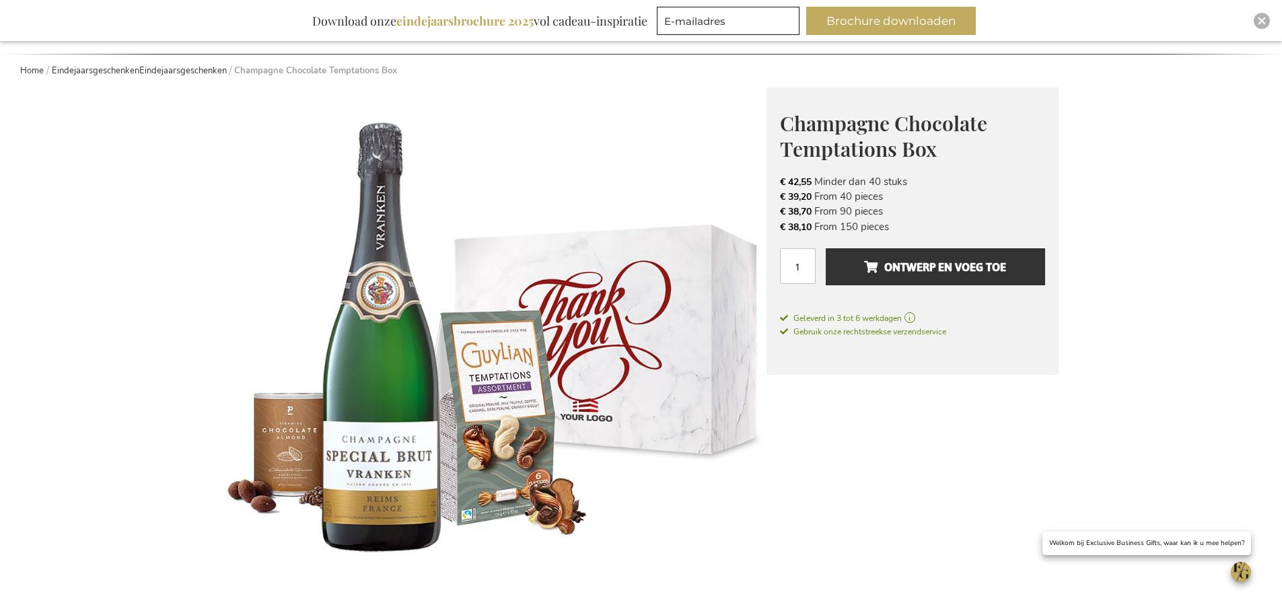
drag, startPoint x: 924, startPoint y: 234, endPoint x: 768, endPoint y: 125, distance: 189.8
click at [768, 119] on div "Champagne Chocolate Temptations Box Toast to Excellence and Appreciation Vranke…" at bounding box center [912, 230] width 292 height 287
click at [790, 184] on span "€ 42,55" at bounding box center [796, 182] width 32 height 13
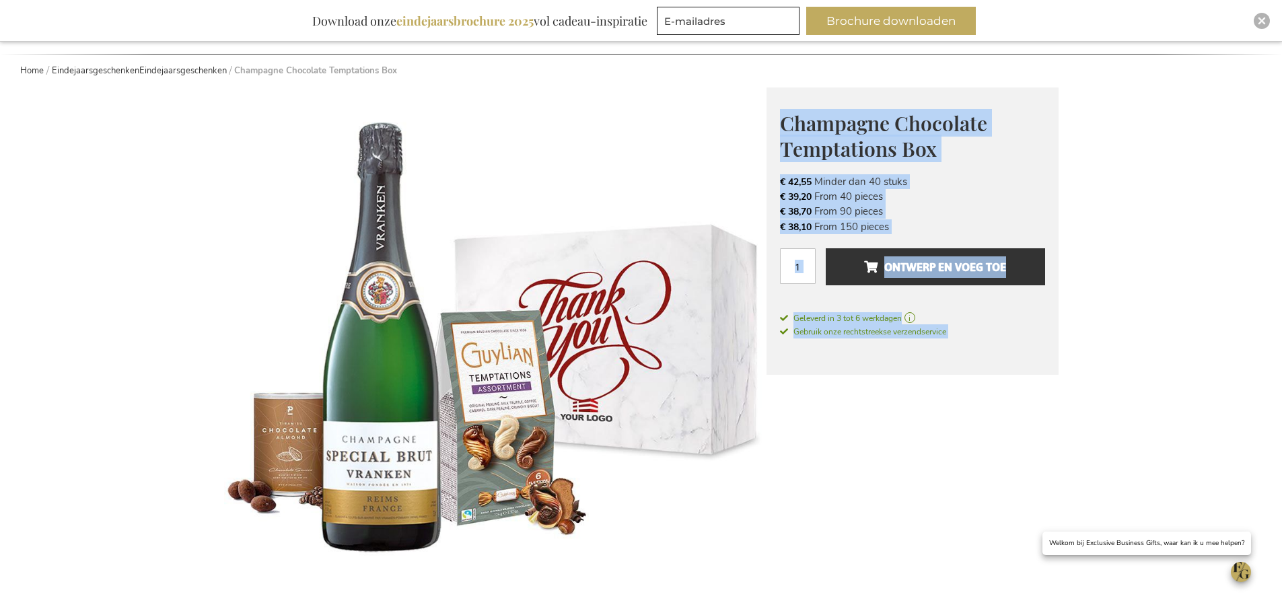
drag, startPoint x: 775, startPoint y: 118, endPoint x: 1076, endPoint y: 225, distance: 319.6
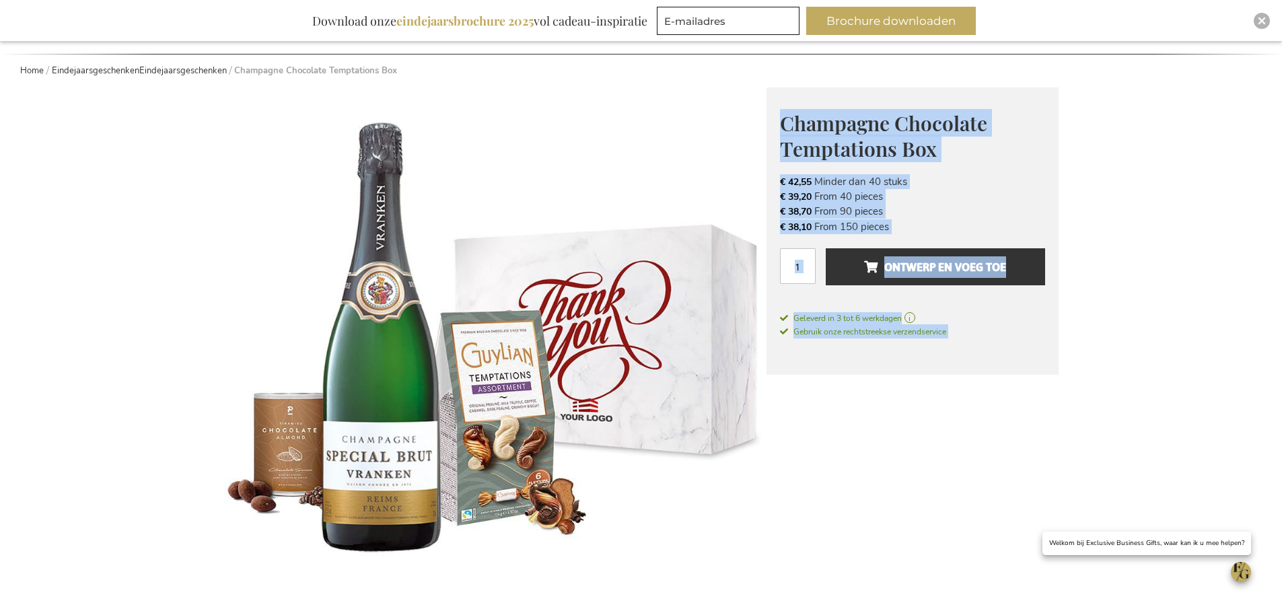
drag, startPoint x: 1093, startPoint y: 229, endPoint x: 767, endPoint y: 263, distance: 327.4
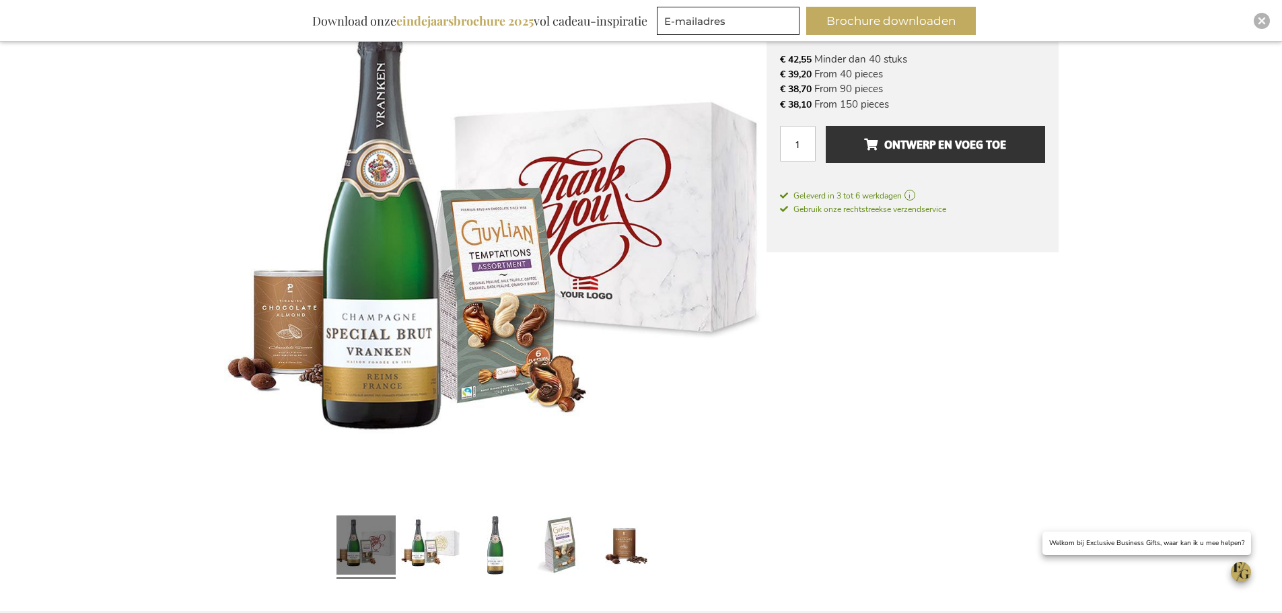
scroll to position [336, 0]
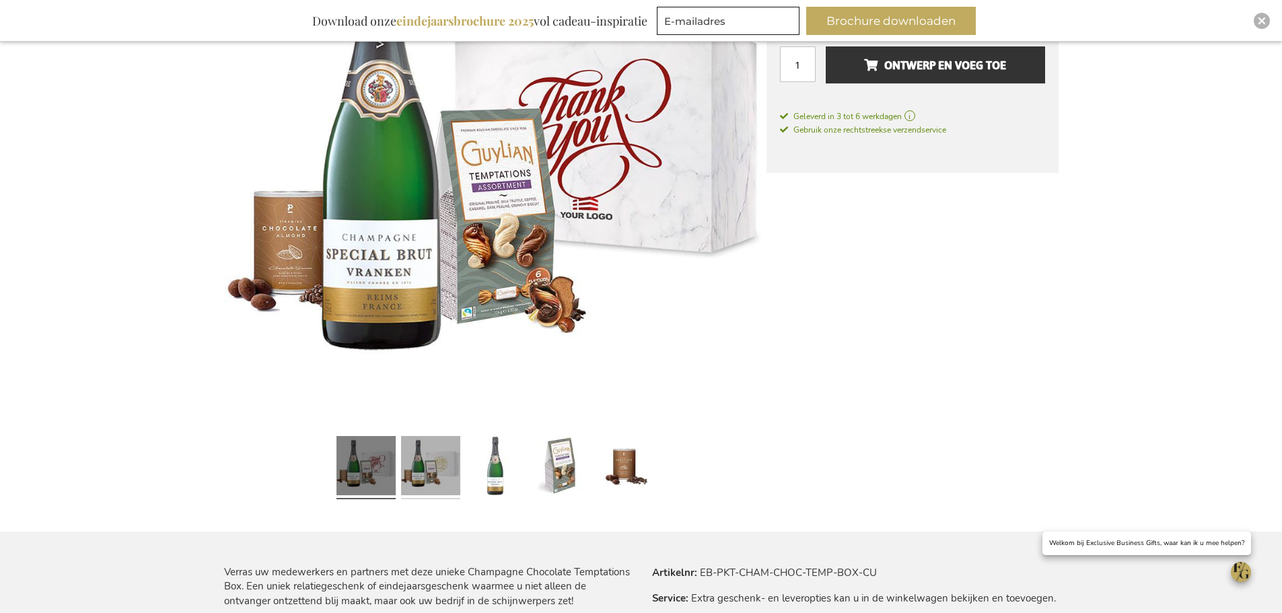
click at [431, 474] on link at bounding box center [430, 468] width 59 height 74
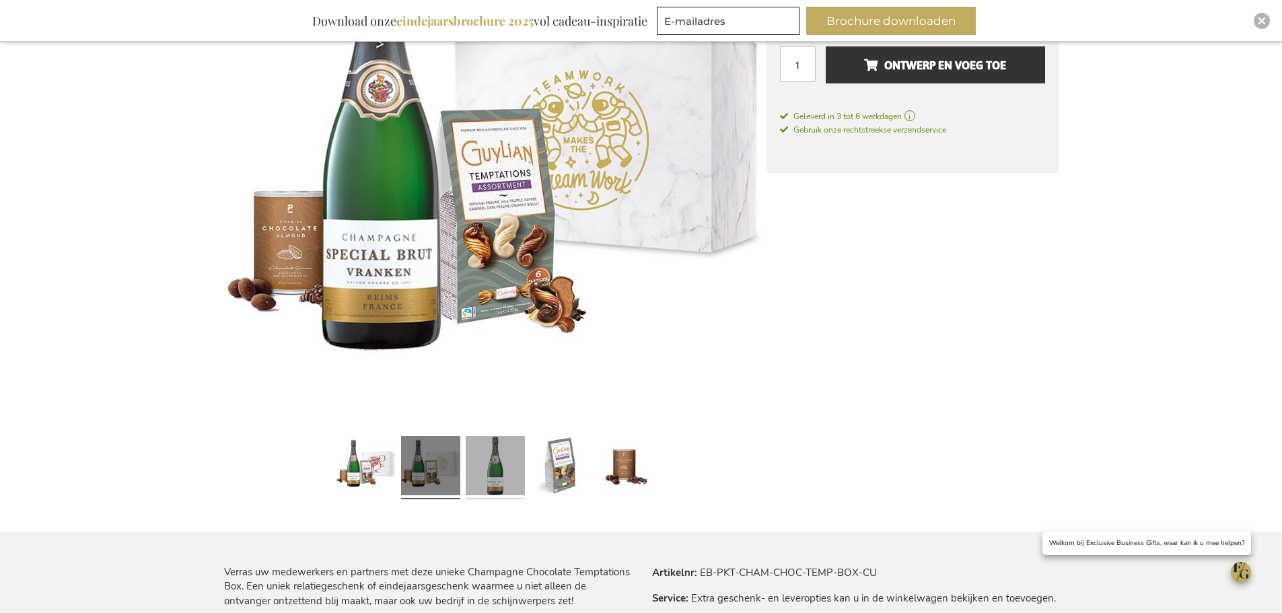
click at [474, 474] on link at bounding box center [495, 468] width 59 height 74
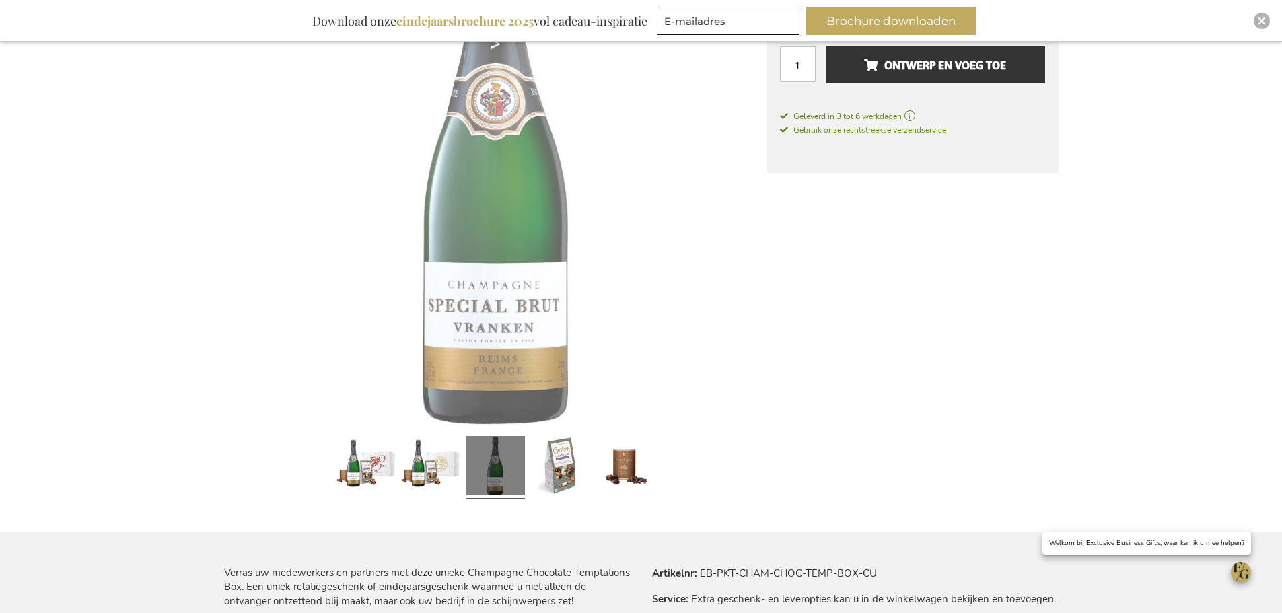
scroll to position [337, 0]
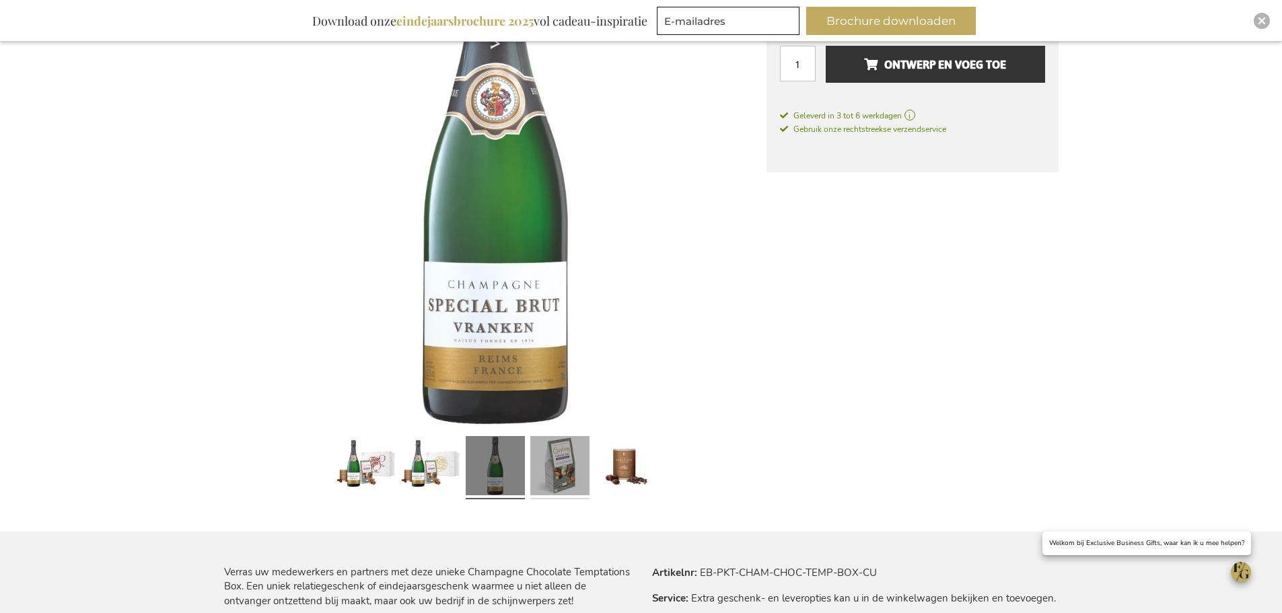
click at [546, 460] on link at bounding box center [559, 468] width 59 height 74
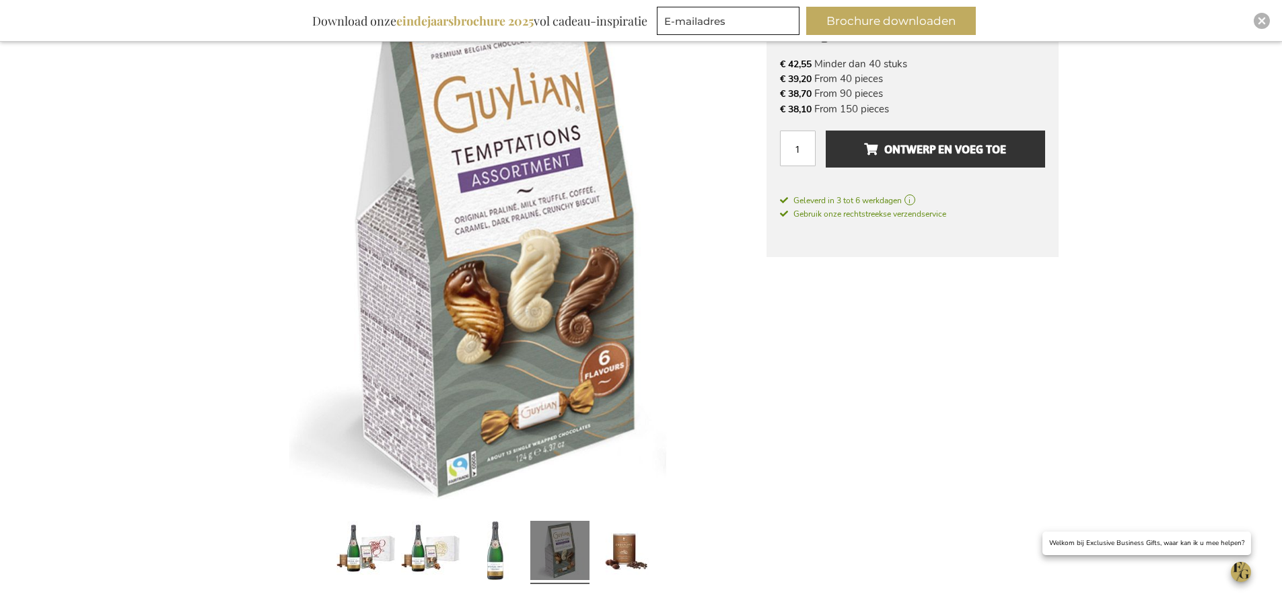
scroll to position [203, 0]
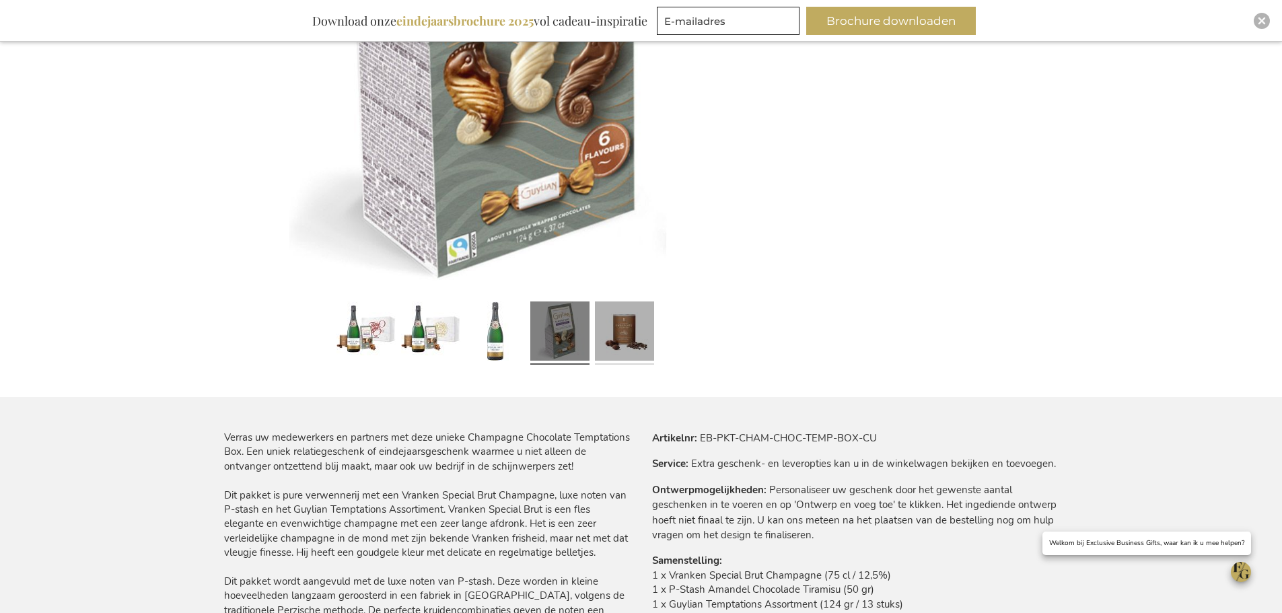
click at [628, 368] on link at bounding box center [624, 333] width 59 height 74
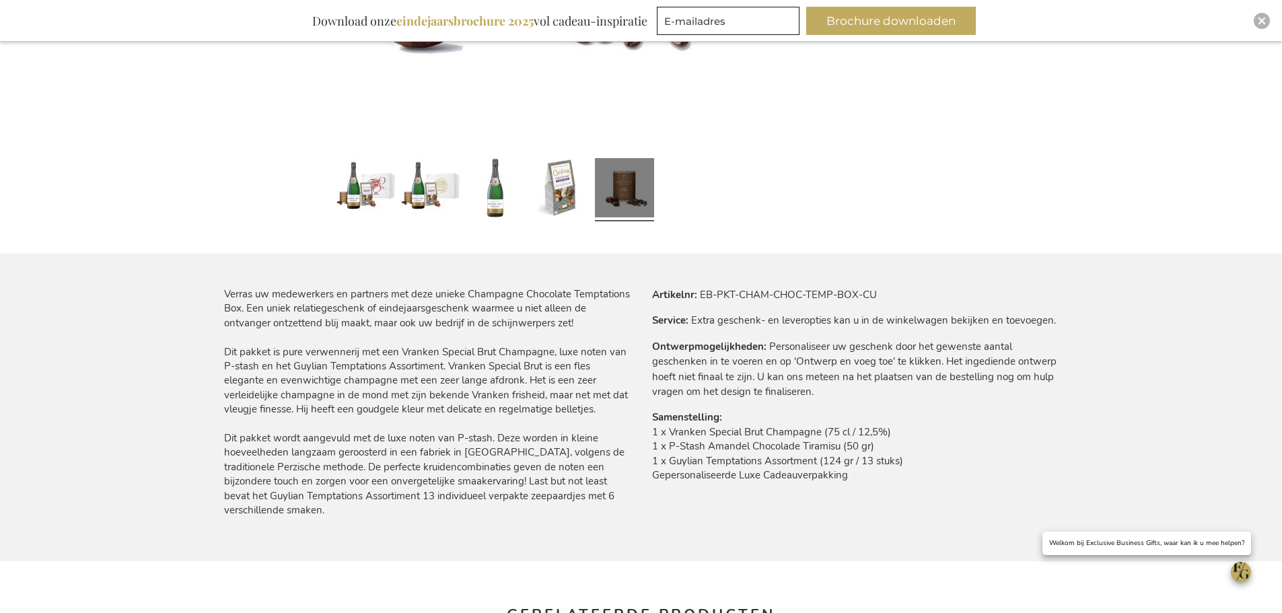
scroll to position [673, 0]
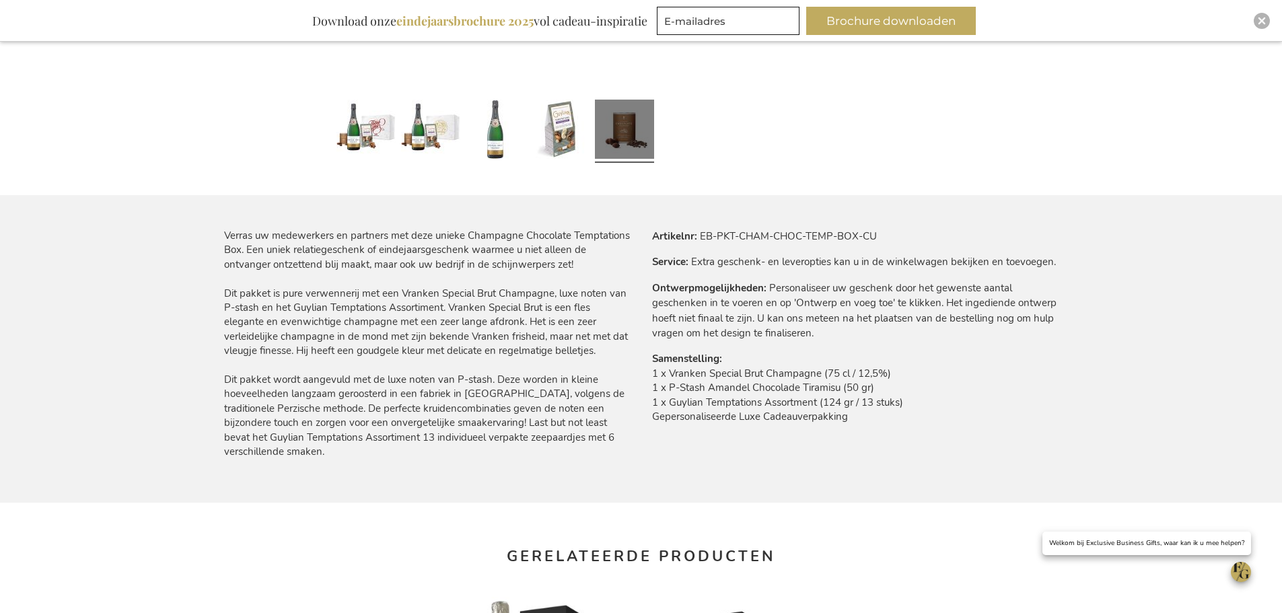
drag, startPoint x: 649, startPoint y: 391, endPoint x: 951, endPoint y: 390, distance: 301.4
click at [951, 390] on div "Meer informatie Artikelnr EB-PKT-CHAM-CHOC-TEMP-BOX-CU Service Extra geschenk- …" at bounding box center [849, 335] width 417 height 213
click at [951, 390] on td "1 x Vranken Special Brut Champagne (75 cl / 12,5%) 1 x P-Stash Amandel Chocolad…" at bounding box center [855, 399] width 406 height 65
drag, startPoint x: 932, startPoint y: 413, endPoint x: 678, endPoint y: 355, distance: 260.3
click at [678, 355] on tr "Samenstelling 1 x Vranken Special Brut Champagne (75 cl / 12,5%) 1 x P-Stash Am…" at bounding box center [855, 390] width 406 height 79
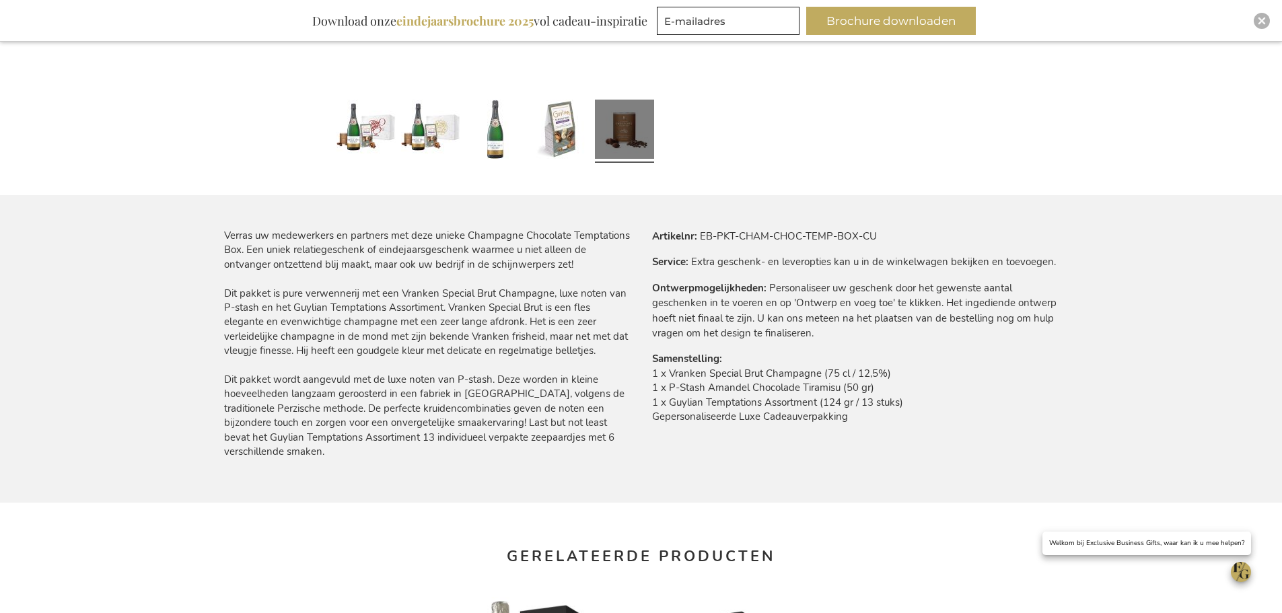
click at [704, 383] on td "1 x Vranken Special Brut Champagne (75 cl / 12,5%) 1 x P-Stash Amandel Chocolad…" at bounding box center [855, 399] width 406 height 65
drag, startPoint x: 805, startPoint y: 386, endPoint x: 982, endPoint y: 388, distance: 177.0
click at [982, 388] on td "1 x Vranken Special Brut Champagne (75 cl / 12,5%) 1 x P-Stash Amandel Chocolad…" at bounding box center [855, 399] width 406 height 65
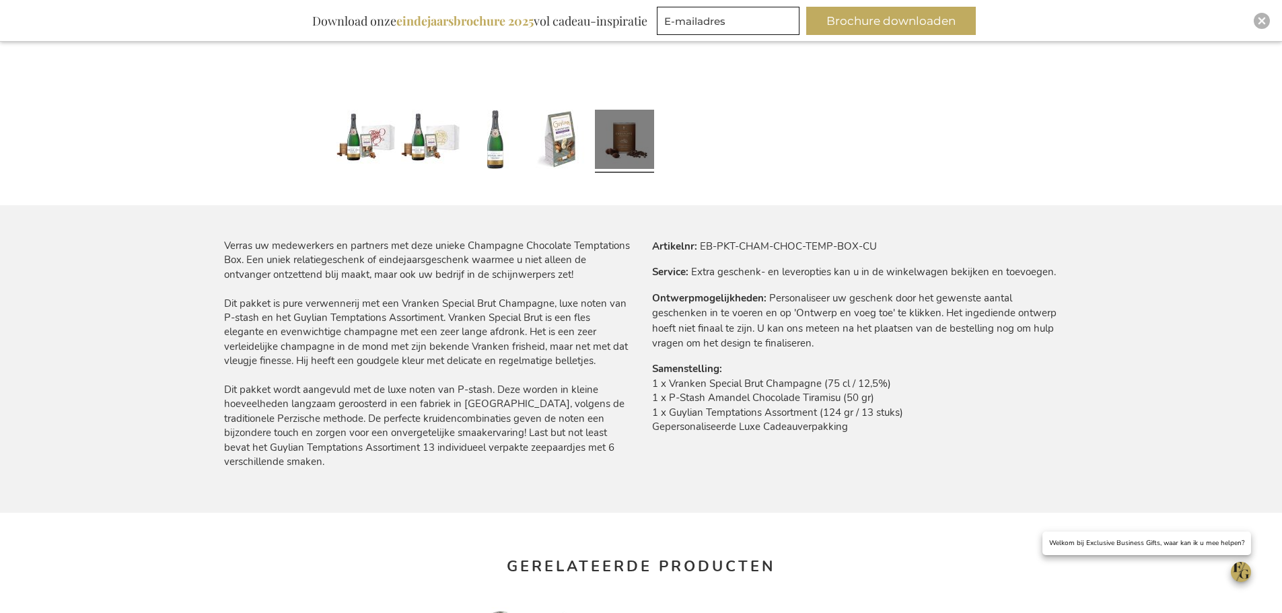
scroll to position [68, 0]
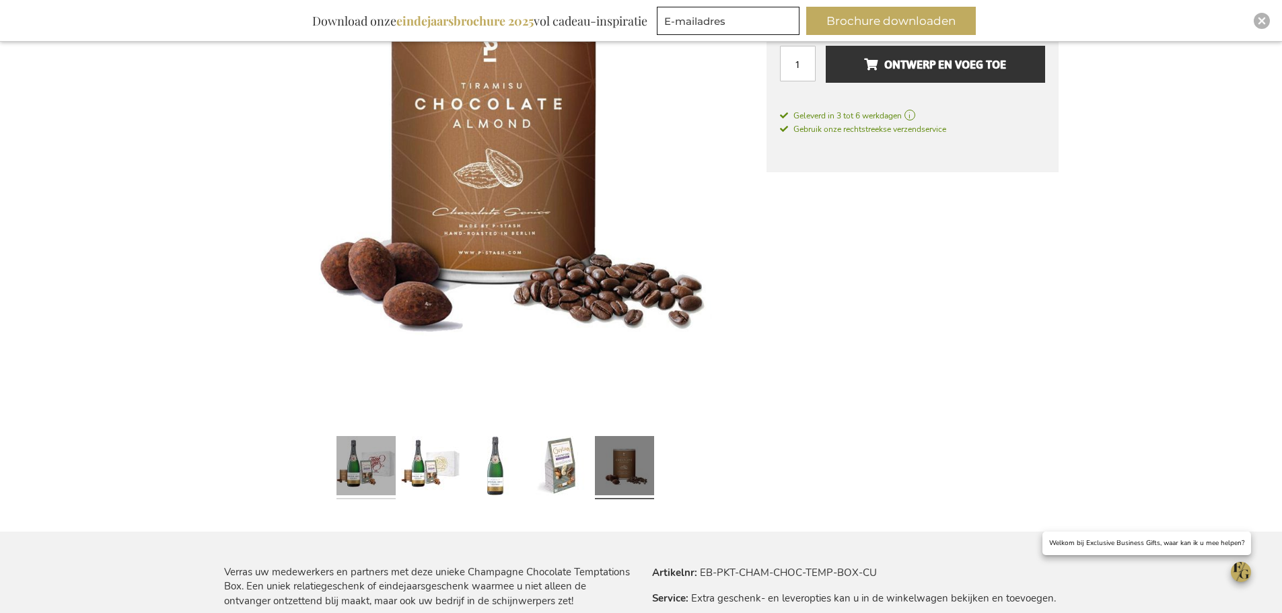
click at [387, 475] on link at bounding box center [365, 468] width 59 height 74
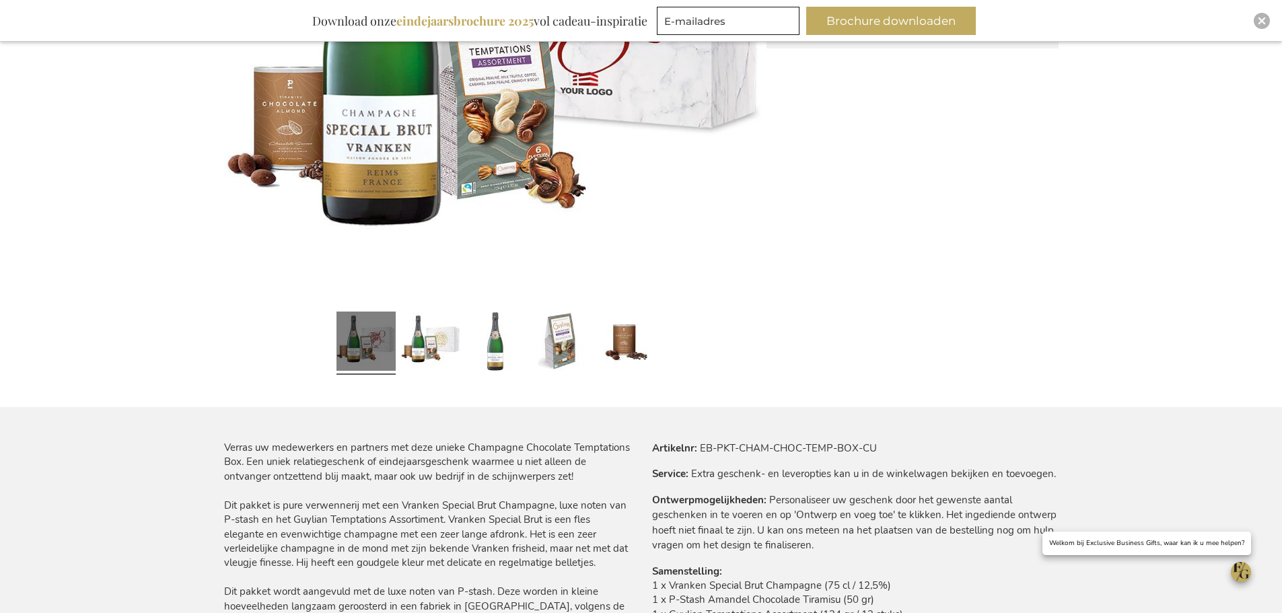
scroll to position [606, 0]
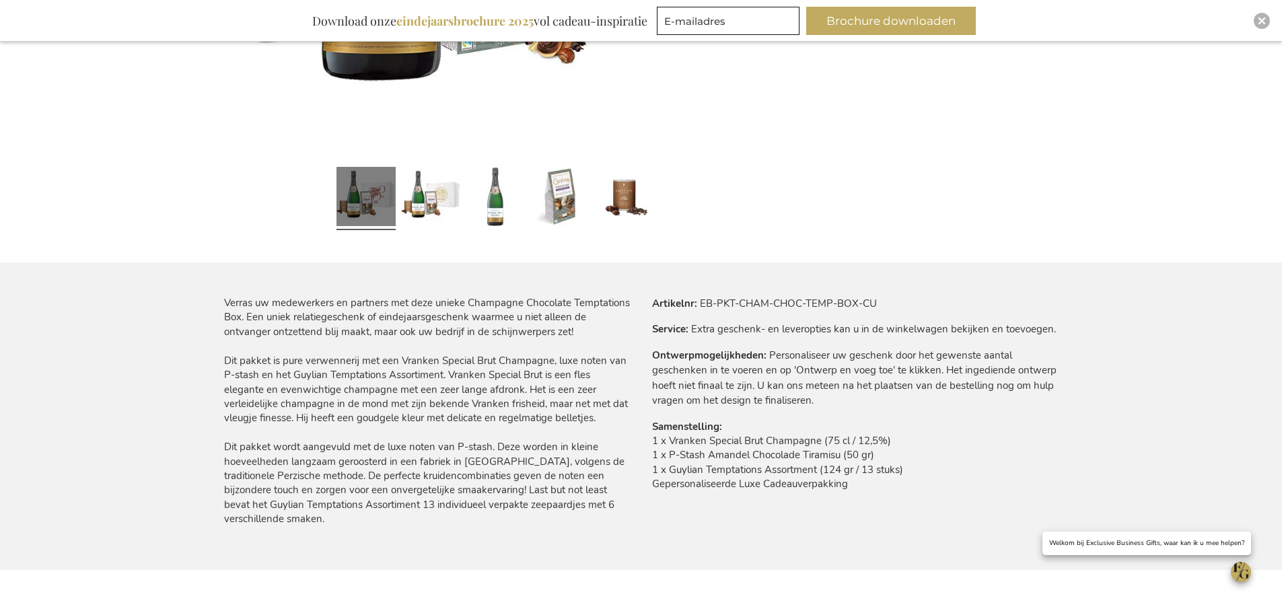
drag, startPoint x: 893, startPoint y: 489, endPoint x: 661, endPoint y: 359, distance: 266.9
click at [661, 359] on tbody "Artikelnr EB-PKT-CHAM-CHOC-TEMP-BOX-CU Service Extra geschenk- en leveropties k…" at bounding box center [855, 402] width 406 height 213
click at [750, 474] on td "1 x Vranken Special Brut Champagne (75 cl / 12,5%) 1 x P-Stash Amandel Chocolad…" at bounding box center [855, 466] width 406 height 65
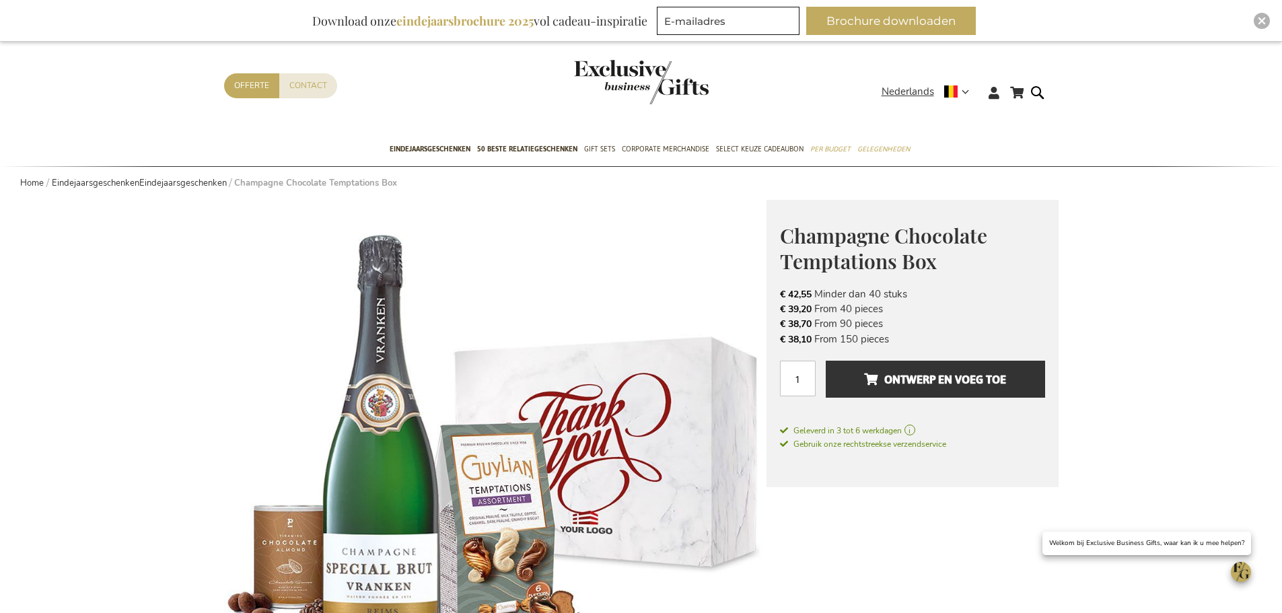
scroll to position [0, 0]
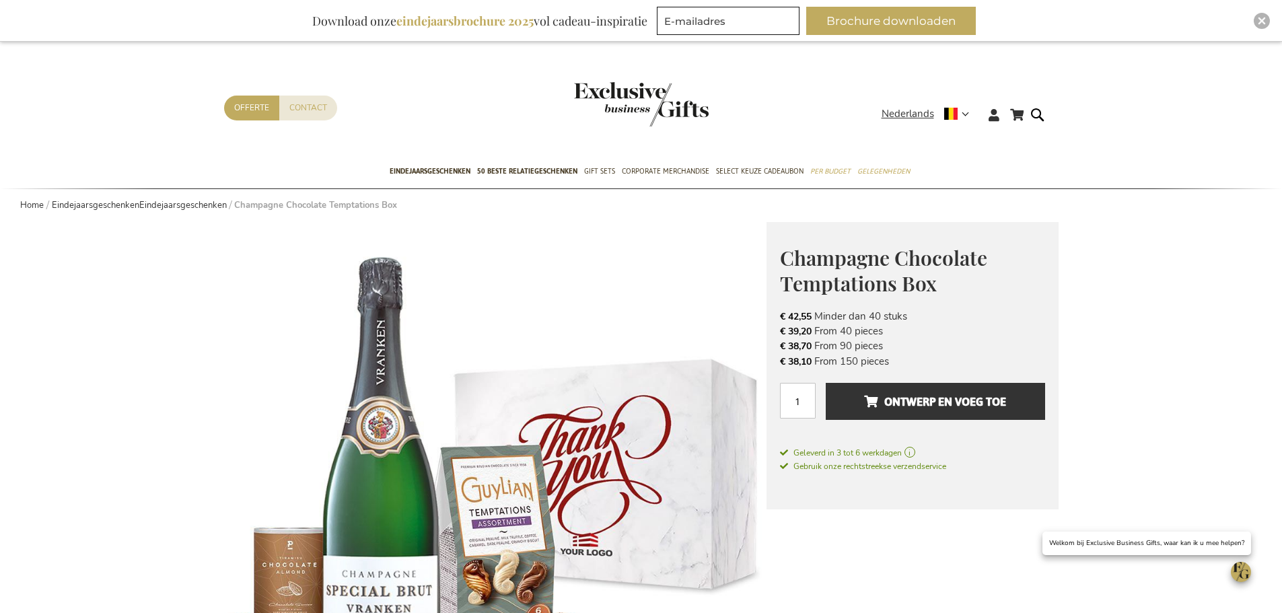
click at [617, 297] on img at bounding box center [495, 493] width 542 height 542
